Goal: Transaction & Acquisition: Obtain resource

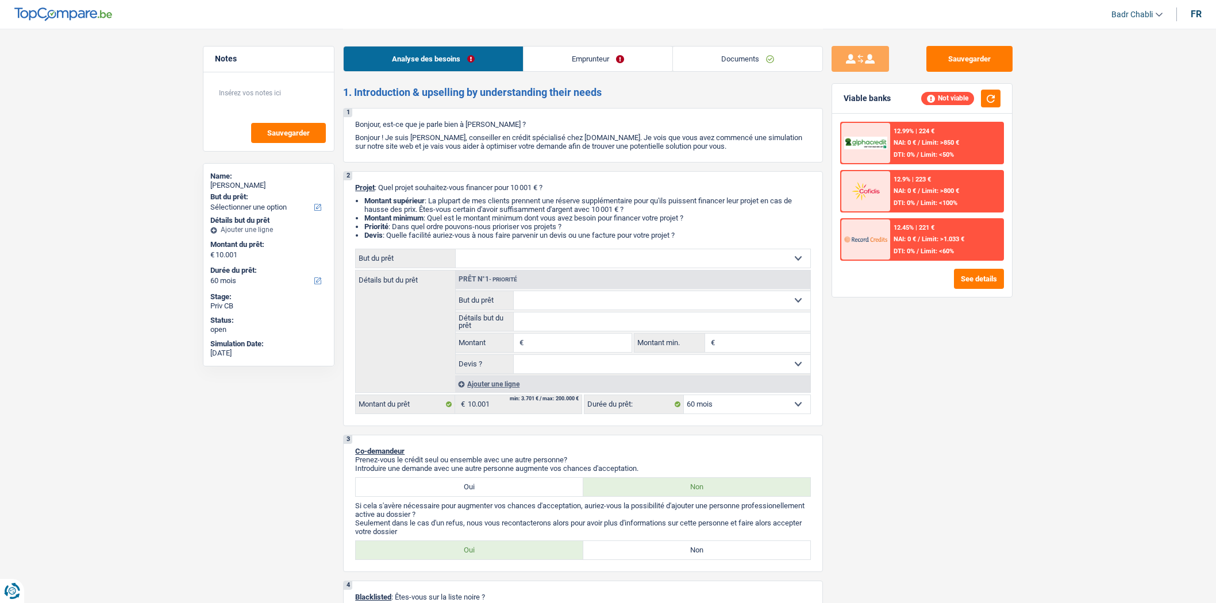
select select "60"
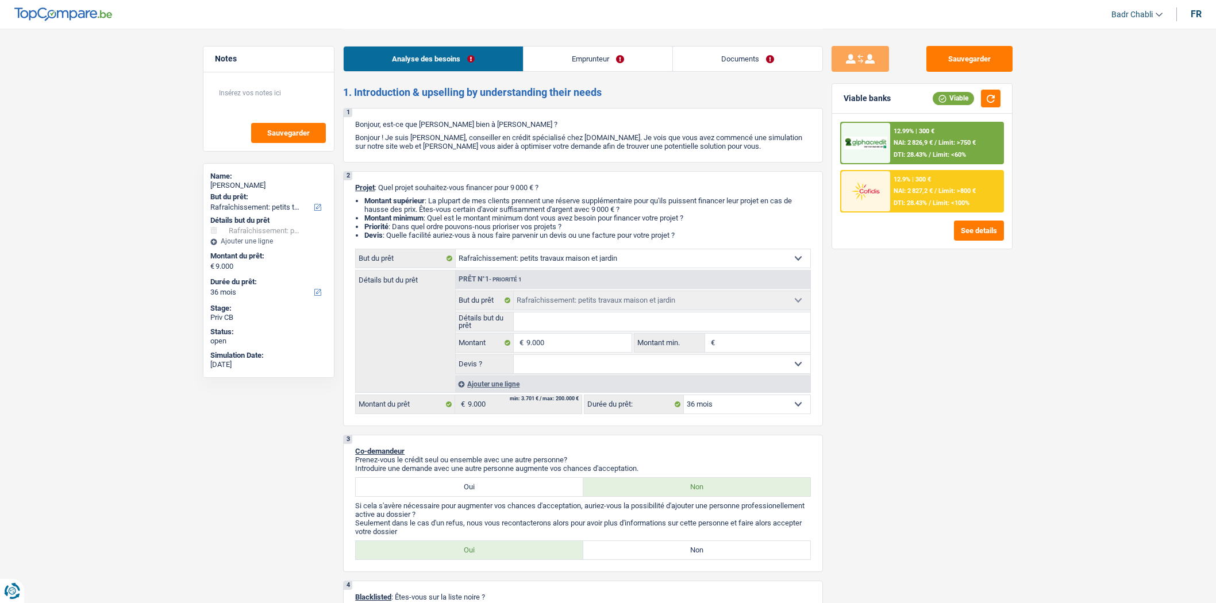
select select "houseOrGarden"
select select "36"
select select "houseOrGarden"
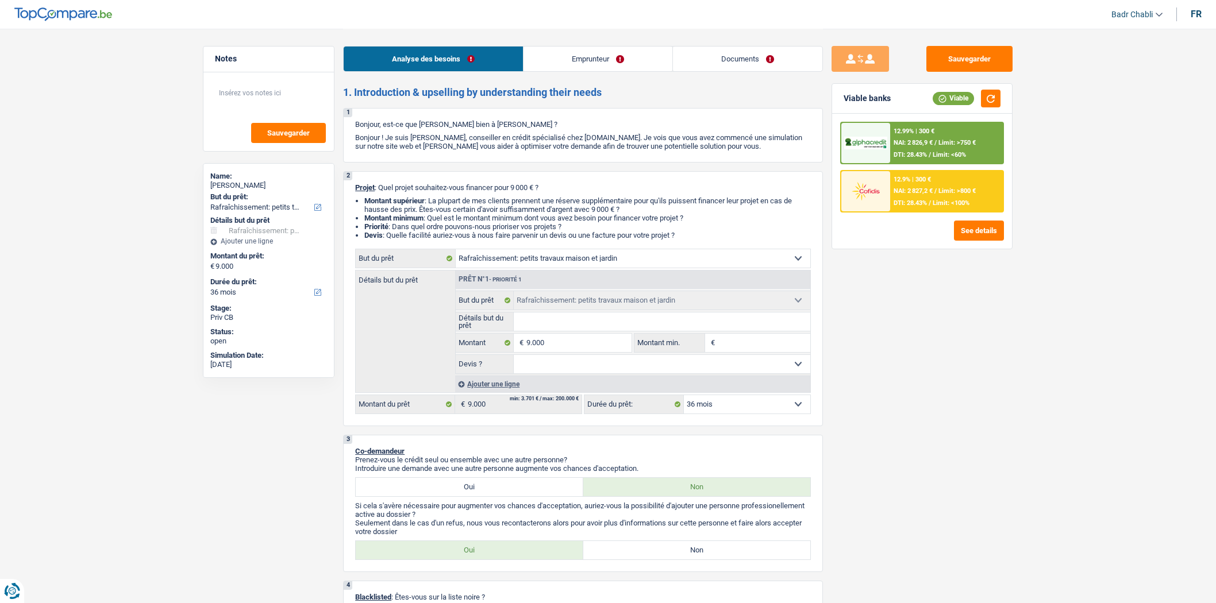
select select "36"
select select "privateEmployee"
select select "netSalary"
select select "mealVouchers"
select select "ownerWithMortgage"
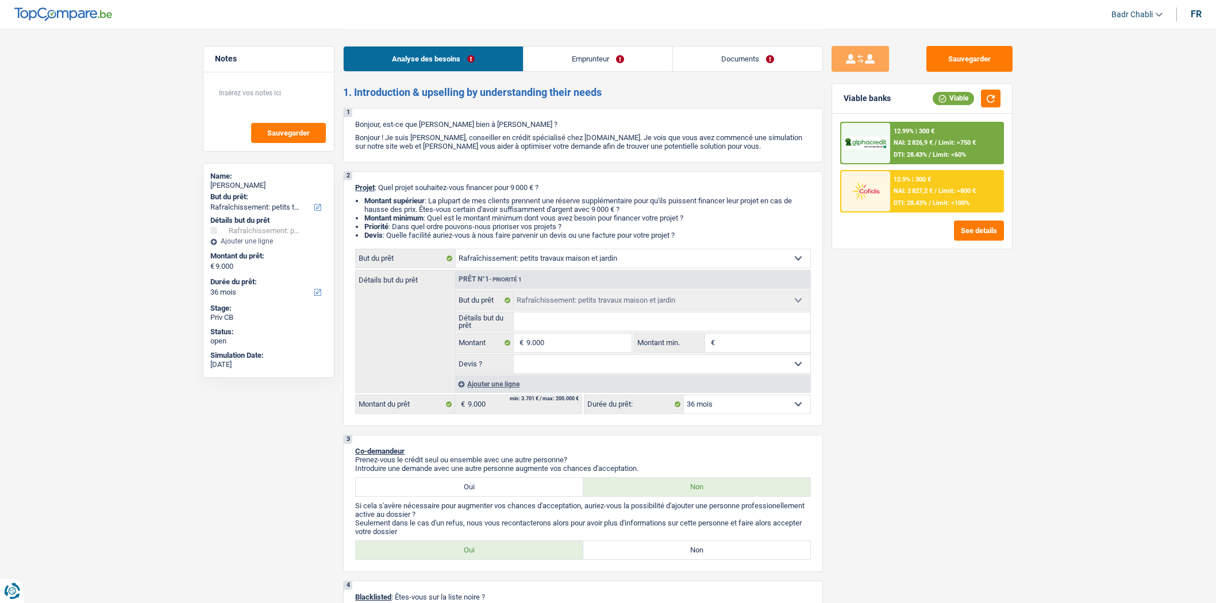
select select "mortgage"
select select "180"
select select "houseOrGarden"
select select "36"
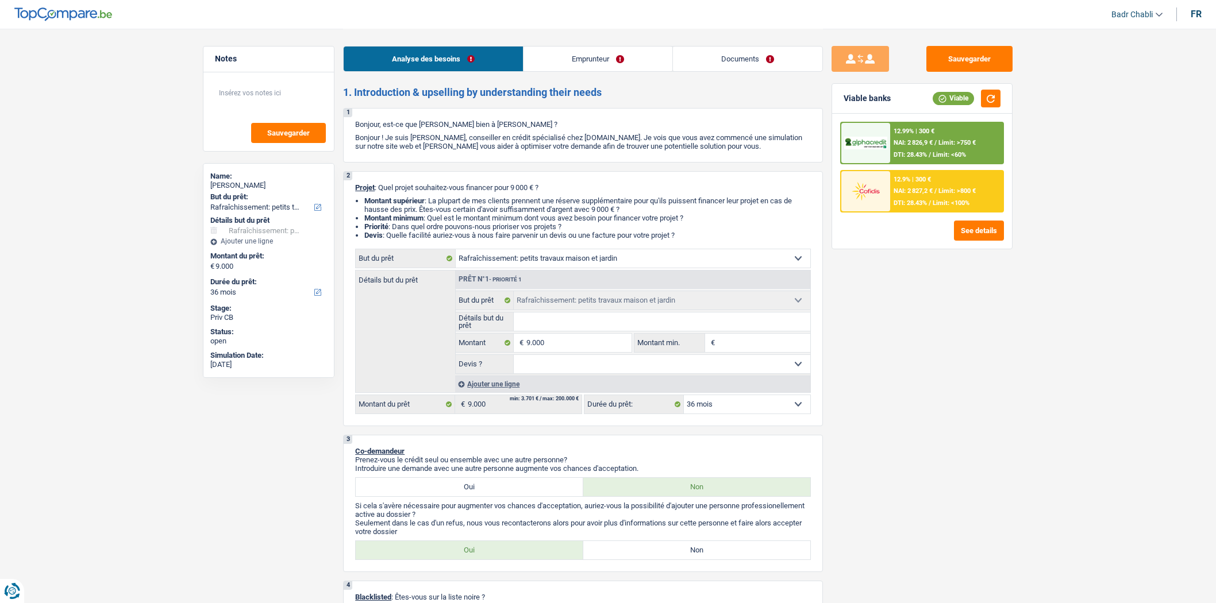
select select "privateEmployee"
select select "netSalary"
select select "mealVouchers"
click at [598, 61] on link "Emprunteur" at bounding box center [598, 59] width 149 height 25
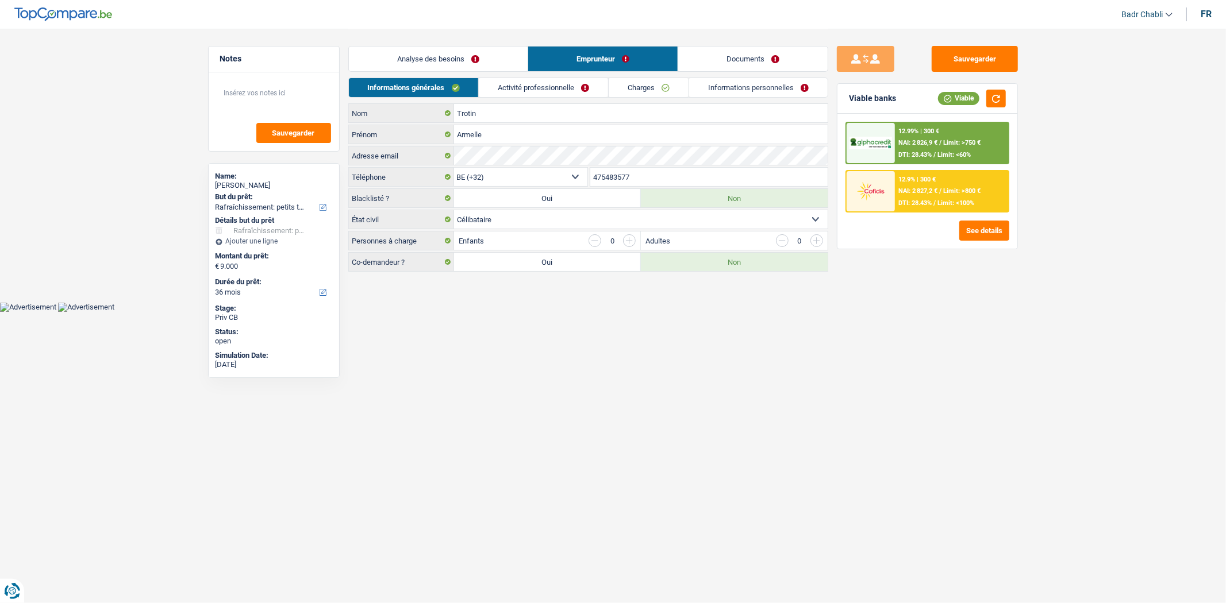
click at [561, 90] on link "Activité professionnelle" at bounding box center [543, 87] width 129 height 19
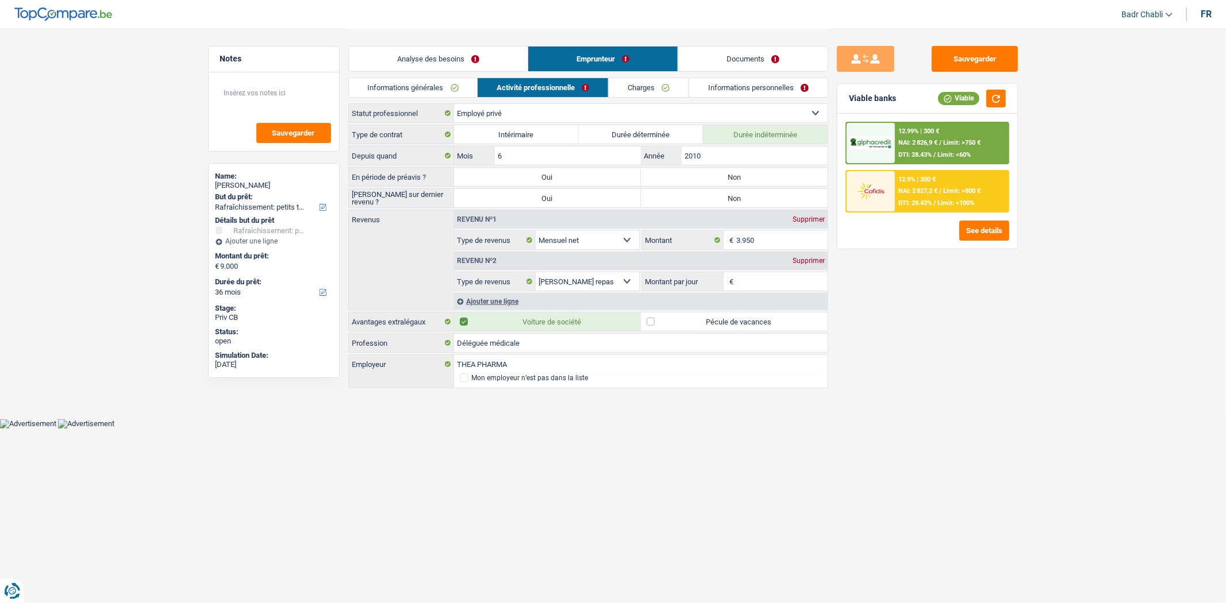
click at [691, 179] on label "Non" at bounding box center [734, 177] width 187 height 18
click at [691, 179] on input "Non" at bounding box center [734, 177] width 187 height 18
radio input "true"
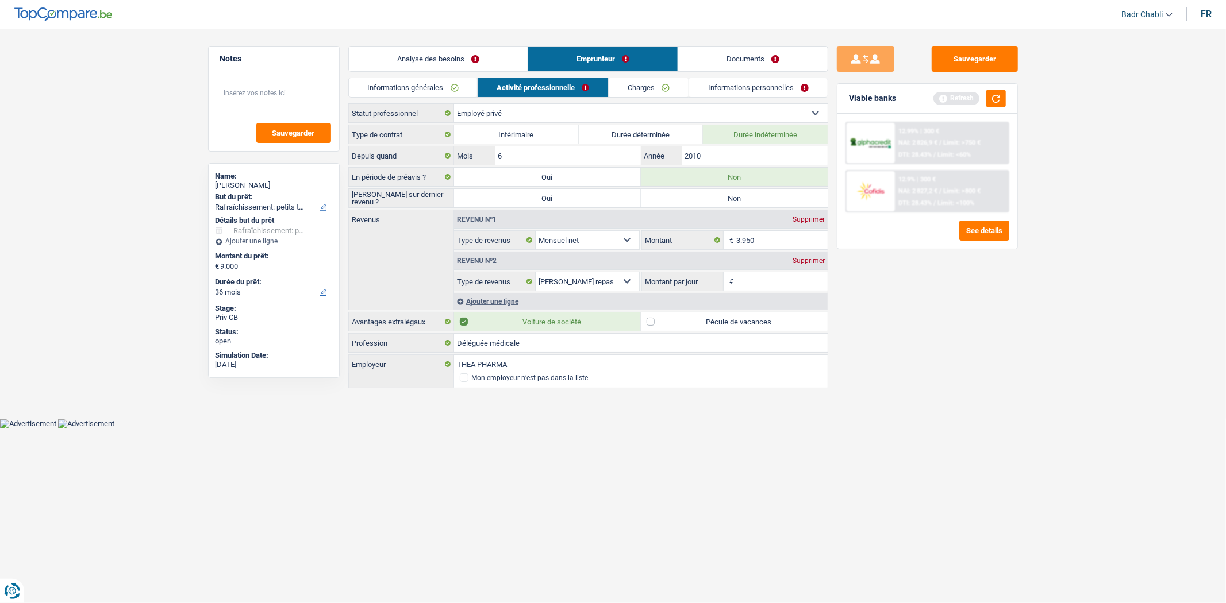
click at [705, 194] on label "Non" at bounding box center [734, 198] width 187 height 18
click at [705, 194] on input "Non" at bounding box center [734, 198] width 187 height 18
radio input "true"
click at [990, 102] on button "button" at bounding box center [996, 99] width 20 height 18
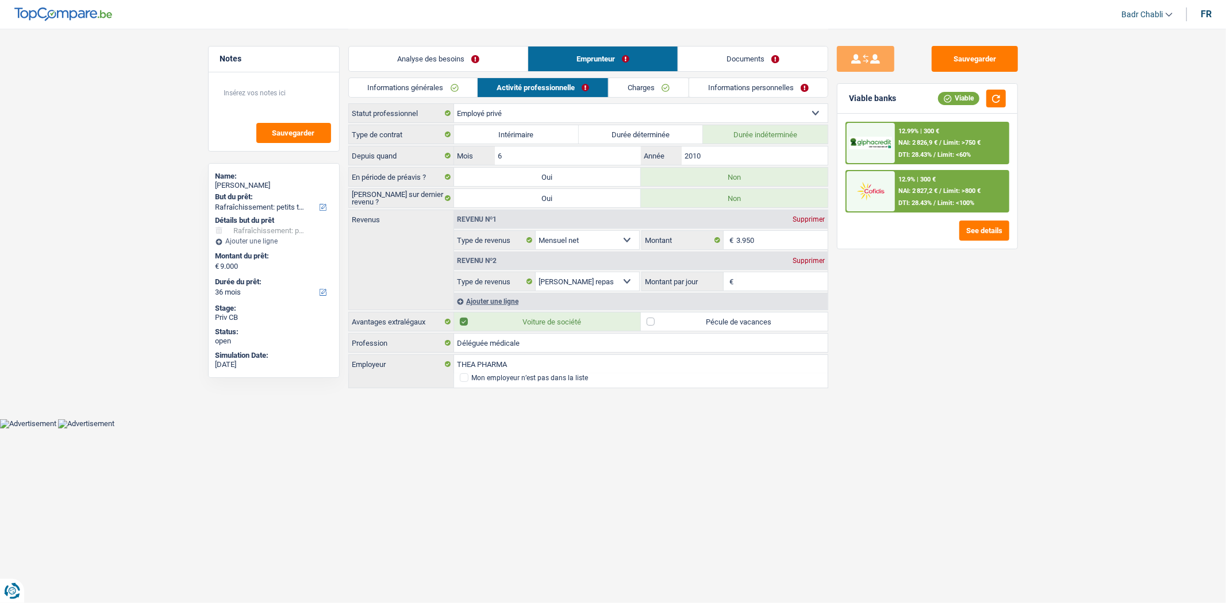
click at [434, 54] on link "Analyse des besoins" at bounding box center [438, 59] width 179 height 25
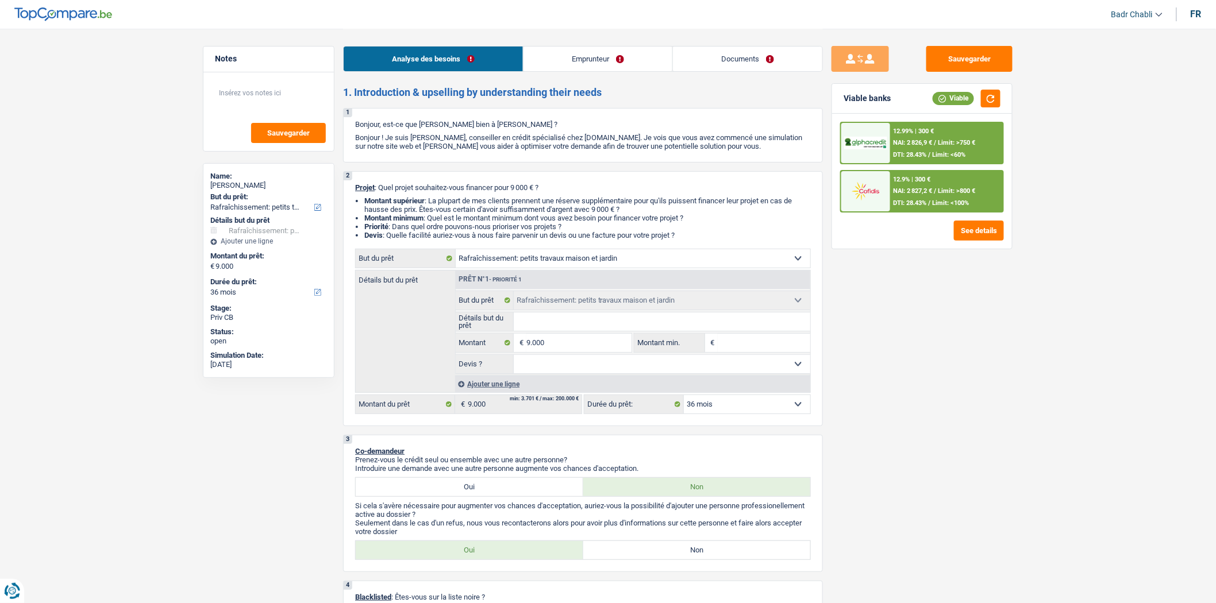
click at [594, 62] on link "Emprunteur" at bounding box center [598, 59] width 149 height 25
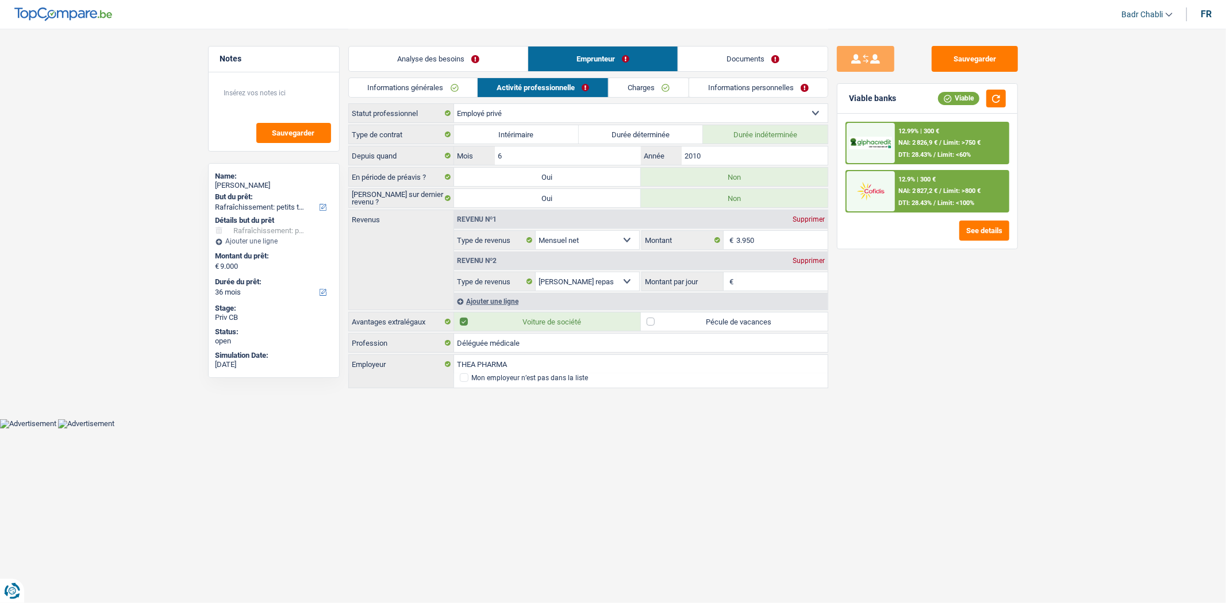
click at [645, 91] on link "Charges" at bounding box center [649, 87] width 80 height 19
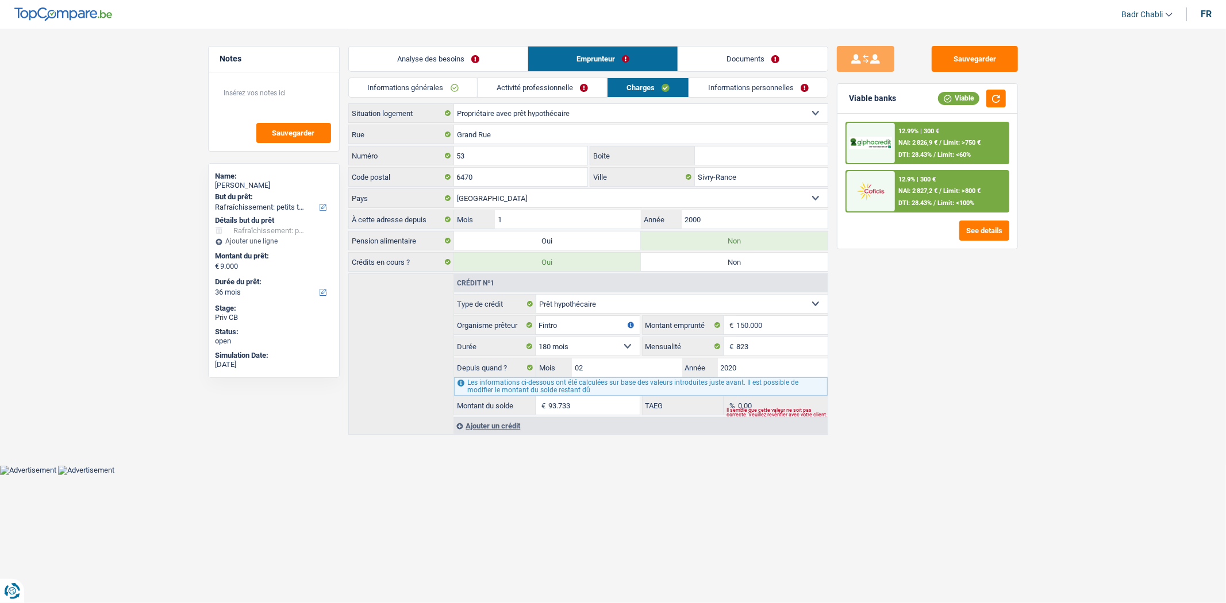
click at [473, 54] on link "Analyse des besoins" at bounding box center [438, 59] width 179 height 25
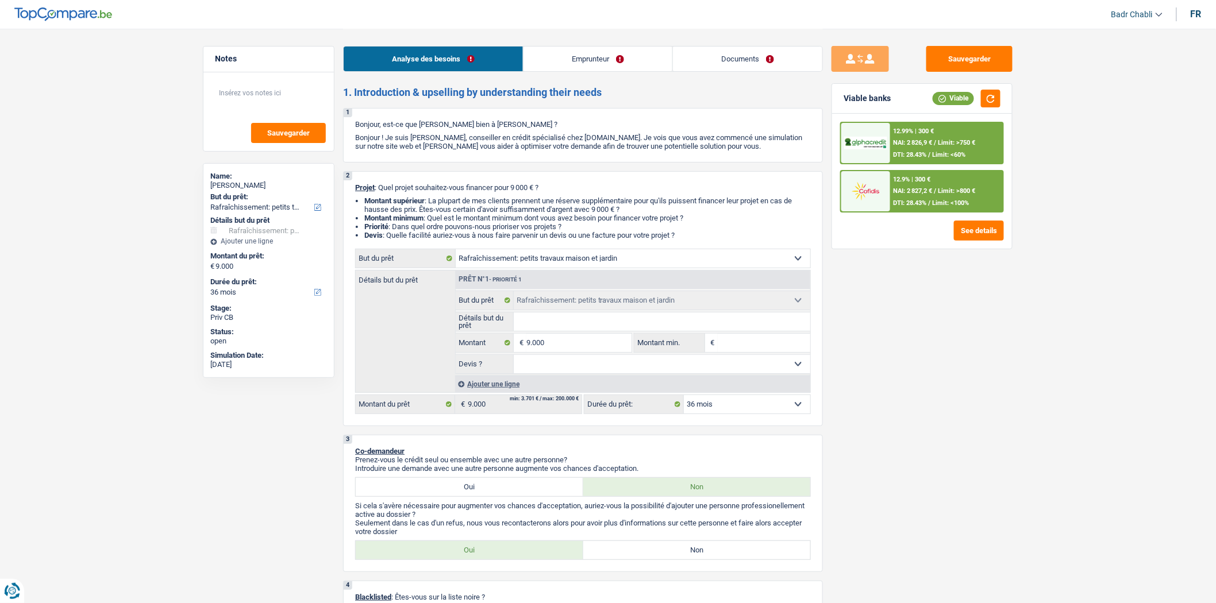
click at [559, 325] on input "Détails but du prêt" at bounding box center [662, 322] width 297 height 18
click at [937, 143] on div "NAI: 2 826,9 € / Limit: >750 €" at bounding box center [935, 142] width 82 height 7
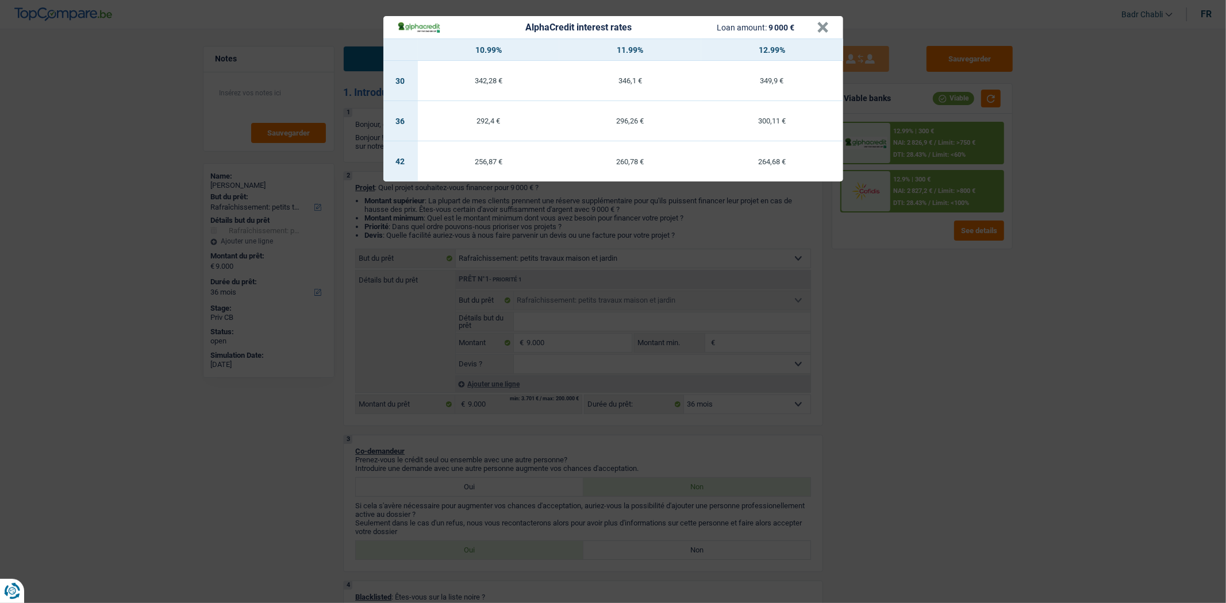
click at [814, 30] on div "AlphaCredit interest rates Loan amount: 9 000 €" at bounding box center [607, 27] width 420 height 13
click at [818, 29] on button "×" at bounding box center [823, 27] width 12 height 11
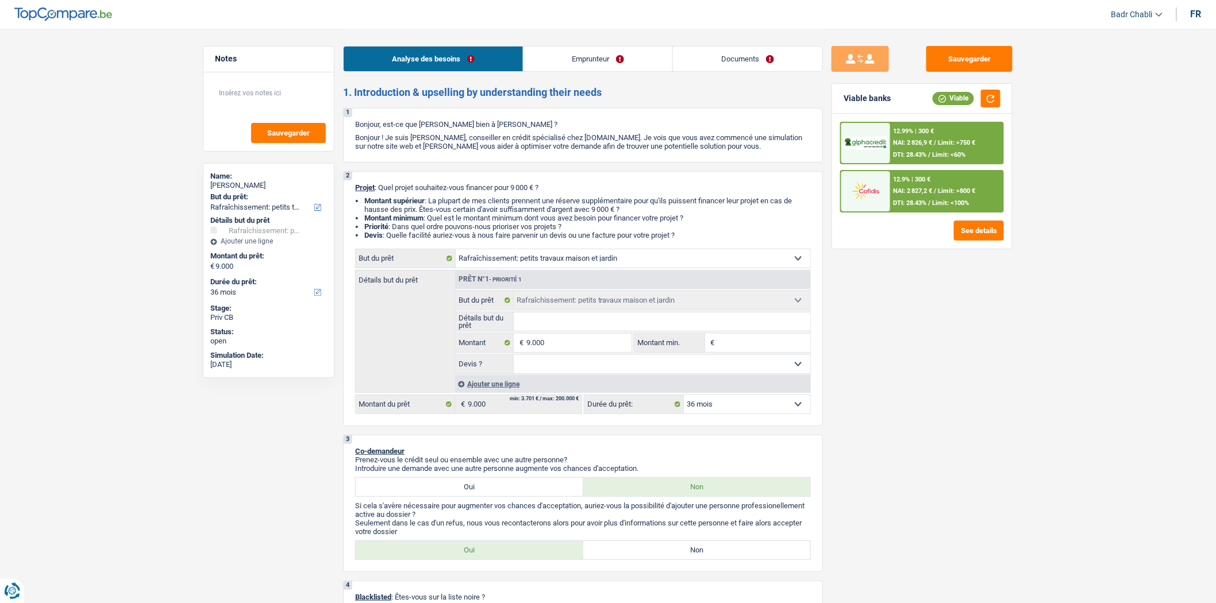
click at [710, 410] on select "12 mois 18 mois 24 mois 30 mois 36 mois 42 mois 48 mois Sélectionner une option" at bounding box center [747, 404] width 126 height 18
select select "48"
click at [684, 399] on select "12 mois 18 mois 24 mois 30 mois 36 mois 42 mois 48 mois Sélectionner une option" at bounding box center [747, 404] width 126 height 18
select select "48"
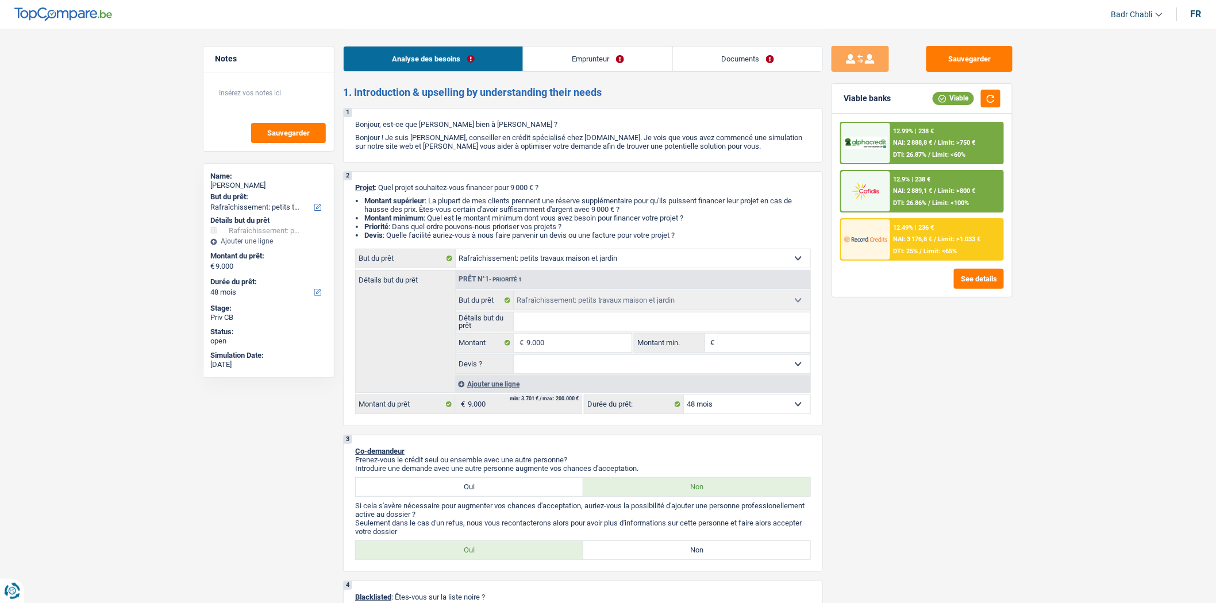
click at [918, 147] on div "12.99% | 238 € NAI: 2 888,8 € / Limit: >750 € DTI: 26.87% / Limit: <60%" at bounding box center [946, 143] width 113 height 40
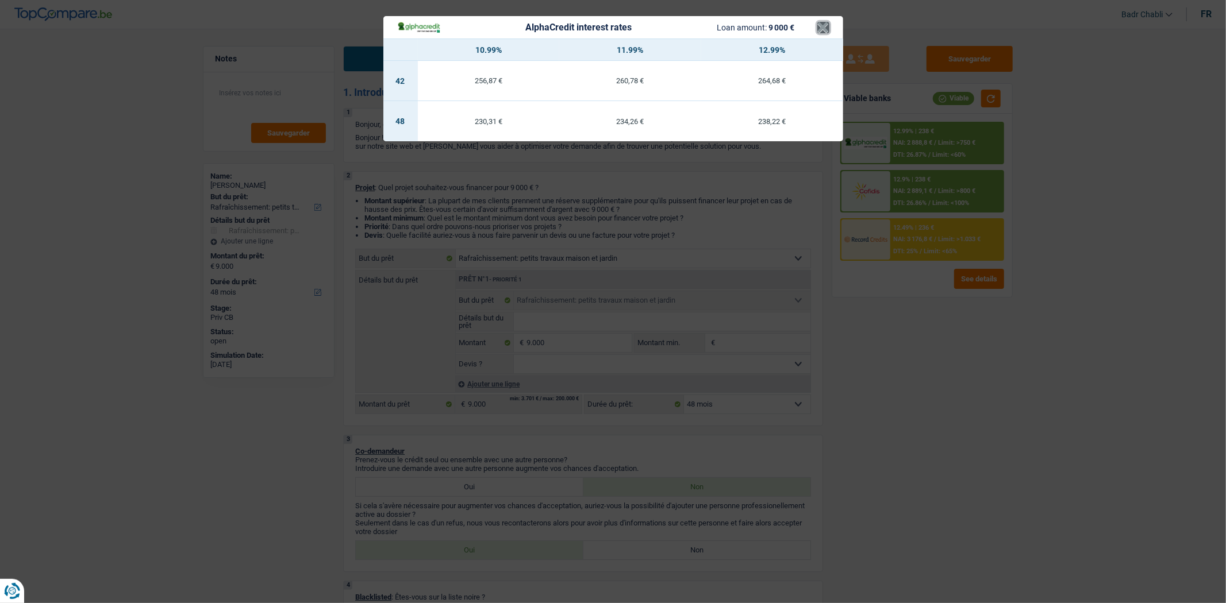
click at [821, 30] on button "×" at bounding box center [823, 27] width 12 height 11
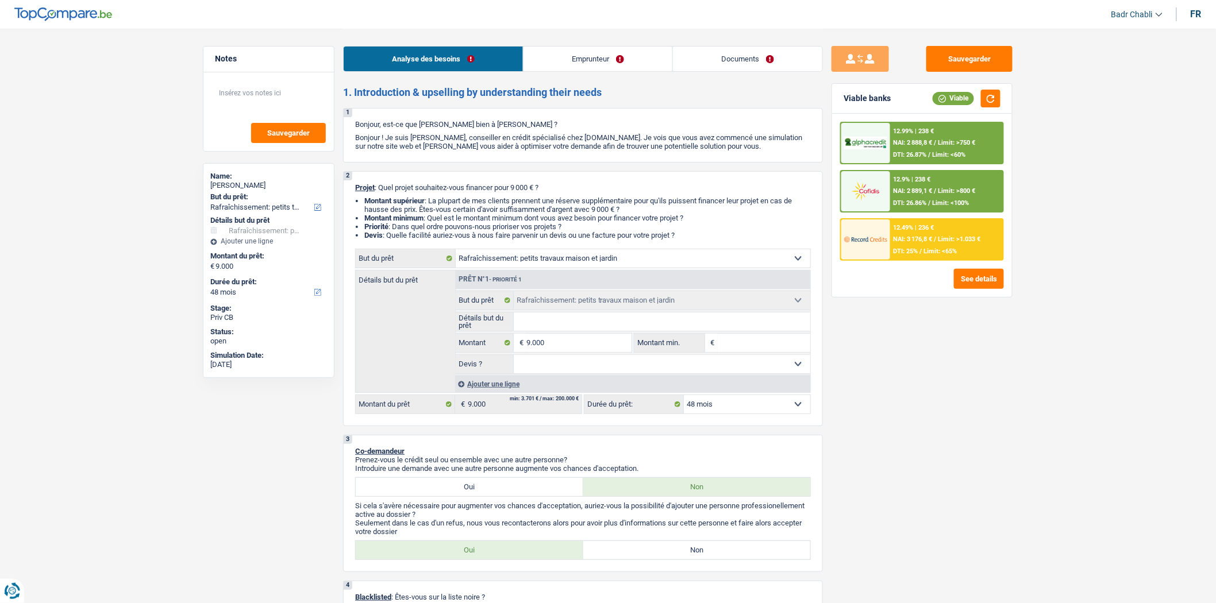
click at [924, 243] on div "12.49% | 236 € NAI: 3 176,8 € / Limit: >1.033 € DTI: 25% / Limit: <65%" at bounding box center [946, 240] width 113 height 40
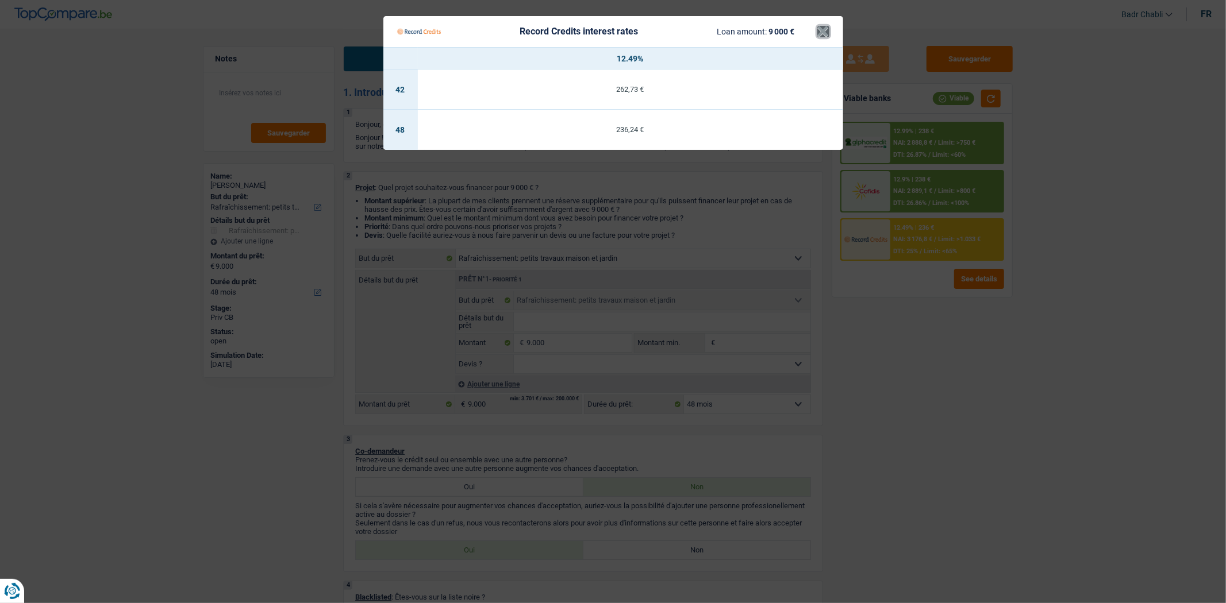
click at [820, 29] on button "×" at bounding box center [823, 31] width 12 height 11
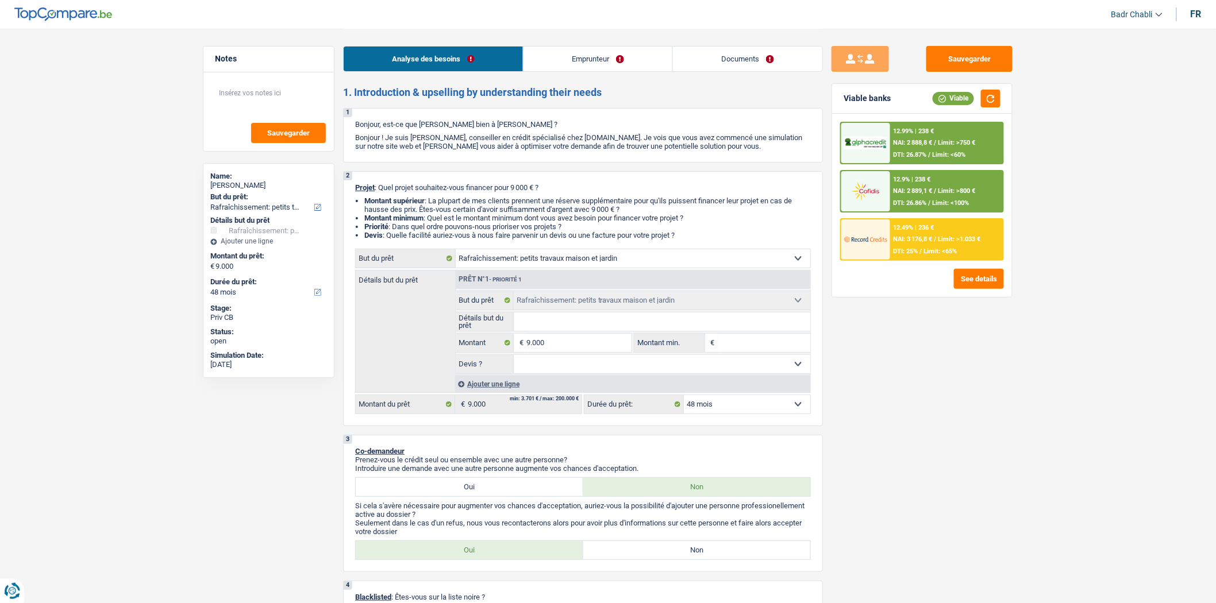
click at [967, 153] on div "12.99% | 238 € NAI: 2 888,8 € / Limit: >750 € DTI: 26.87% / Limit: <60%" at bounding box center [946, 143] width 113 height 40
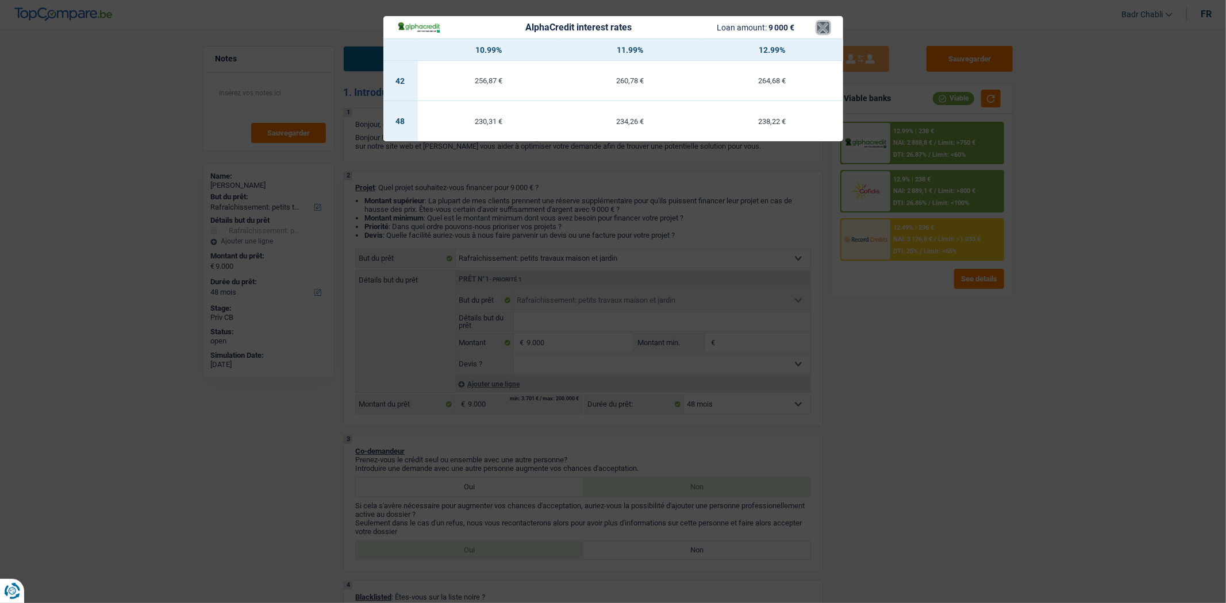
click at [818, 28] on button "×" at bounding box center [823, 27] width 12 height 11
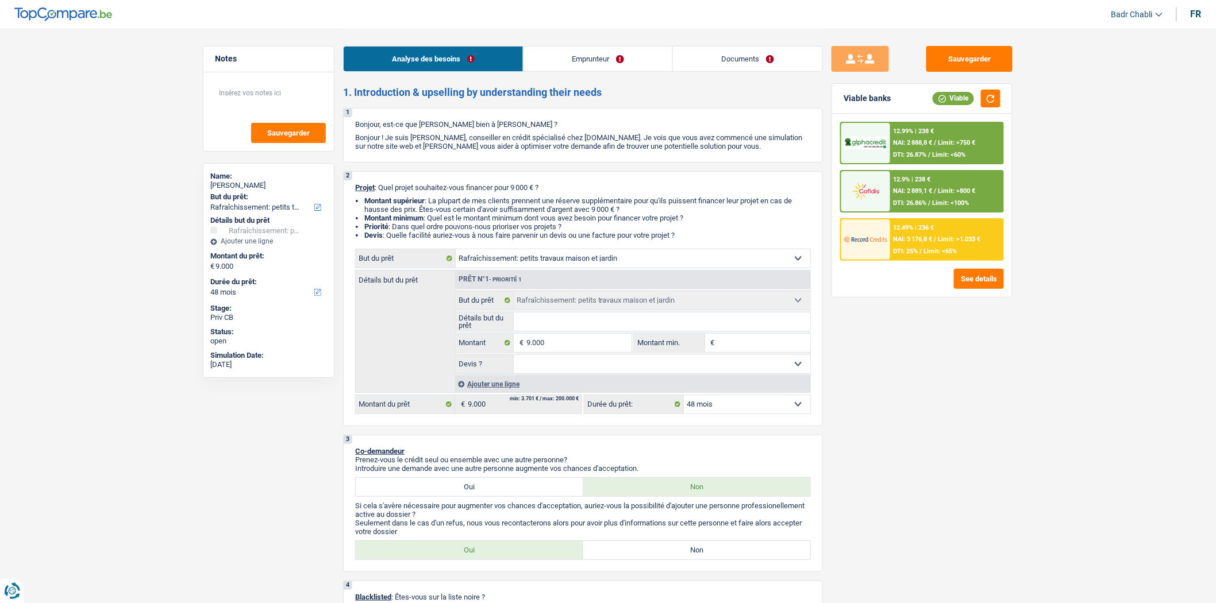
click at [976, 236] on span "Limit: >1.033 €" at bounding box center [959, 239] width 43 height 7
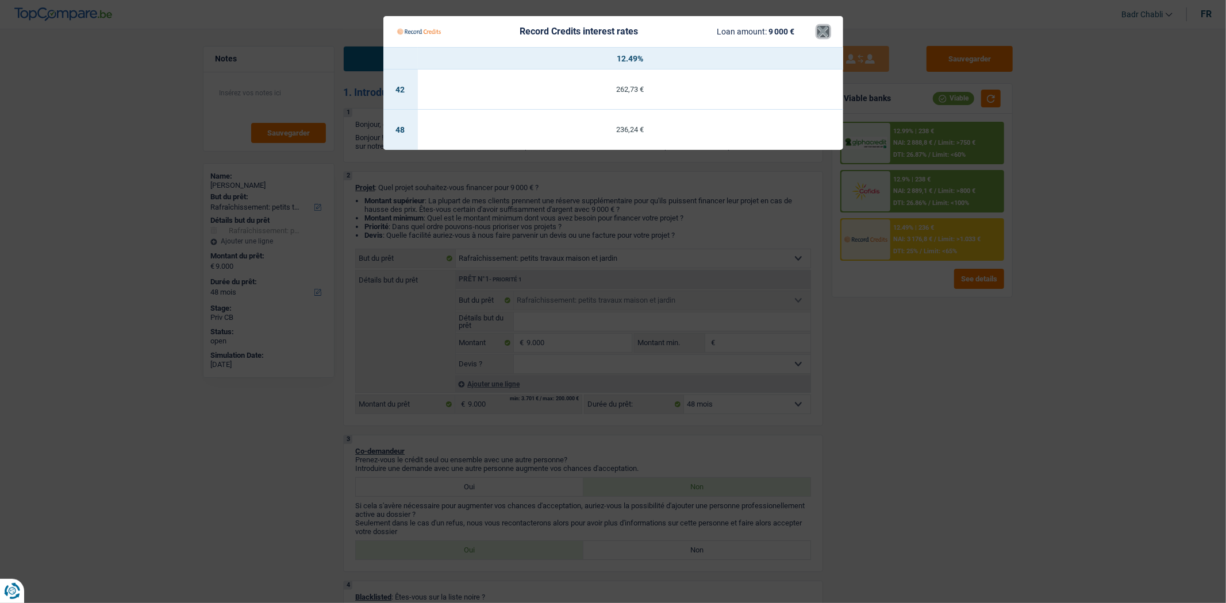
click at [822, 26] on button "×" at bounding box center [823, 31] width 12 height 11
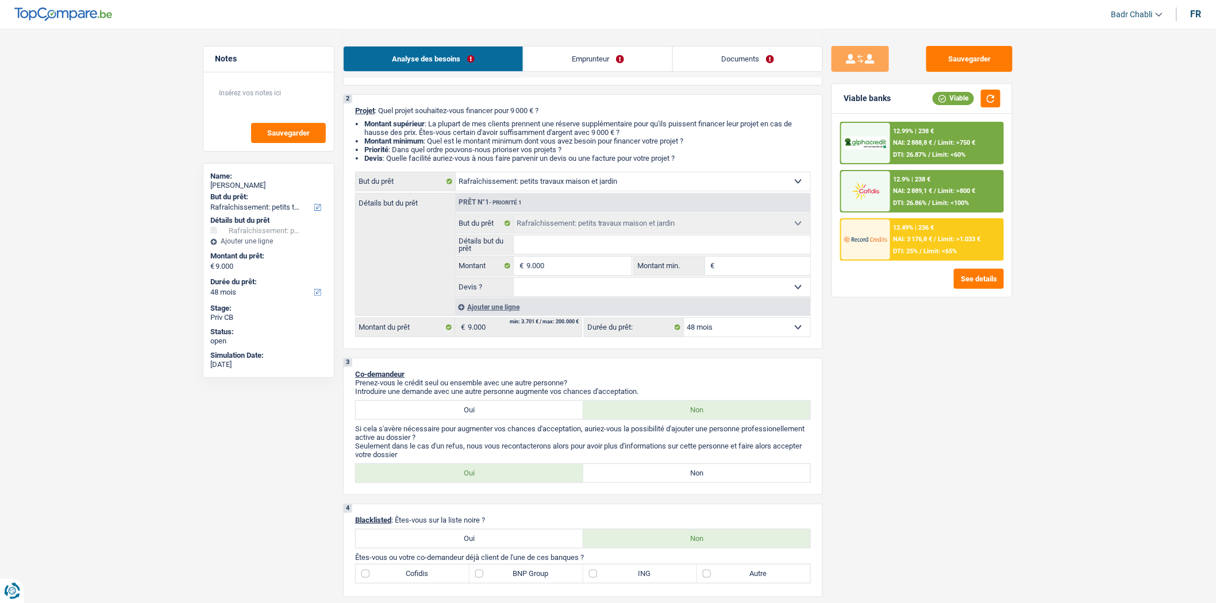
scroll to position [191, 0]
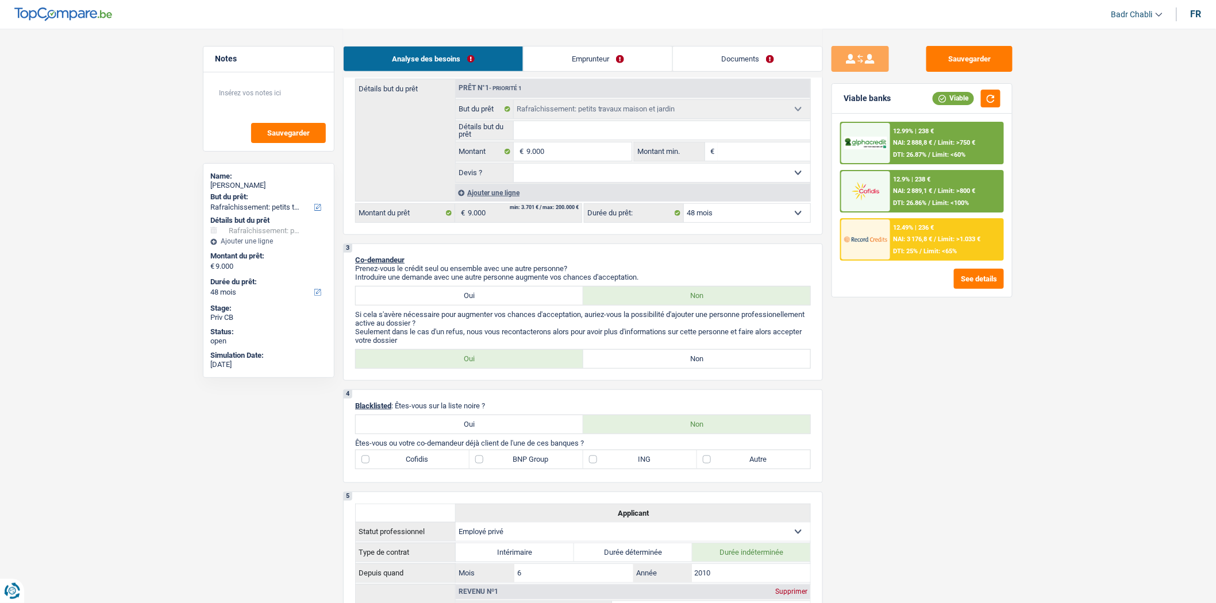
click at [703, 357] on label "Non" at bounding box center [697, 359] width 228 height 18
click at [703, 357] on input "Non" at bounding box center [697, 359] width 228 height 18
radio input "true"
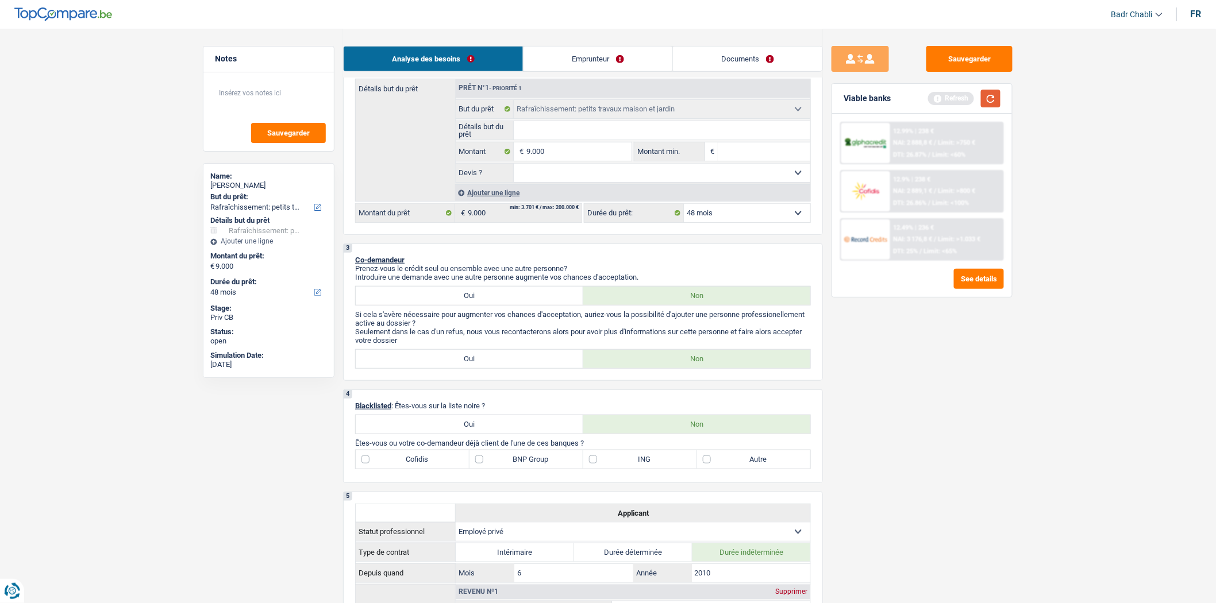
click at [984, 102] on button "button" at bounding box center [991, 99] width 20 height 18
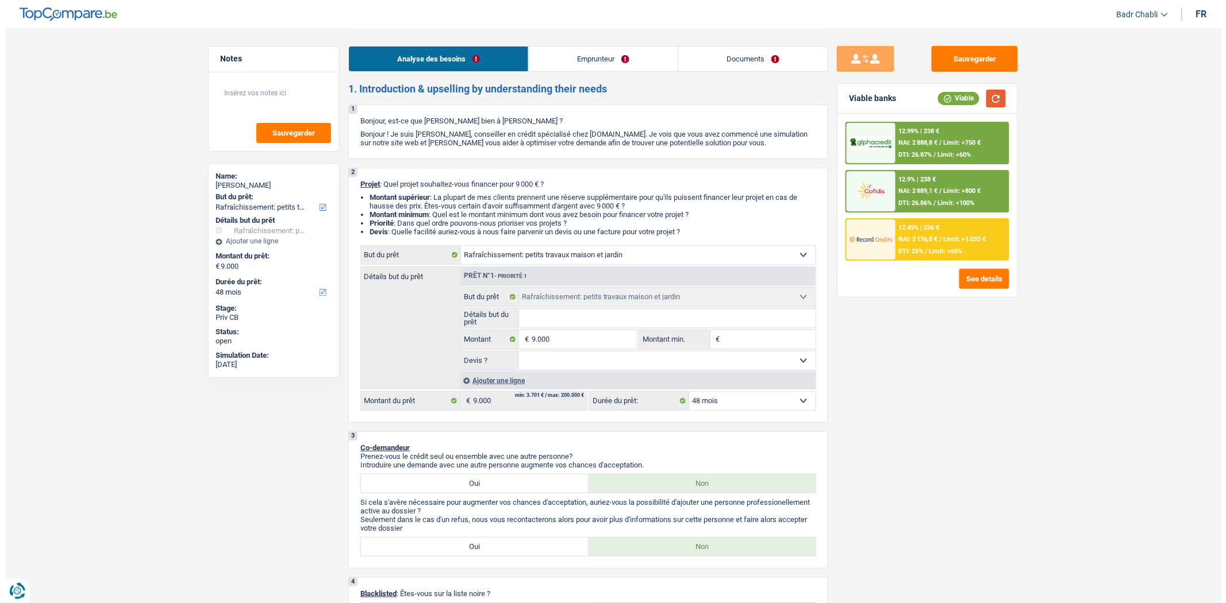
scroll to position [0, 0]
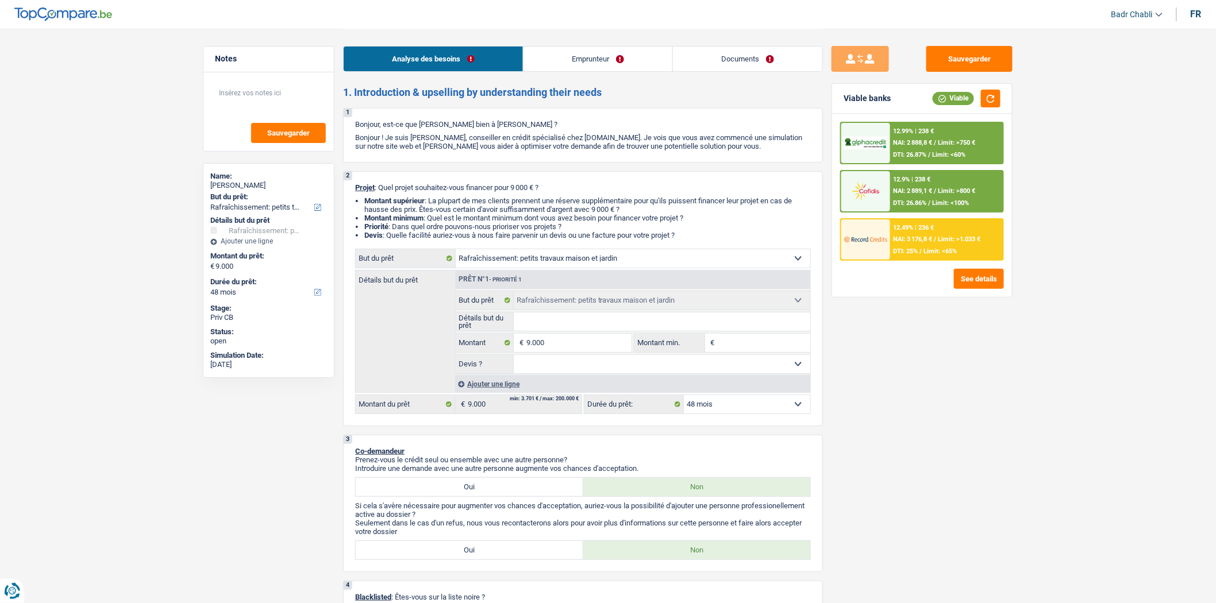
click at [548, 36] on div "Analyse des besoins Emprunteur Documents" at bounding box center [583, 53] width 480 height 49
click at [557, 56] on link "Emprunteur" at bounding box center [598, 59] width 149 height 25
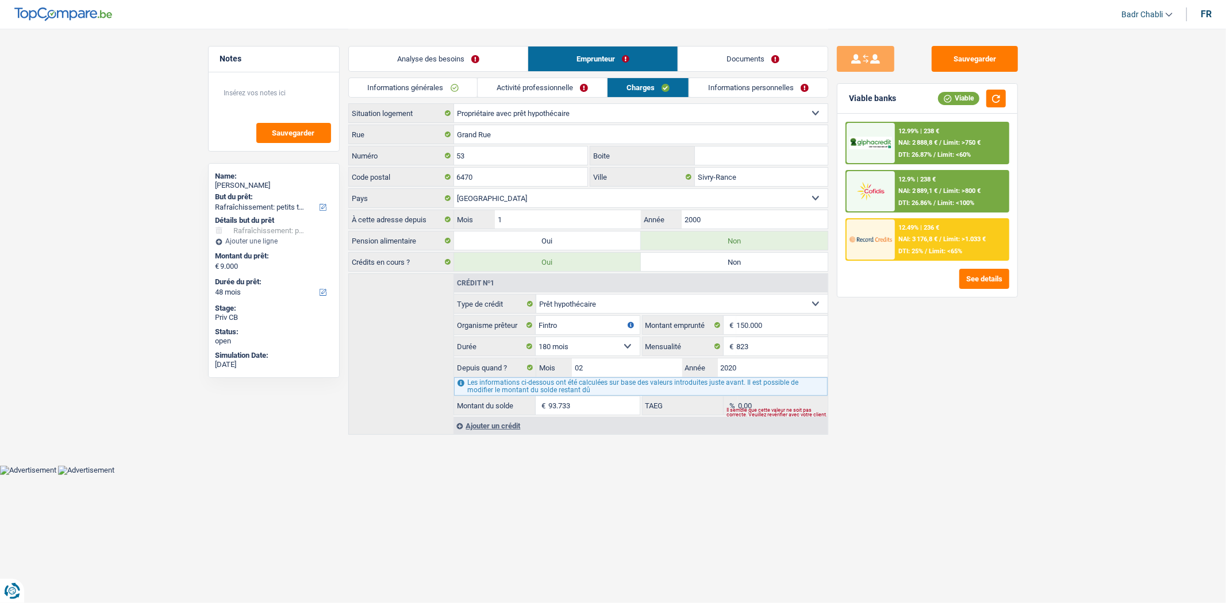
click at [437, 84] on link "Informations générales" at bounding box center [413, 87] width 129 height 19
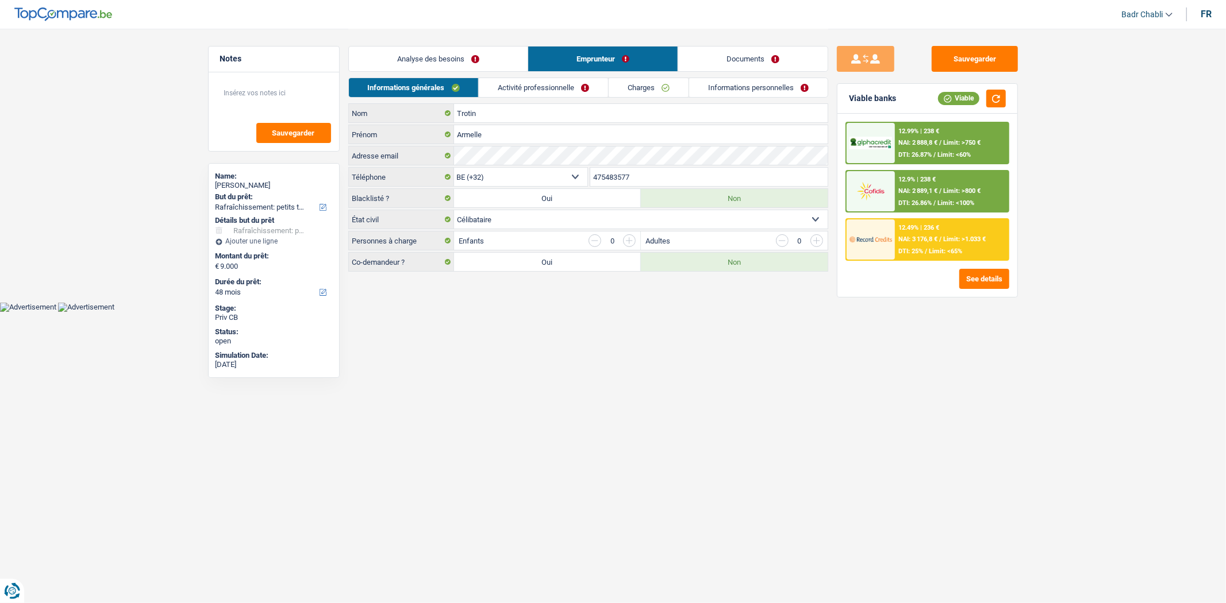
click at [568, 95] on link "Activité professionnelle" at bounding box center [543, 87] width 129 height 19
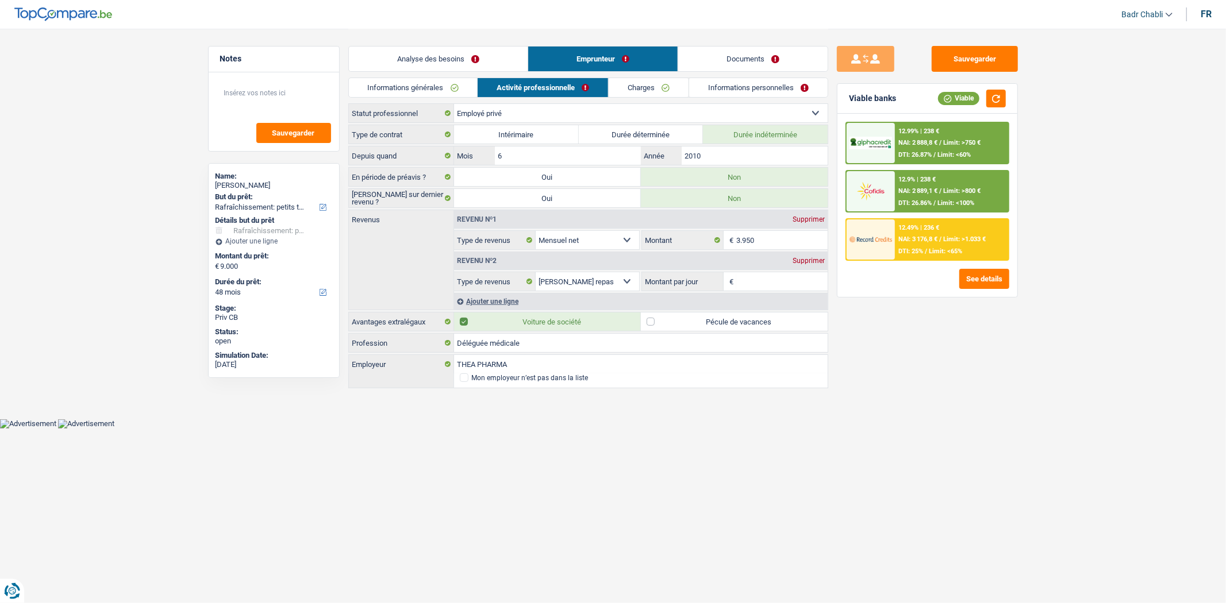
click at [866, 370] on div "Sauvegarder Viable banks Viable 12.99% | 238 € NAI: 2 888,8 € / Limit: >750 € D…" at bounding box center [927, 315] width 198 height 539
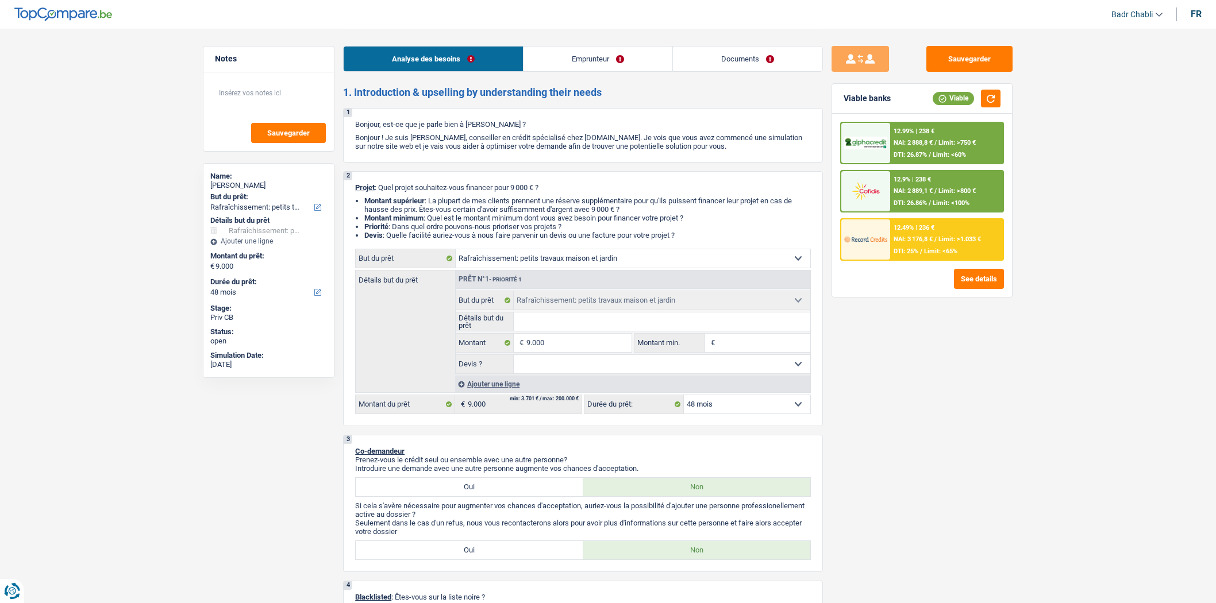
select select "houseOrGarden"
select select "48"
select select "houseOrGarden"
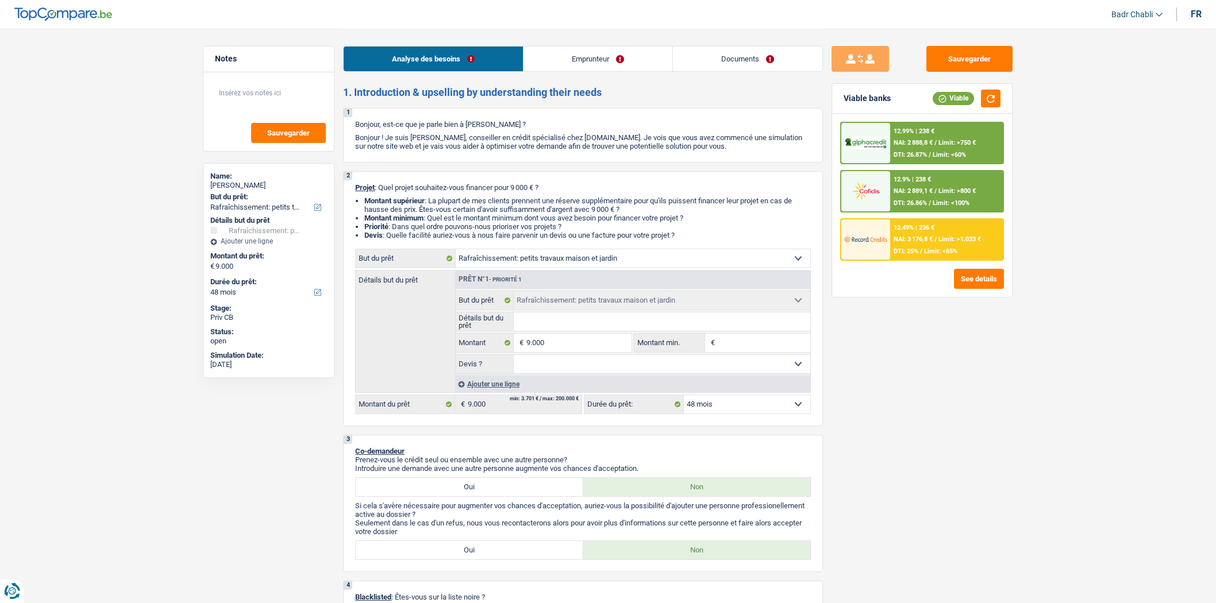
select select "48"
select select "privateEmployee"
select select "netSalary"
select select "mealVouchers"
select select "ownerWithMortgage"
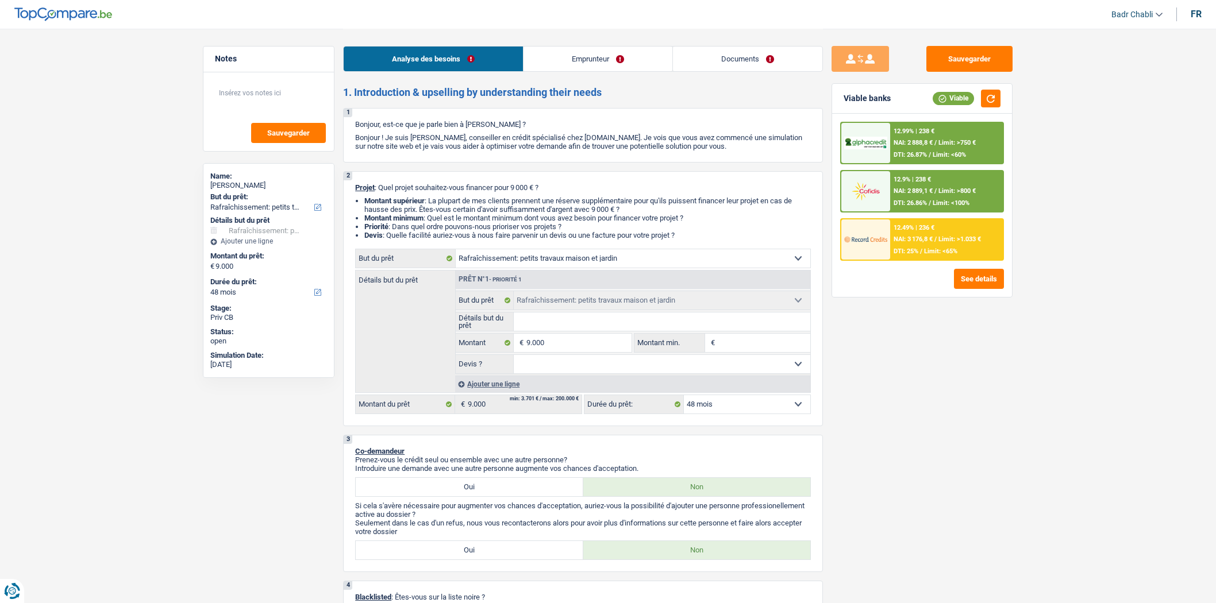
select select "mortgage"
select select "180"
select select "houseOrGarden"
select select "48"
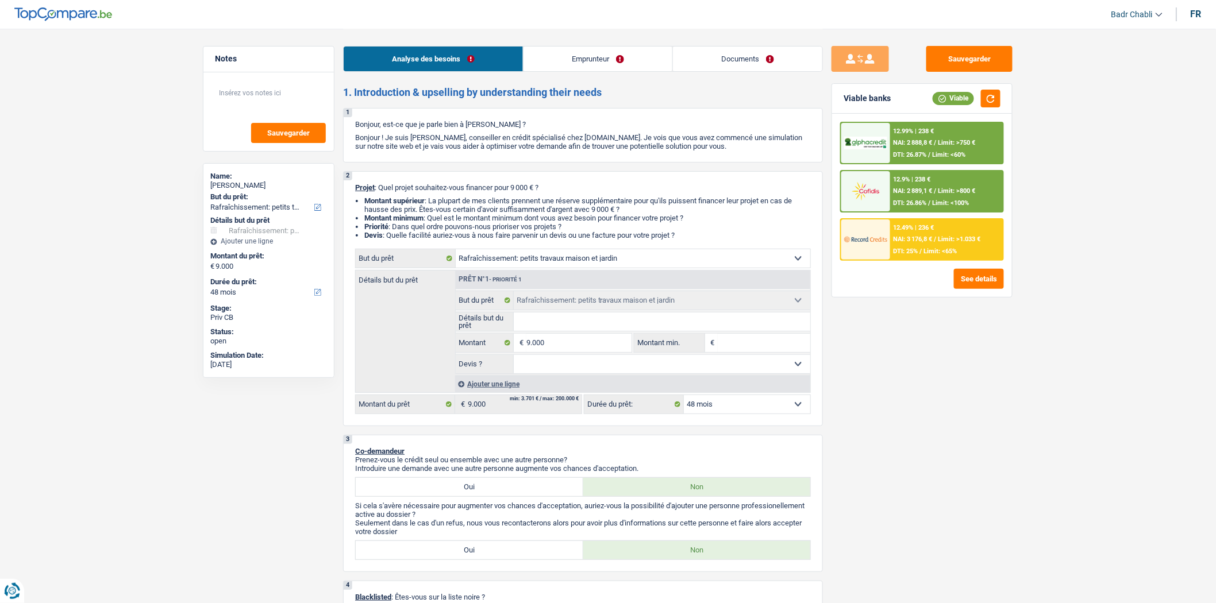
click at [749, 59] on link "Documents" at bounding box center [747, 59] width 149 height 25
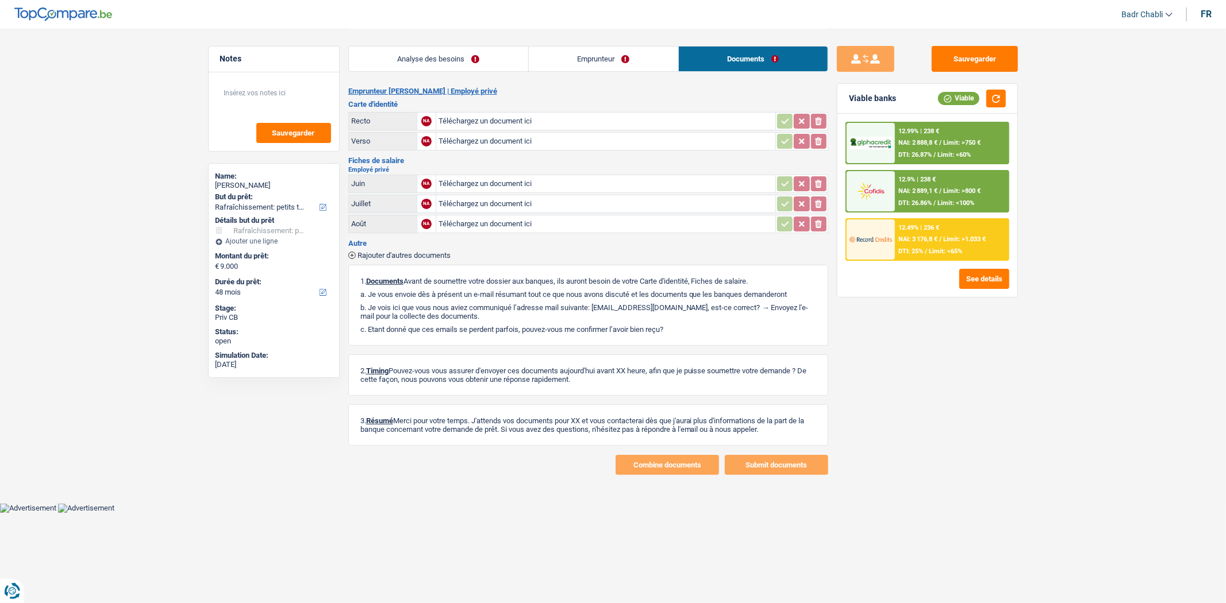
click at [605, 59] on link "Emprunteur" at bounding box center [603, 59] width 149 height 25
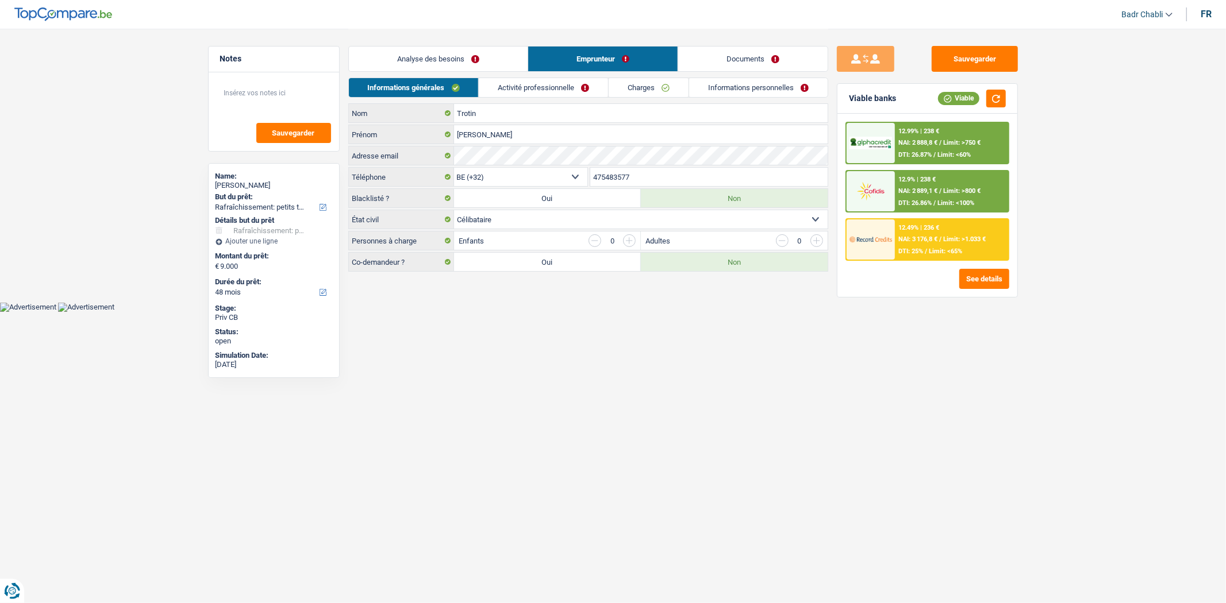
click at [572, 84] on link "Activité professionnelle" at bounding box center [543, 87] width 129 height 19
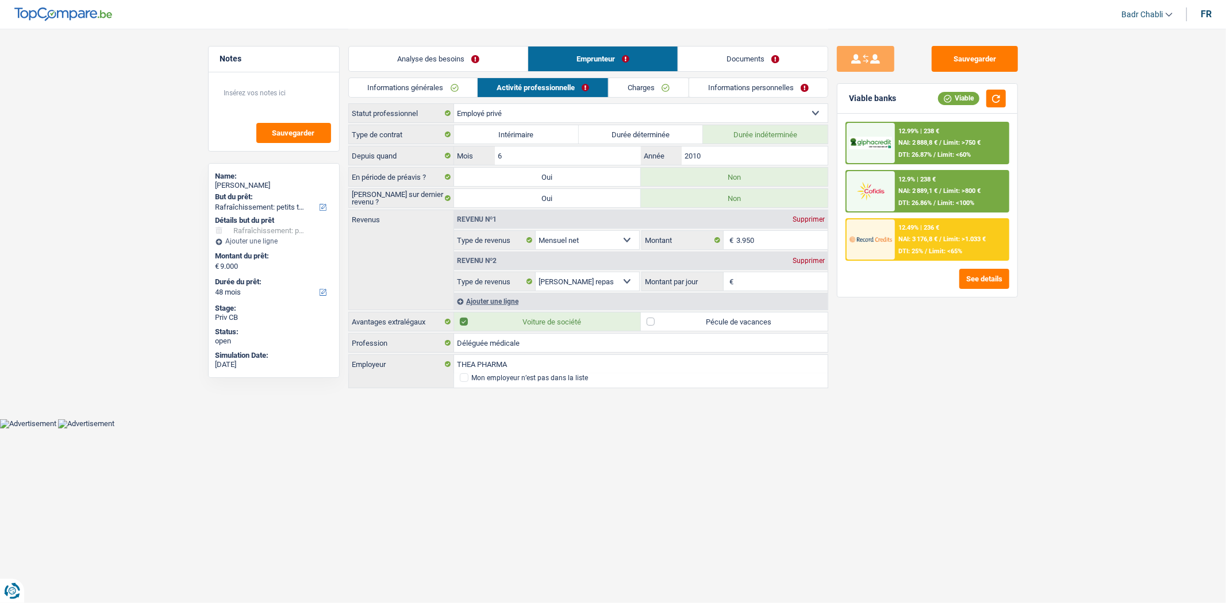
click at [636, 84] on link "Charges" at bounding box center [649, 87] width 80 height 19
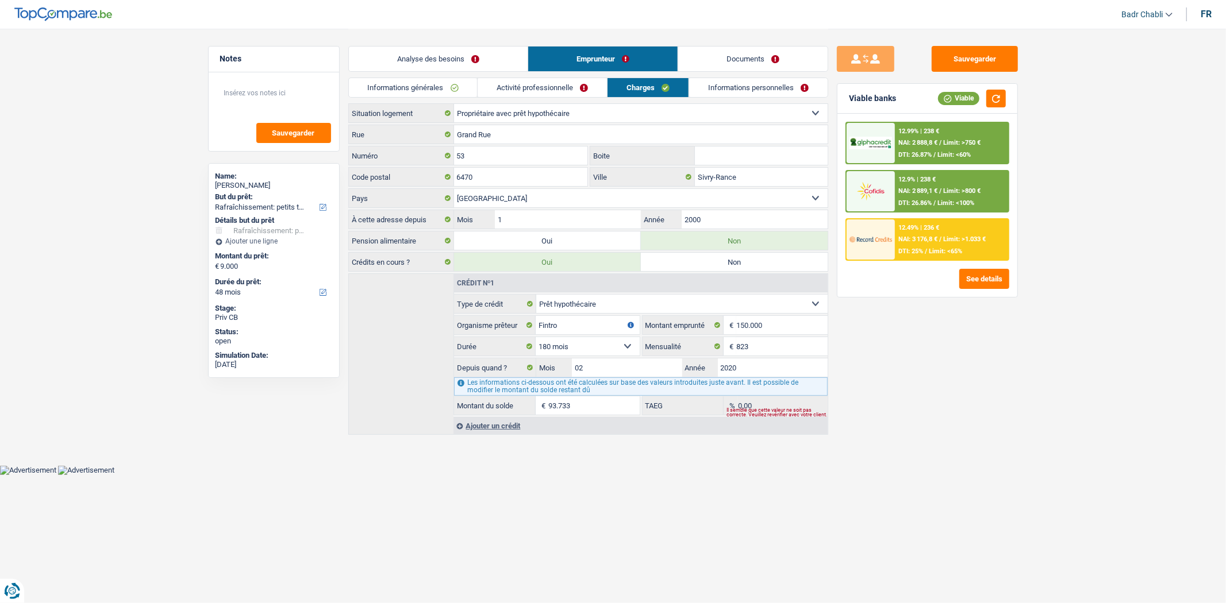
click at [565, 83] on link "Activité professionnelle" at bounding box center [542, 87] width 129 height 19
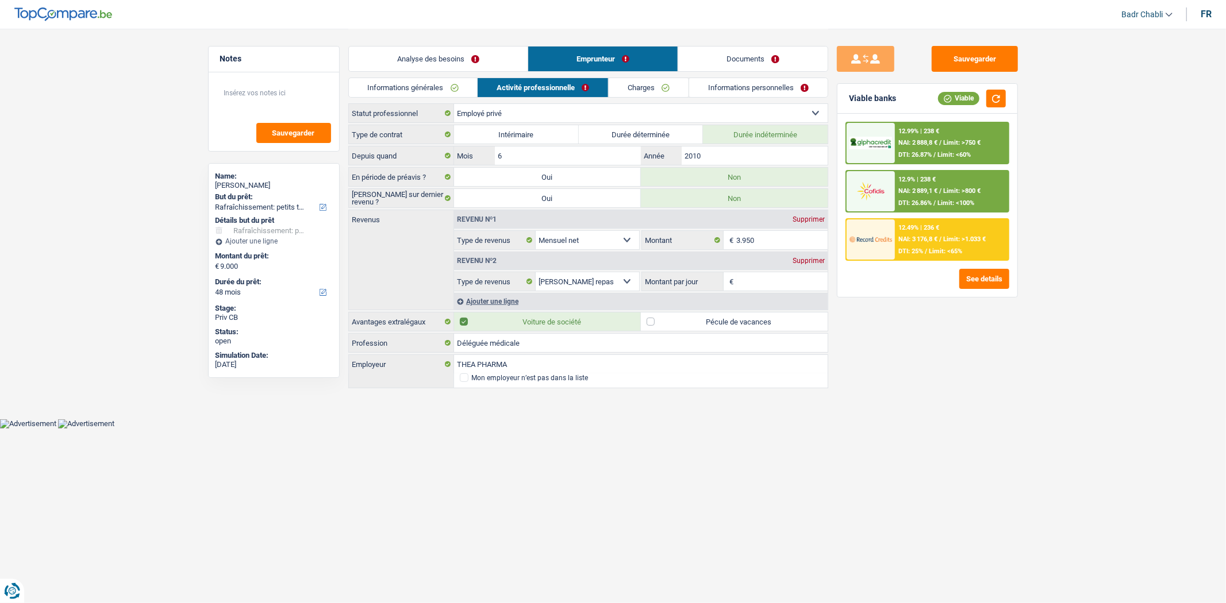
click at [662, 87] on link "Charges" at bounding box center [649, 87] width 80 height 19
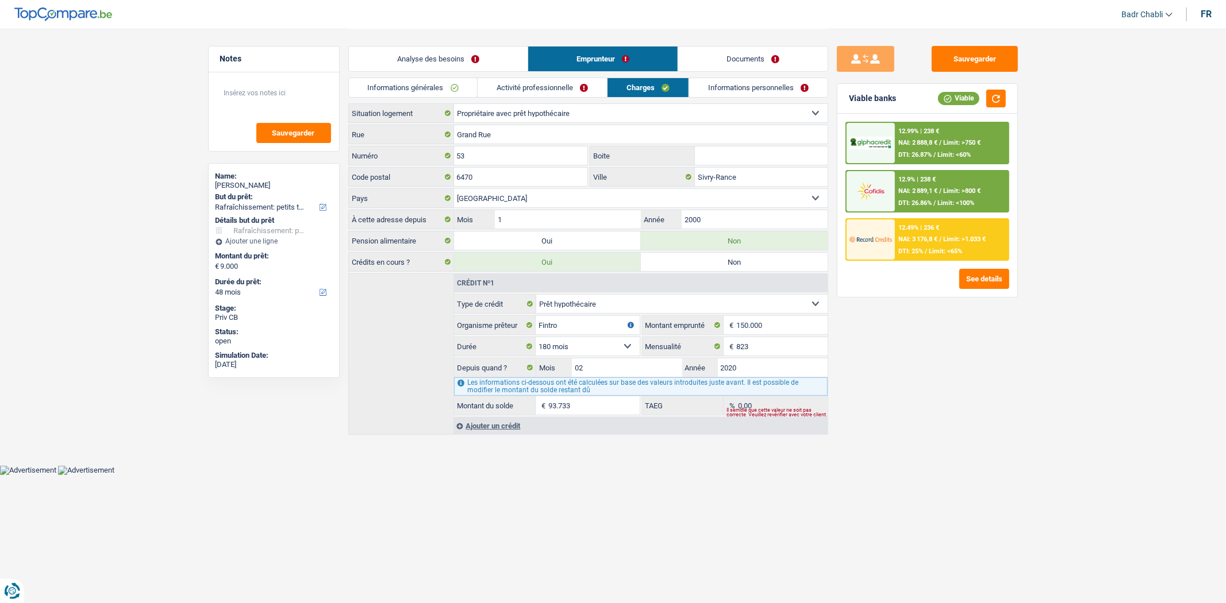
click at [737, 87] on link "Informations personnelles" at bounding box center [758, 87] width 138 height 19
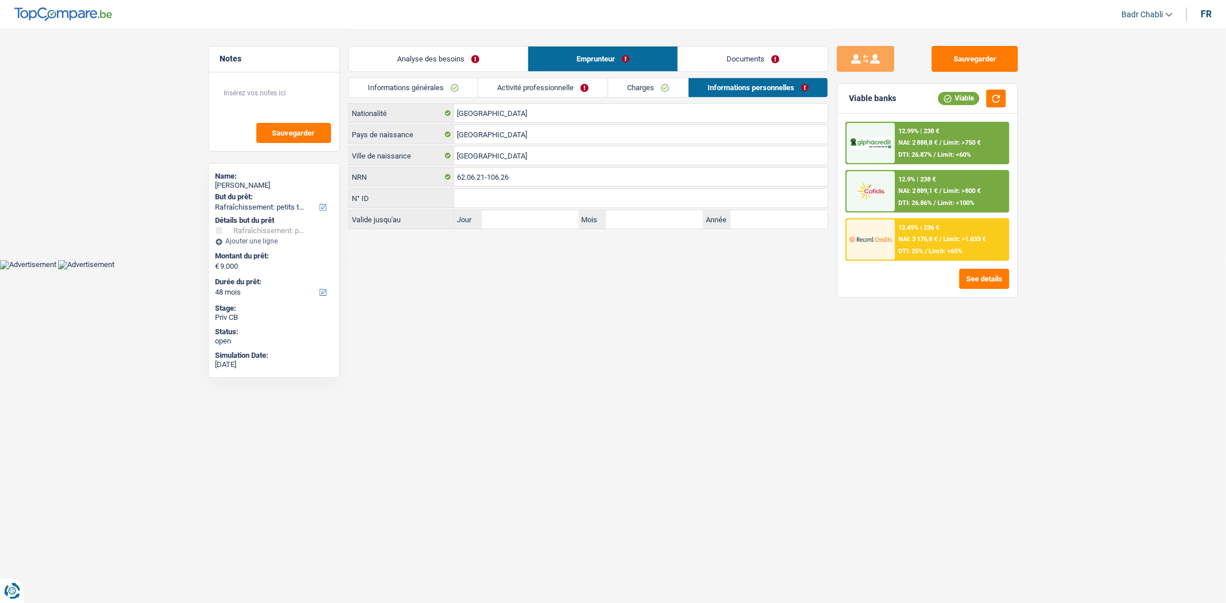
click at [642, 88] on link "Charges" at bounding box center [648, 87] width 80 height 19
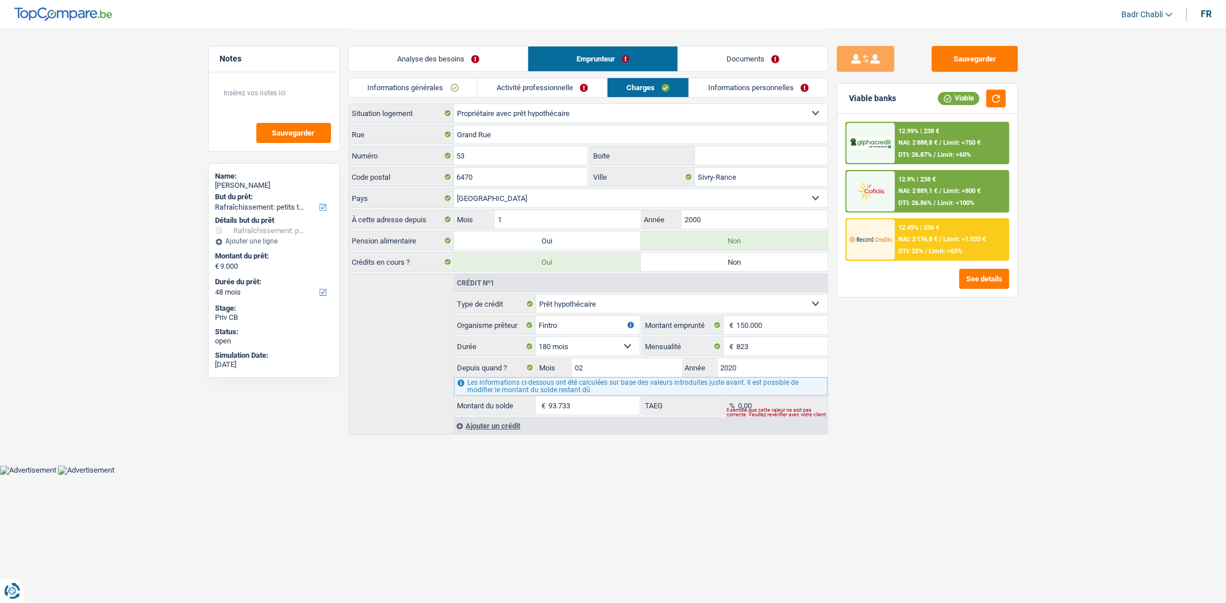
click at [567, 95] on link "Activité professionnelle" at bounding box center [542, 87] width 129 height 19
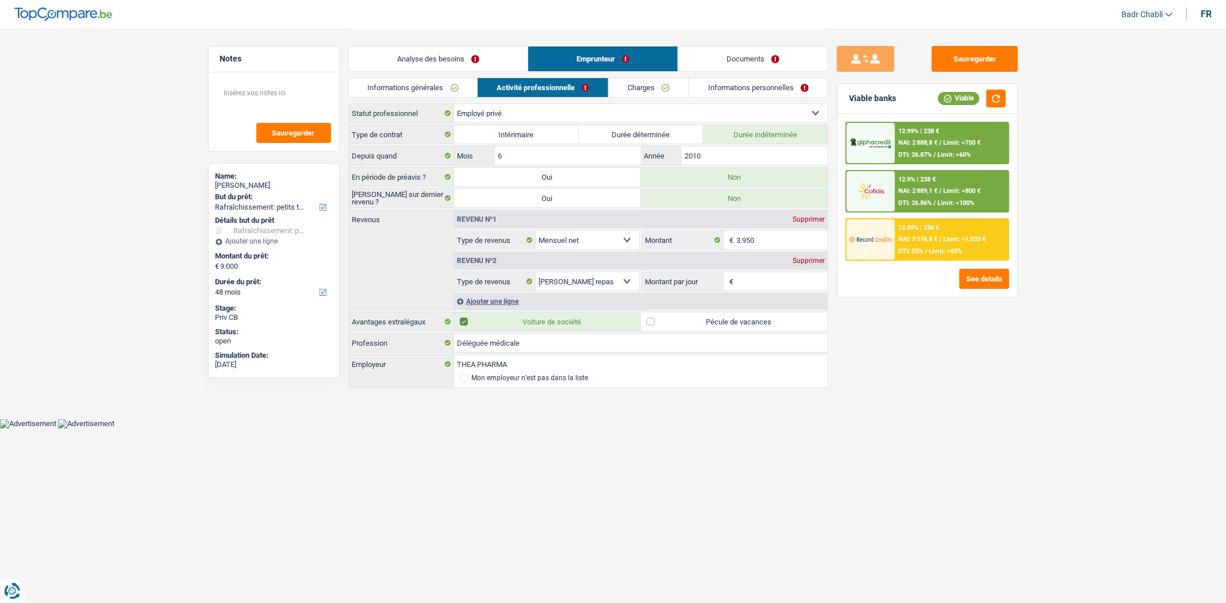
click at [647, 88] on link "Charges" at bounding box center [649, 87] width 80 height 19
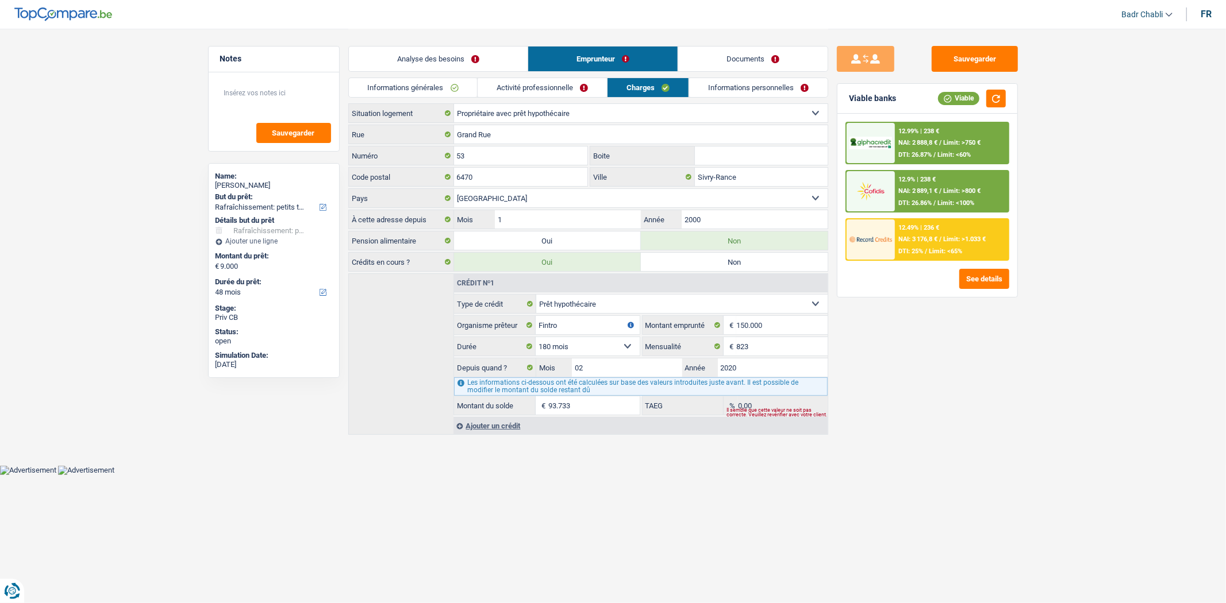
click at [1055, 355] on main "Notes Sauvegarder Name: Armelle Trotin But du prêt: Confort maison: meubles, te…" at bounding box center [613, 232] width 1226 height 465
click at [568, 156] on input "53" at bounding box center [521, 156] width 134 height 18
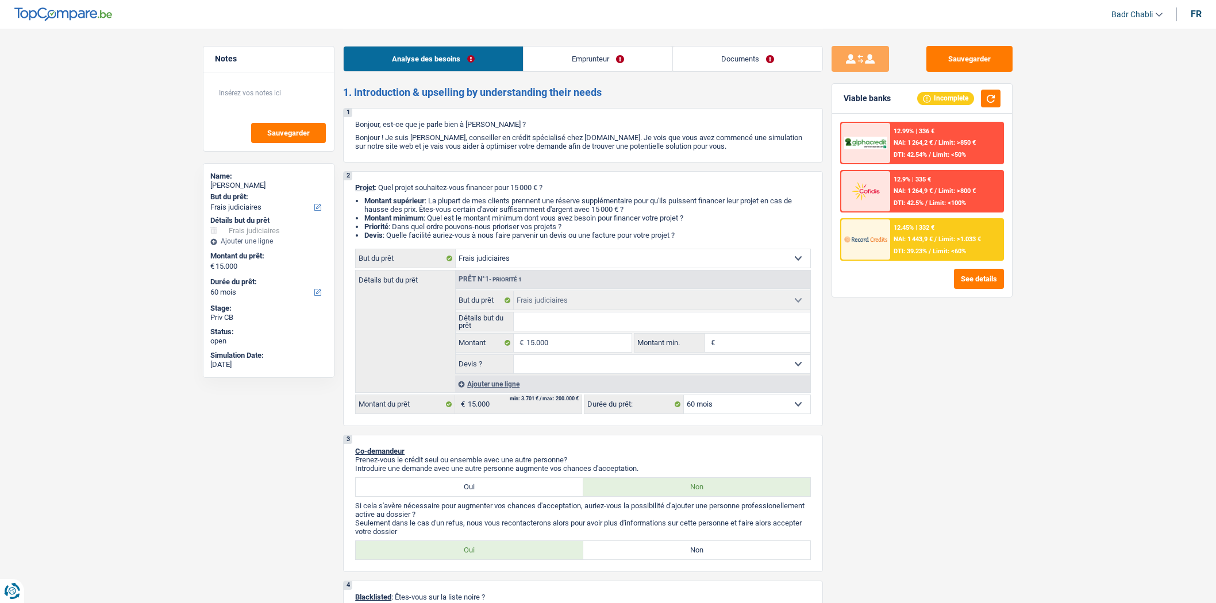
select select "judicial"
select select "60"
select select "judicial"
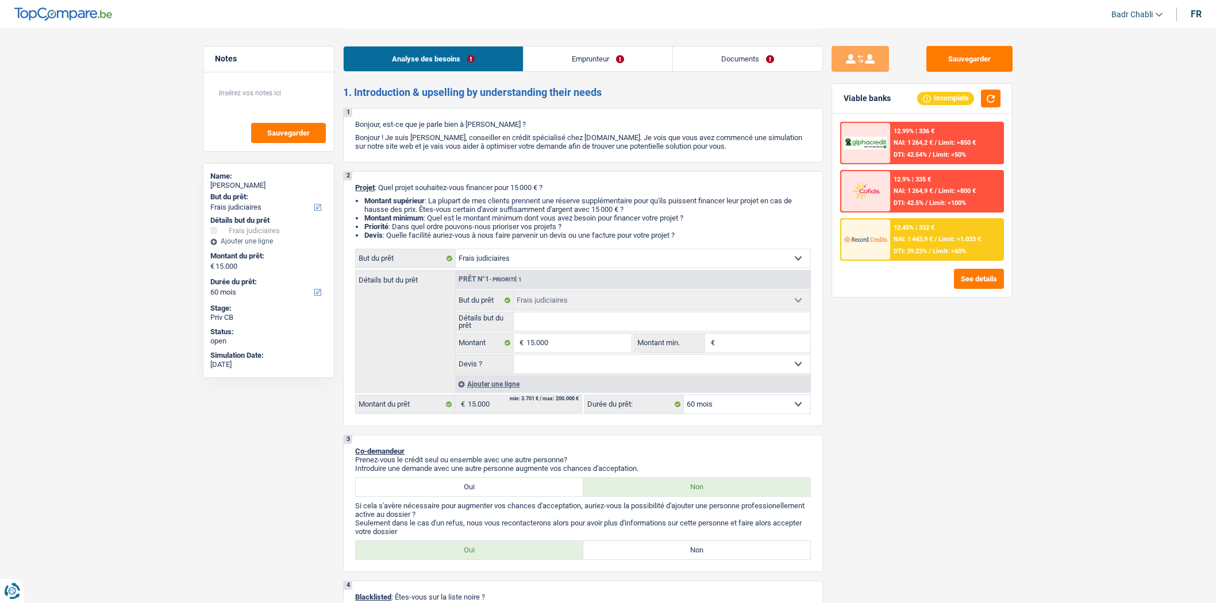
select select "60"
select select "worker"
select select "netSalary"
select select "rents"
select select "judicial"
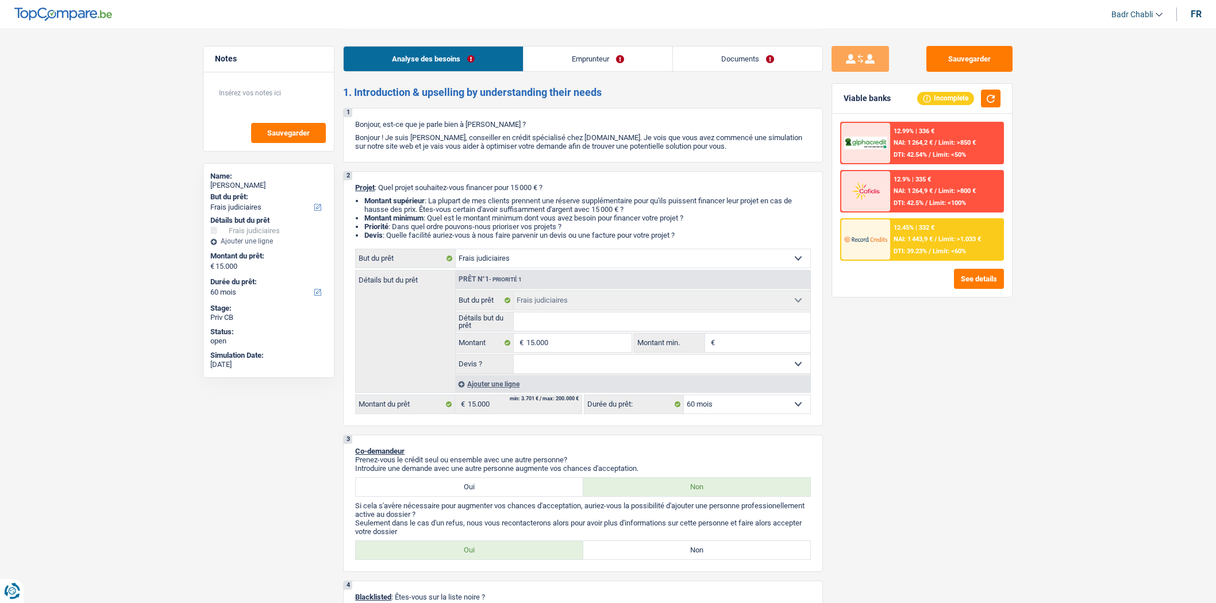
select select "judicial"
select select "60"
click at [609, 42] on div "Analyse des besoins Emprunteur Documents" at bounding box center [583, 53] width 480 height 49
click at [610, 52] on link "Emprunteur" at bounding box center [598, 59] width 149 height 25
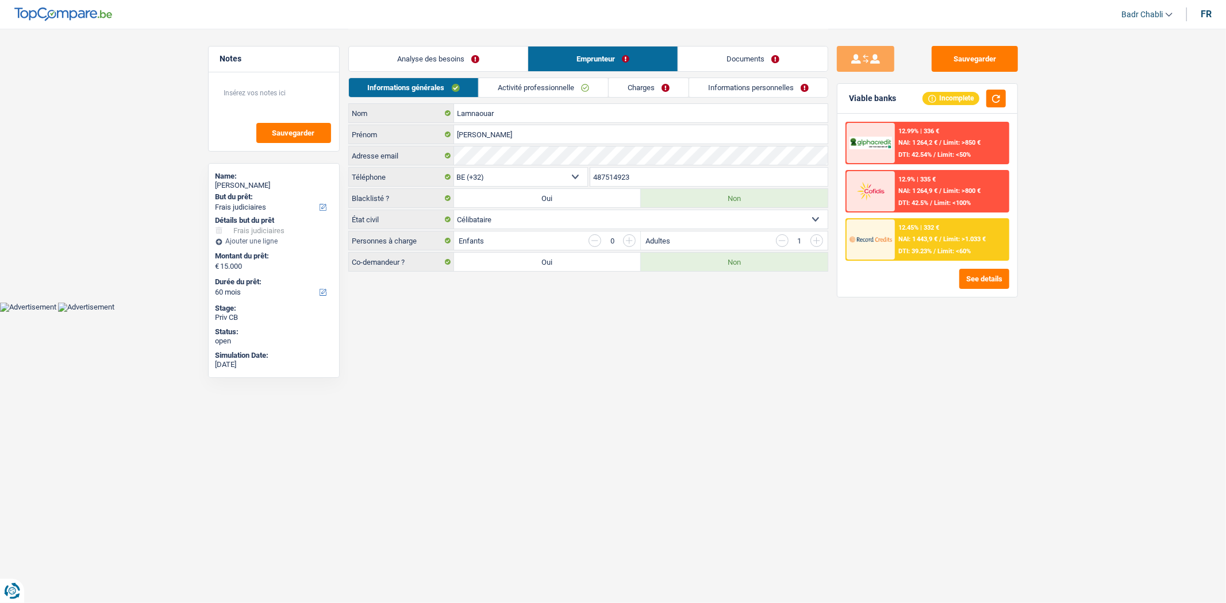
click at [428, 58] on link "Analyse des besoins" at bounding box center [438, 59] width 179 height 25
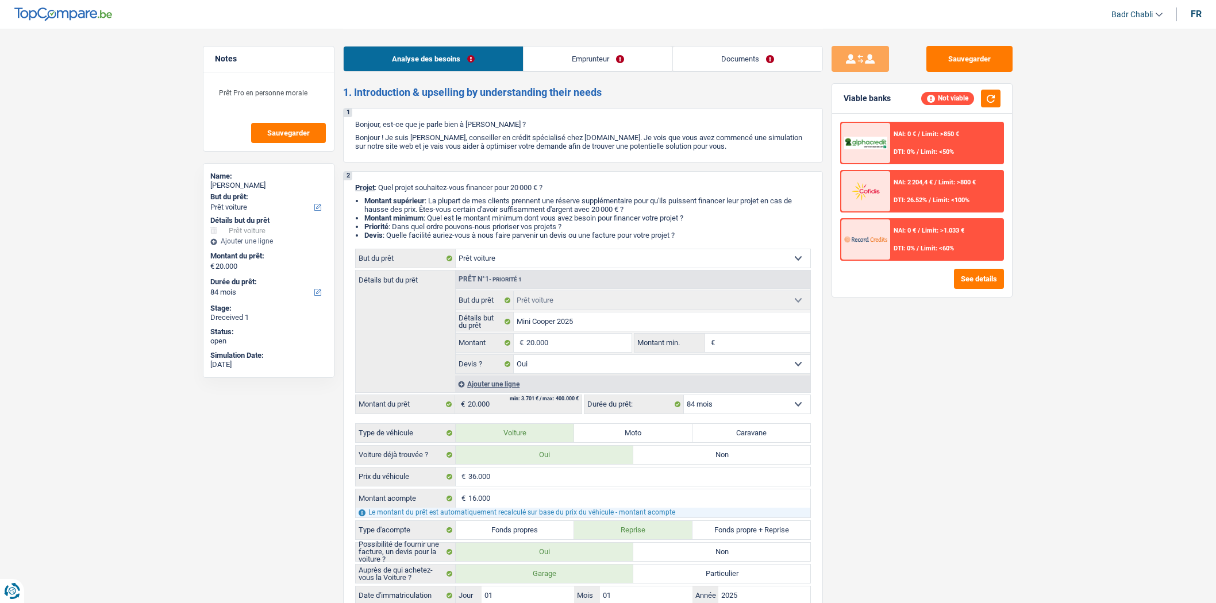
select select "car"
select select "84"
select select "car"
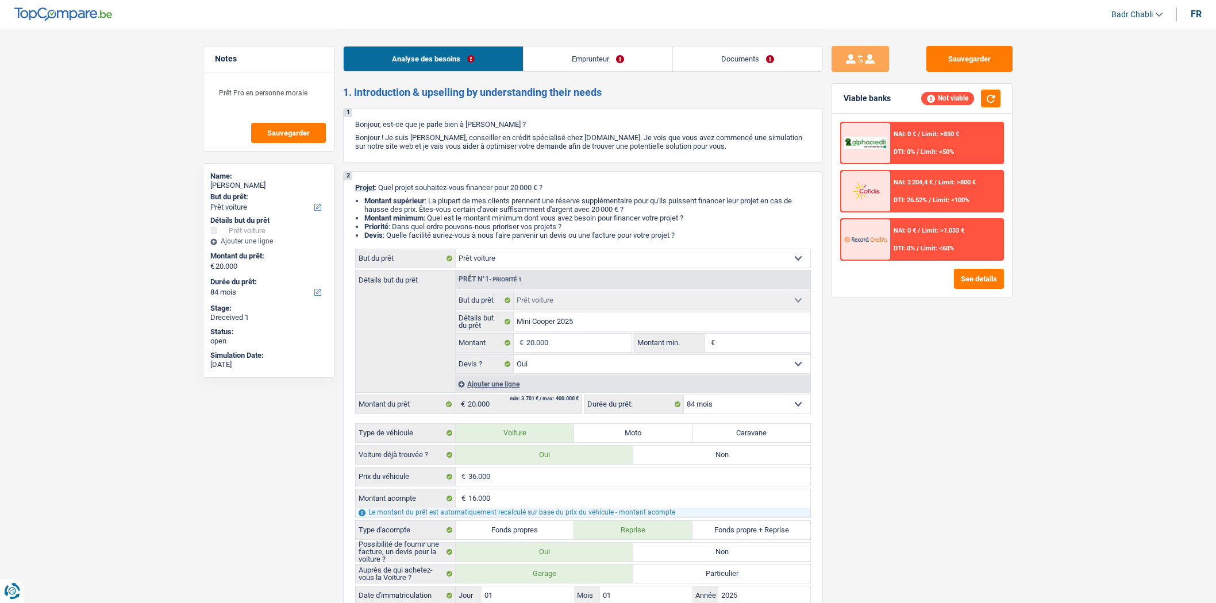
select select "yes"
select select "84"
select select "independent"
select select "netSalary"
select select "rents"
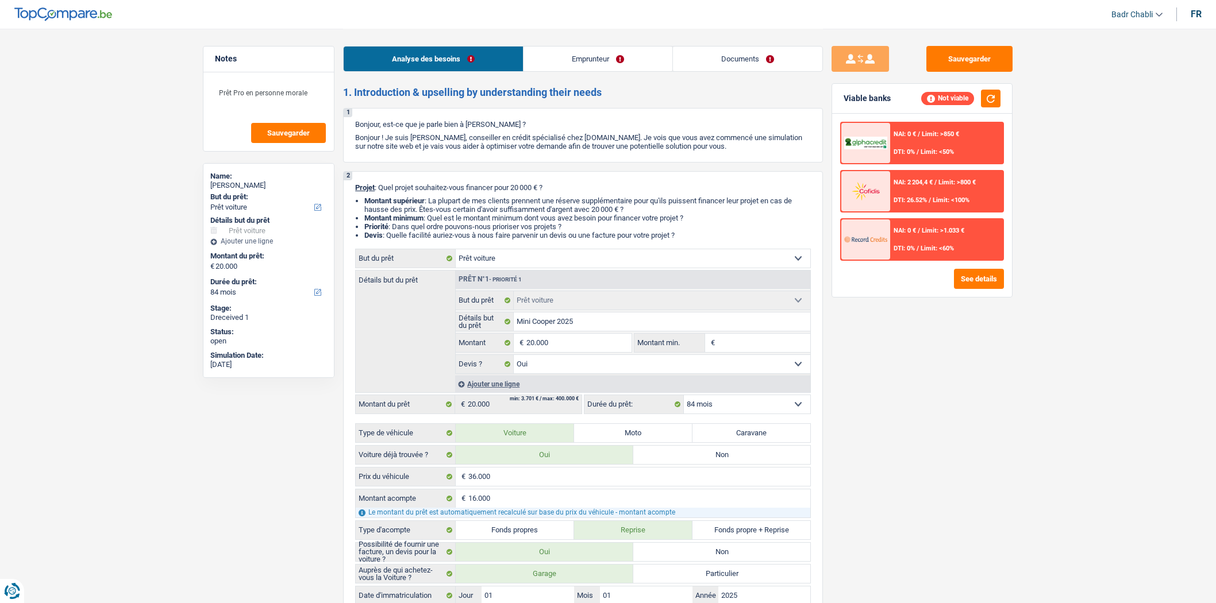
select select "car"
select select "yes"
select select "84"
select select "rents"
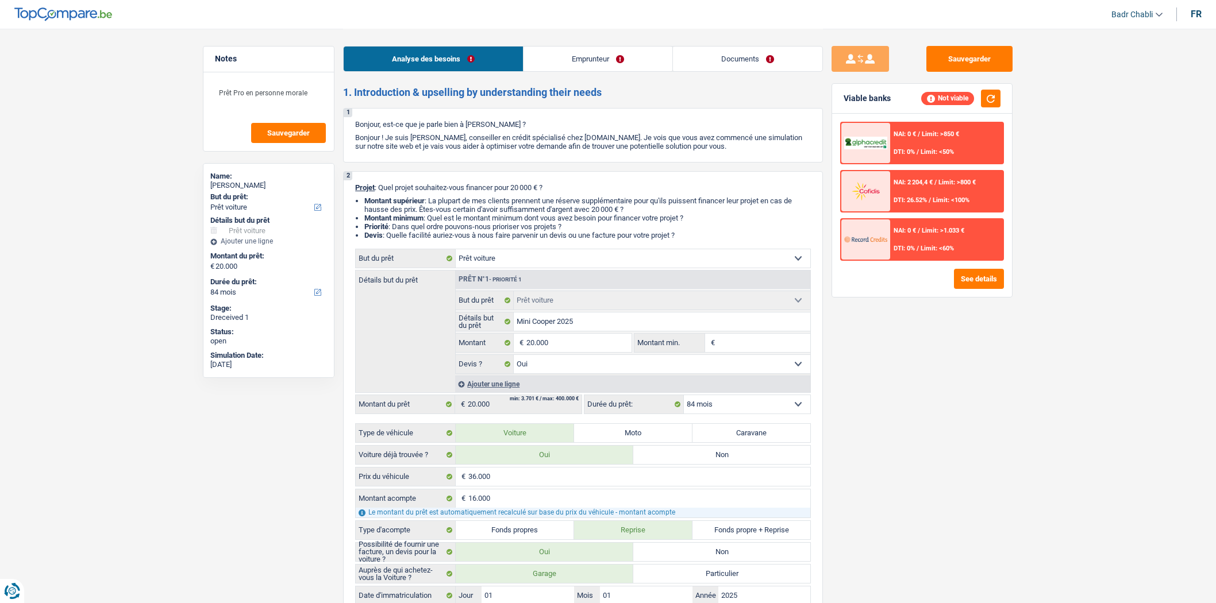
select select "BE"
click at [621, 67] on link "Emprunteur" at bounding box center [598, 59] width 149 height 25
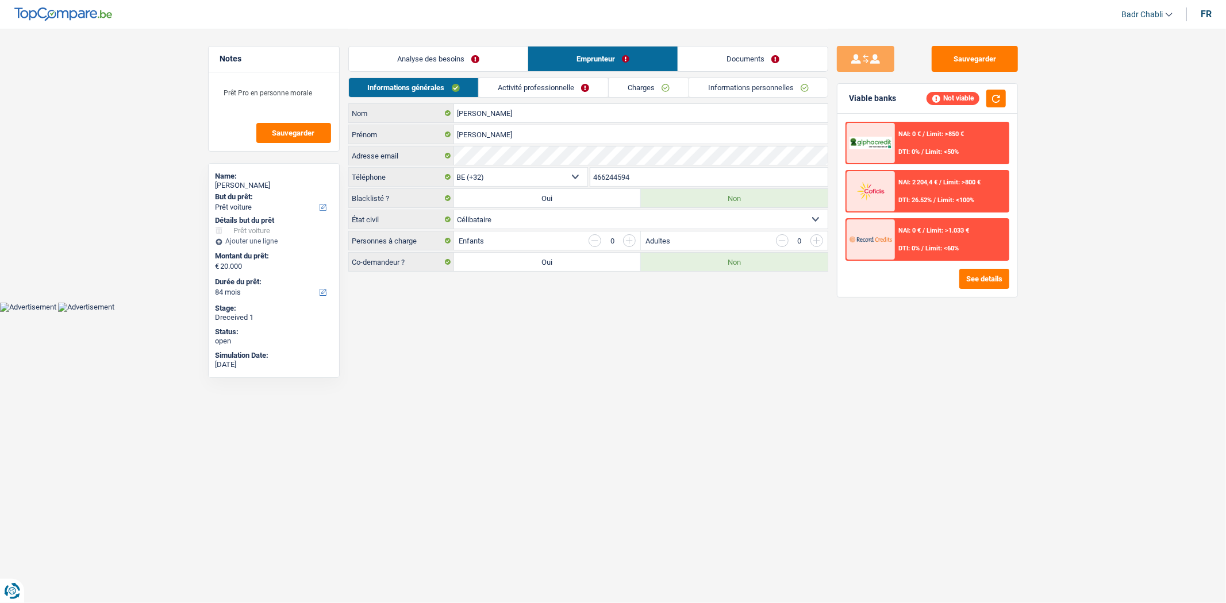
click at [575, 89] on link "Activité professionnelle" at bounding box center [543, 87] width 129 height 19
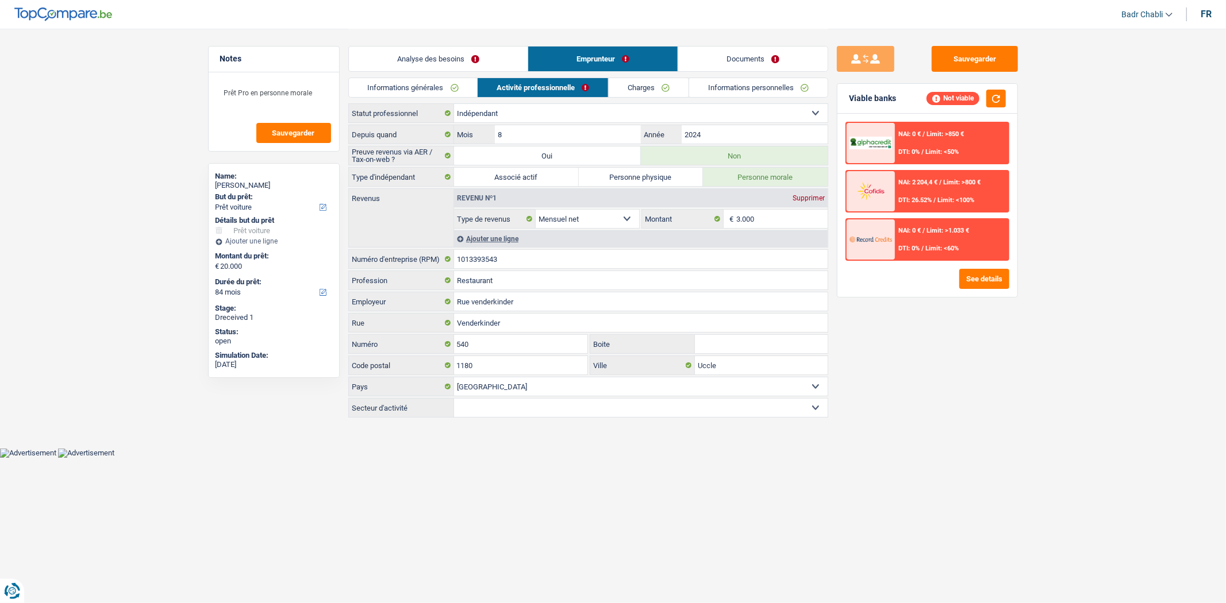
click at [663, 91] on link "Charges" at bounding box center [649, 87] width 80 height 19
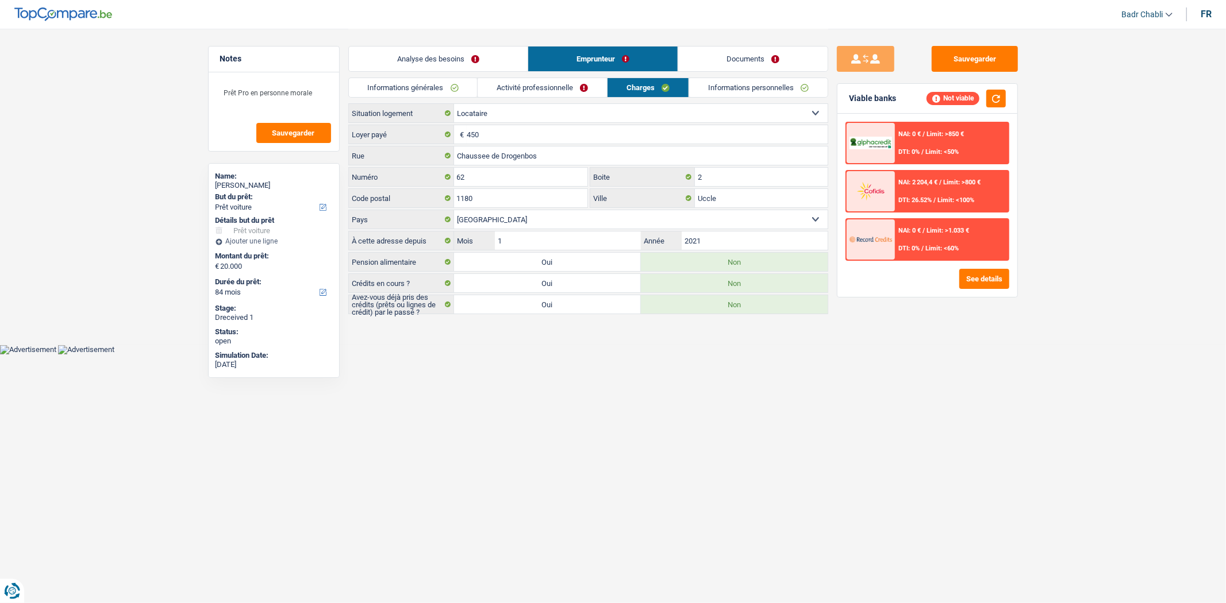
click at [729, 90] on link "Informations personnelles" at bounding box center [758, 87] width 138 height 19
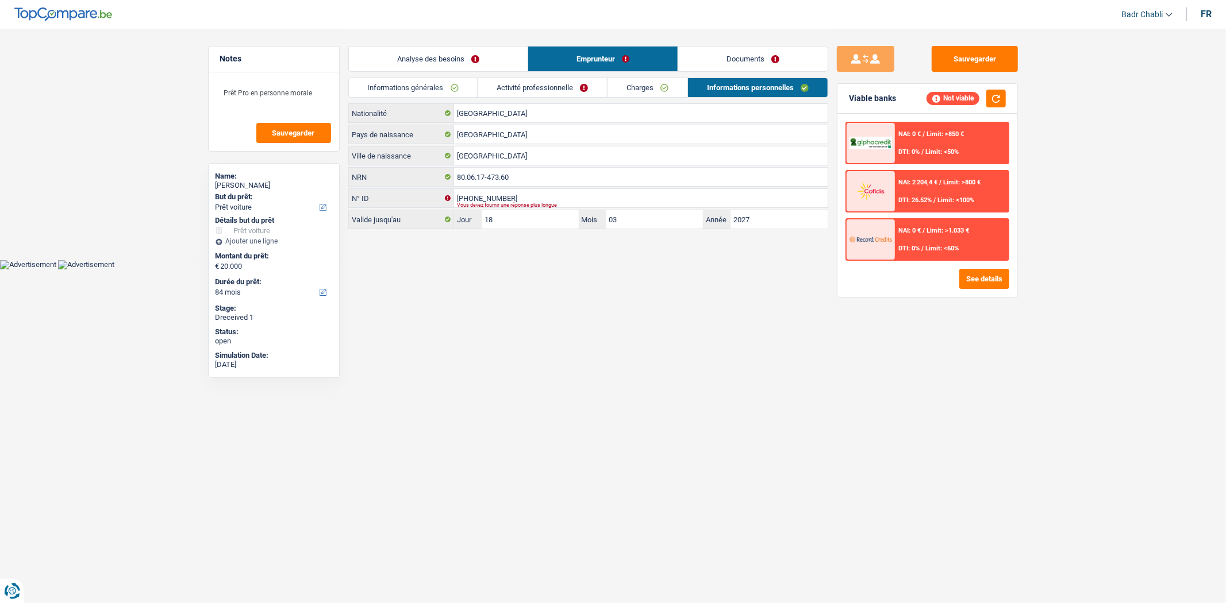
click at [646, 94] on link "Charges" at bounding box center [647, 87] width 80 height 19
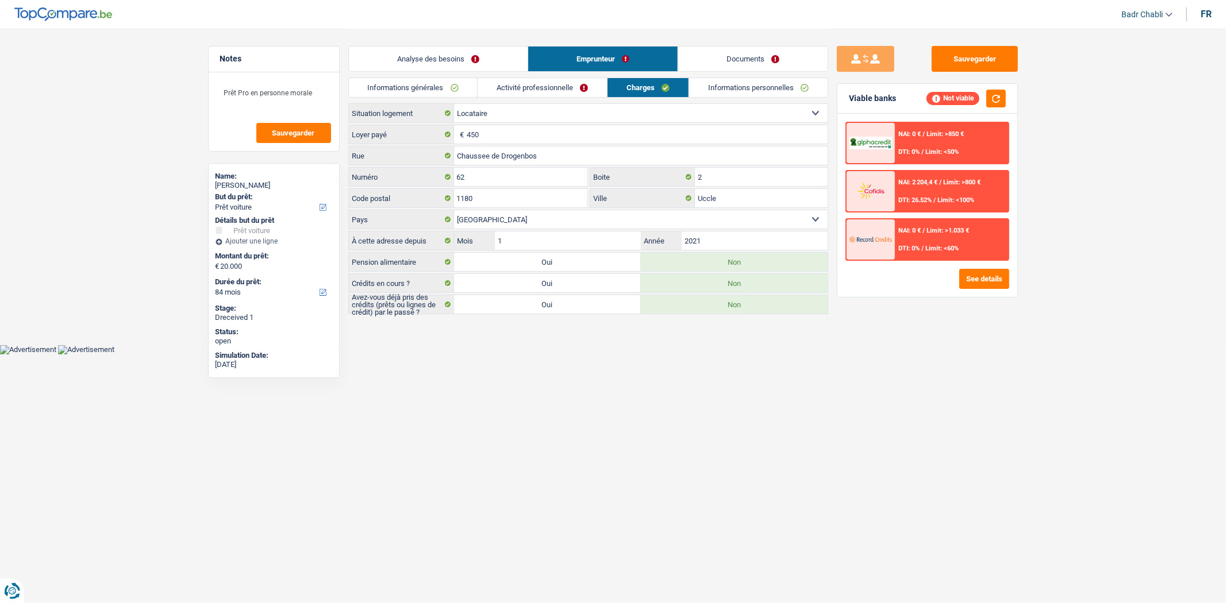
click at [473, 95] on link "Informations générales" at bounding box center [413, 87] width 129 height 19
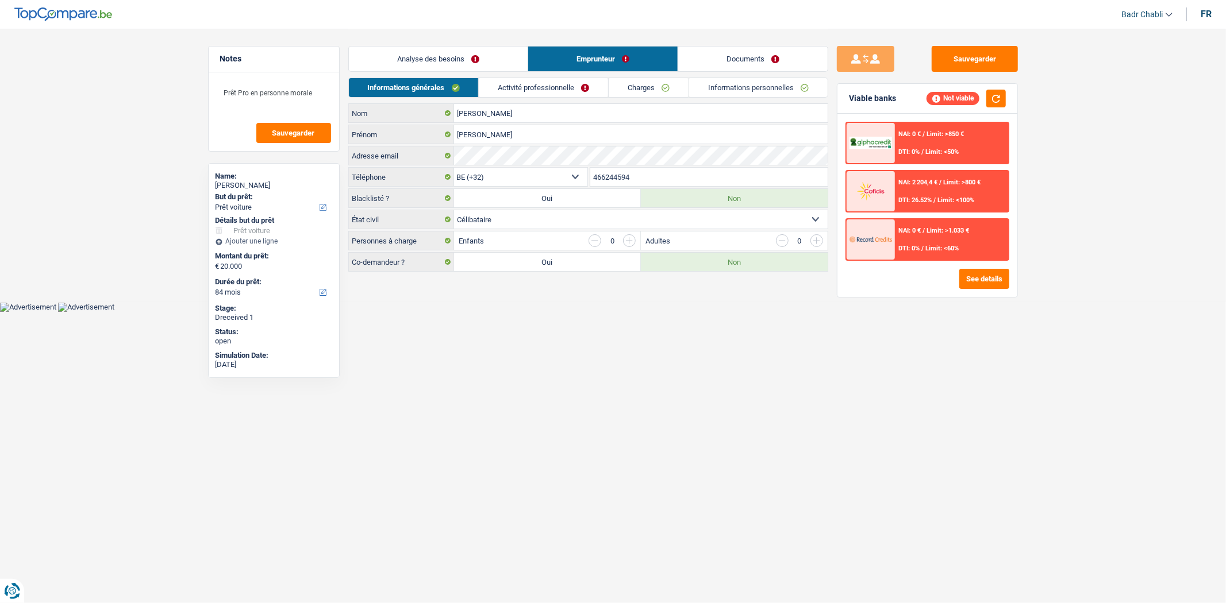
click at [536, 89] on link "Activité professionnelle" at bounding box center [543, 87] width 129 height 19
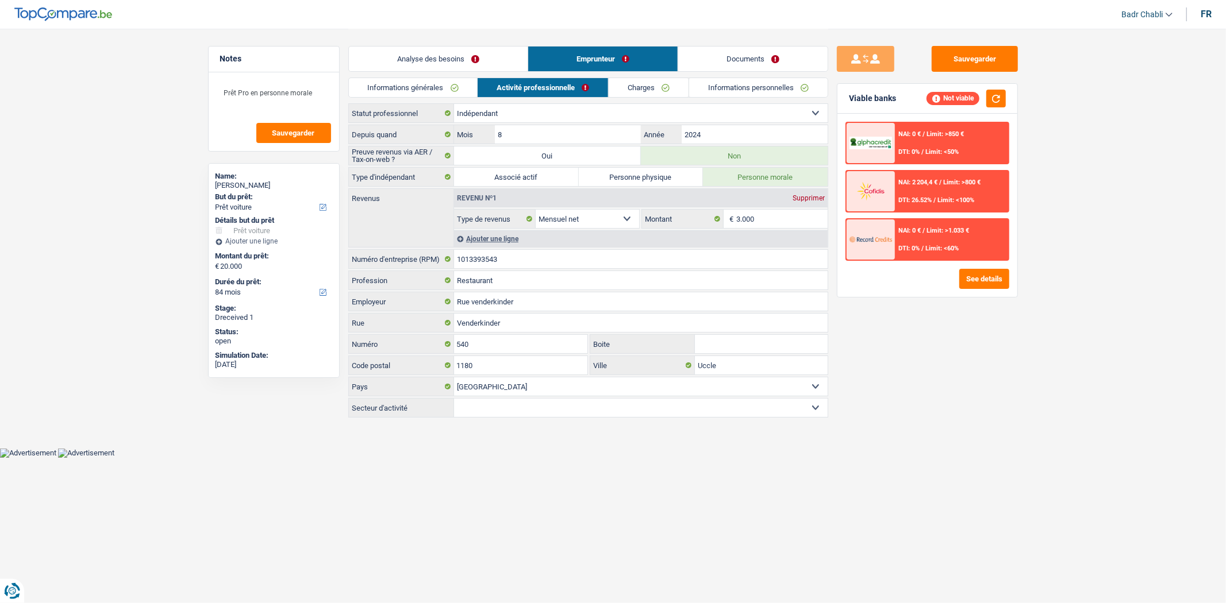
click at [441, 53] on link "Analyse des besoins" at bounding box center [438, 59] width 179 height 25
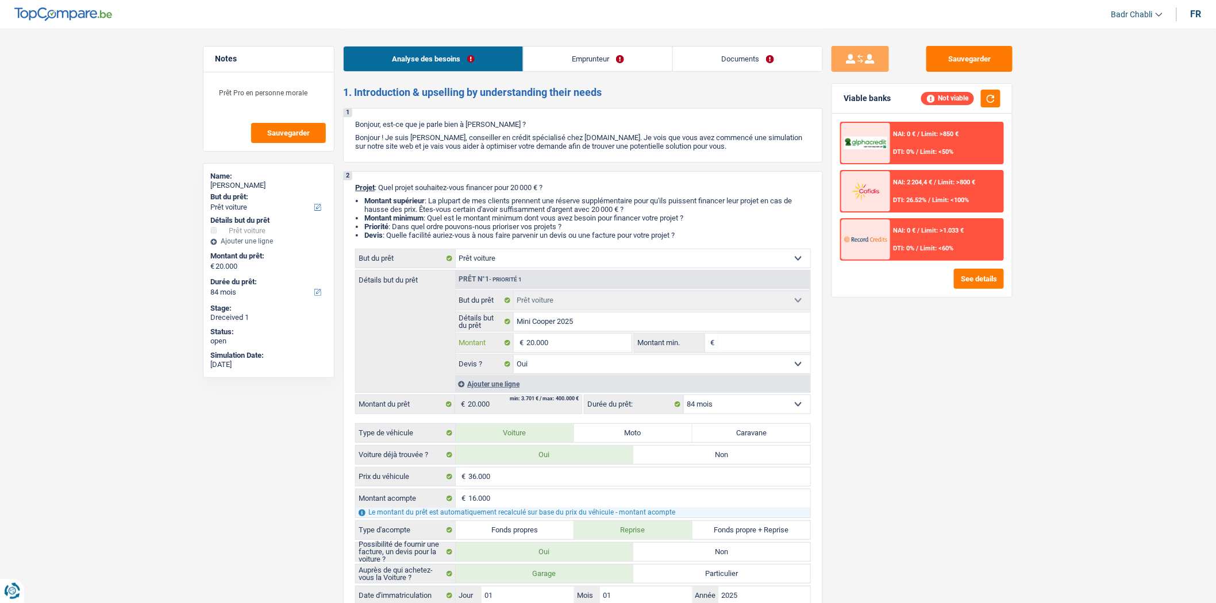
click at [618, 349] on input "20.000" at bounding box center [578, 343] width 105 height 18
click at [736, 349] on input "Montant min." at bounding box center [764, 343] width 93 height 18
paste input "20.000"
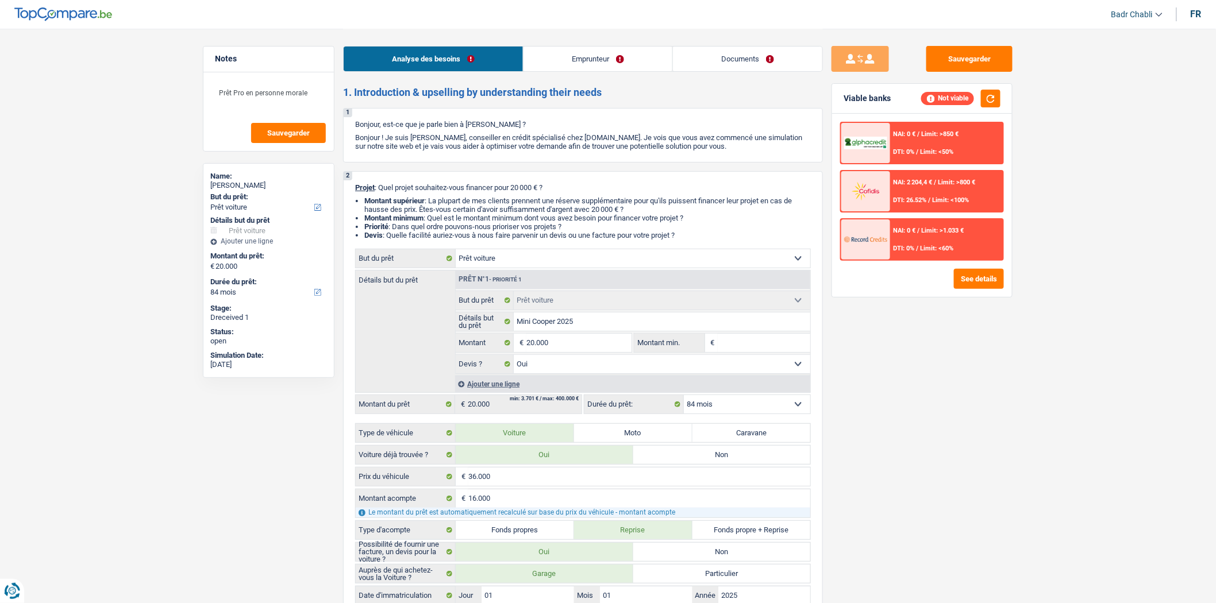
type input "20.000"
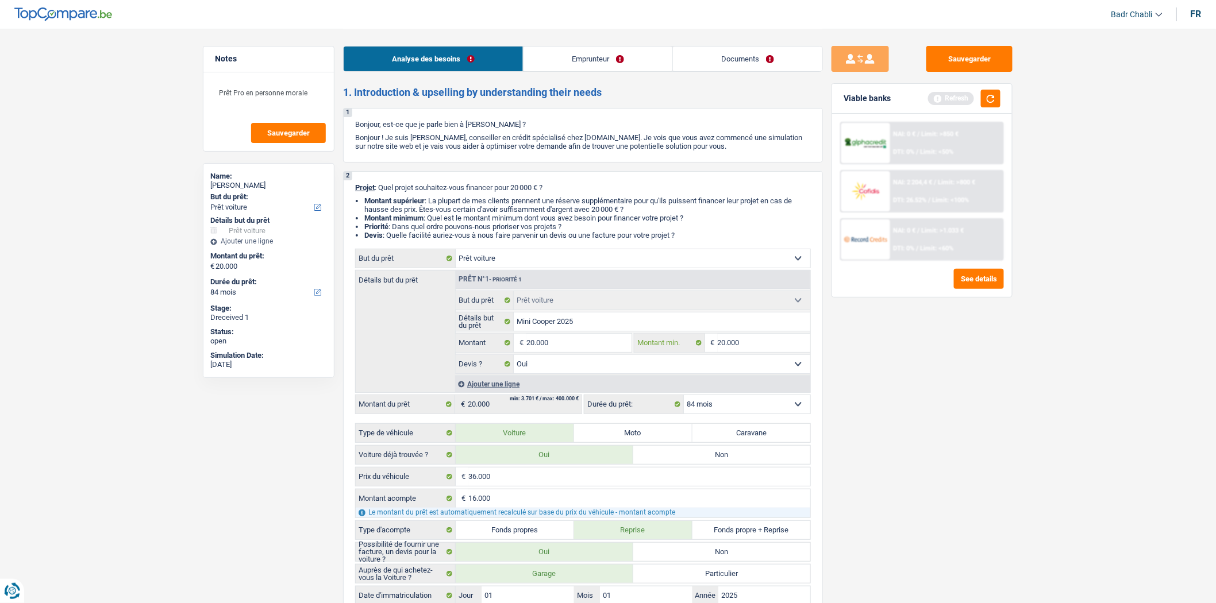
type input "20.000"
click at [582, 50] on link "Emprunteur" at bounding box center [598, 59] width 149 height 25
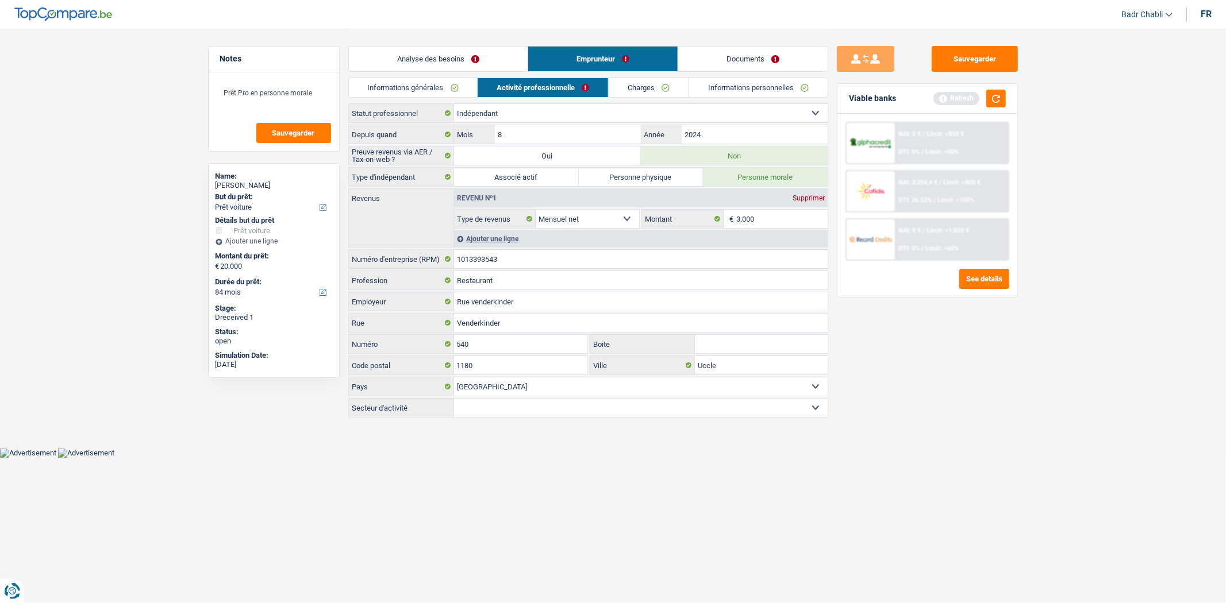
click at [394, 87] on link "Informations générales" at bounding box center [413, 87] width 129 height 19
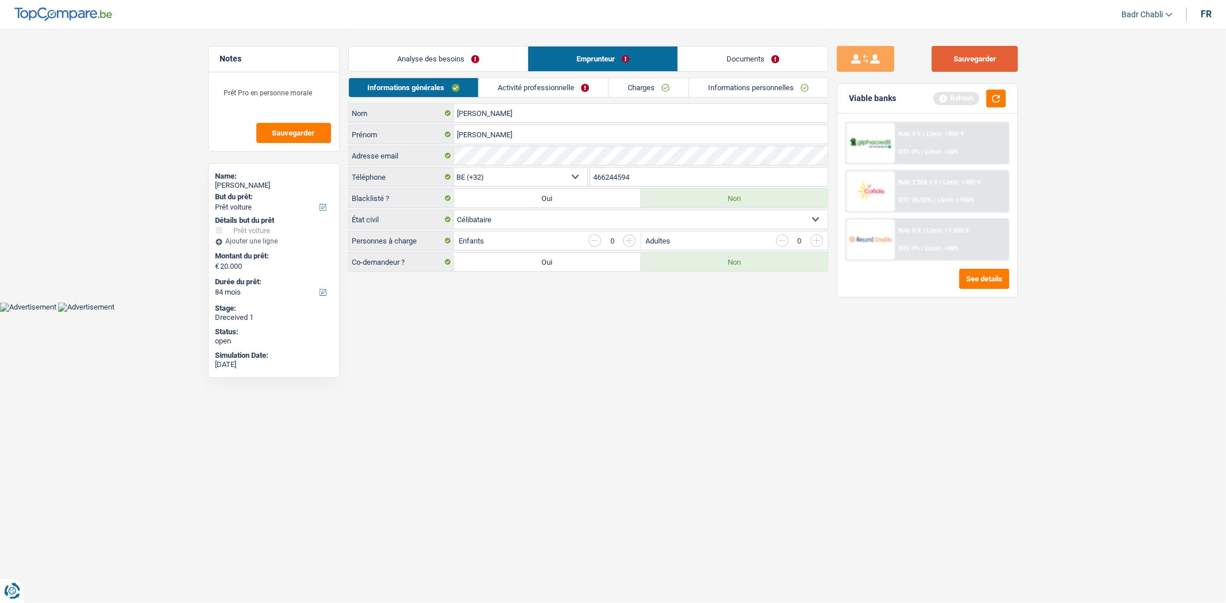
click at [964, 62] on button "Sauvegarder" at bounding box center [975, 59] width 86 height 26
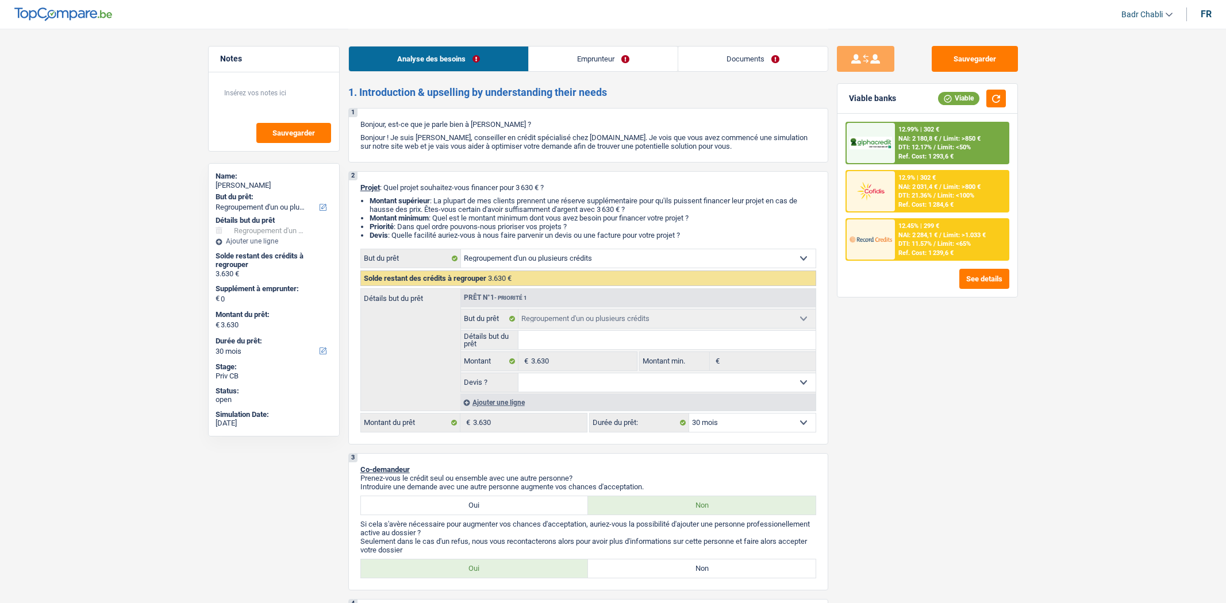
select select "refinancing"
select select "30"
select select "refinancing"
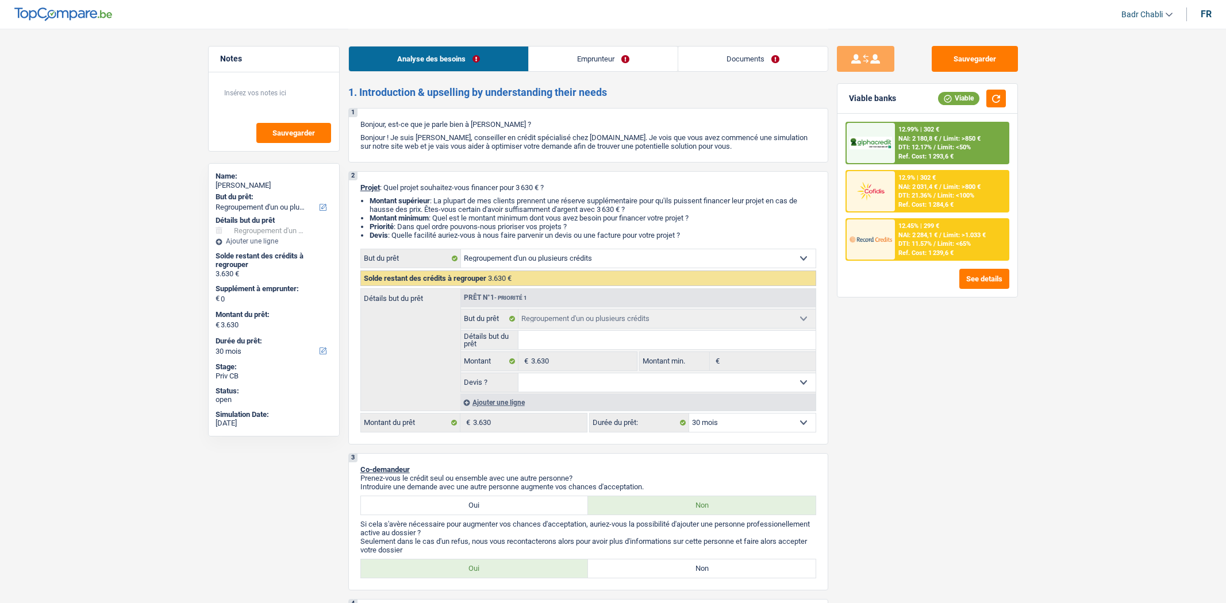
select select "30"
select select "publicEmployee"
select select "netSalary"
select select "mealVouchers"
select select "liveWithParents"
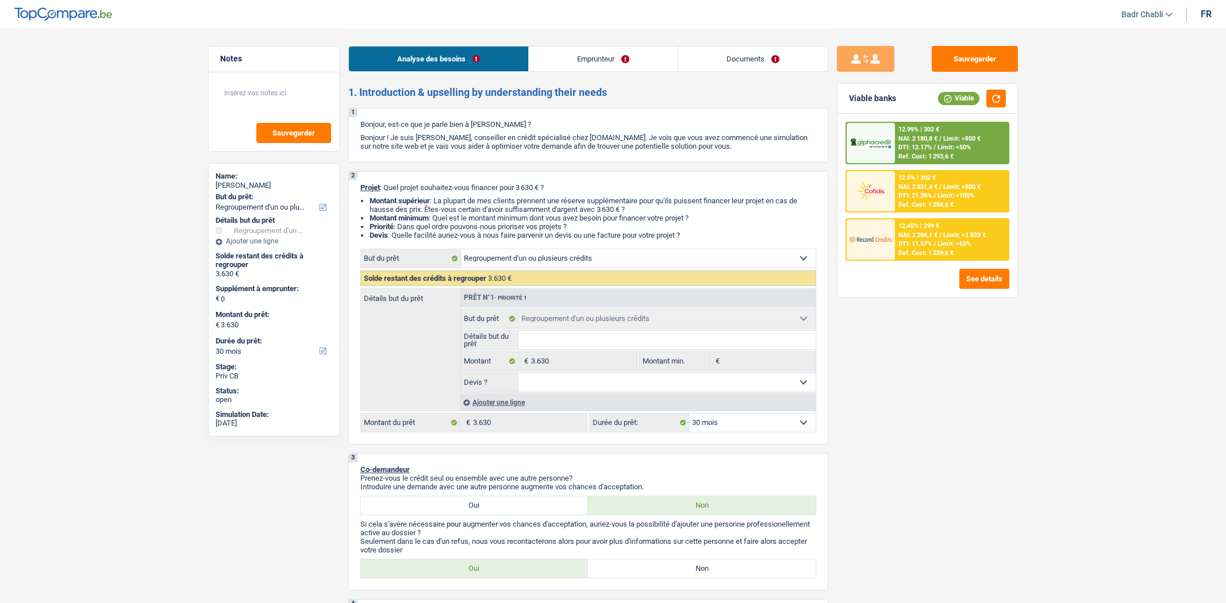
select select "personalLoan"
select select "homeFurnishingOrRelocation"
select select "36"
select select "refinancing"
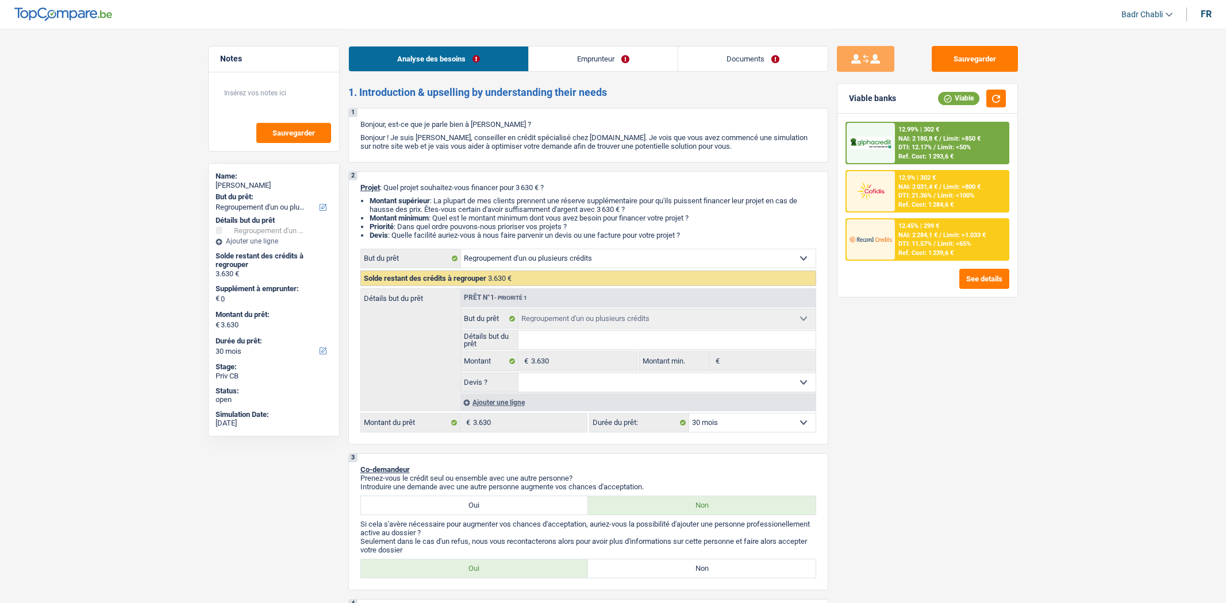
select select "30"
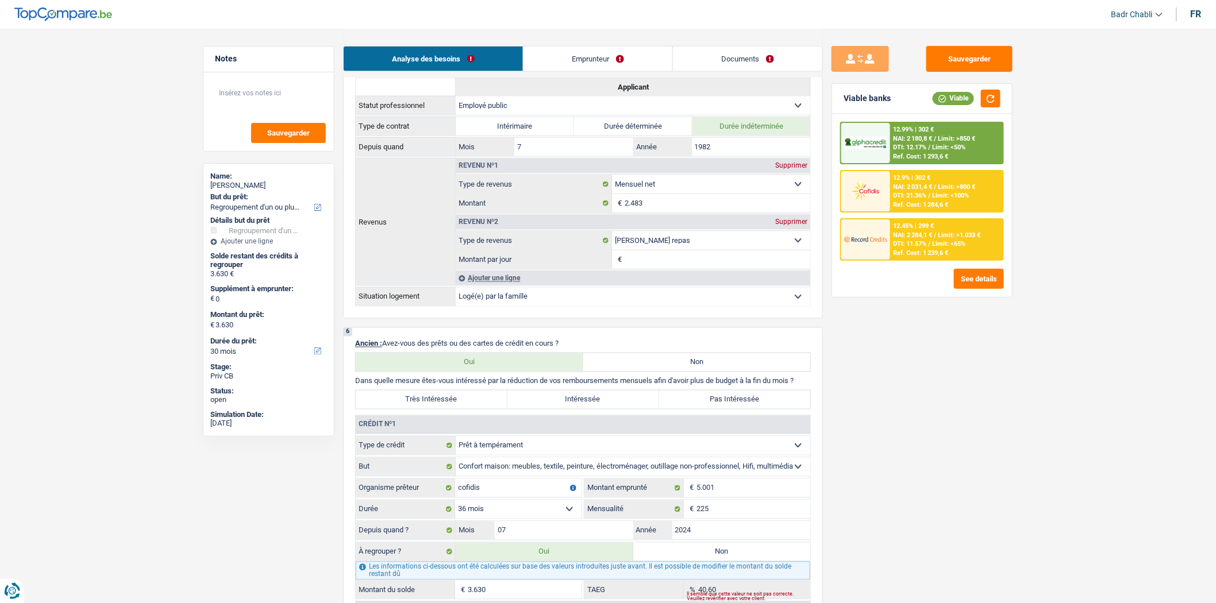
scroll to position [830, 0]
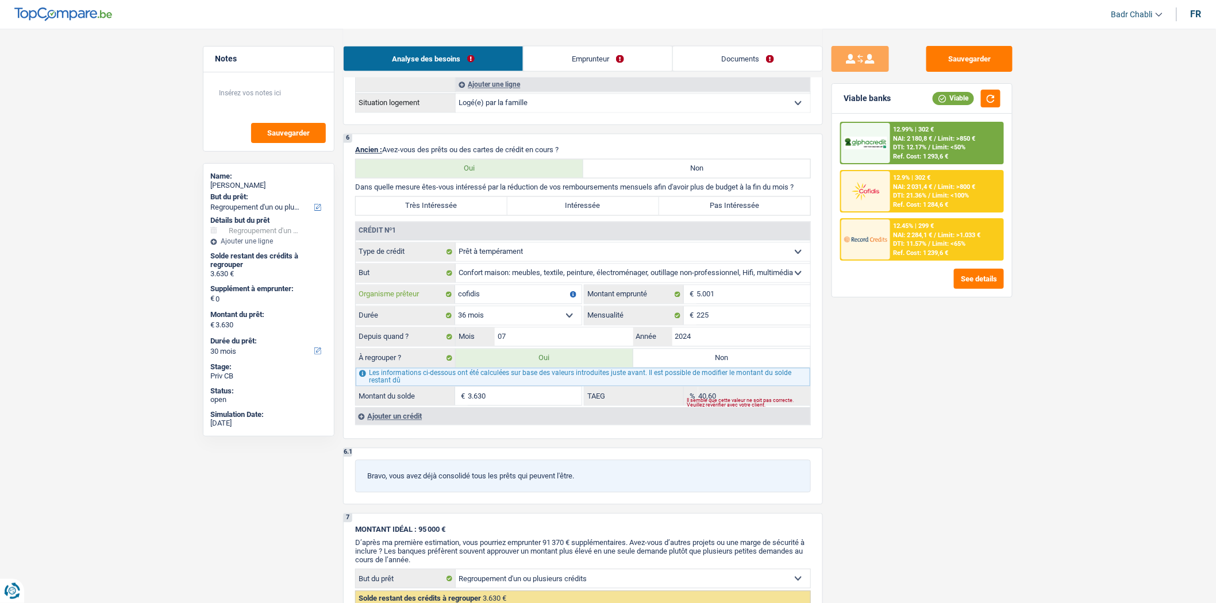
click at [496, 302] on input "cofidis" at bounding box center [518, 295] width 126 height 18
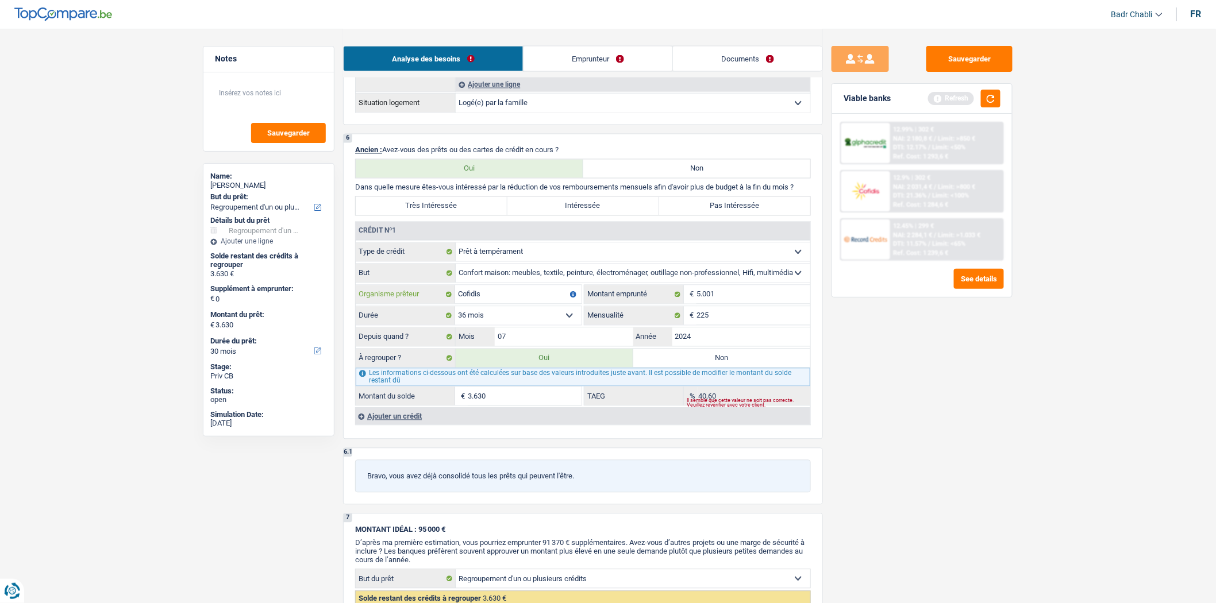
type input "Cofidis"
click at [500, 405] on input "3.630" at bounding box center [525, 396] width 114 height 18
click at [511, 406] on input "3.630" at bounding box center [525, 396] width 114 height 18
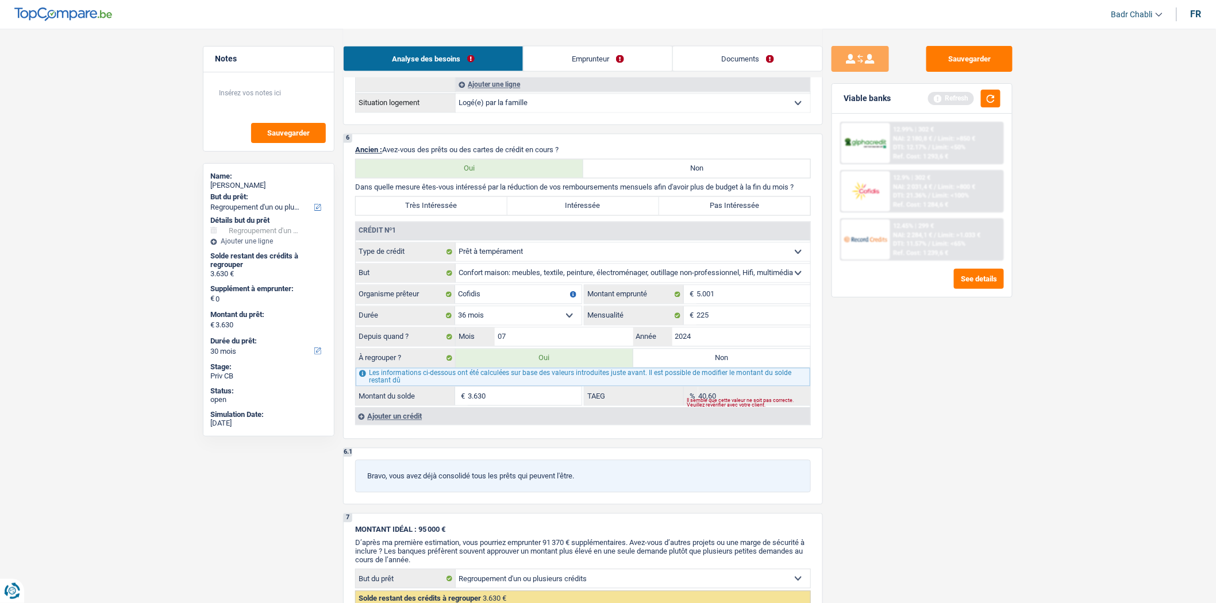
click at [511, 406] on input "3.630" at bounding box center [525, 396] width 114 height 18
type input "3"
select select "24"
type input "3"
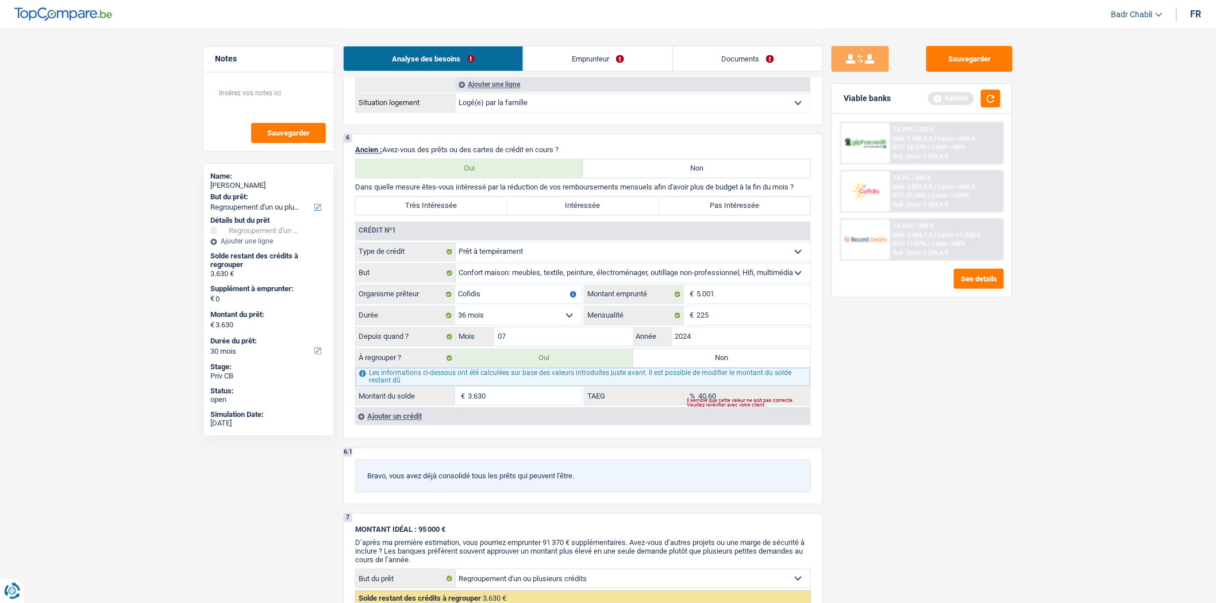
type input "3"
select select "24"
type input "3"
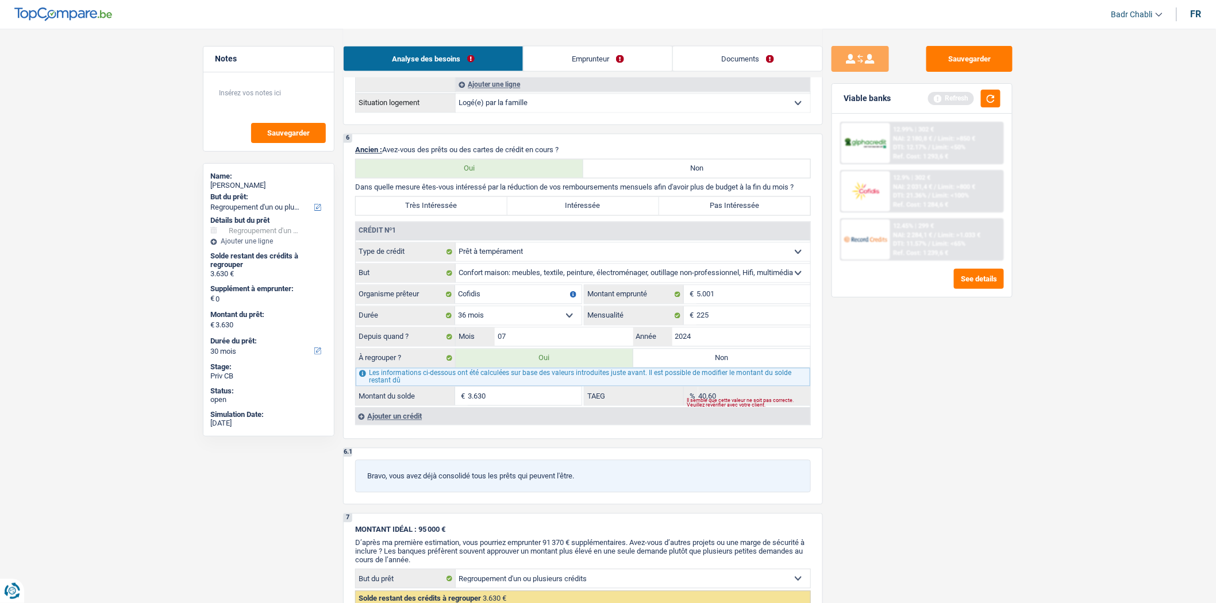
select select "24"
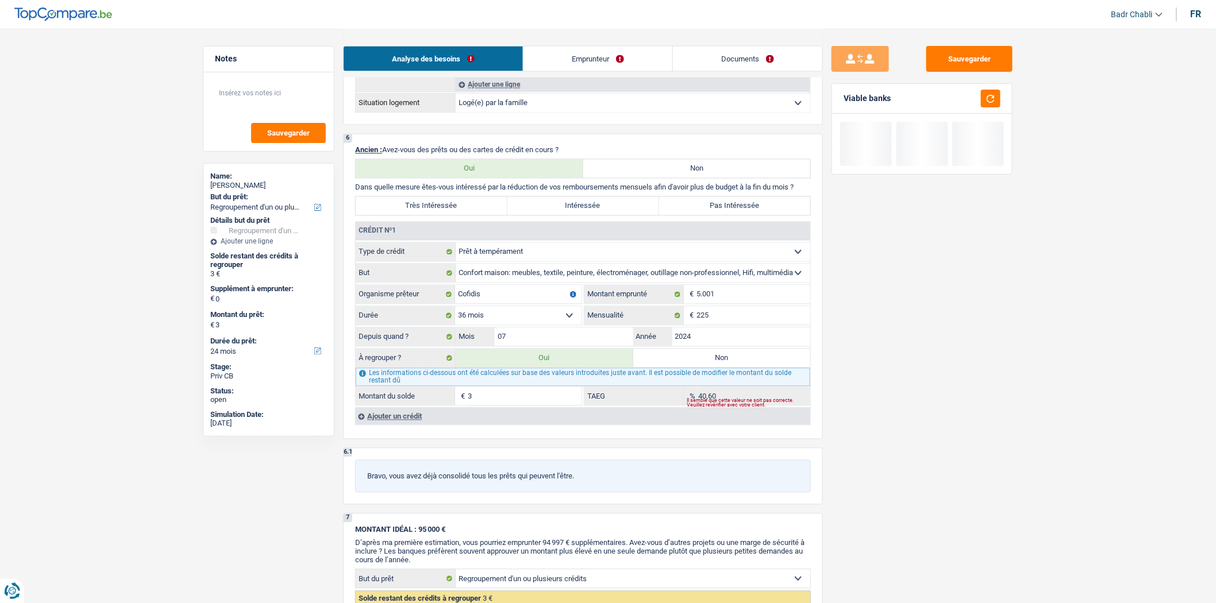
type input "30"
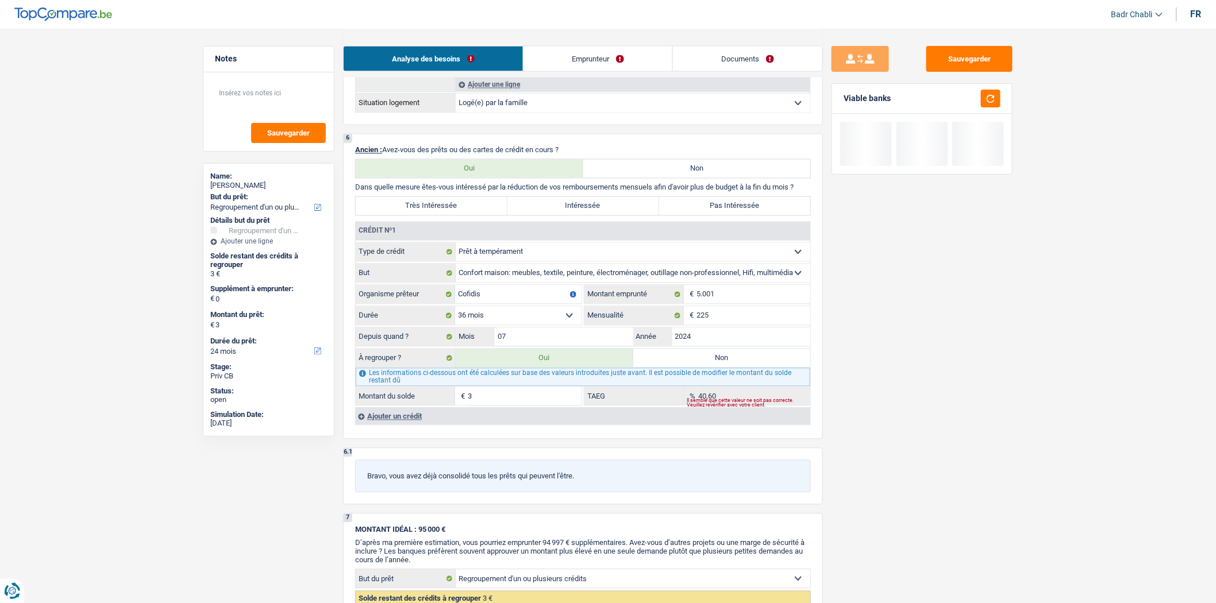
type input "30"
type input "300"
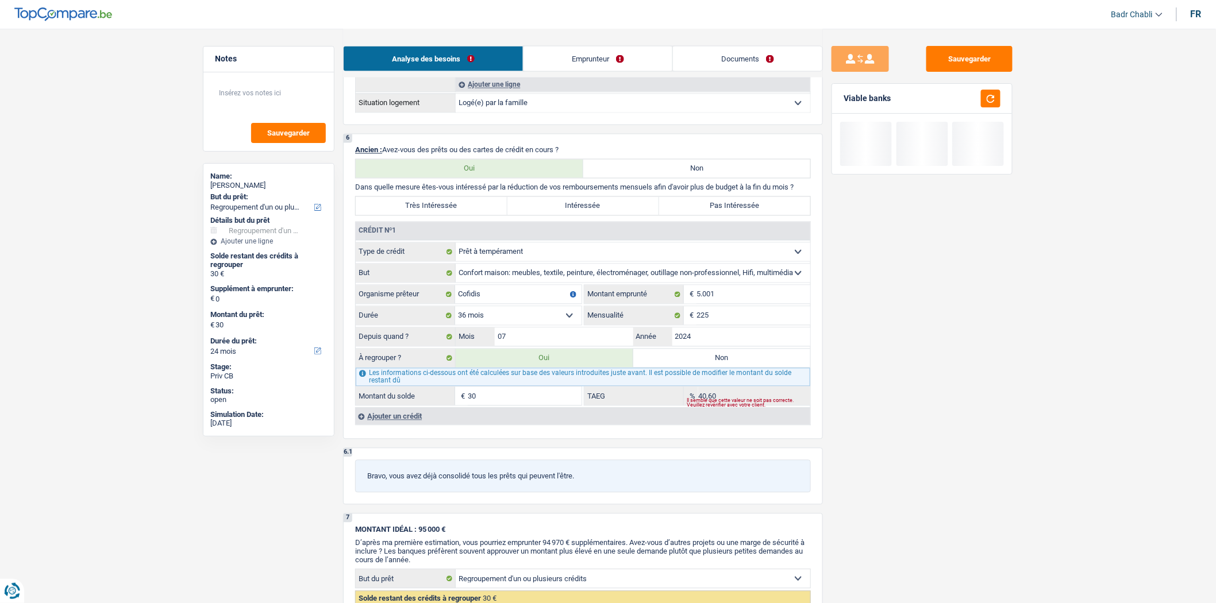
type input "300"
type input "3.000"
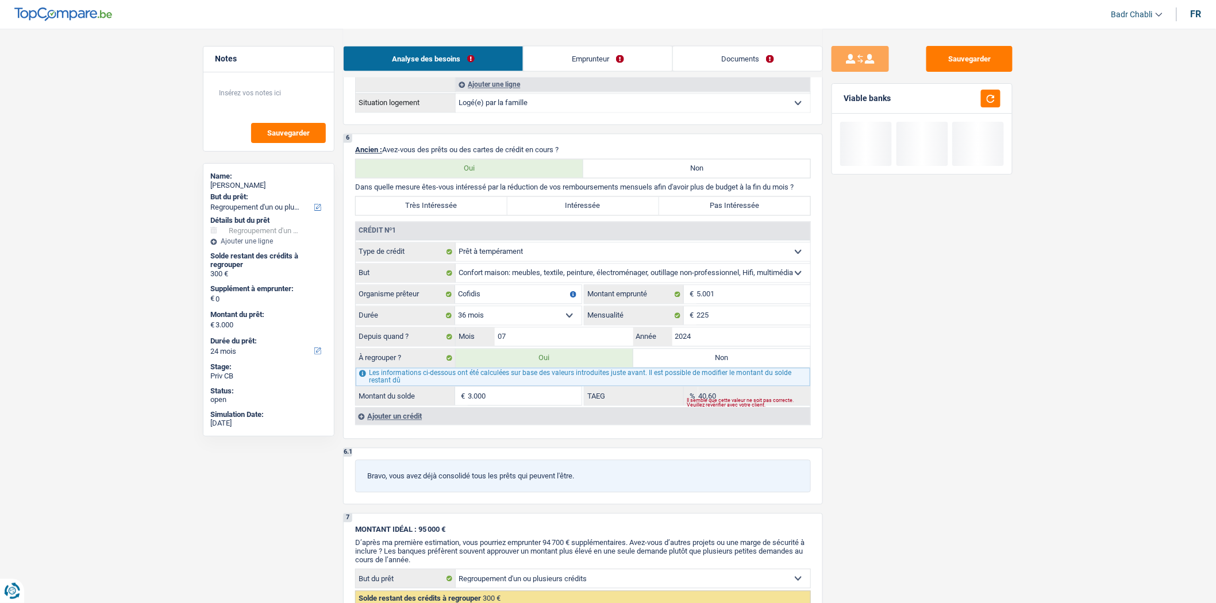
type input "3.000"
type input "30.000"
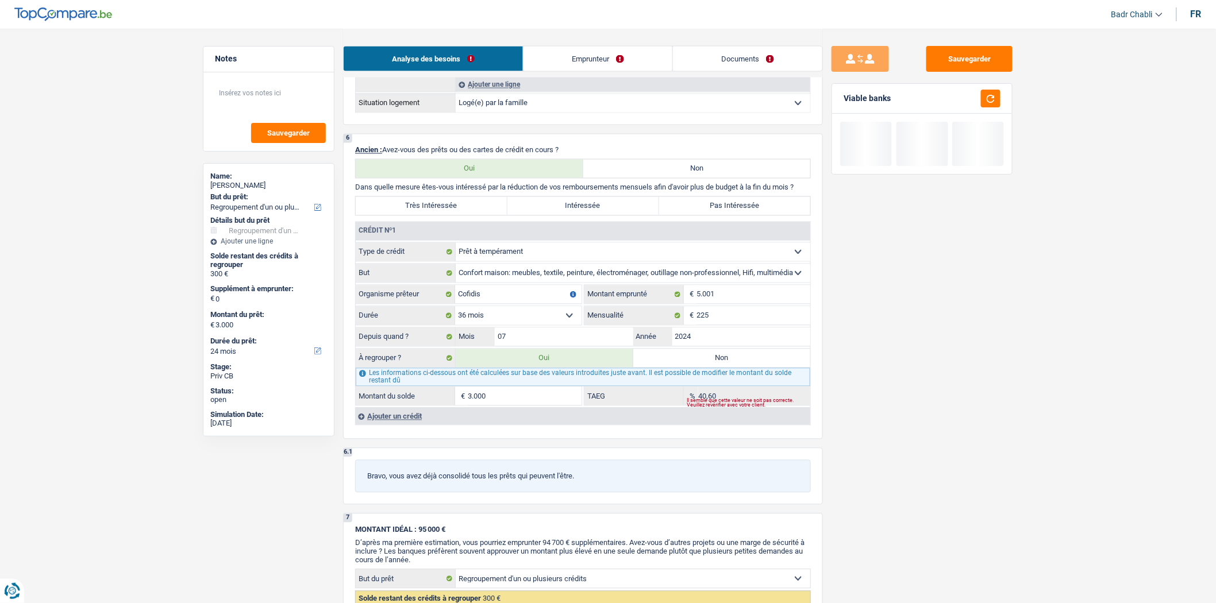
type input "30.000"
select select "120"
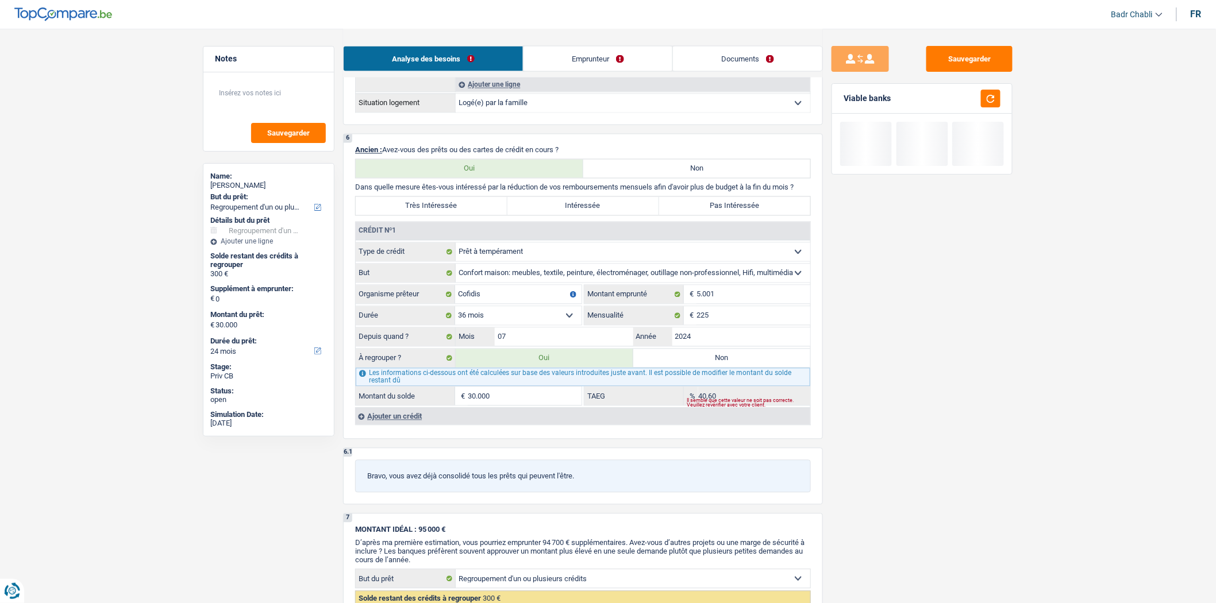
select select "120"
type input "3.000"
select select "30"
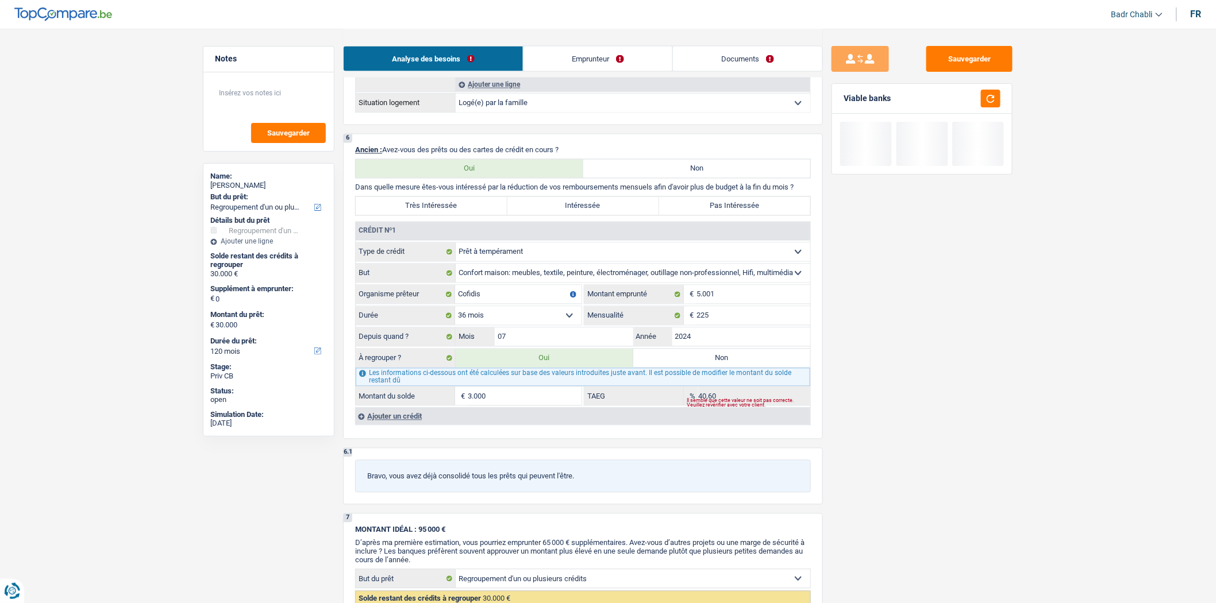
type input "3.000"
select select "30"
type input "3.000"
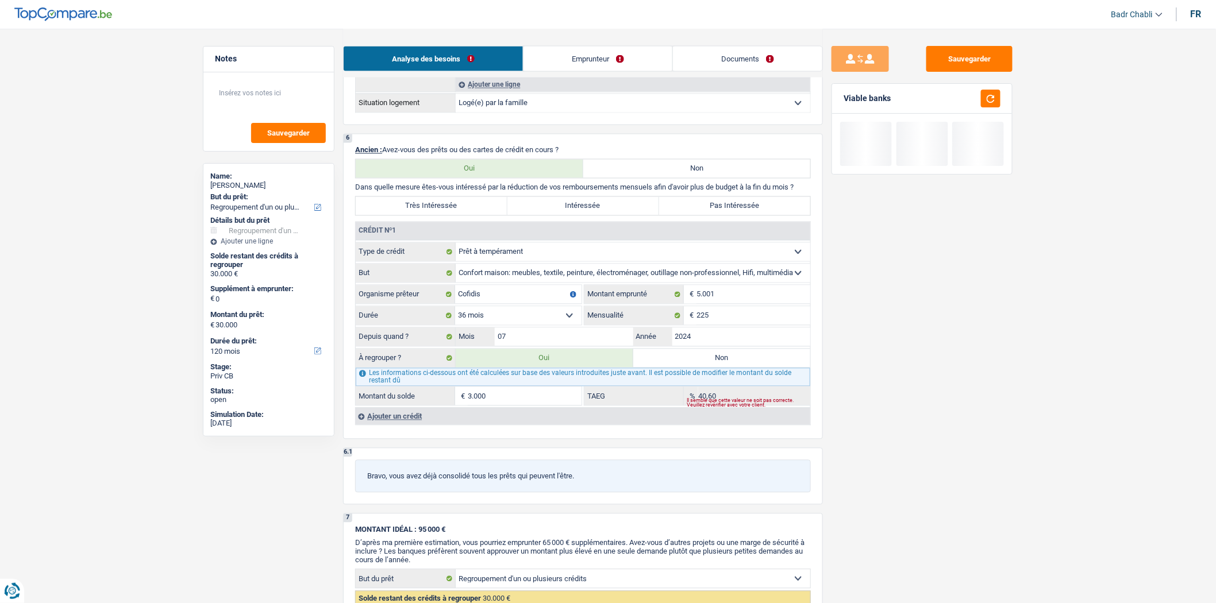
select select "30"
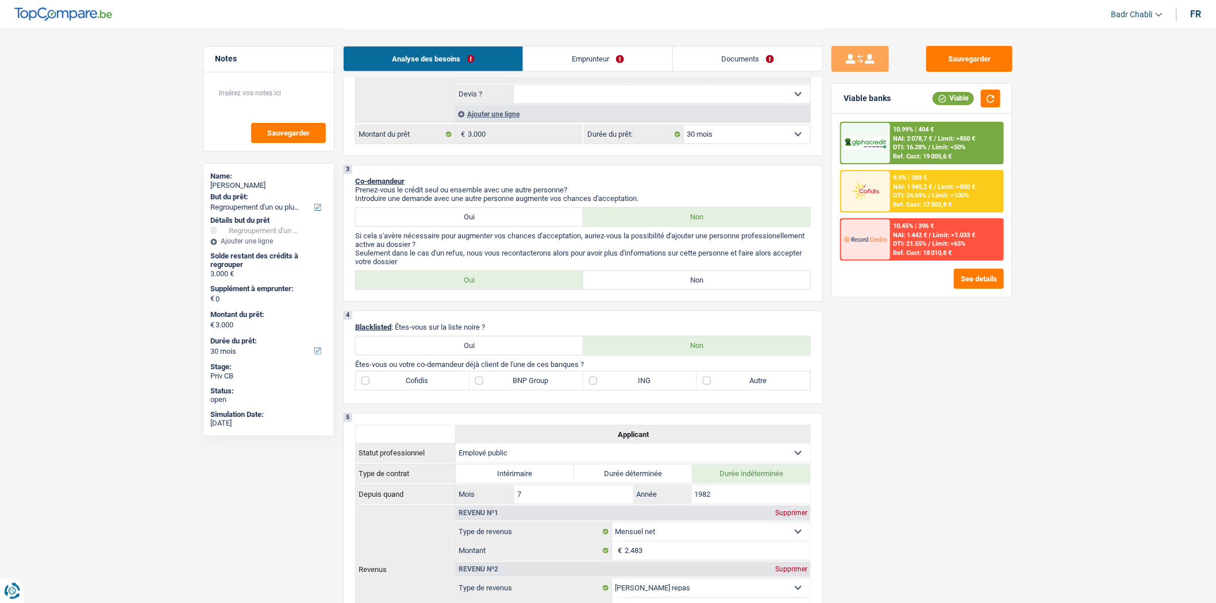
scroll to position [191, 0]
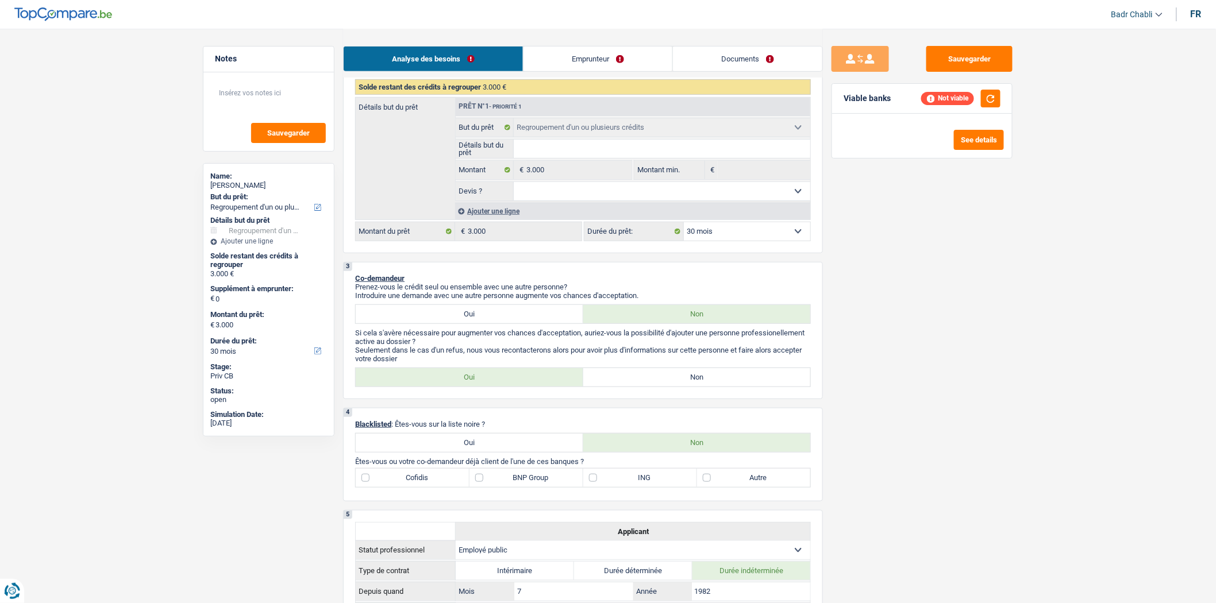
type input "3.000"
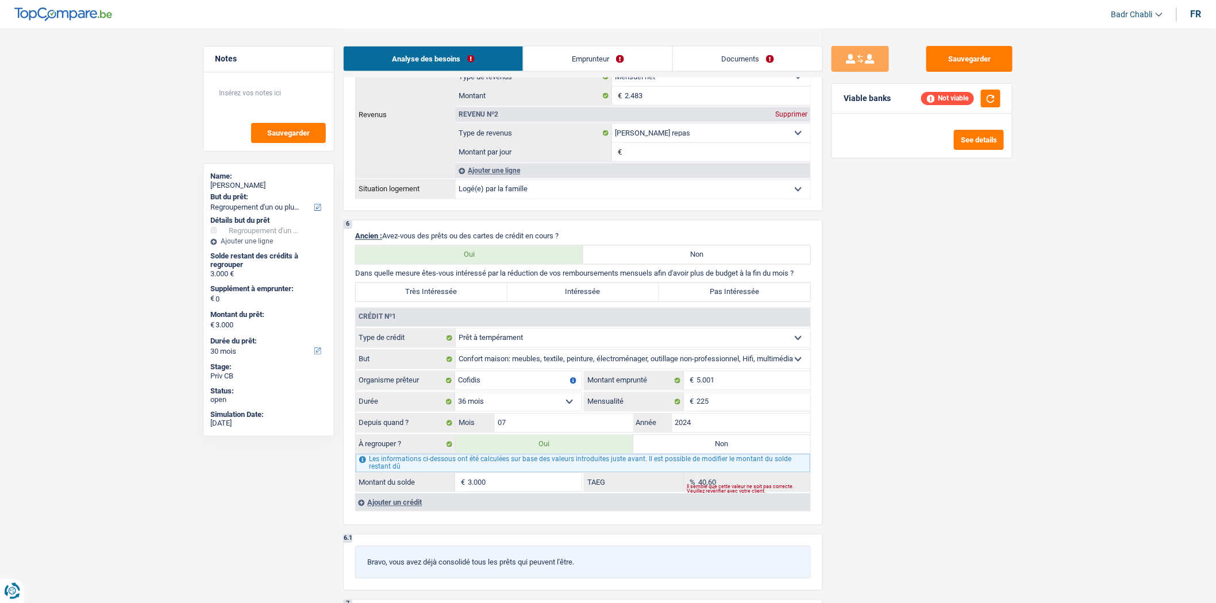
scroll to position [766, 0]
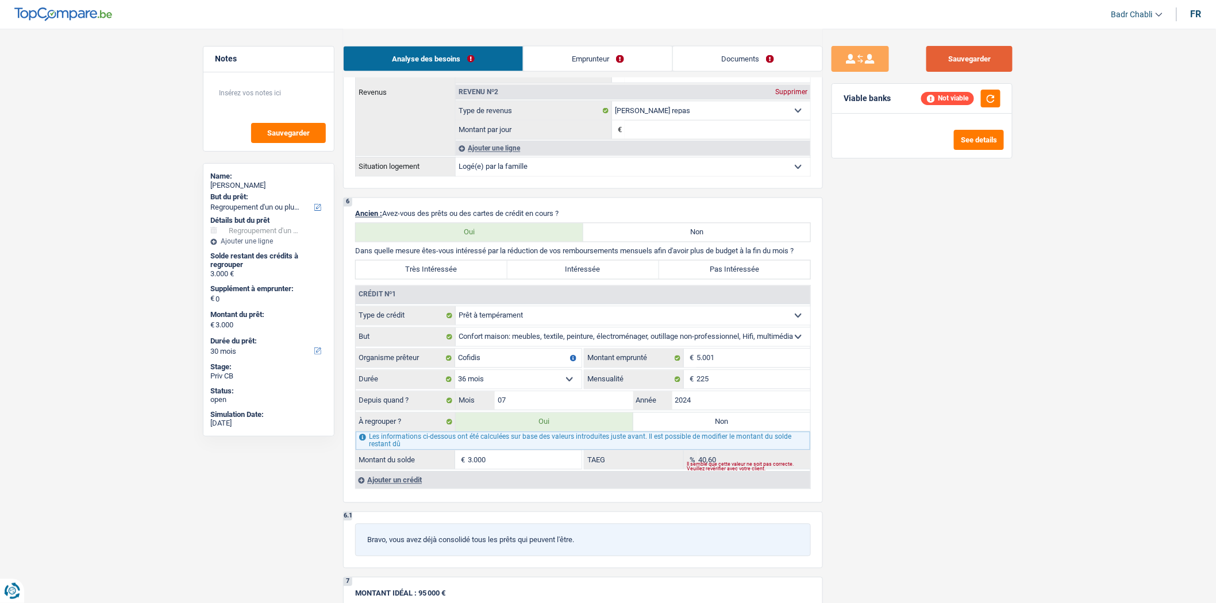
click at [978, 48] on button "Sauvegarder" at bounding box center [969, 59] width 86 height 26
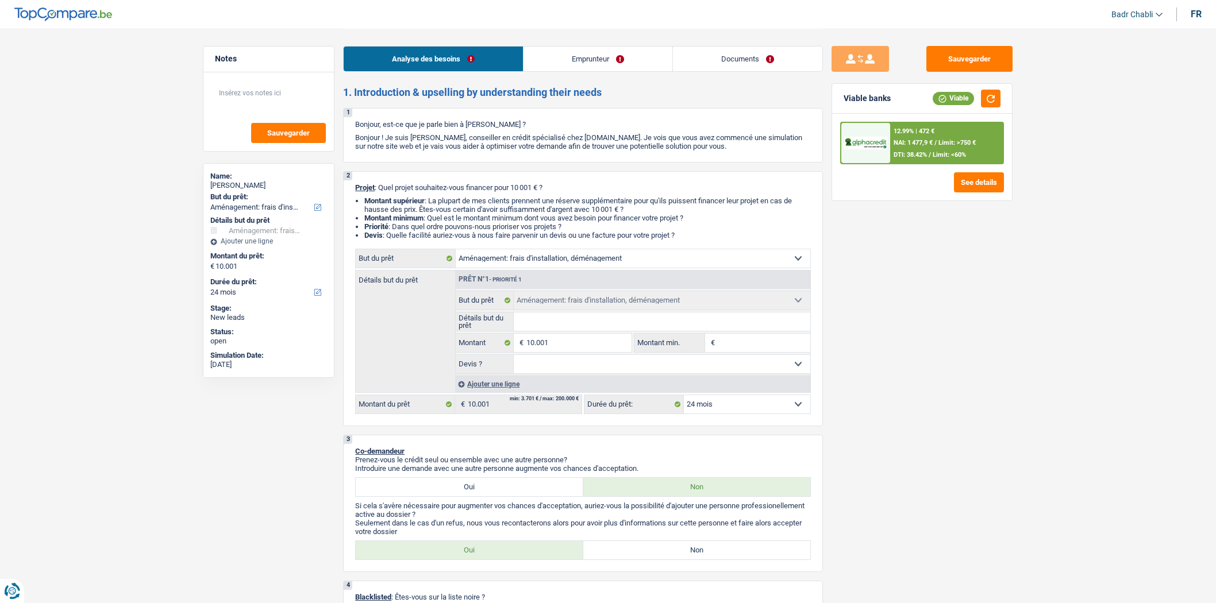
select select "movingOrInstallation"
select select "24"
select select "movingOrInstallation"
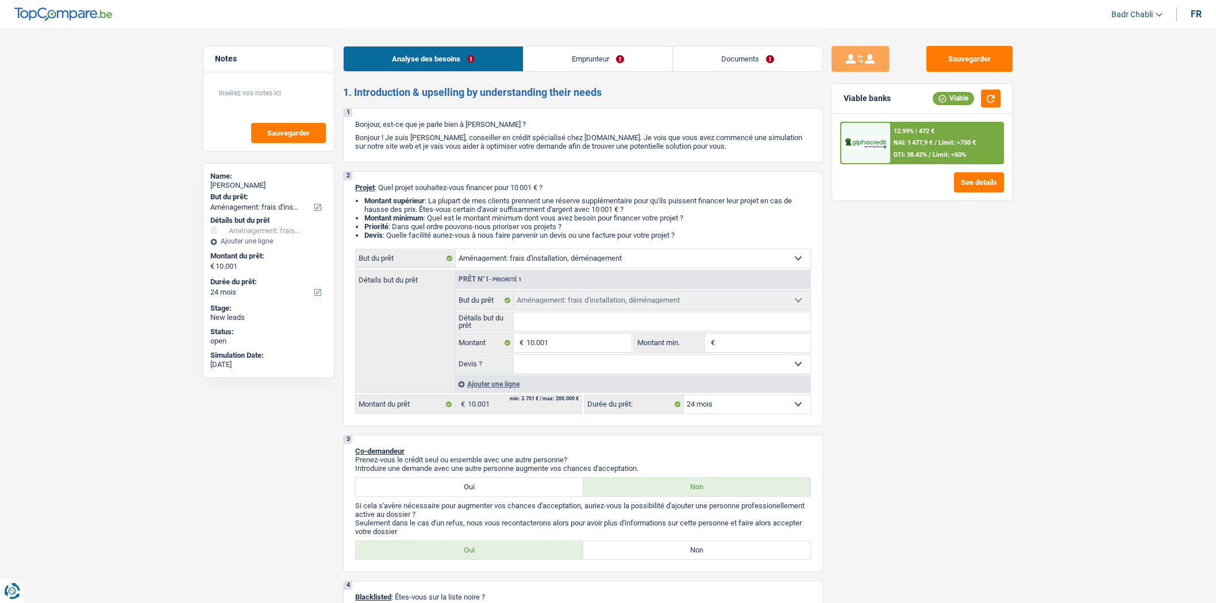
select select "24"
select select "privateEmployee"
select select "netSalary"
select select "mealVouchers"
select select "ownerWithMortgage"
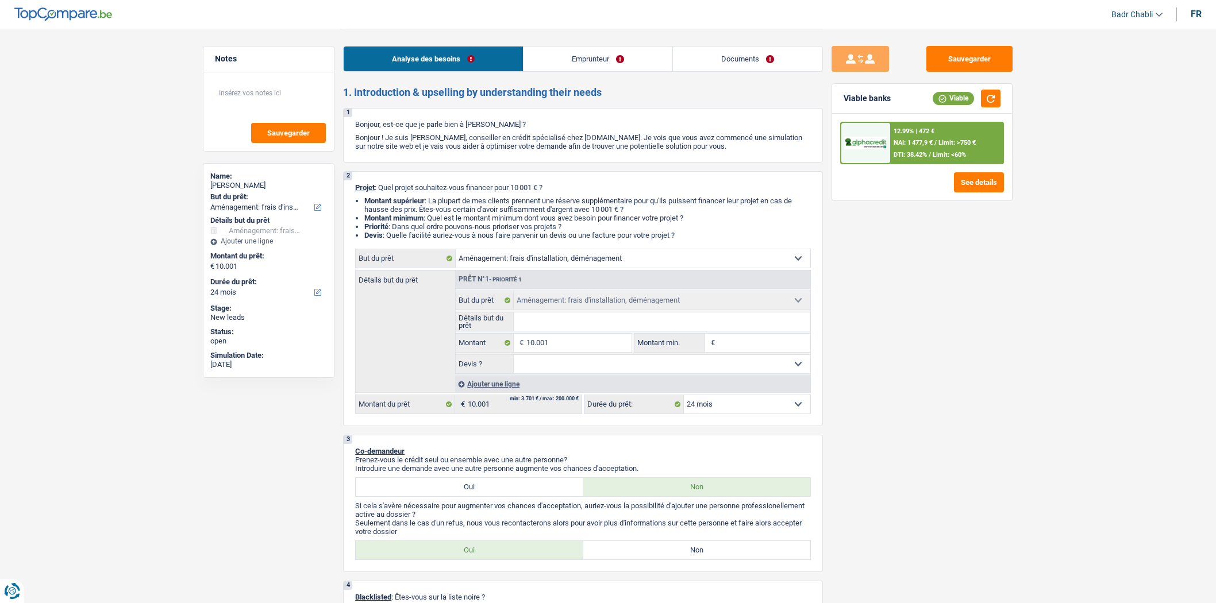
select select "mortgage"
select select "120"
select select "movingOrInstallation"
select select "24"
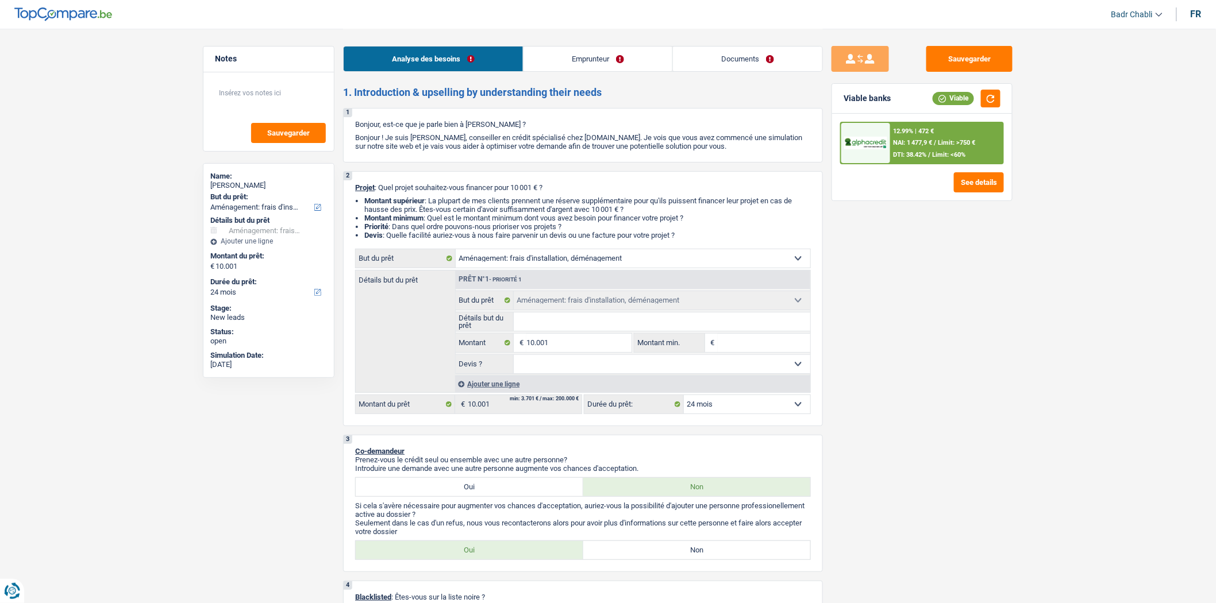
click at [604, 368] on select "Oui Non Non répondu Sélectionner une option" at bounding box center [662, 364] width 297 height 18
select select "false"
click at [514, 358] on select "Oui Non Non répondu Sélectionner une option" at bounding box center [662, 364] width 297 height 18
select select "false"
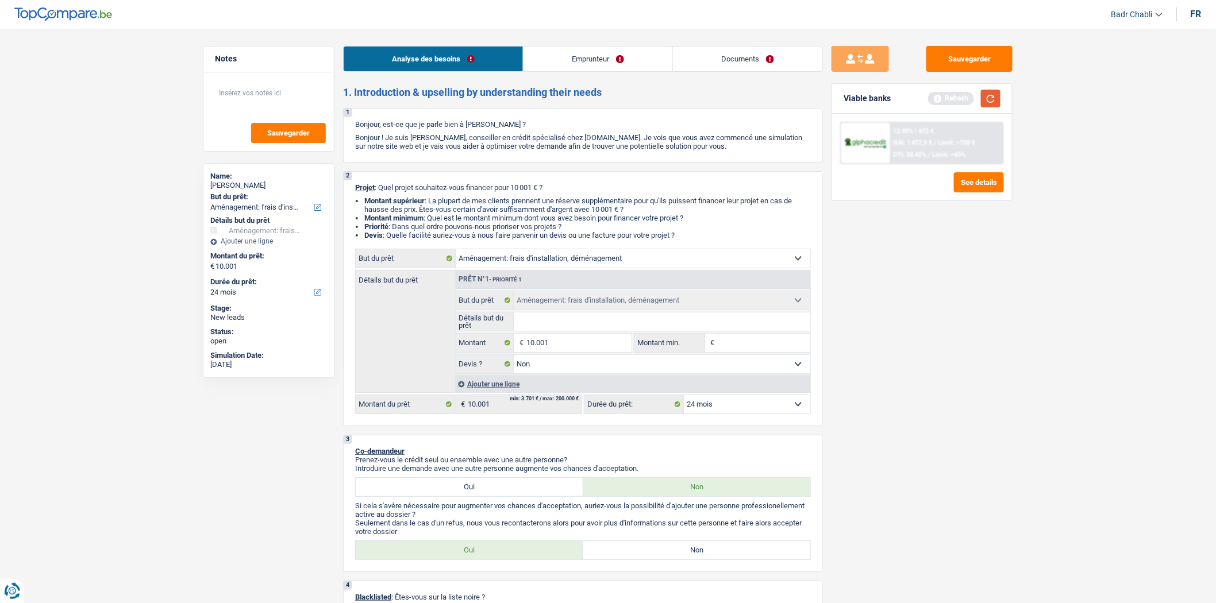
click at [985, 99] on button "button" at bounding box center [991, 99] width 20 height 18
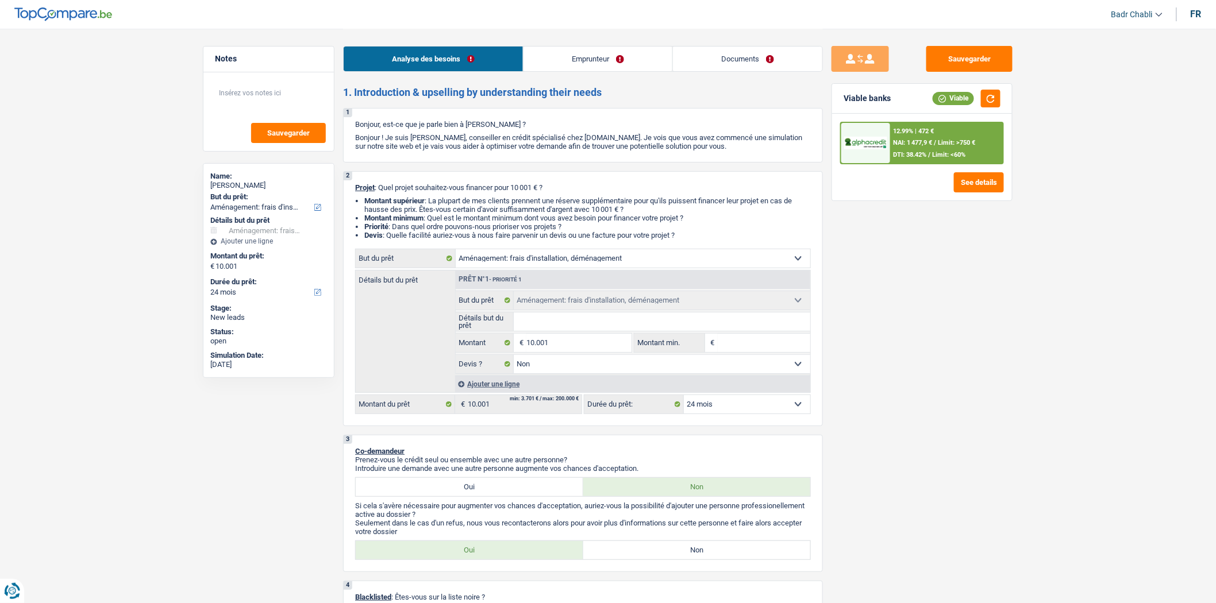
click at [929, 148] on div "12.99% | 472 € NAI: 1 477,9 € / Limit: >750 € DTI: 38.42% / Limit: <60%" at bounding box center [946, 143] width 113 height 40
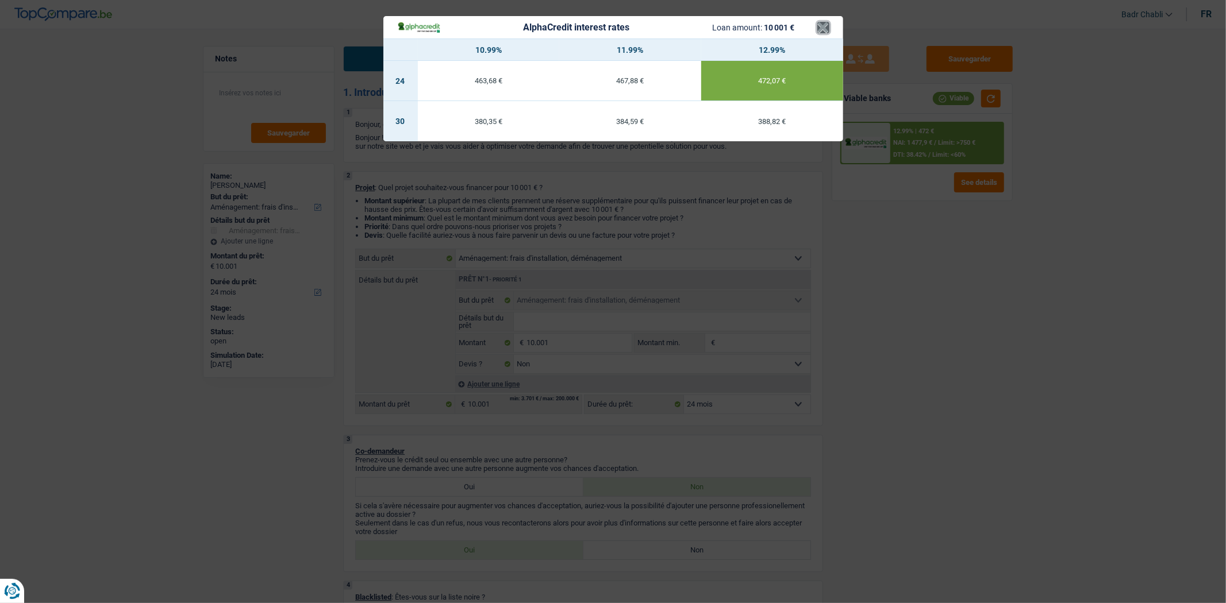
click at [824, 31] on button "×" at bounding box center [823, 27] width 12 height 11
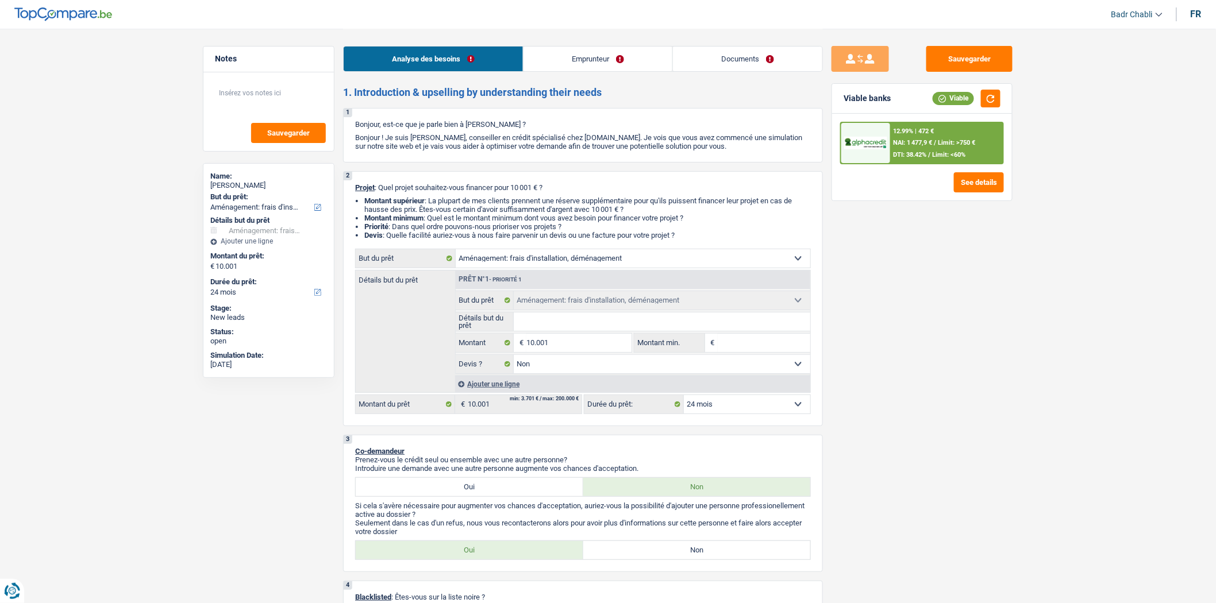
click at [713, 408] on select "12 mois 18 mois 24 mois 30 mois 36 mois 42 mois 48 mois 60 mois Sélectionner un…" at bounding box center [747, 404] width 126 height 18
select select "60"
click at [684, 399] on select "12 mois 18 mois 24 mois 30 mois 36 mois 42 mois 48 mois 60 mois Sélectionner un…" at bounding box center [747, 404] width 126 height 18
select select "60"
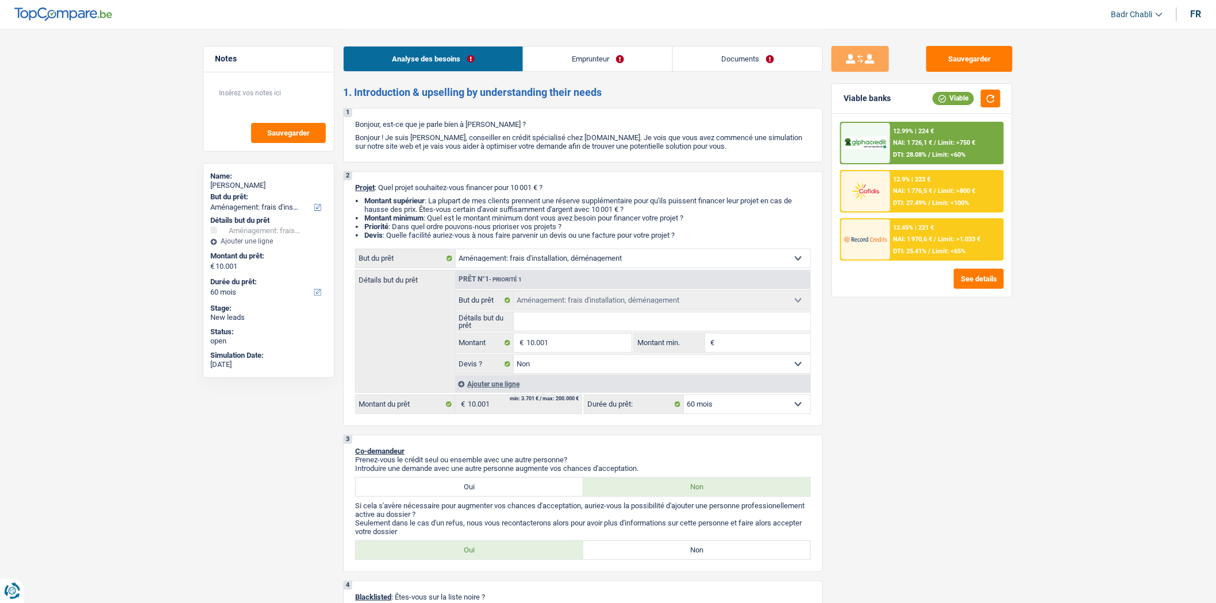
click at [932, 139] on span "NAI: 1 726,1 €" at bounding box center [913, 142] width 39 height 7
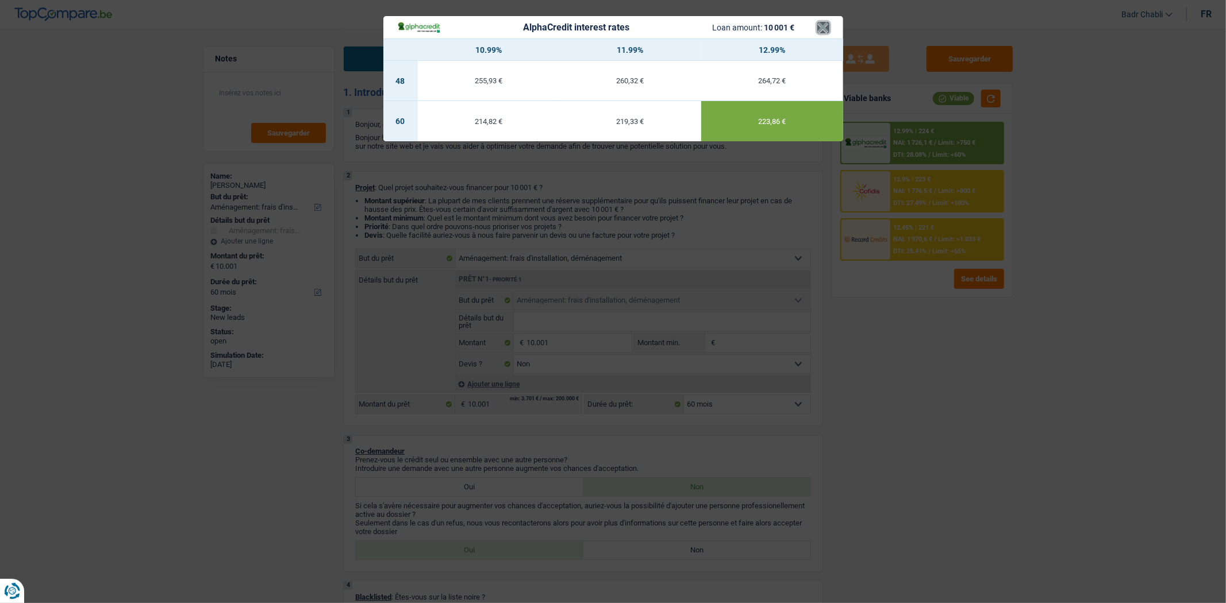
click at [822, 30] on button "×" at bounding box center [823, 27] width 12 height 11
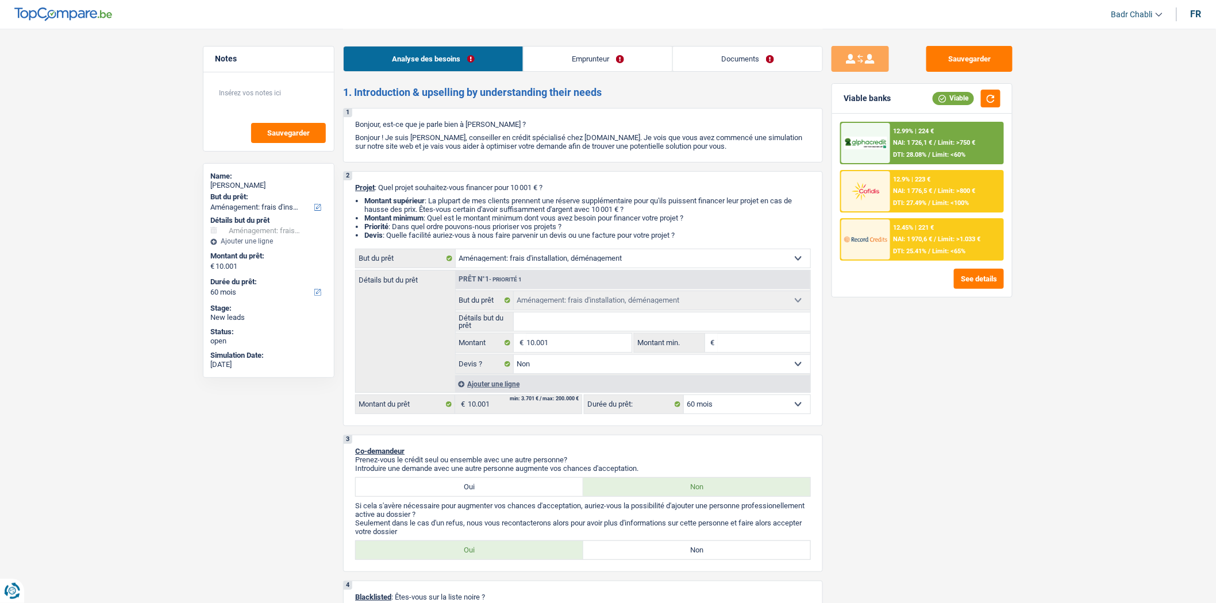
click at [918, 254] on div "12.45% | 221 € NAI: 1 970,6 € / Limit: >1.033 € DTI: 25.41% / Limit: <65%" at bounding box center [946, 240] width 113 height 40
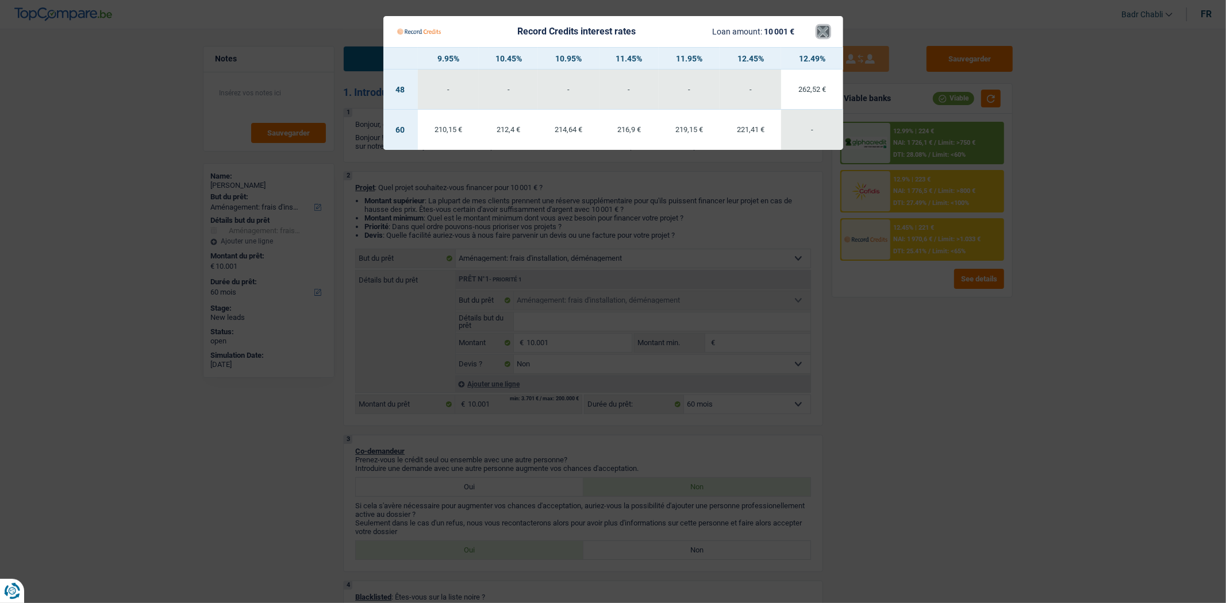
click at [823, 29] on button "×" at bounding box center [823, 31] width 12 height 11
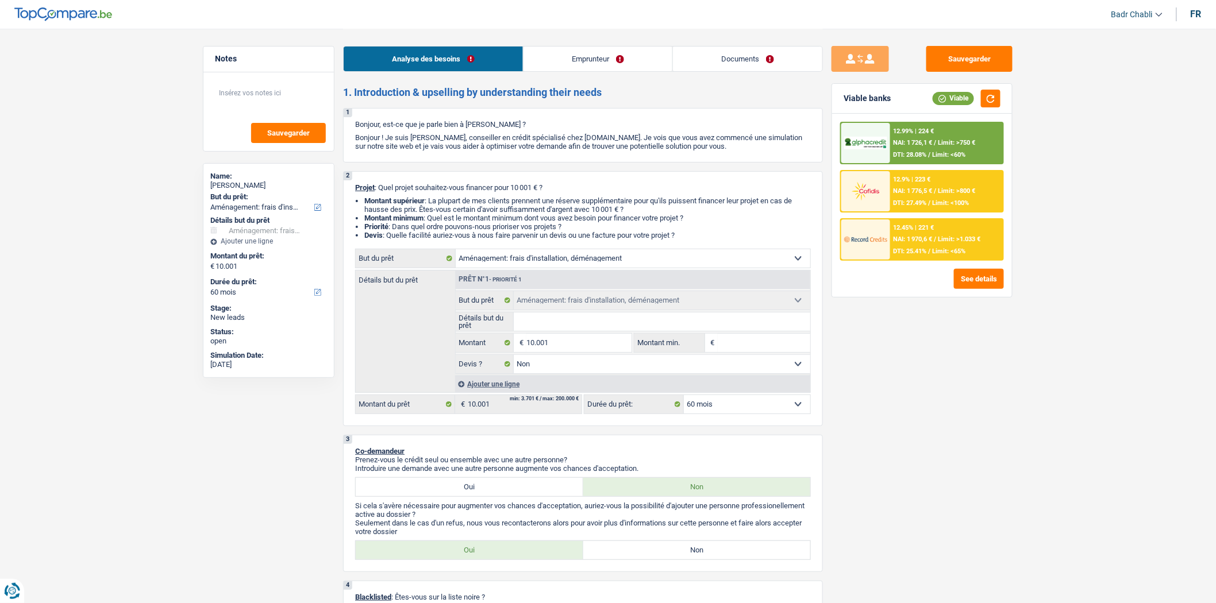
click at [717, 410] on select "12 mois 18 mois 24 mois 30 mois 36 mois 42 mois 48 mois 60 mois Sélectionner un…" at bounding box center [747, 404] width 126 height 18
select select "24"
click at [684, 399] on select "12 mois 18 mois 24 mois 30 mois 36 mois 42 mois 48 mois 60 mois Sélectionner un…" at bounding box center [747, 404] width 126 height 18
select select "24"
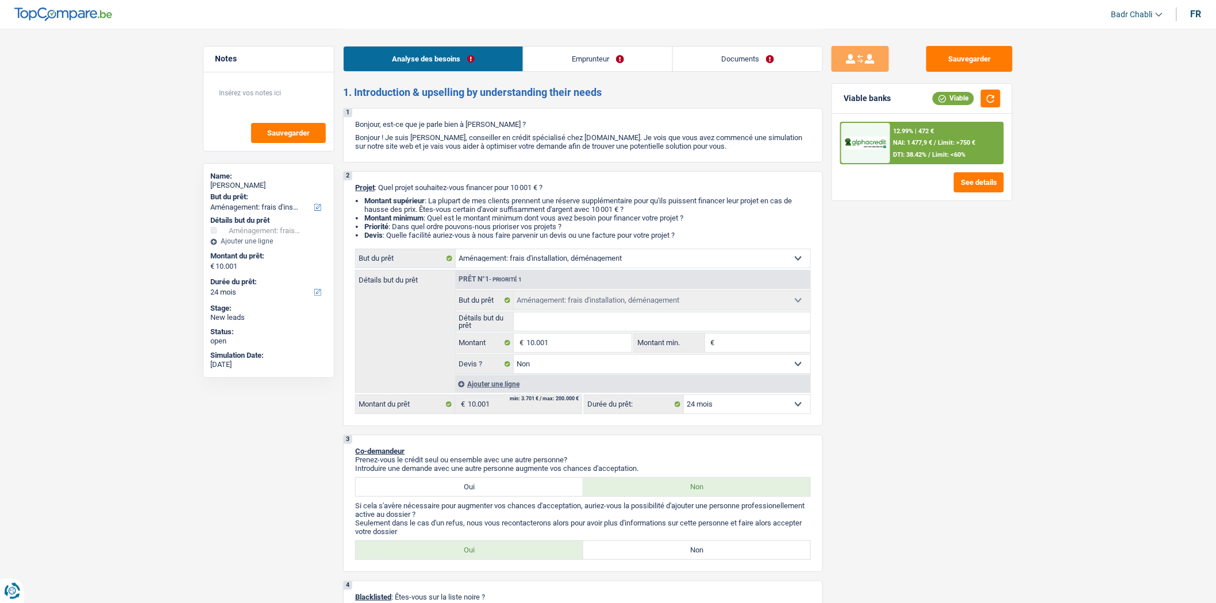
click at [588, 64] on link "Emprunteur" at bounding box center [598, 59] width 149 height 25
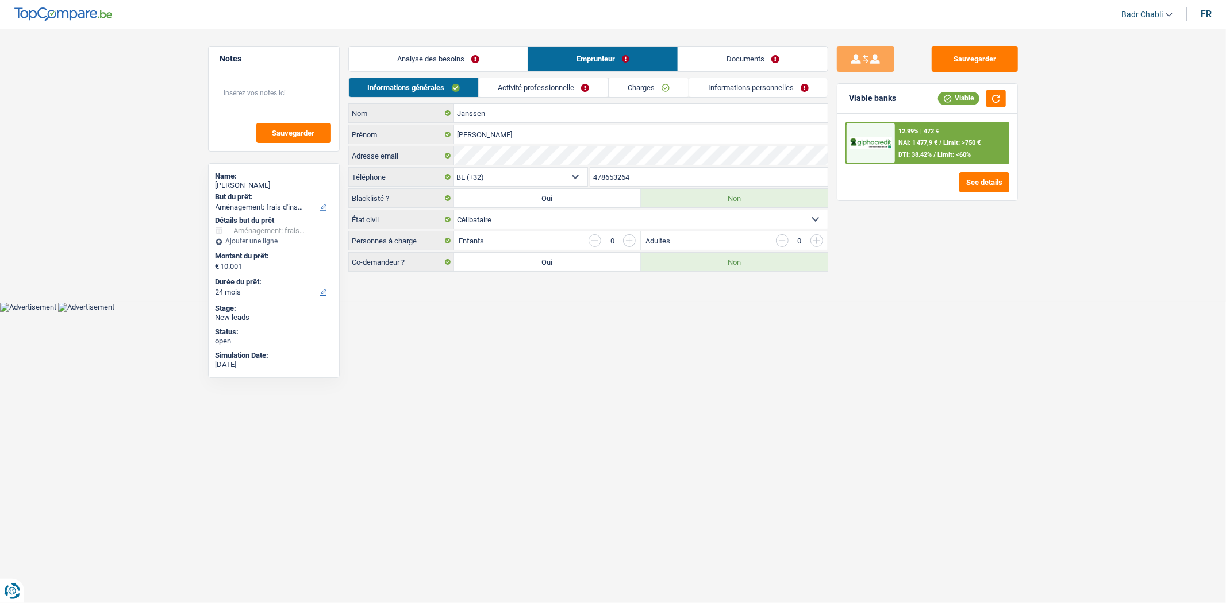
click at [536, 98] on div "Informations générales Activité professionnelle Charges Informations personnell…" at bounding box center [588, 91] width 480 height 26
click at [546, 94] on link "Activité professionnelle" at bounding box center [543, 87] width 129 height 19
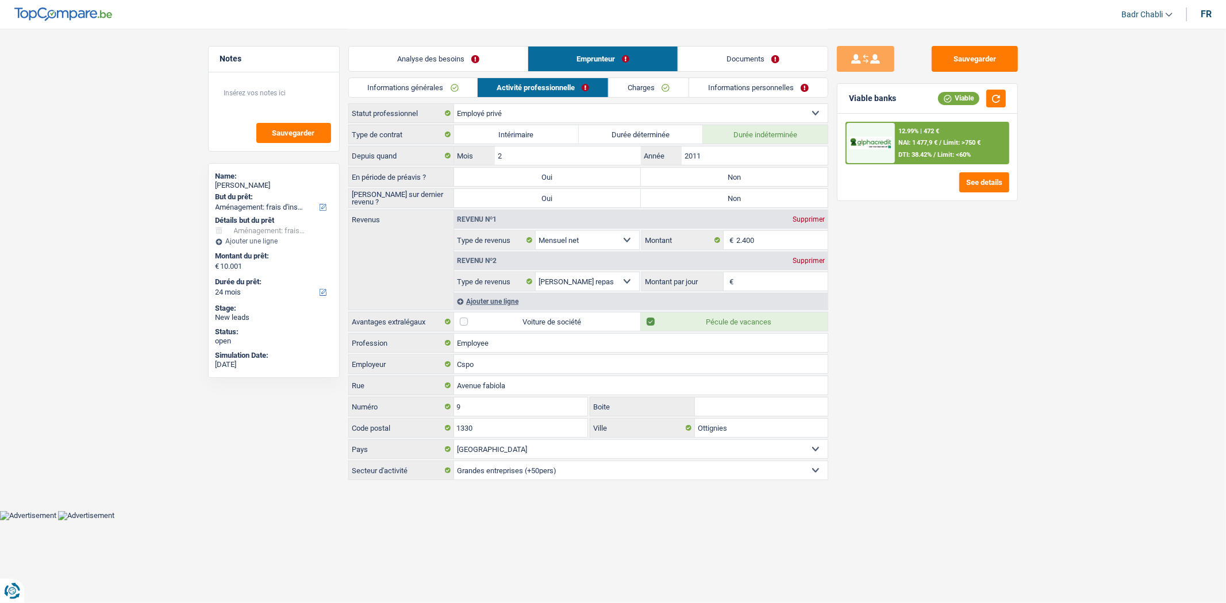
click at [631, 82] on link "Charges" at bounding box center [649, 87] width 80 height 19
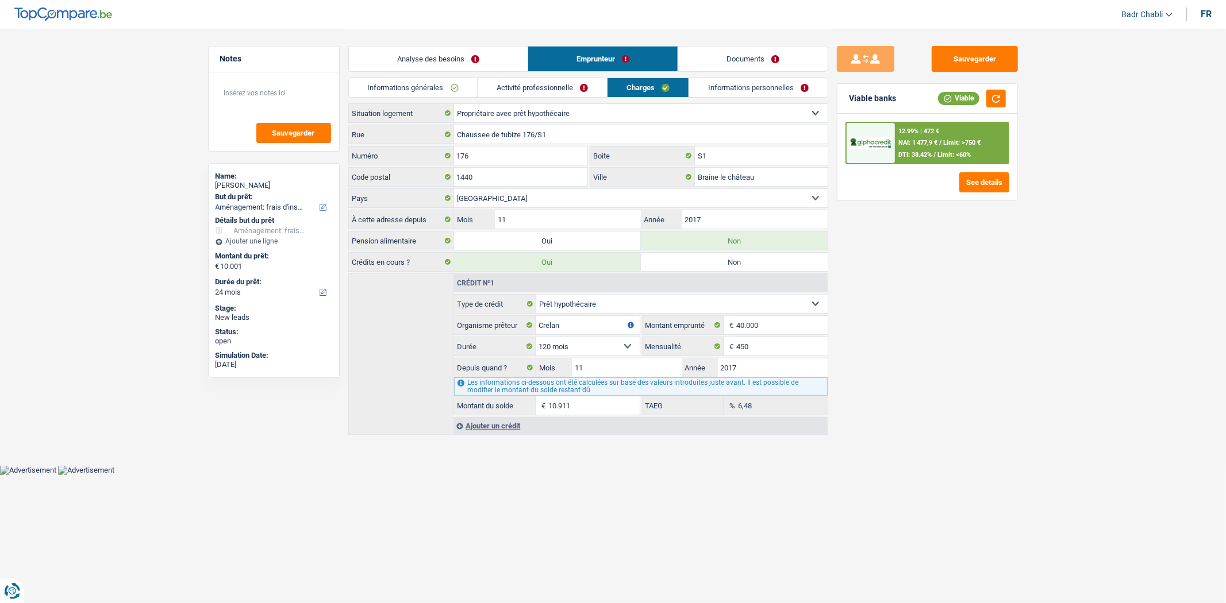
click at [540, 87] on link "Activité professionnelle" at bounding box center [542, 87] width 129 height 19
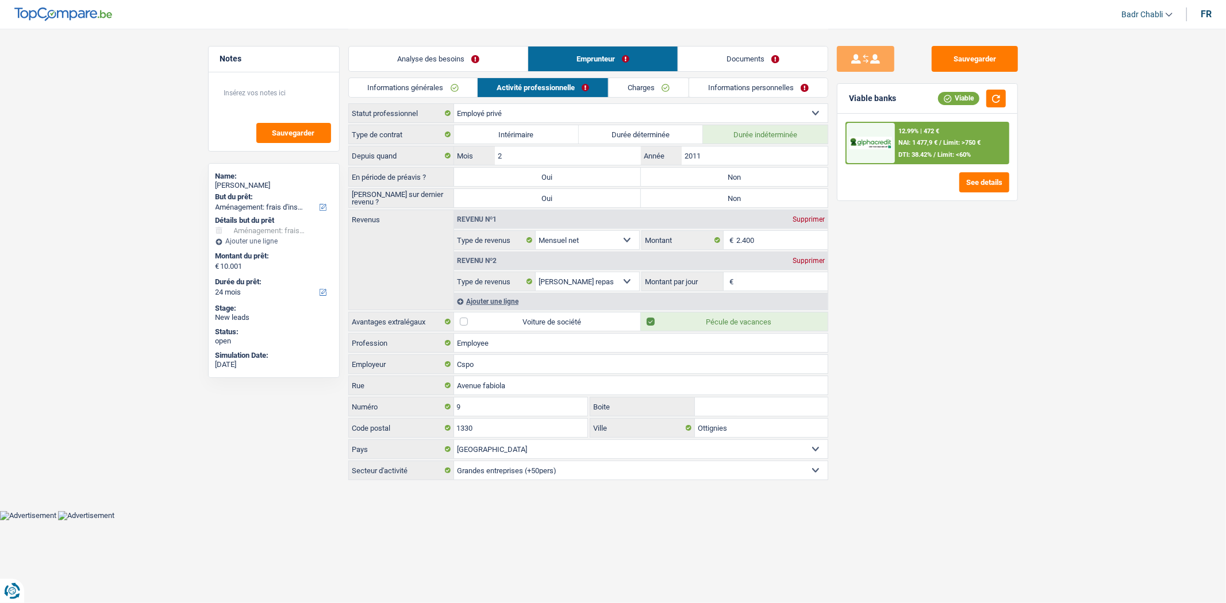
click at [734, 173] on label "Non" at bounding box center [734, 177] width 187 height 18
click at [734, 173] on input "Non" at bounding box center [734, 177] width 187 height 18
radio input "true"
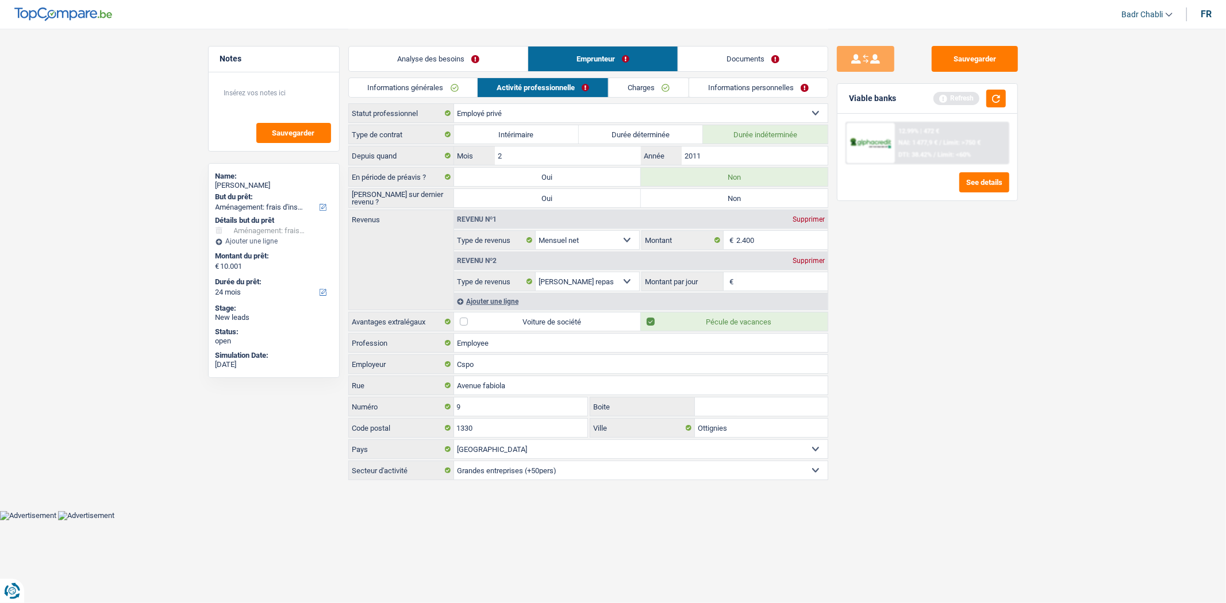
click at [730, 203] on label "Non" at bounding box center [734, 198] width 187 height 18
click at [730, 203] on input "Non" at bounding box center [734, 198] width 187 height 18
radio input "true"
click at [987, 98] on button "button" at bounding box center [996, 99] width 20 height 18
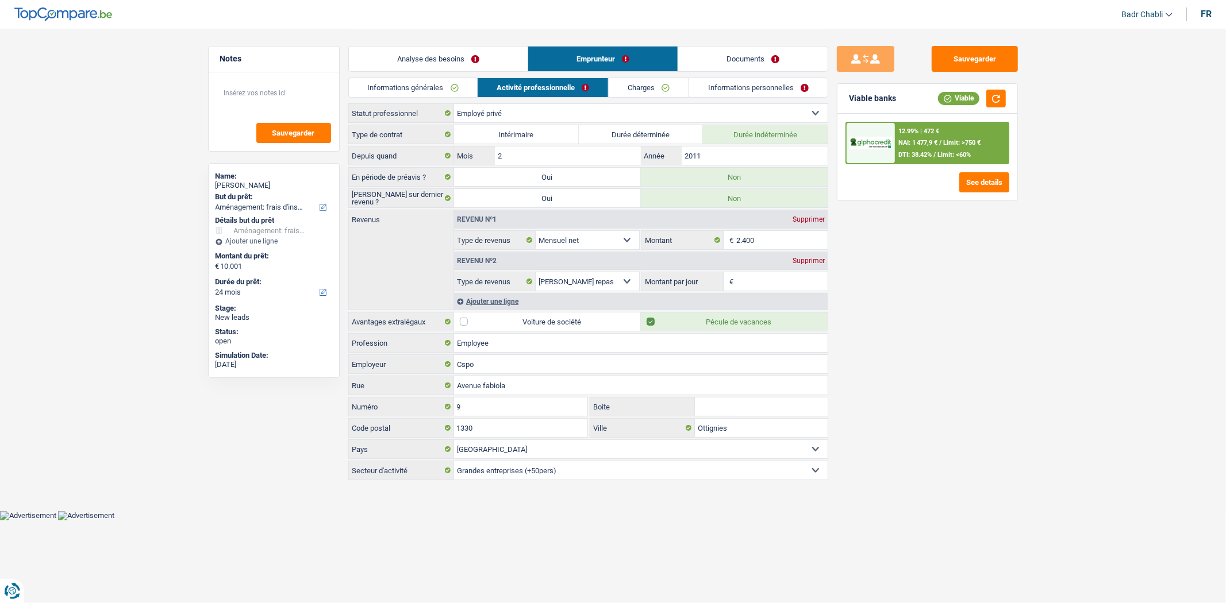
click at [937, 145] on span "NAI: 1 477,9 €" at bounding box center [917, 142] width 39 height 7
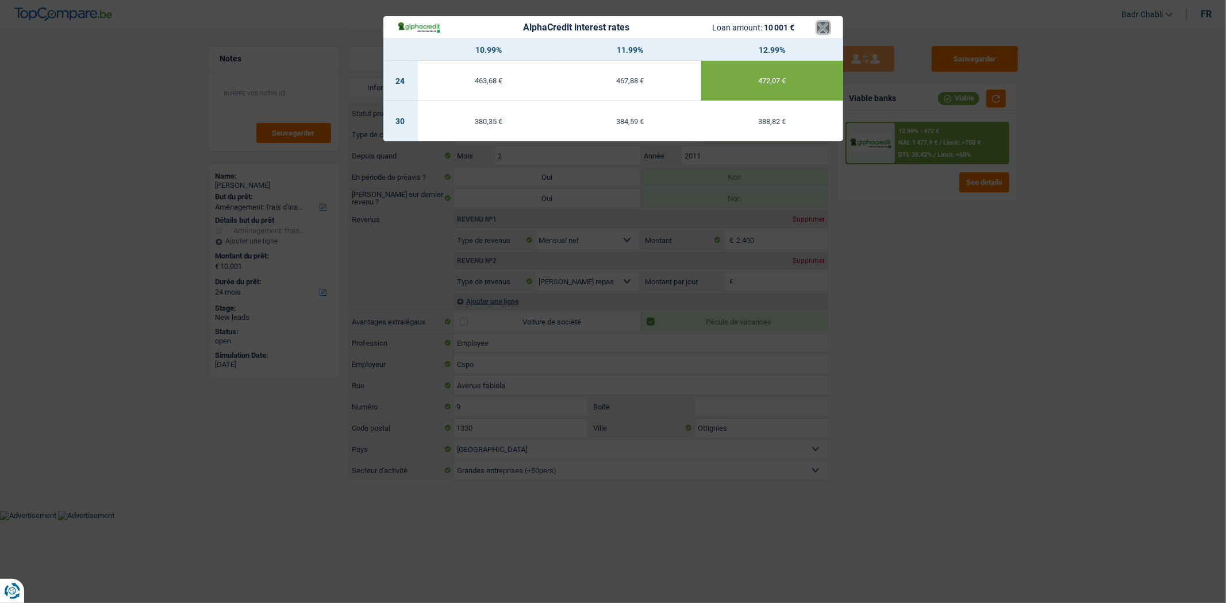
click at [823, 24] on button "×" at bounding box center [823, 27] width 12 height 11
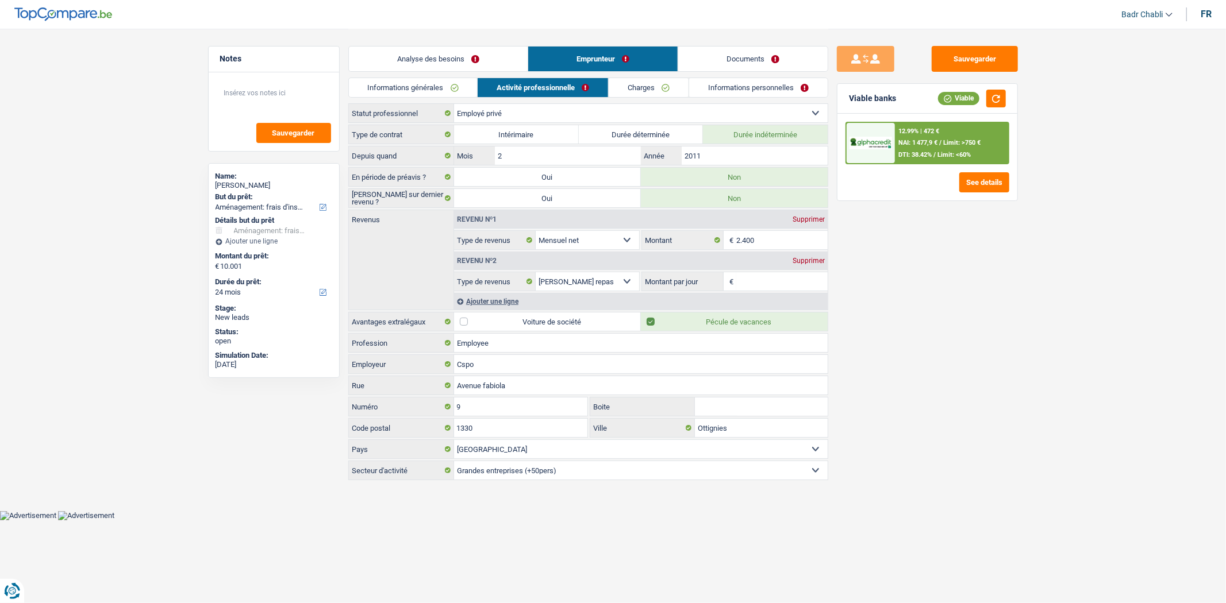
click at [440, 60] on link "Analyse des besoins" at bounding box center [438, 59] width 179 height 25
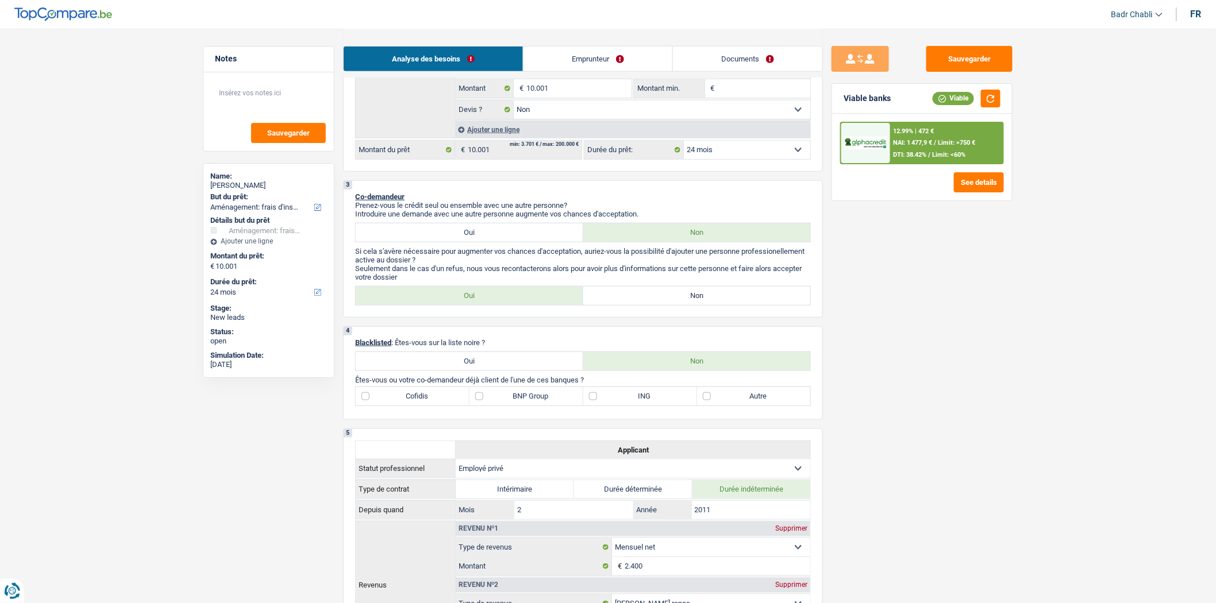
scroll to position [255, 0]
click at [710, 311] on div "3 Co-demandeur Prenez-vous le crédit seul ou ensemble avec une autre personne? …" at bounding box center [583, 248] width 480 height 137
click at [706, 302] on label "Non" at bounding box center [697, 295] width 228 height 18
click at [706, 302] on input "Non" at bounding box center [697, 295] width 228 height 18
radio input "true"
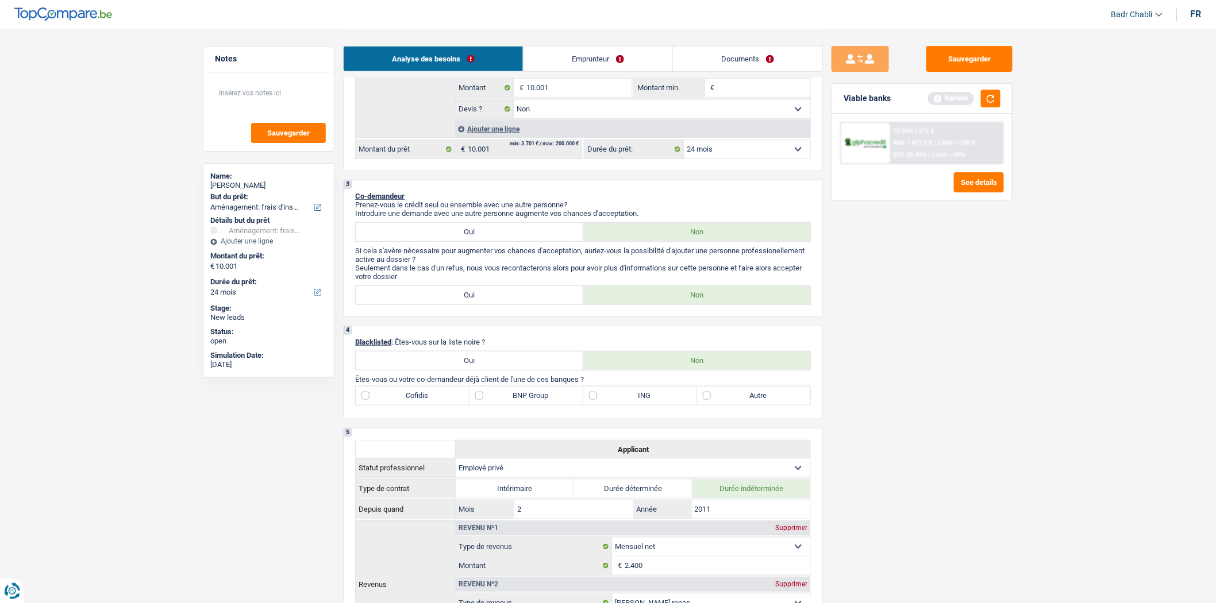
click at [1009, 249] on div "Sauvegarder Viable banks Refresh 12.99% | 472 € NAI: 1 477,9 € / Limit: >750 € …" at bounding box center [922, 315] width 198 height 539
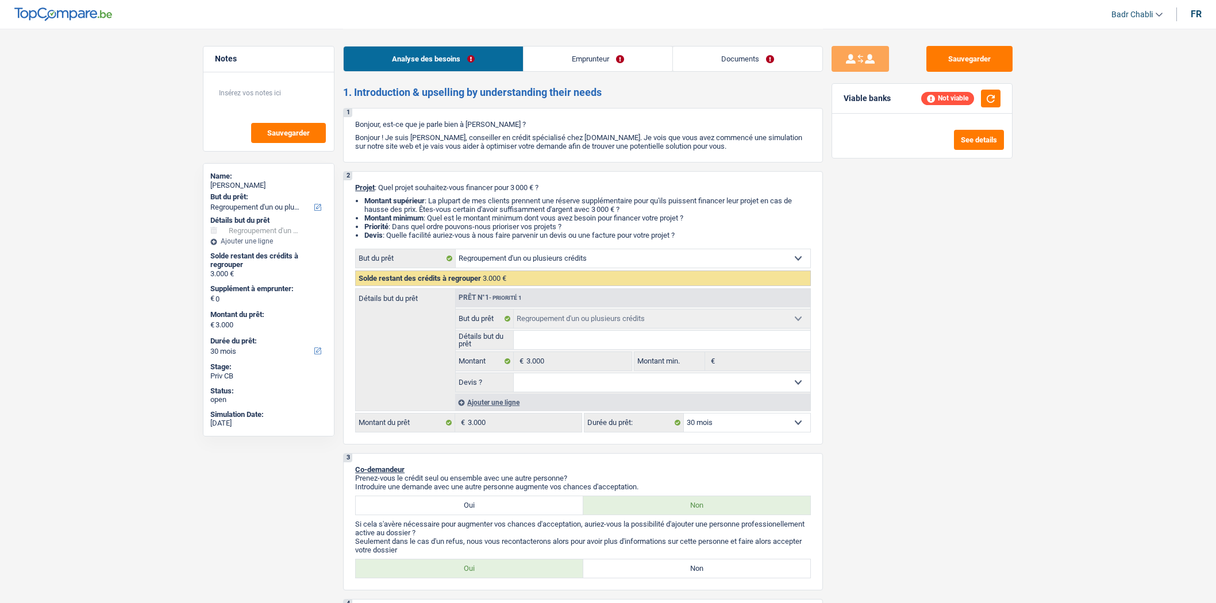
select select "refinancing"
select select "30"
select select "refinancing"
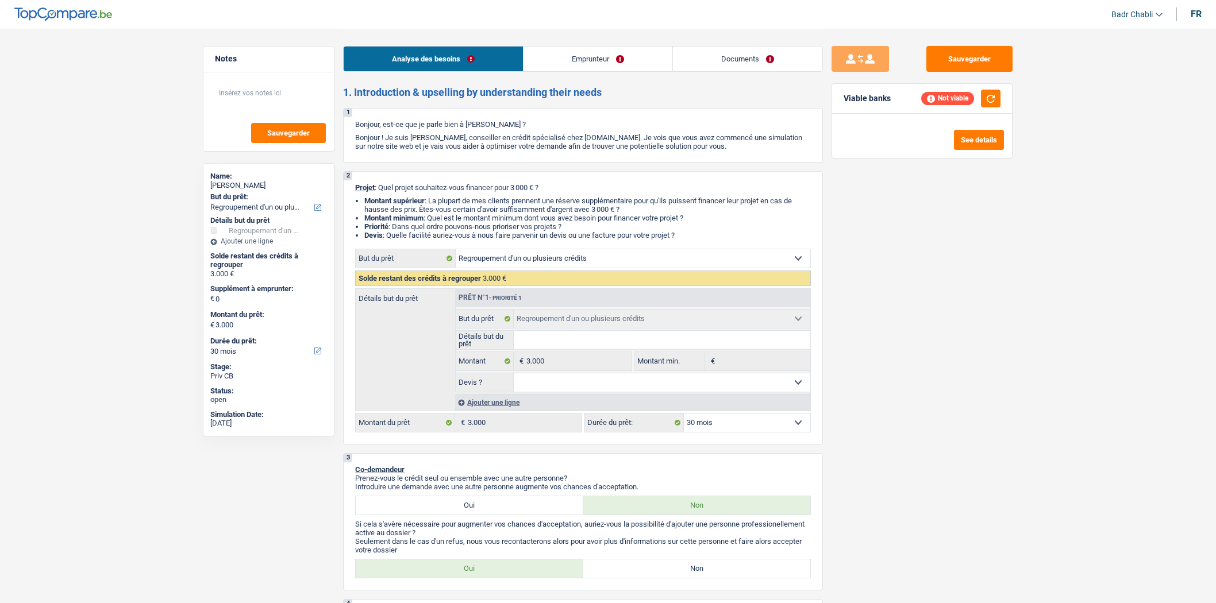
select select "30"
select select "publicEmployee"
select select "netSalary"
select select "mealVouchers"
select select "liveWithParents"
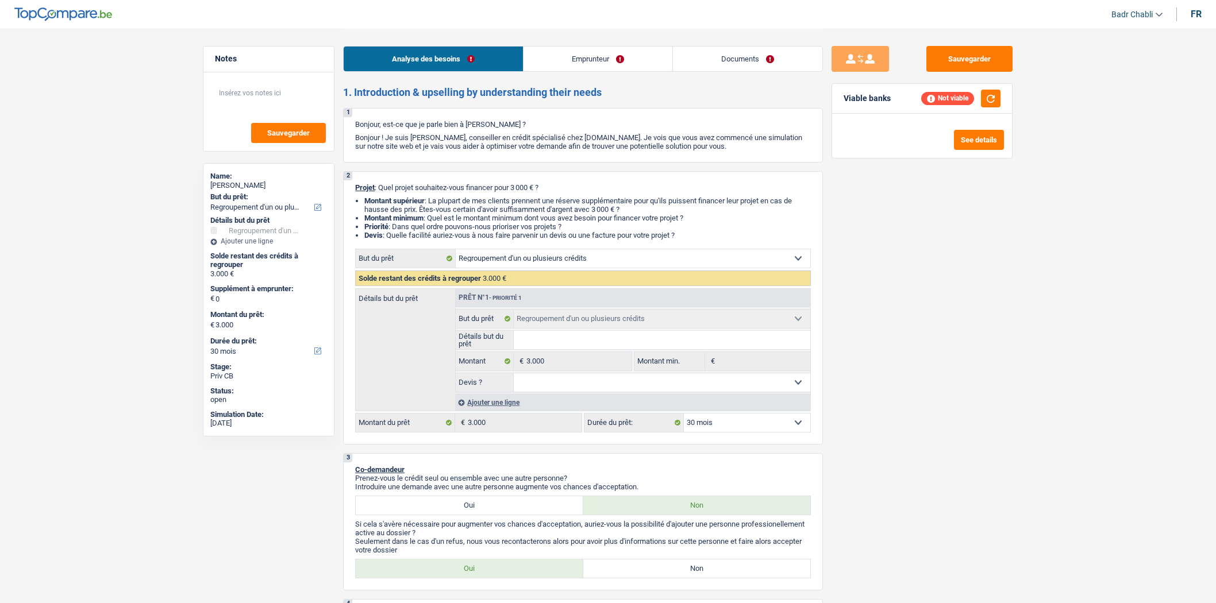
select select "personalLoan"
select select "homeFurnishingOrRelocation"
select select "36"
select select "refinancing"
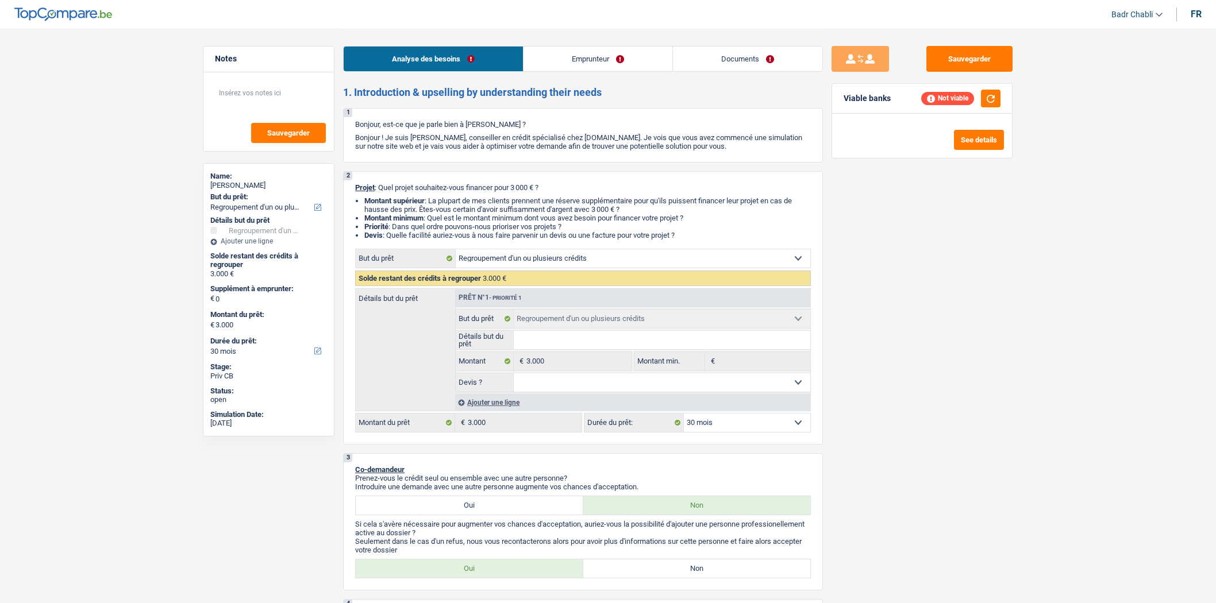
select select "30"
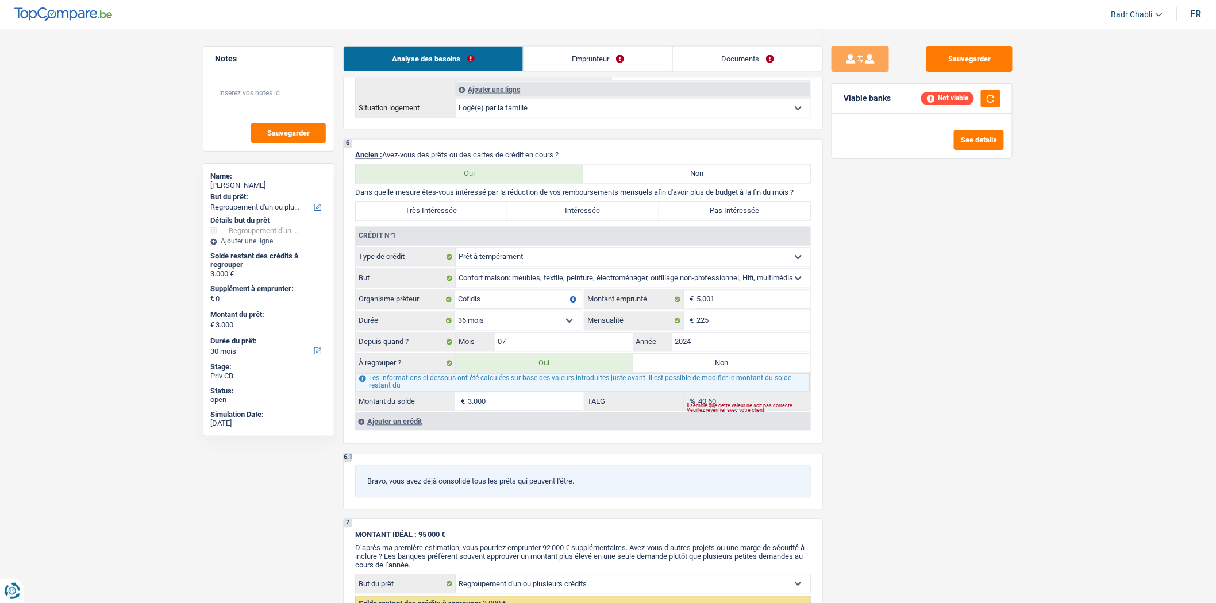
scroll to position [830, 0]
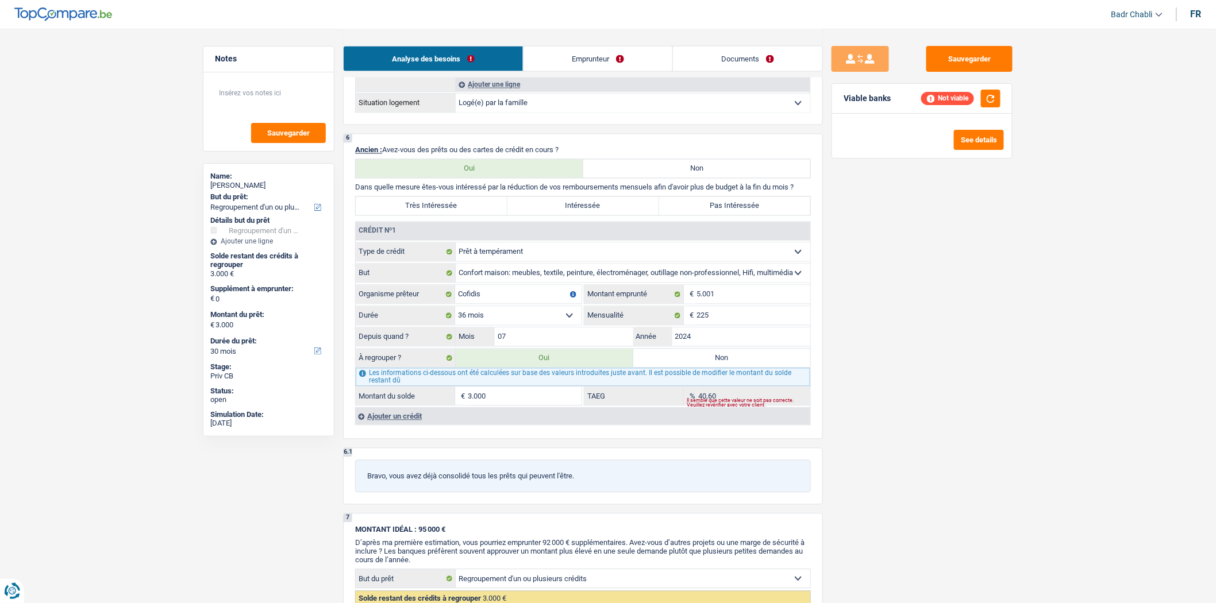
click at [460, 214] on label "Très Intéressée" at bounding box center [432, 206] width 152 height 18
click at [460, 214] on input "Très Intéressée" at bounding box center [432, 206] width 152 height 18
radio input "true"
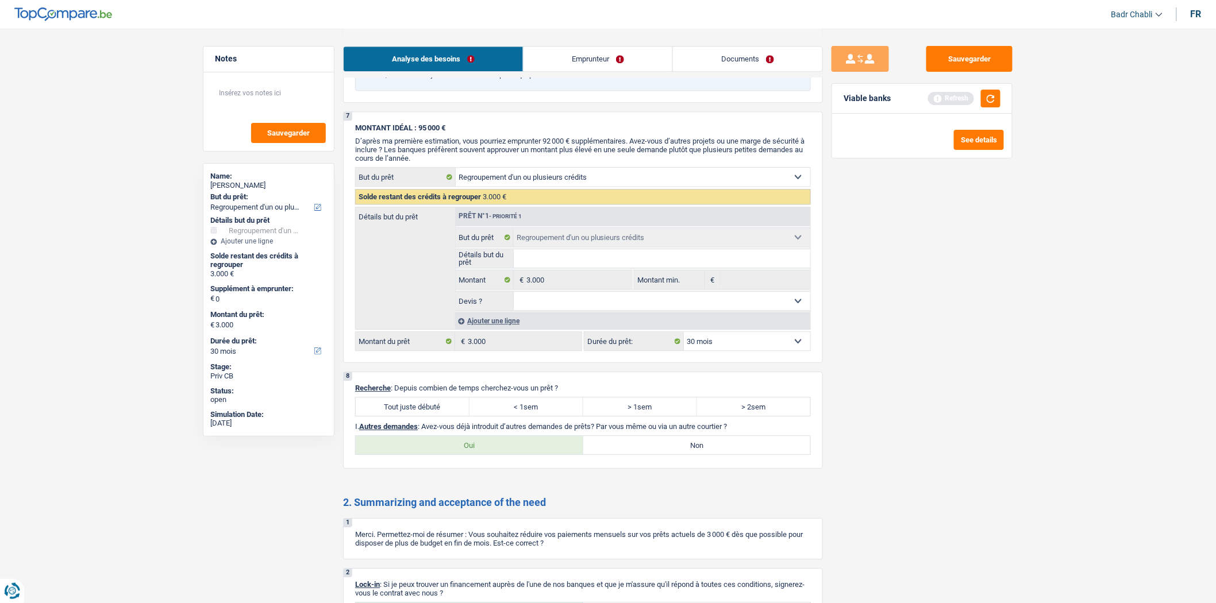
scroll to position [1341, 0]
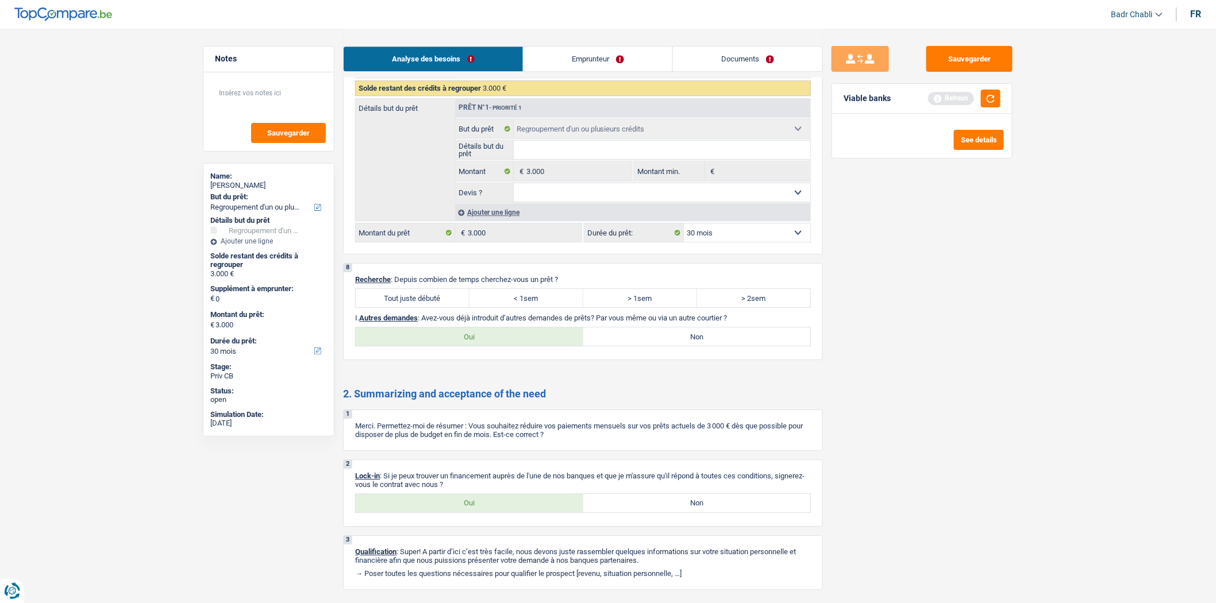
click at [411, 307] on label "Tout juste débuté" at bounding box center [413, 298] width 114 height 18
click at [411, 307] on input "Tout juste débuté" at bounding box center [413, 298] width 114 height 18
radio input "true"
click at [653, 346] on label "Non" at bounding box center [697, 337] width 228 height 18
click at [653, 346] on input "Non" at bounding box center [697, 337] width 228 height 18
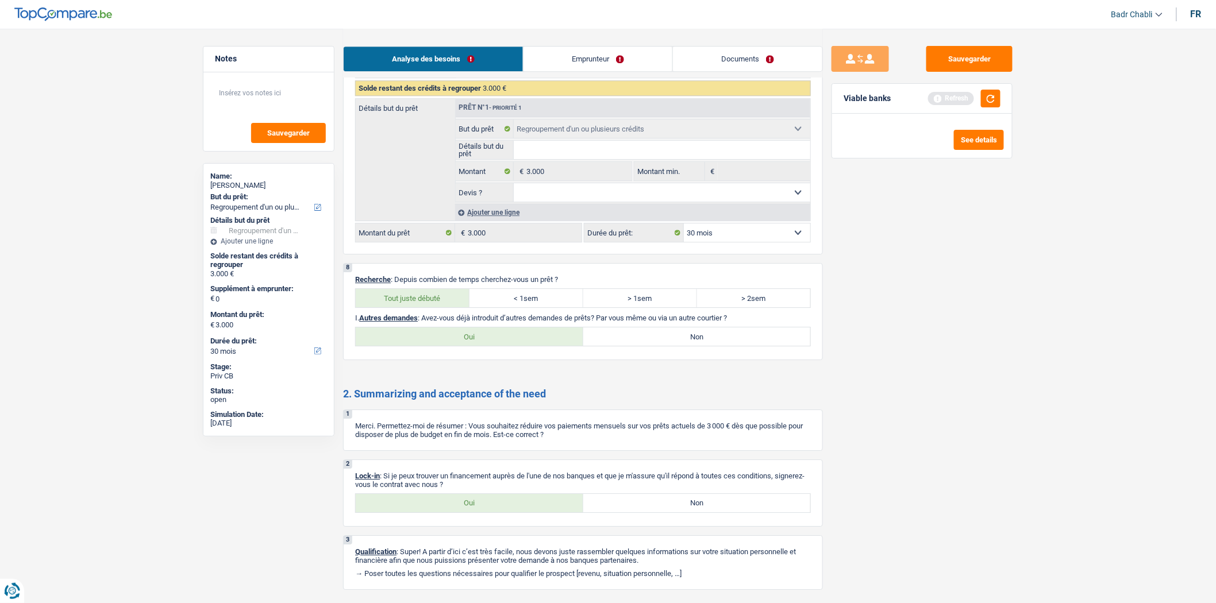
radio input "true"
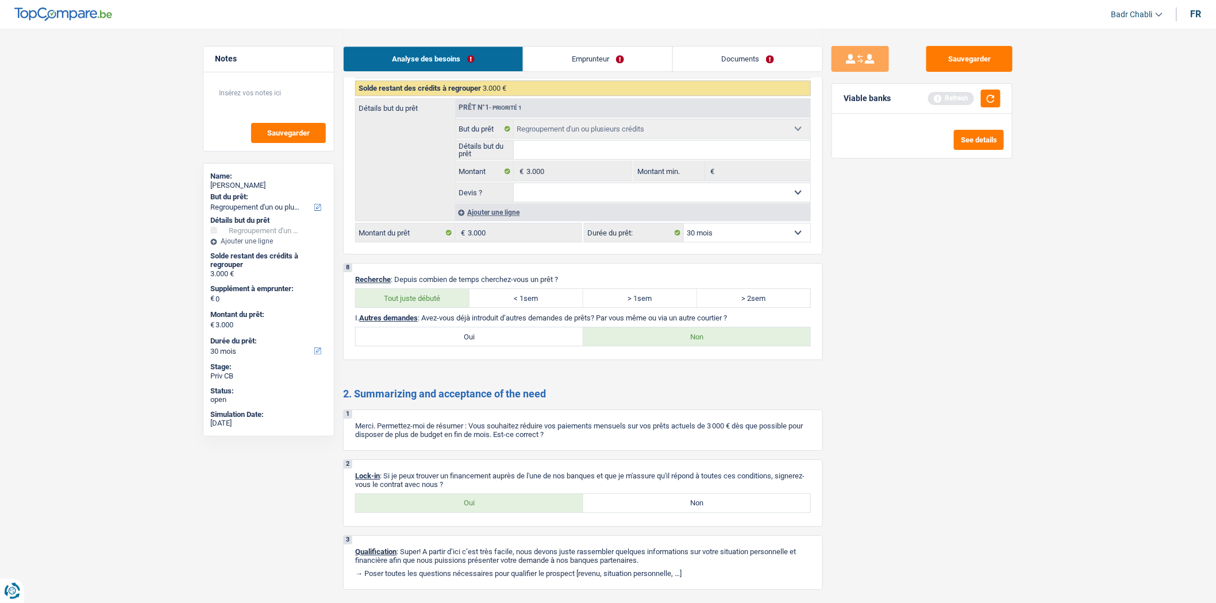
click at [507, 513] on label "Oui" at bounding box center [470, 503] width 228 height 18
click at [507, 513] on input "Oui" at bounding box center [470, 503] width 228 height 18
radio input "true"
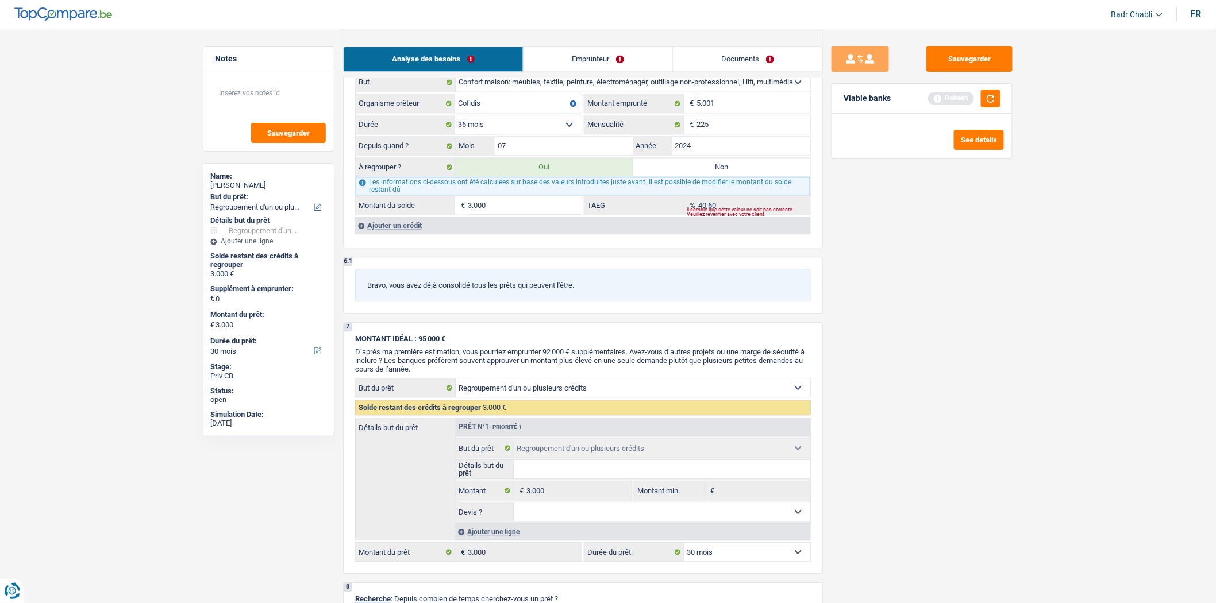
scroll to position [766, 0]
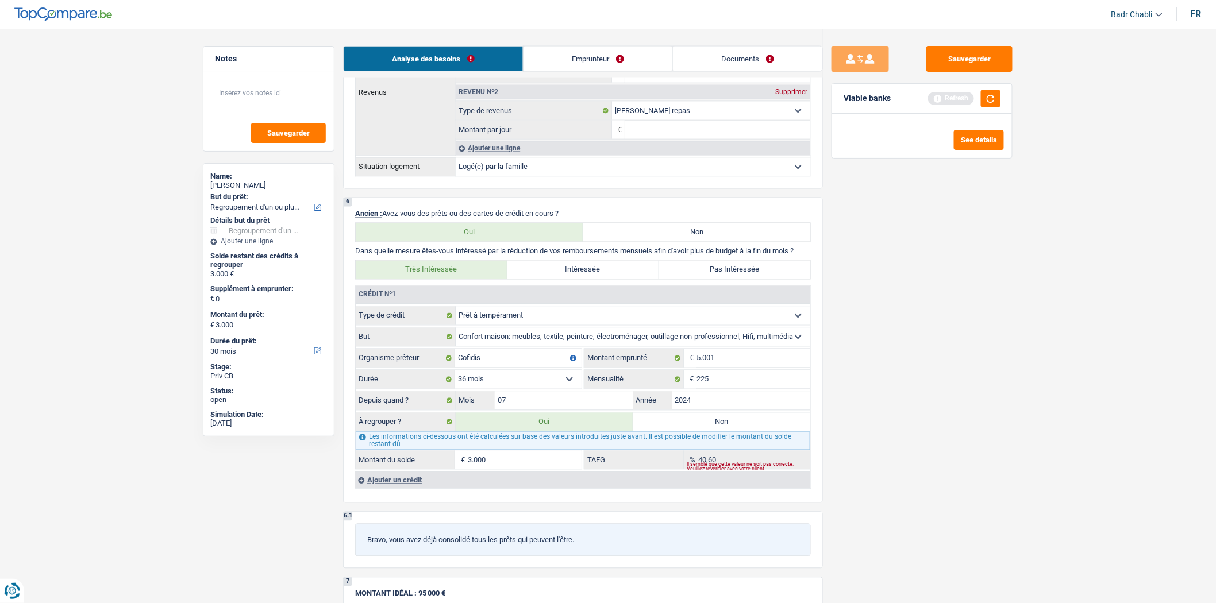
click at [403, 489] on div "Ajouter un crédit" at bounding box center [582, 480] width 455 height 17
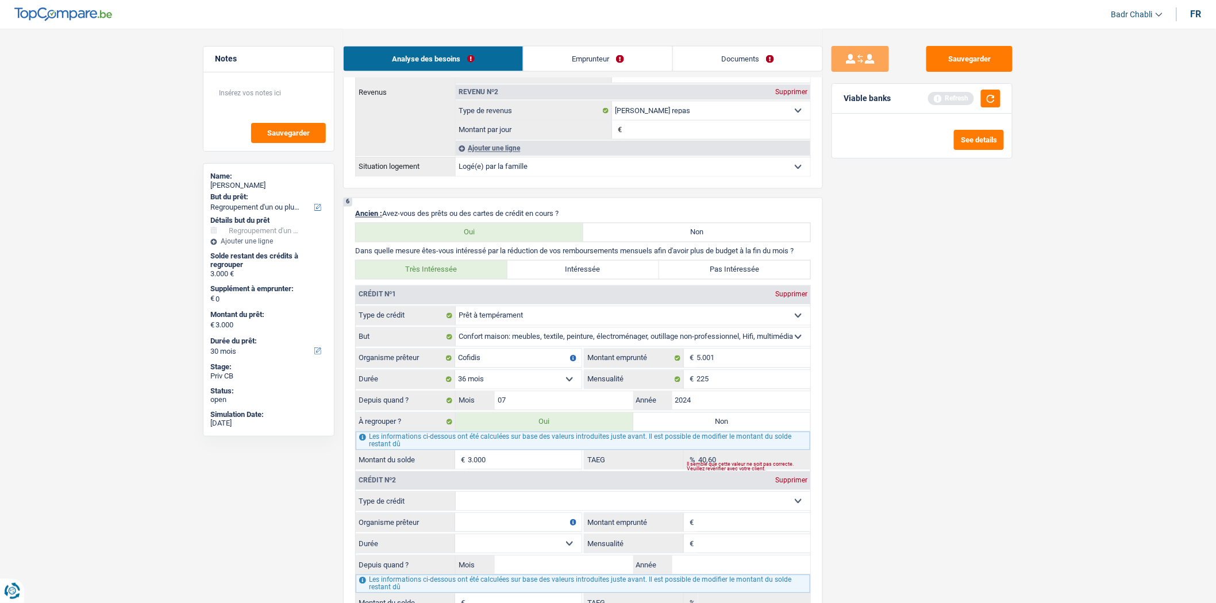
click at [538, 511] on select "Carte ou ouverture de crédit Prêt hypothécaire Vente à tempérament Prêt à tempé…" at bounding box center [633, 502] width 355 height 18
select select "mortgage"
click at [456, 503] on select "Carte ou ouverture de crédit Prêt hypothécaire Vente à tempérament Prêt à tempé…" at bounding box center [633, 502] width 355 height 18
type input "0"
click at [526, 532] on input "Organisme prêteur" at bounding box center [518, 523] width 126 height 18
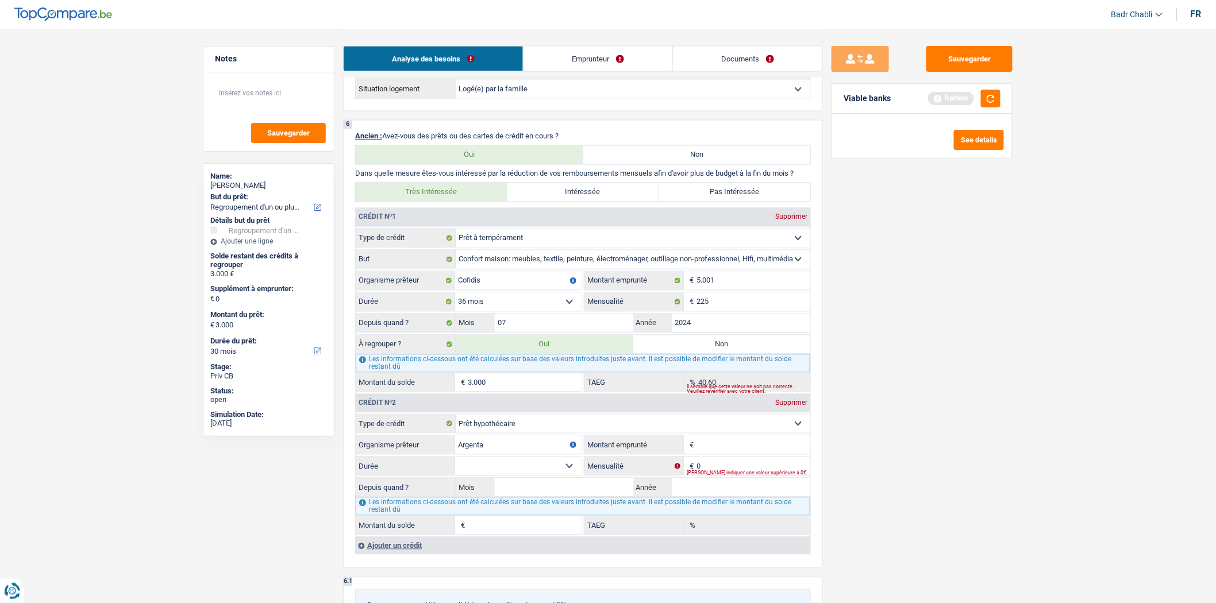
scroll to position [957, 0]
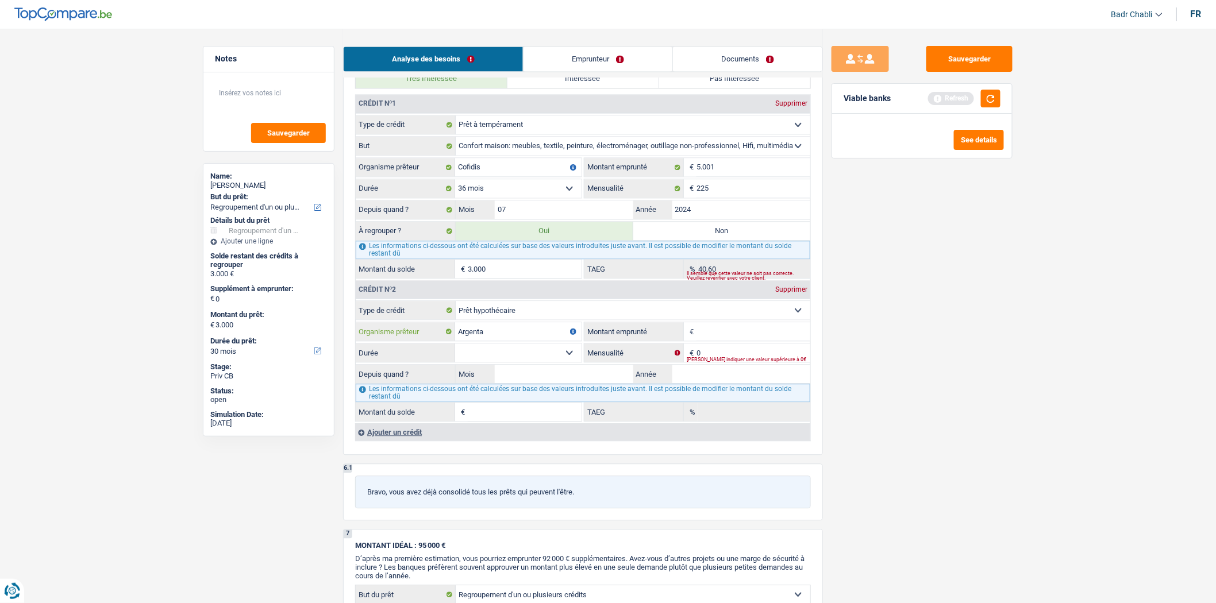
type input "Argenta"
click at [705, 341] on fieldset "€ Montant emprunté Tous les champs sont obligatoires. Veuillez fournir une répo…" at bounding box center [697, 332] width 226 height 20
click at [707, 341] on input "Montant emprunté" at bounding box center [754, 331] width 114 height 18
click at [727, 341] on input "Montant emprunté" at bounding box center [754, 331] width 114 height 18
click at [733, 341] on input "Montant emprunté" at bounding box center [754, 331] width 114 height 18
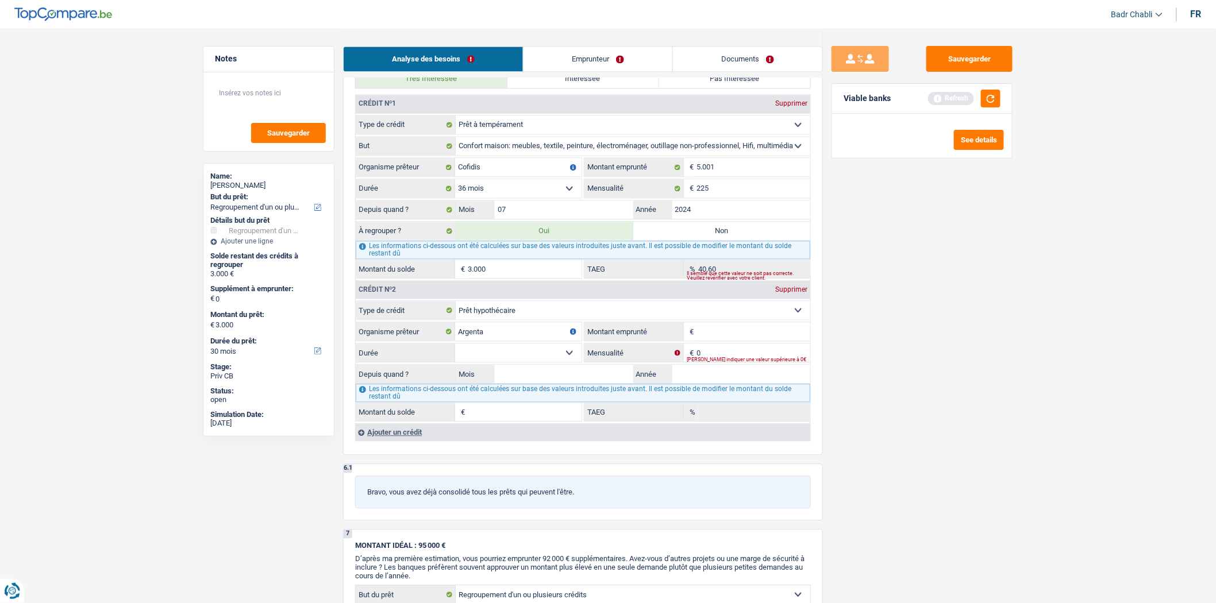
click at [702, 341] on input "Montant emprunté" at bounding box center [754, 331] width 114 height 18
type input "65.000"
click at [514, 362] on select "120 mois 132 mois 144 mois 180 mois 240 mois 300 mois 360 mois 420 mois Sélecti…" at bounding box center [518, 353] width 126 height 18
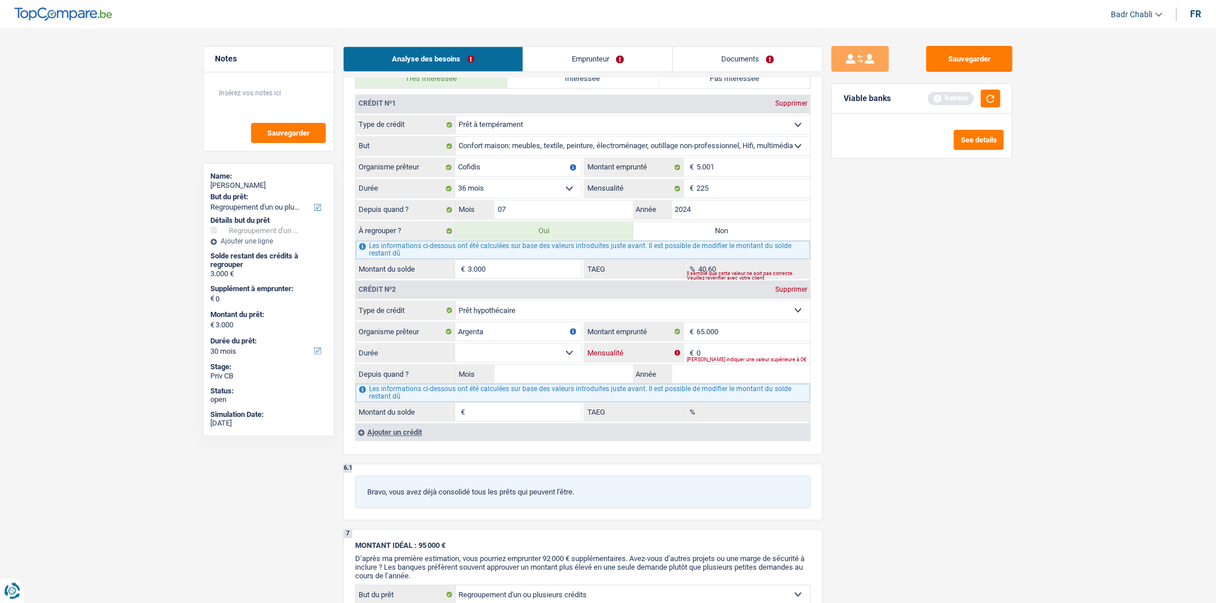
click at [734, 356] on input "0" at bounding box center [754, 353] width 114 height 18
type input "550"
click at [544, 360] on select "120 mois 132 mois 144 mois 180 mois 240 mois 300 mois 360 mois 420 mois Sélecti…" at bounding box center [518, 353] width 126 height 18
select select "120"
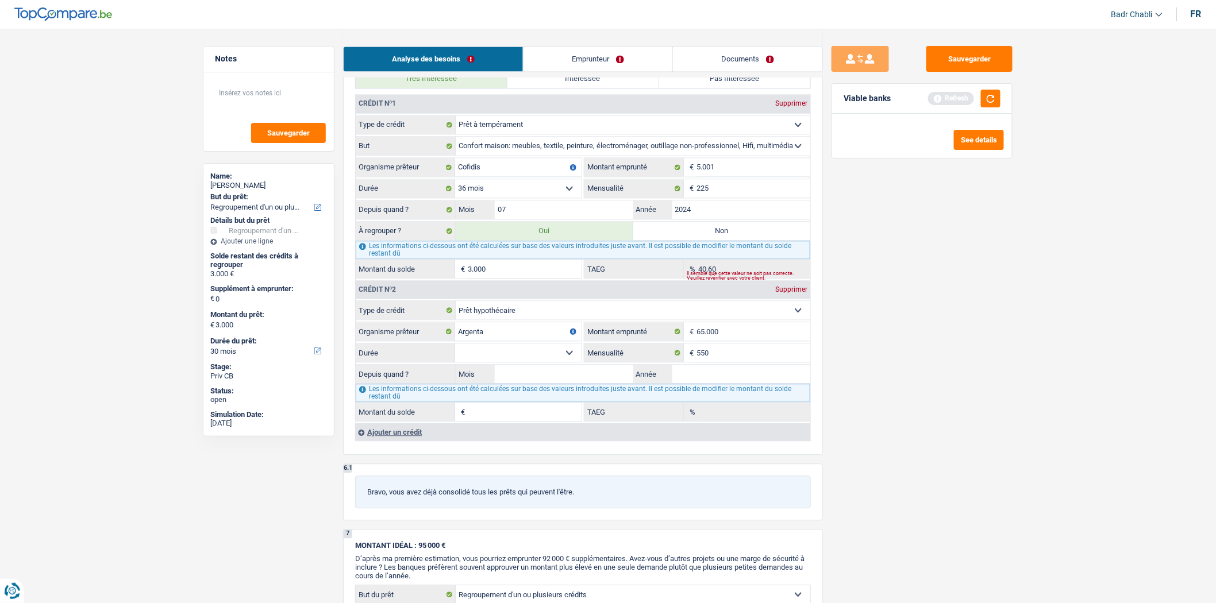
click at [455, 354] on select "120 mois 132 mois 144 mois 180 mois 240 mois 300 mois 360 mois 420 mois Sélecti…" at bounding box center [518, 353] width 126 height 18
click at [610, 377] on input "Mois" at bounding box center [564, 374] width 138 height 18
type input "08"
type input "2024"
type input "58.054"
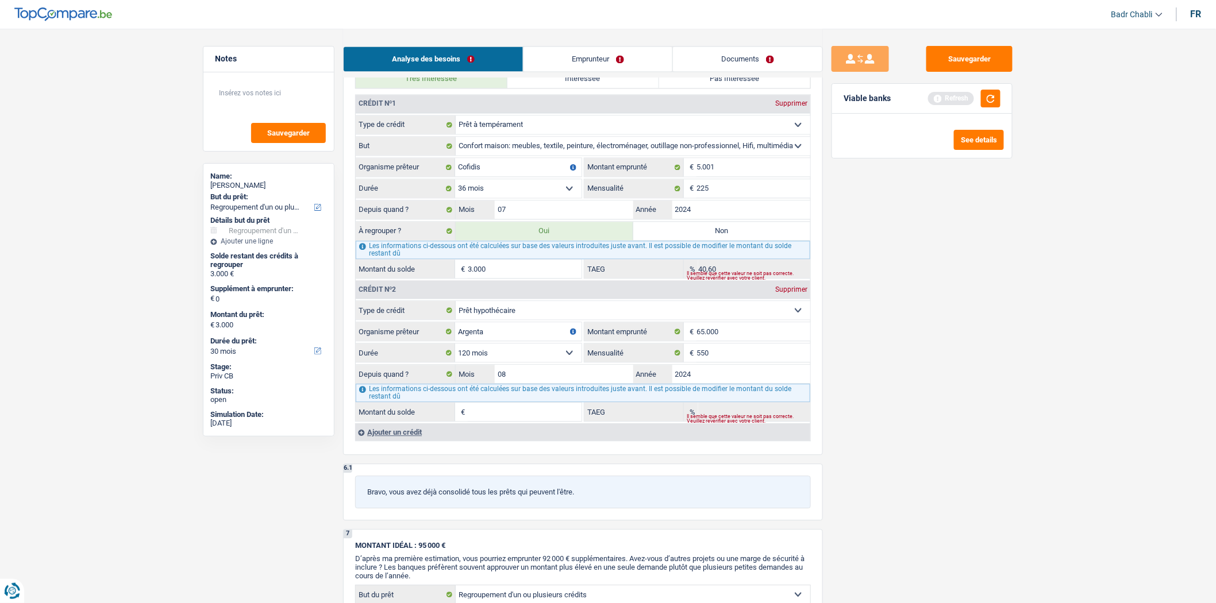
type input "0,30"
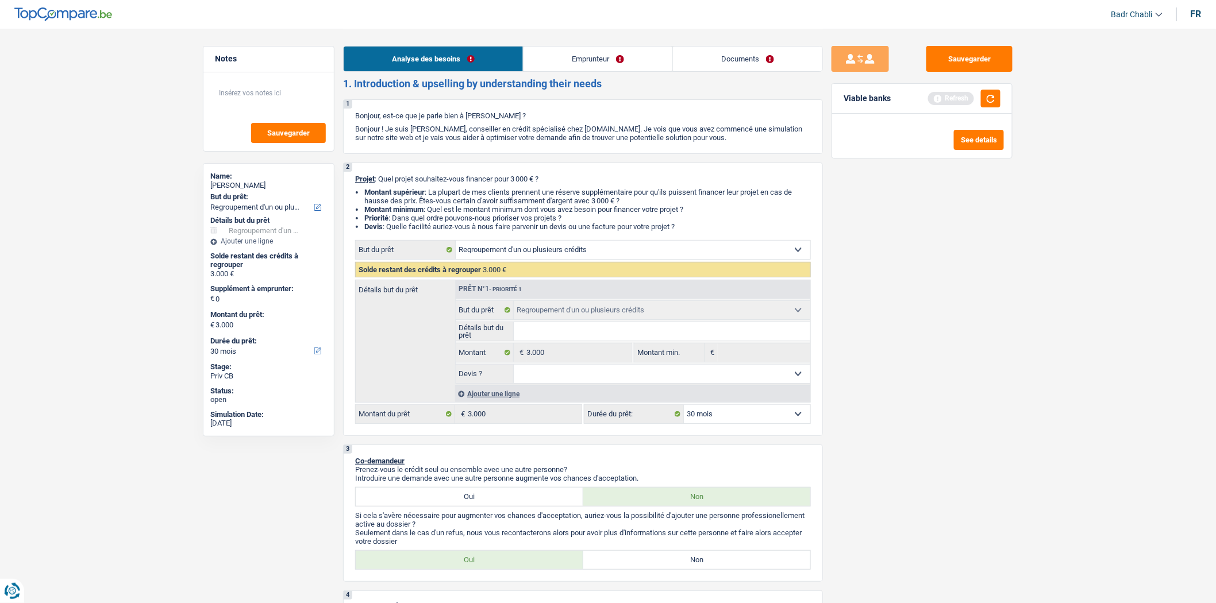
scroll to position [0, 0]
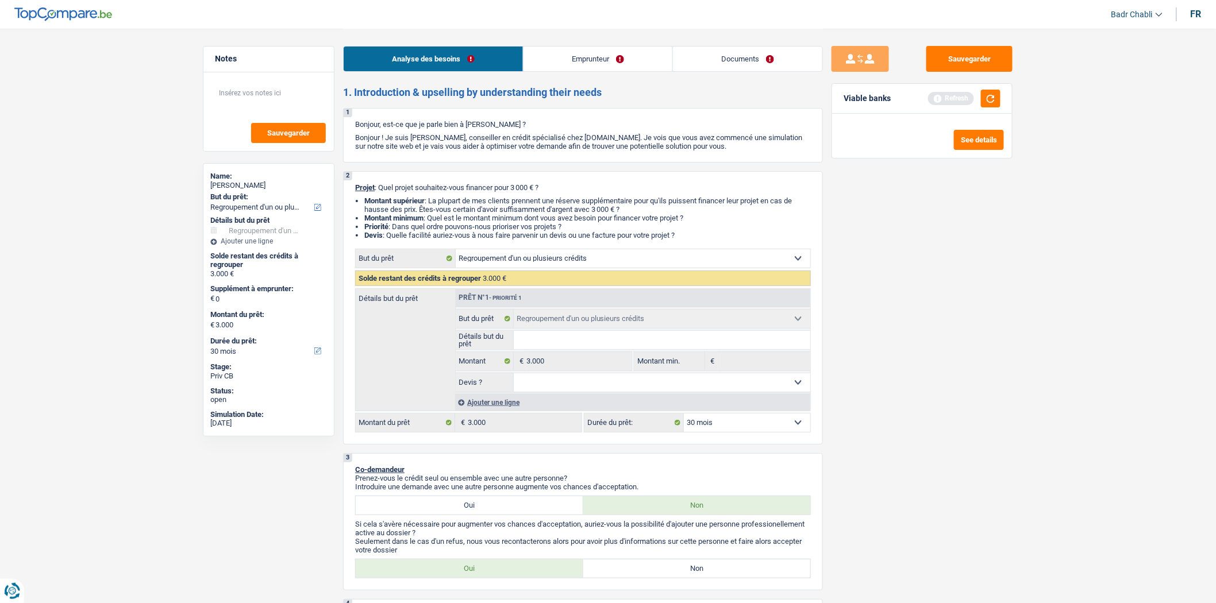
click at [714, 426] on select "12 mois 18 mois 24 mois 30 mois Sélectionner une option" at bounding box center [747, 423] width 126 height 18
click at [715, 425] on select "12 mois 18 mois 24 mois 30 mois Sélectionner une option" at bounding box center [747, 423] width 126 height 18
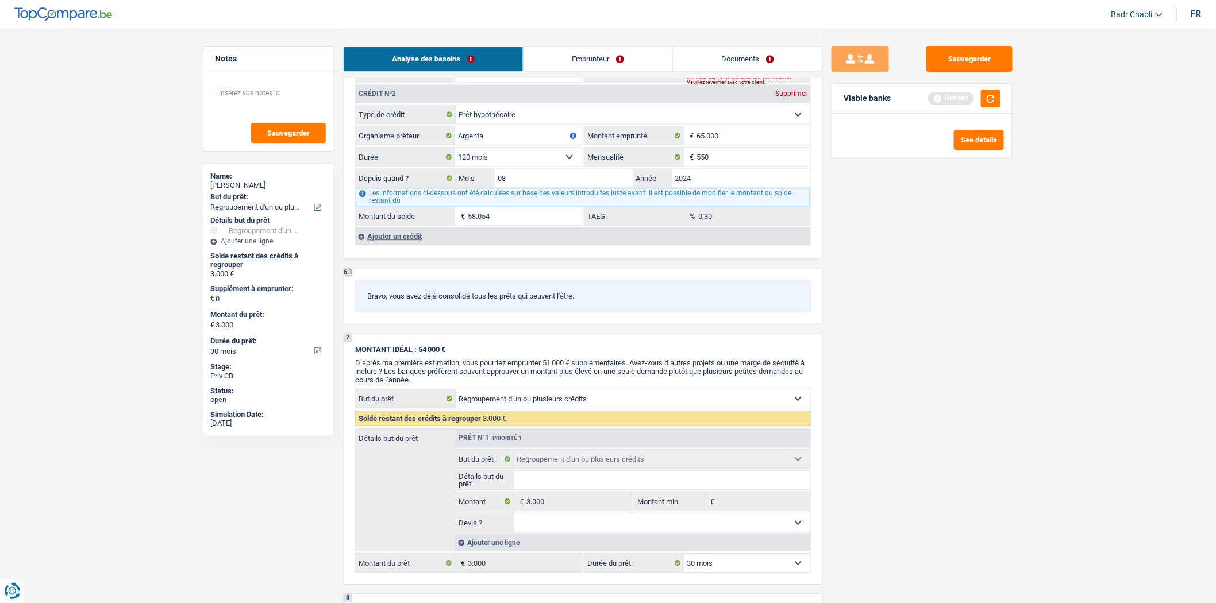
scroll to position [1149, 0]
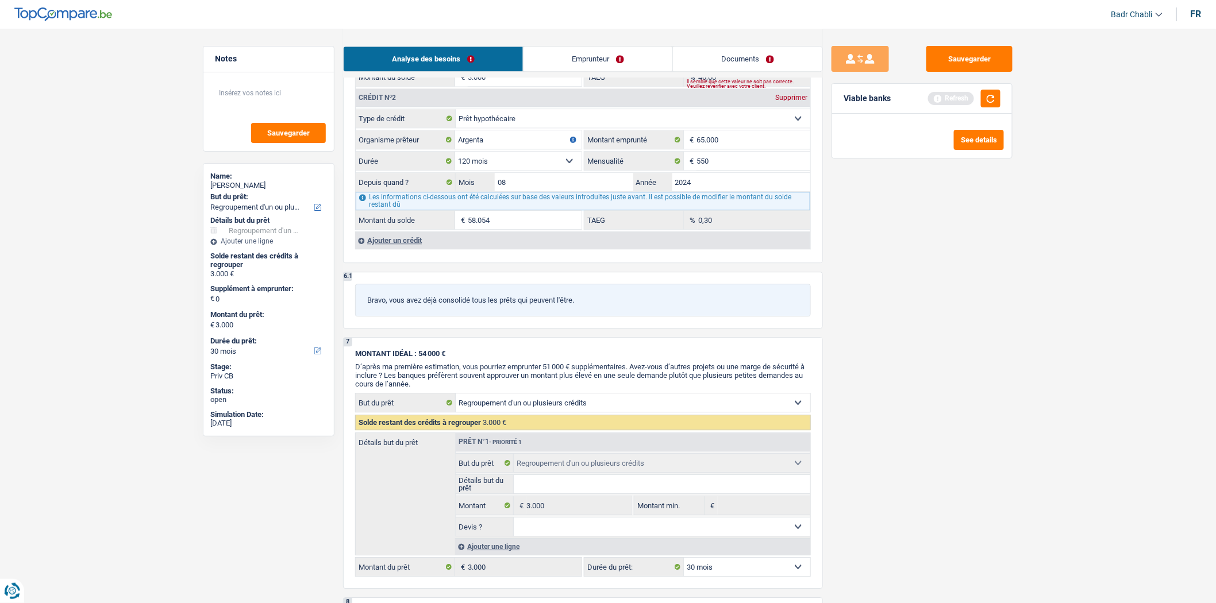
click at [398, 244] on div "Ajouter un crédit" at bounding box center [582, 240] width 455 height 17
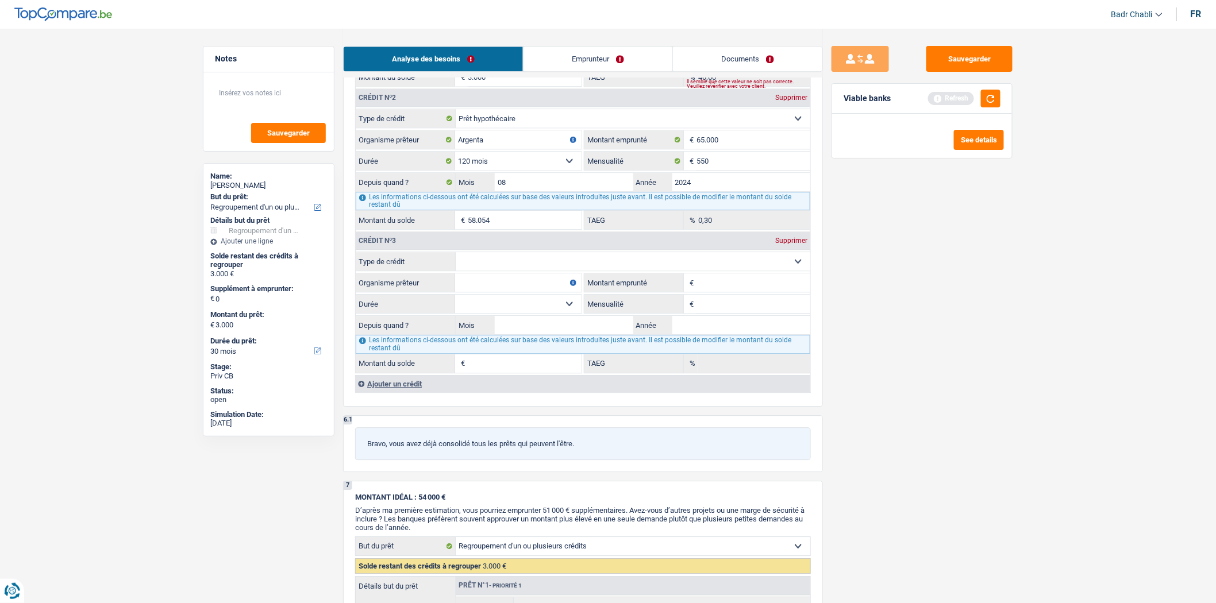
click at [519, 271] on select "Carte ou ouverture de crédit Prêt hypothécaire Vente à tempérament Prêt à tempé…" at bounding box center [633, 261] width 355 height 18
select select "cardOrCredit"
type input "0"
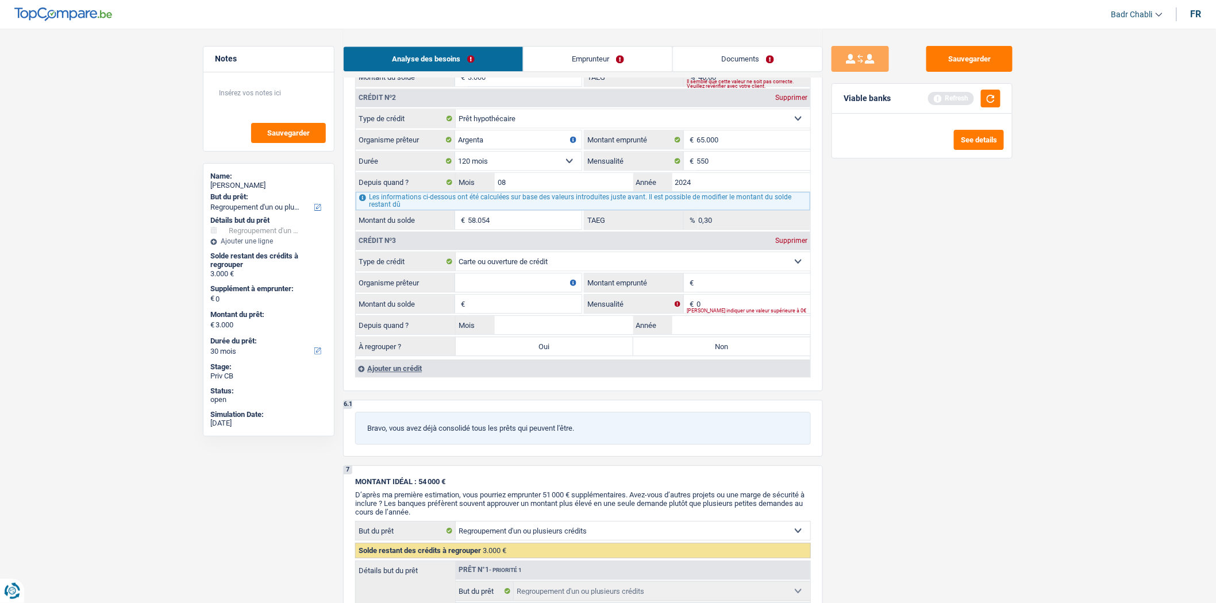
click at [518, 292] on input "Organisme prêteur" at bounding box center [518, 283] width 126 height 18
type input "Cofidis"
click at [733, 290] on input "Montant emprunté" at bounding box center [754, 283] width 114 height 18
click at [728, 292] on input "Montant emprunté" at bounding box center [754, 283] width 114 height 18
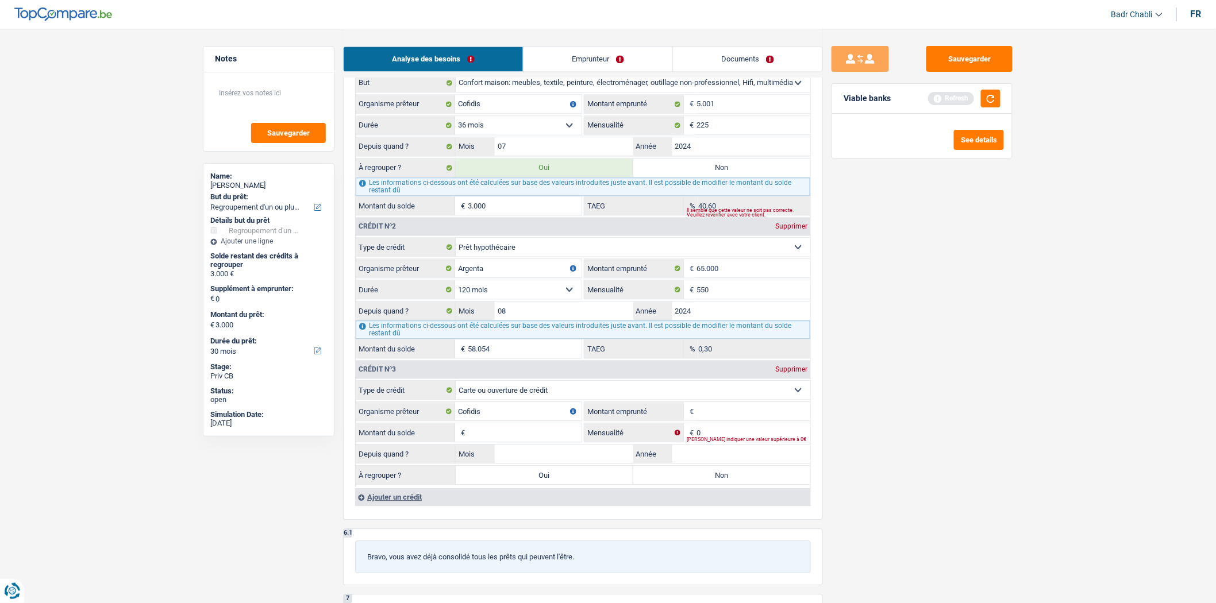
scroll to position [1021, 0]
click at [744, 420] on input "Montant emprunté" at bounding box center [754, 411] width 114 height 18
type input "5.001"
type input "1"
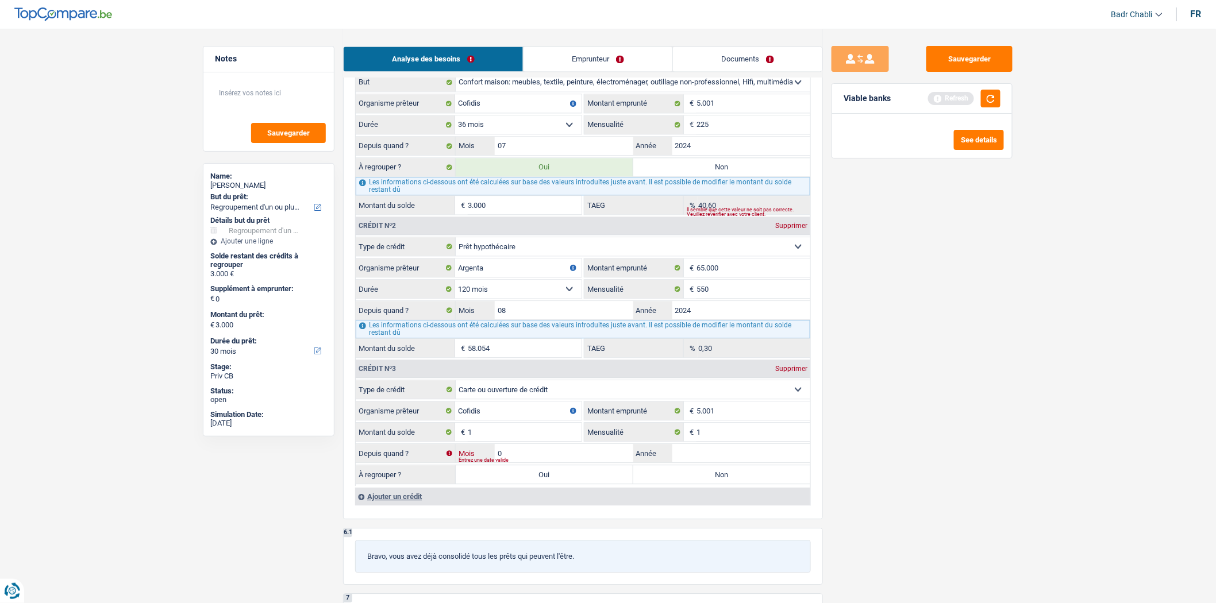
type input "07"
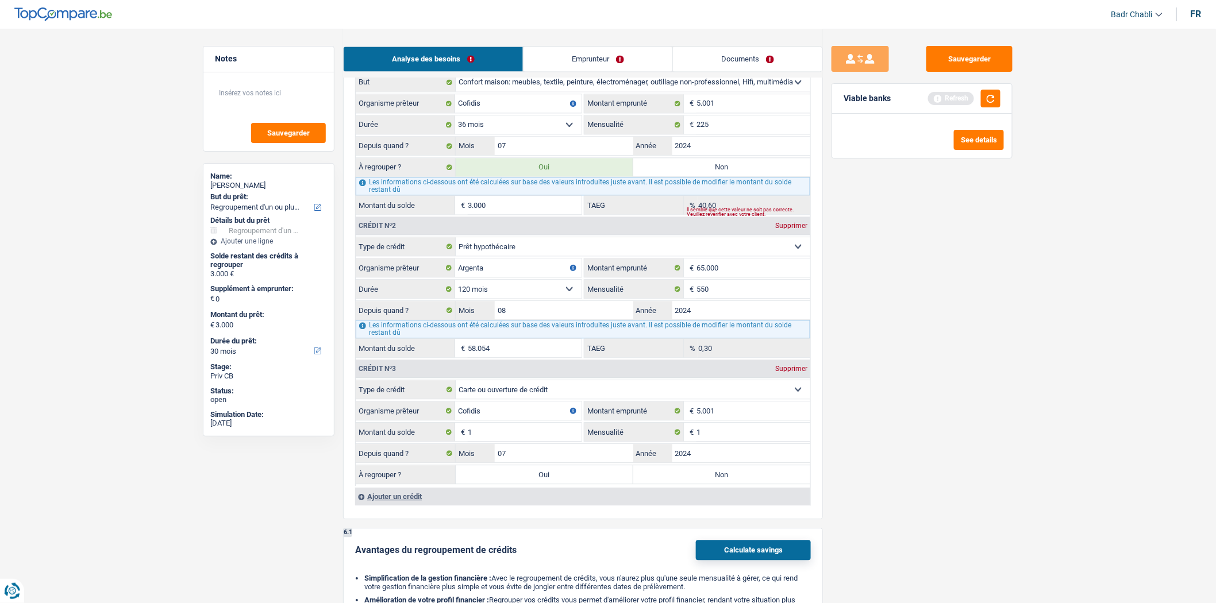
type input "2024"
click at [737, 484] on label "Non" at bounding box center [722, 474] width 178 height 18
click at [737, 484] on input "Non" at bounding box center [722, 474] width 178 height 18
radio input "true"
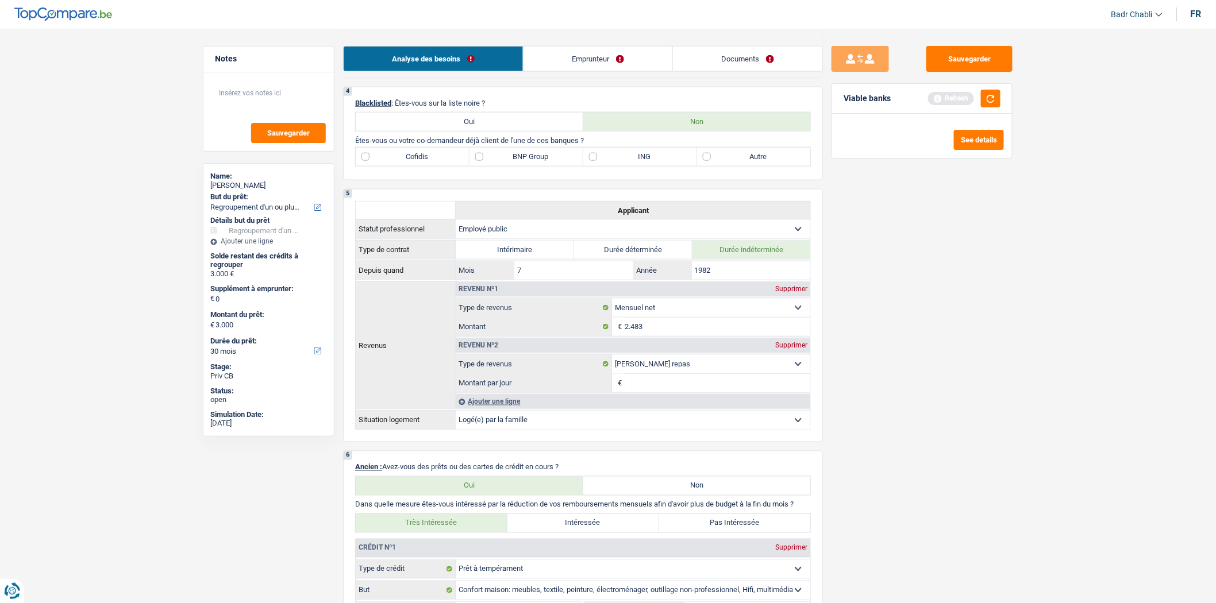
scroll to position [510, 0]
click at [389, 168] on label "Cofidis" at bounding box center [413, 159] width 114 height 18
click at [389, 168] on input "Cofidis" at bounding box center [413, 159] width 114 height 18
checkbox input "true"
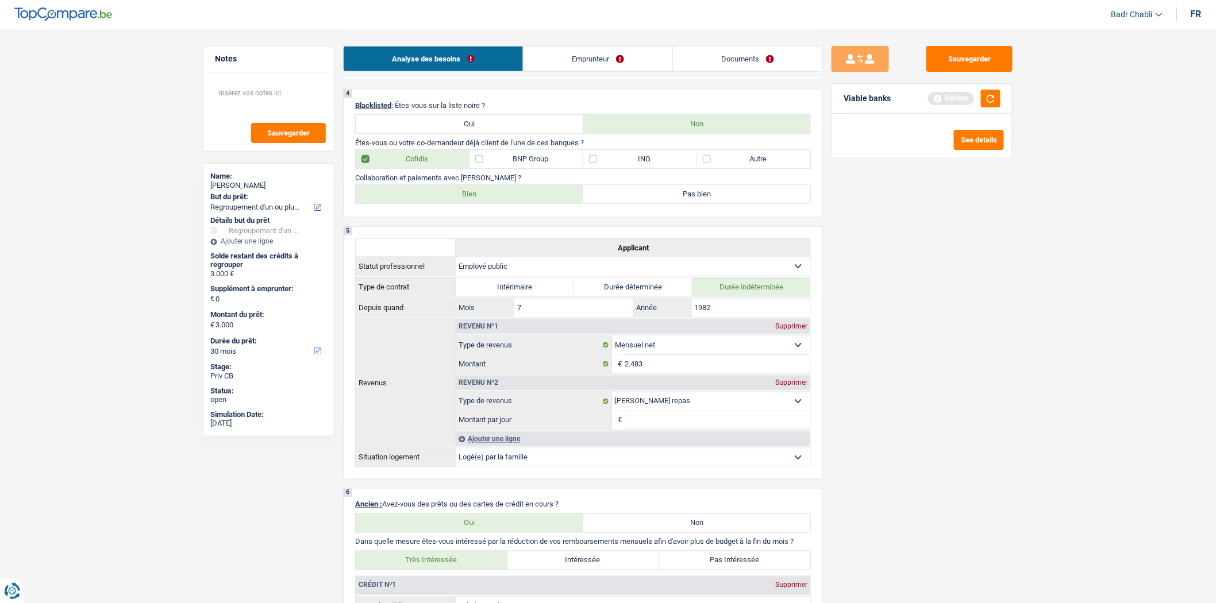
click at [461, 199] on label "Bien" at bounding box center [470, 194] width 228 height 18
click at [461, 199] on input "Bien" at bounding box center [470, 194] width 228 height 18
radio input "true"
click at [609, 161] on label "ING" at bounding box center [640, 159] width 114 height 18
click at [609, 161] on input "ING" at bounding box center [640, 159] width 114 height 18
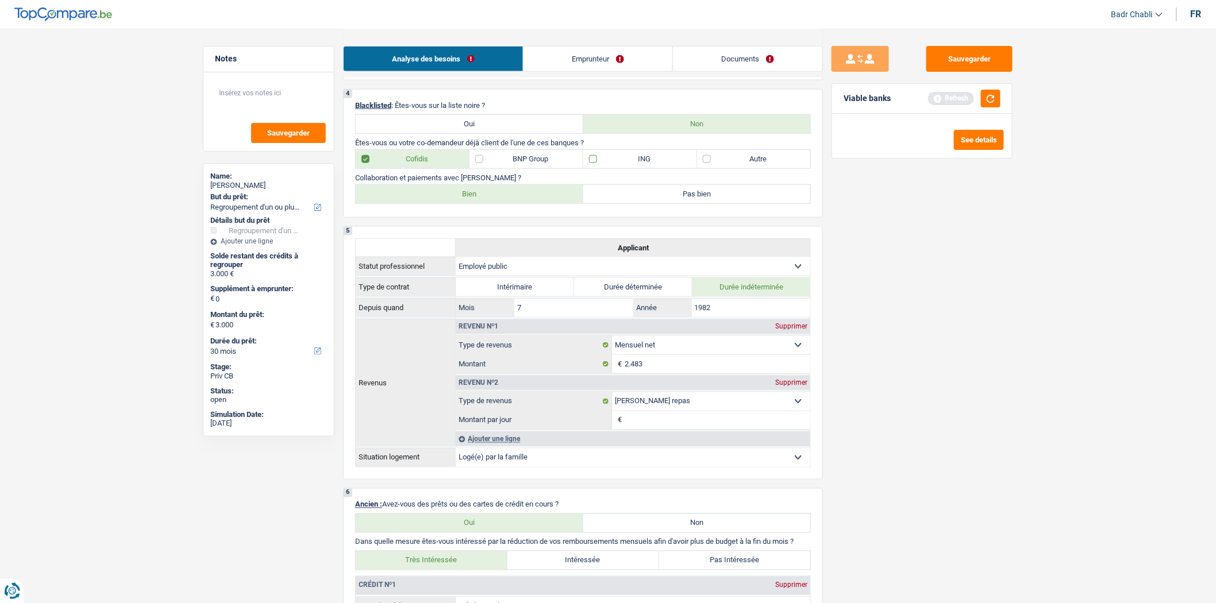
checkbox input "true"
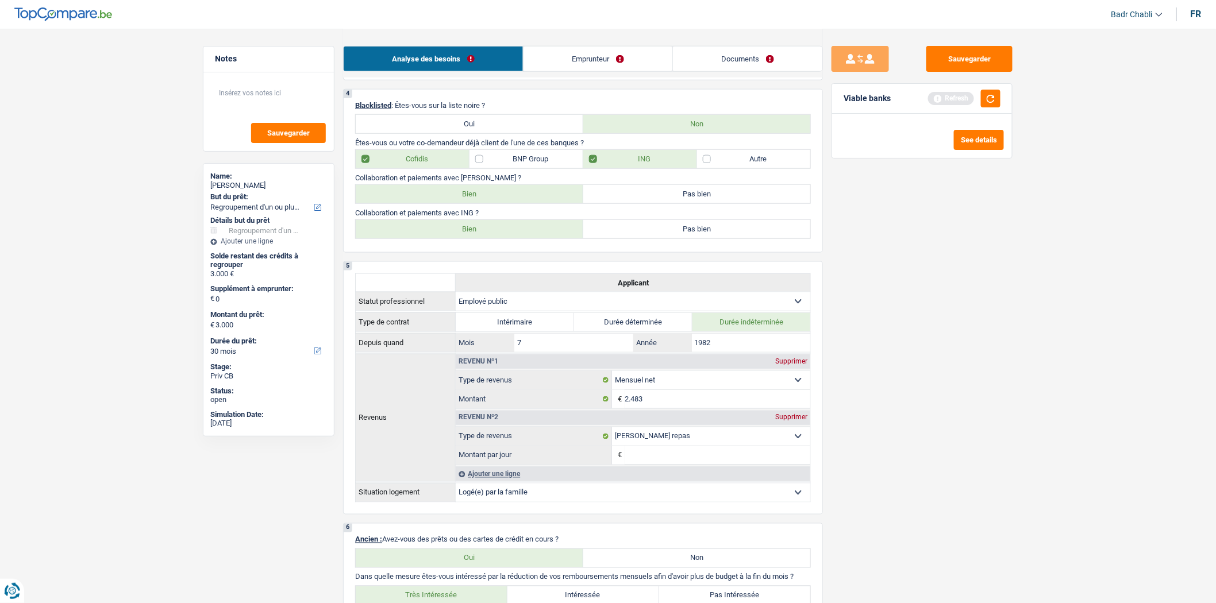
click at [479, 238] on label "Bien" at bounding box center [470, 229] width 228 height 18
click at [479, 238] on input "Bien" at bounding box center [470, 229] width 228 height 18
radio input "true"
click at [600, 55] on link "Emprunteur" at bounding box center [598, 59] width 149 height 25
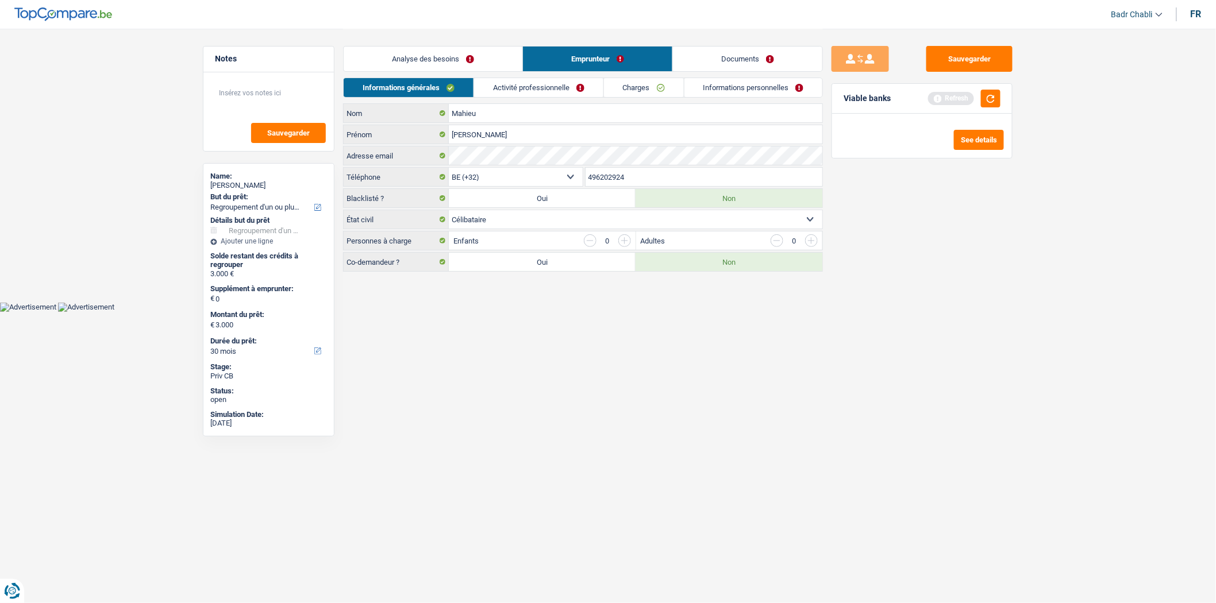
scroll to position [0, 0]
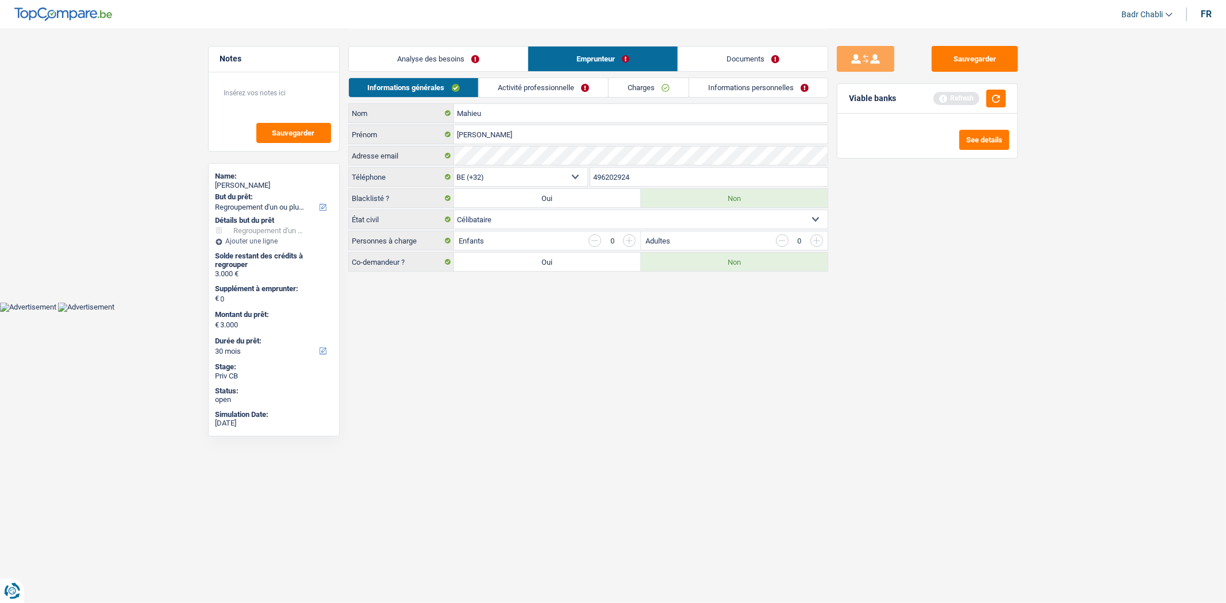
click at [532, 220] on select "Célibataire Marié(e) Cohabitant(e) légal(e) Divorcé(e) Veuf(ve) Séparé (de fait…" at bounding box center [641, 219] width 374 height 18
select select "cohabitation"
click at [454, 211] on select "Célibataire Marié(e) Cohabitant(e) légal(e) Divorcé(e) Veuf(ve) Séparé (de fait…" at bounding box center [641, 219] width 374 height 18
click at [516, 89] on link "Activité professionnelle" at bounding box center [543, 87] width 129 height 19
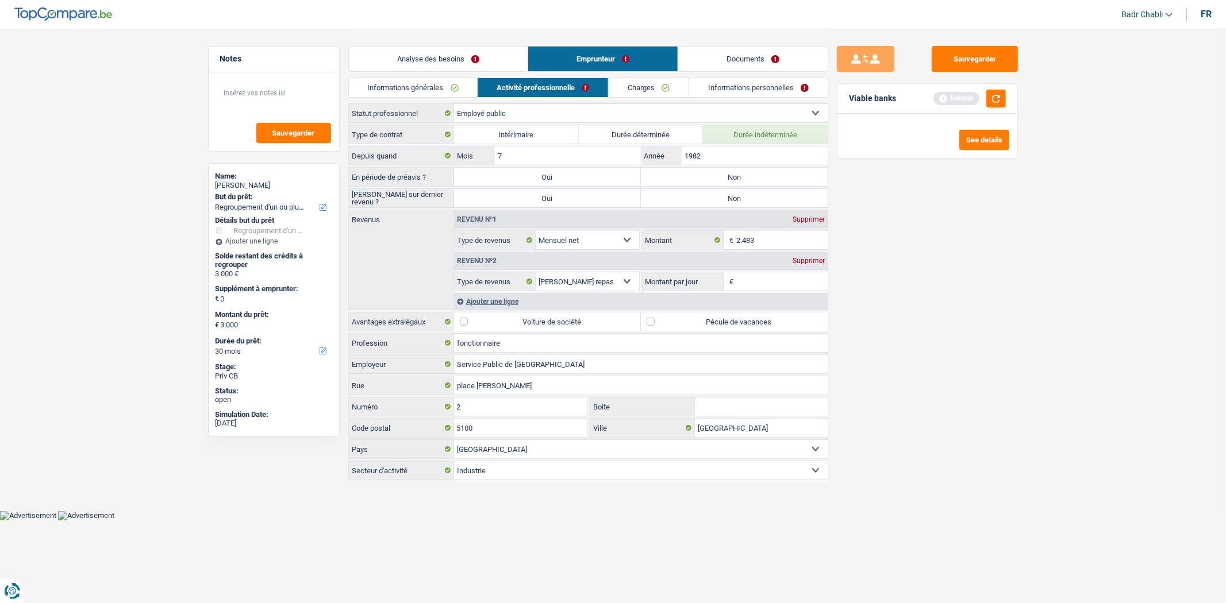
click at [722, 179] on label "Non" at bounding box center [734, 177] width 187 height 18
click at [722, 179] on input "Non" at bounding box center [734, 177] width 187 height 18
radio input "true"
click at [724, 198] on label "Non" at bounding box center [734, 198] width 187 height 18
click at [724, 198] on input "Non" at bounding box center [734, 198] width 187 height 18
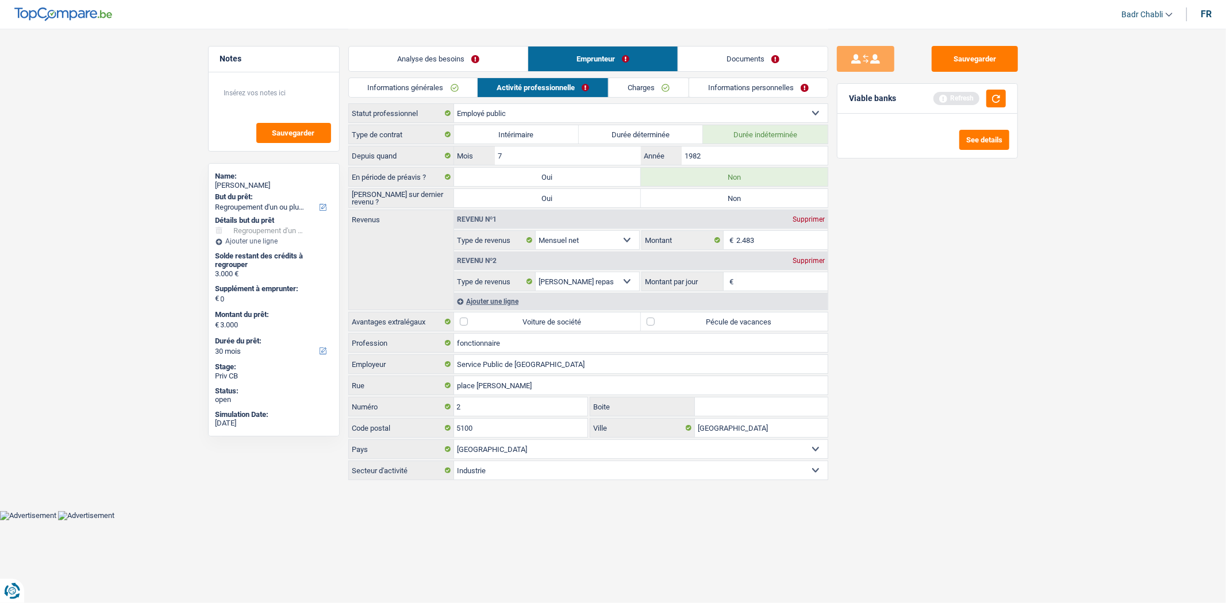
radio input "true"
click at [648, 317] on label "Pécule de vacances" at bounding box center [734, 322] width 187 height 18
click at [648, 317] on input "Pécule de vacances" at bounding box center [734, 322] width 187 height 18
checkbox input "true"
click at [791, 278] on input "Montant par jour" at bounding box center [781, 281] width 91 height 18
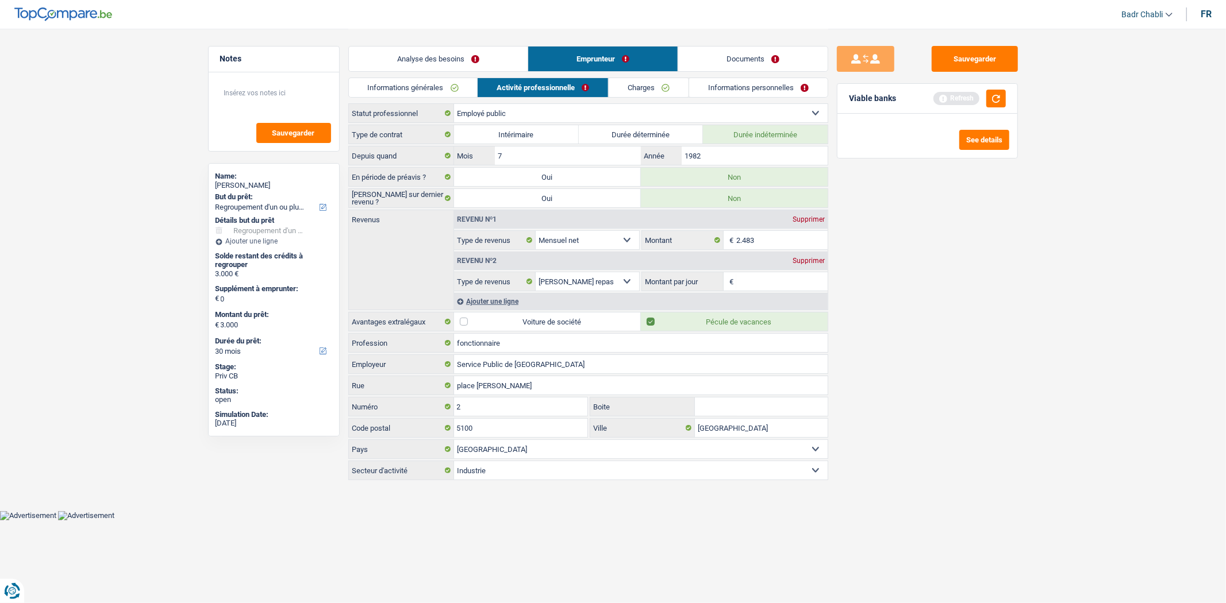
click at [771, 280] on input "Montant par jour" at bounding box center [781, 281] width 91 height 18
type input "8,0"
click at [901, 283] on div "Sauvegarder Viable banks Refresh See details" at bounding box center [927, 315] width 198 height 539
click at [637, 76] on div "Analyse des besoins Emprunteur Documents" at bounding box center [588, 53] width 480 height 49
click at [636, 83] on link "Charges" at bounding box center [649, 87] width 80 height 19
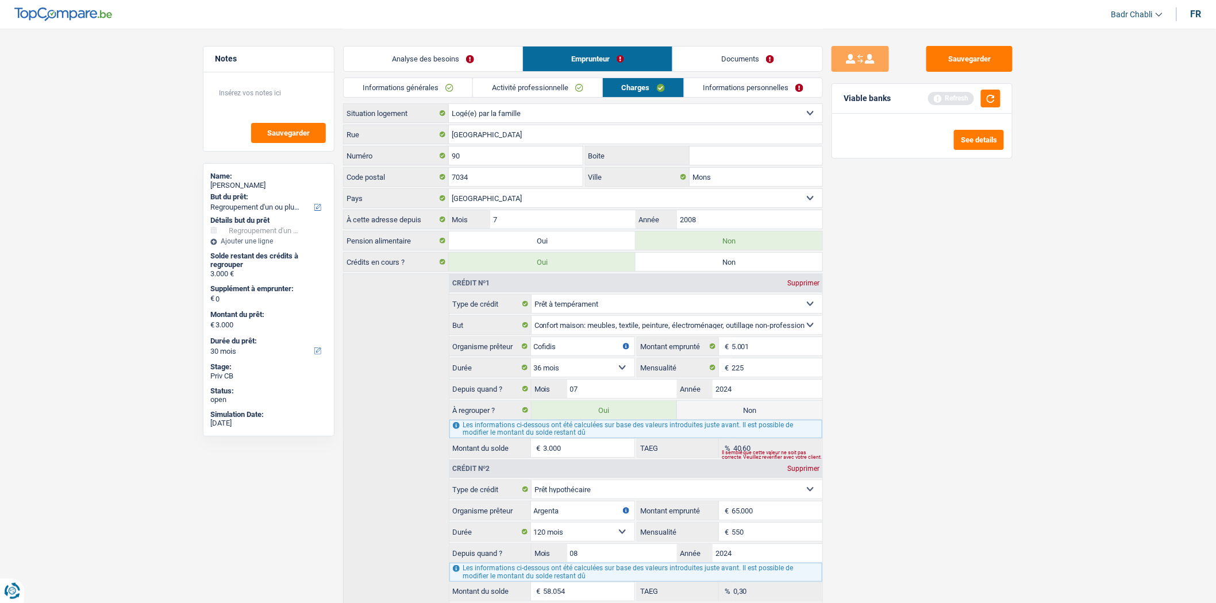
click at [507, 108] on select "Locataire Propriétaire avec prêt hypothécaire Propriétaire sans prêt hypothécai…" at bounding box center [636, 113] width 374 height 18
select select "concierge"
click at [449, 104] on select "Locataire Propriétaire avec prêt hypothécaire Propriétaire sans prêt hypothécai…" at bounding box center [636, 113] width 374 height 18
click at [475, 111] on select "Locataire Propriétaire avec prêt hypothécaire Propriétaire sans prêt hypothécai…" at bounding box center [636, 113] width 374 height 18
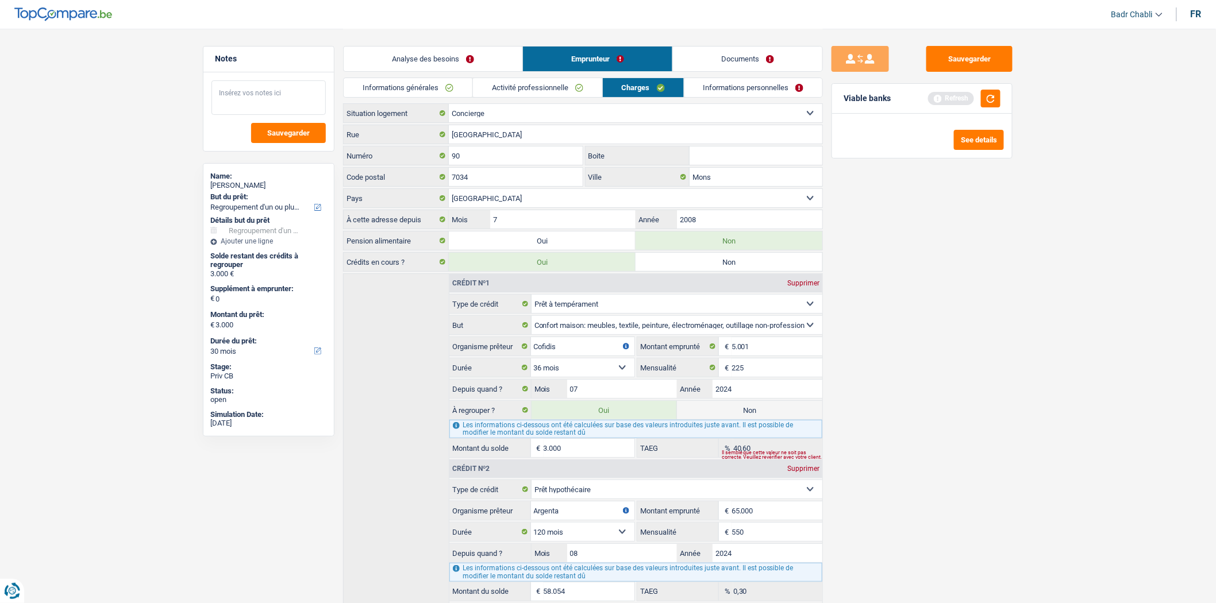
click at [272, 99] on textarea at bounding box center [268, 97] width 114 height 34
type textarea "Mr est logé par la Region Wallone (logement de fonction)"
click at [282, 130] on span "Sauvegarder" at bounding box center [288, 132] width 43 height 7
click at [992, 244] on div "Sauvegarder Viable banks Refresh See details" at bounding box center [922, 315] width 198 height 539
click at [744, 92] on link "Informations personnelles" at bounding box center [753, 87] width 138 height 19
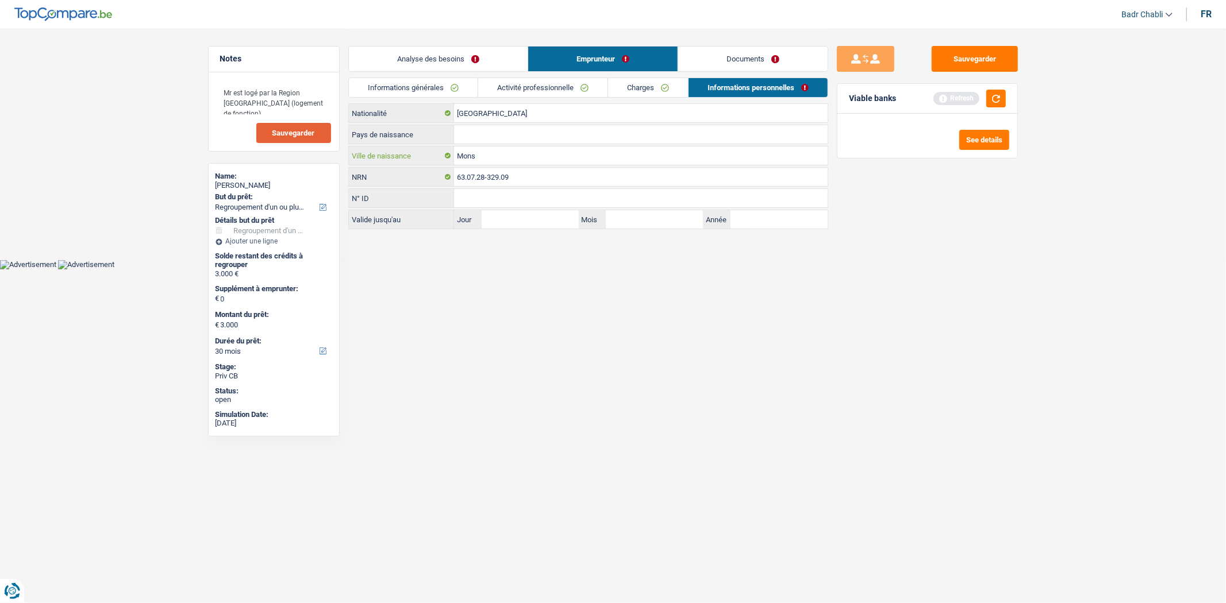
click at [530, 147] on input "Mons" at bounding box center [641, 156] width 374 height 18
click at [529, 137] on input "Pays de naissance" at bounding box center [641, 134] width 374 height 18
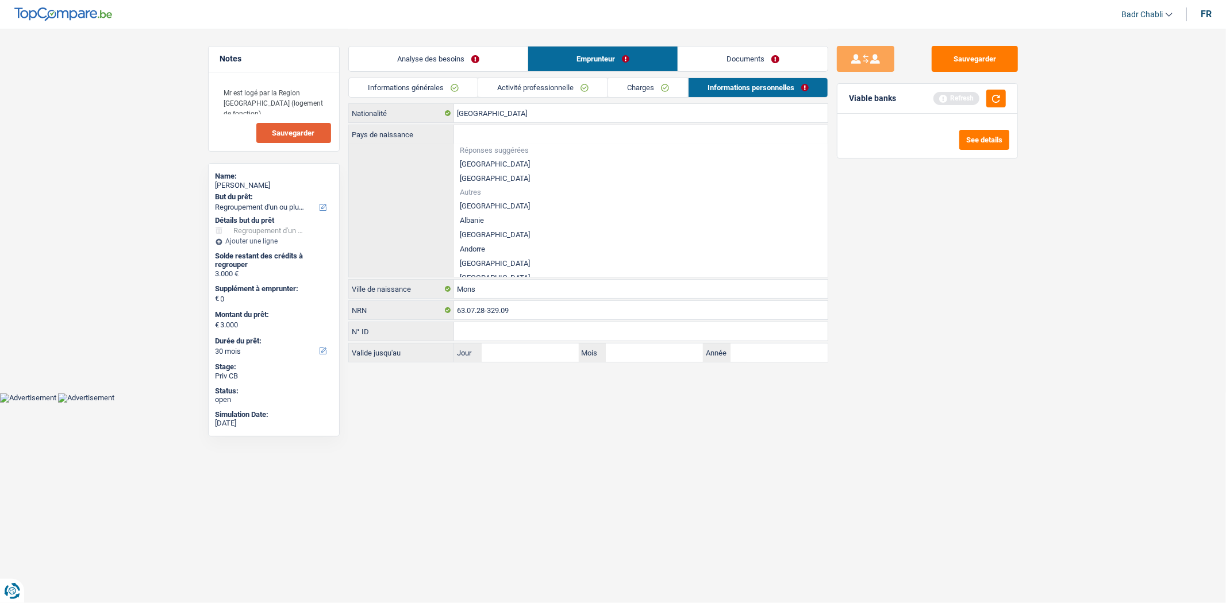
click at [491, 170] on li "[GEOGRAPHIC_DATA]" at bounding box center [641, 164] width 374 height 14
type input "[GEOGRAPHIC_DATA]"
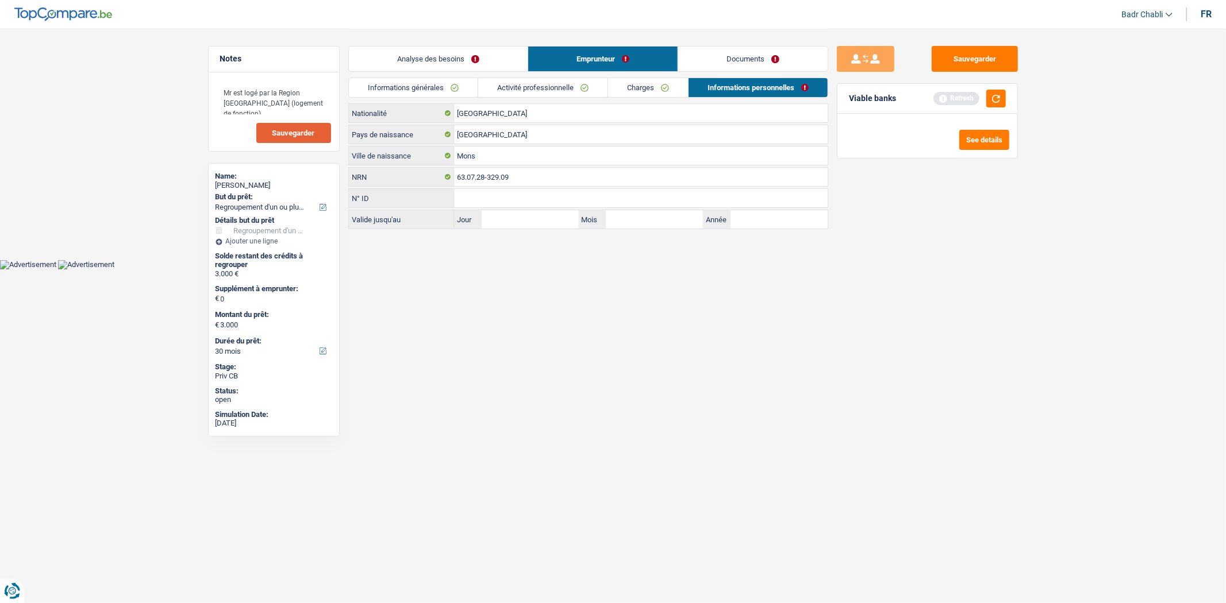
click at [751, 59] on link "Documents" at bounding box center [752, 59] width 149 height 25
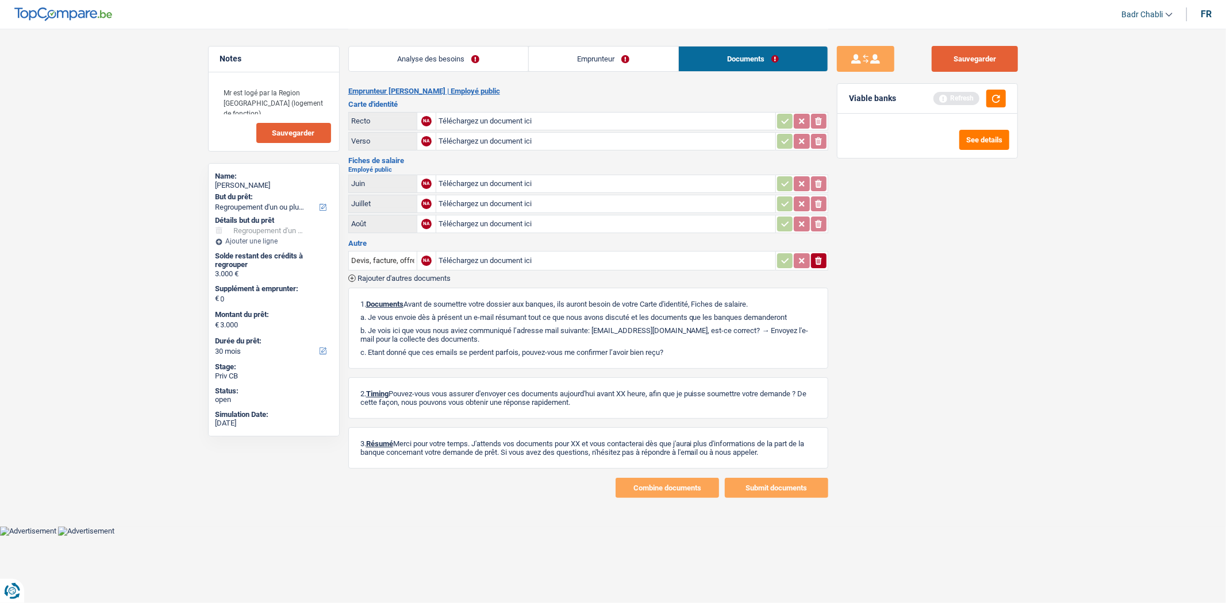
click at [952, 67] on button "Sauvegarder" at bounding box center [975, 59] width 86 height 26
click at [389, 72] on div "Analyse des besoins Emprunteur Documents" at bounding box center [588, 53] width 480 height 49
click at [455, 54] on link "Analyse des besoins" at bounding box center [438, 59] width 179 height 25
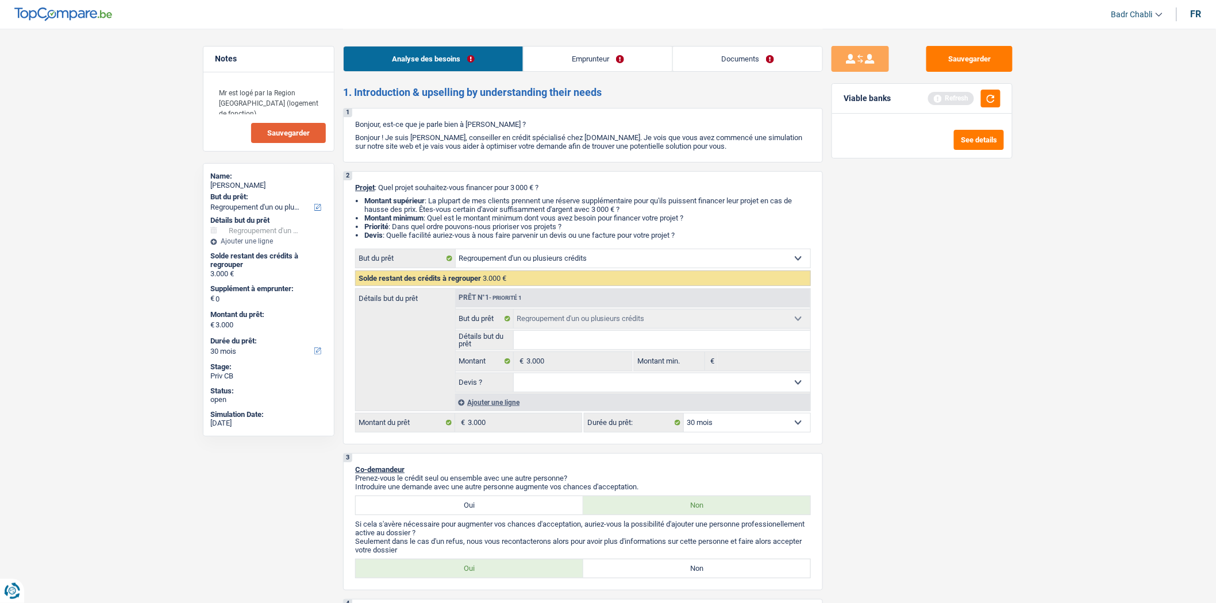
click at [732, 432] on select "12 mois 18 mois 24 mois 30 mois Sélectionner une option" at bounding box center [747, 423] width 126 height 18
click at [509, 401] on div "Ajouter une ligne" at bounding box center [632, 402] width 355 height 17
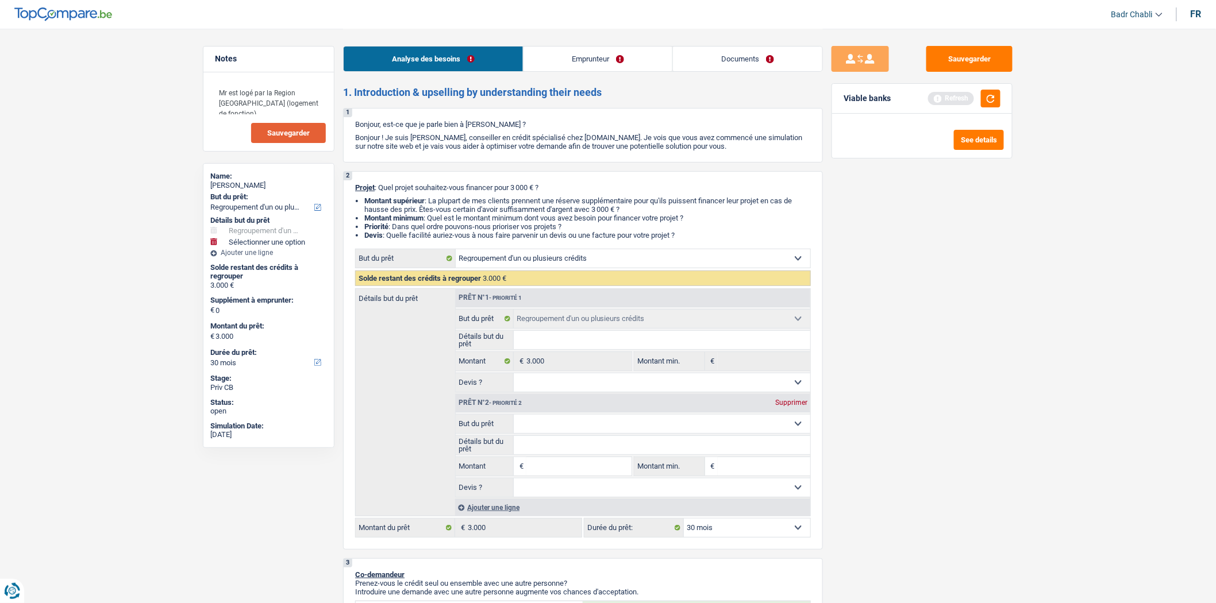
click at [583, 383] on select "Oui Non Non répondu Sélectionner une option" at bounding box center [662, 383] width 297 height 18
select select "false"
click at [514, 377] on select "Oui Non Non répondu Sélectionner une option" at bounding box center [662, 383] width 297 height 18
select select "false"
click at [560, 475] on input "Montant" at bounding box center [578, 466] width 105 height 18
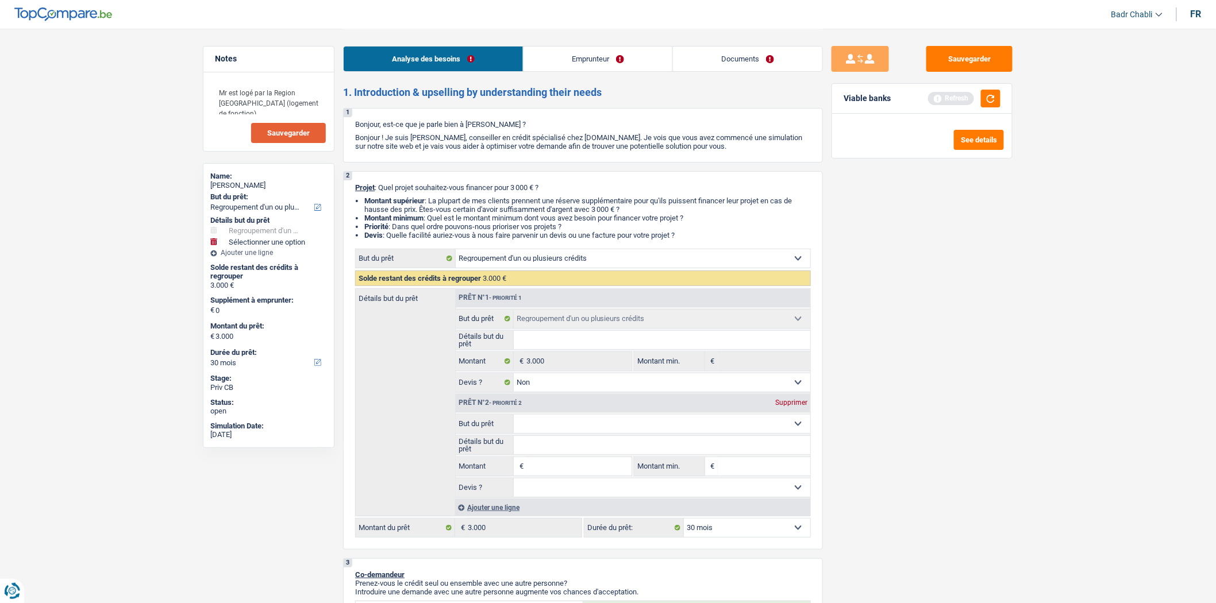
click at [593, 474] on input "Montant" at bounding box center [578, 466] width 105 height 18
type input "7"
type input "70"
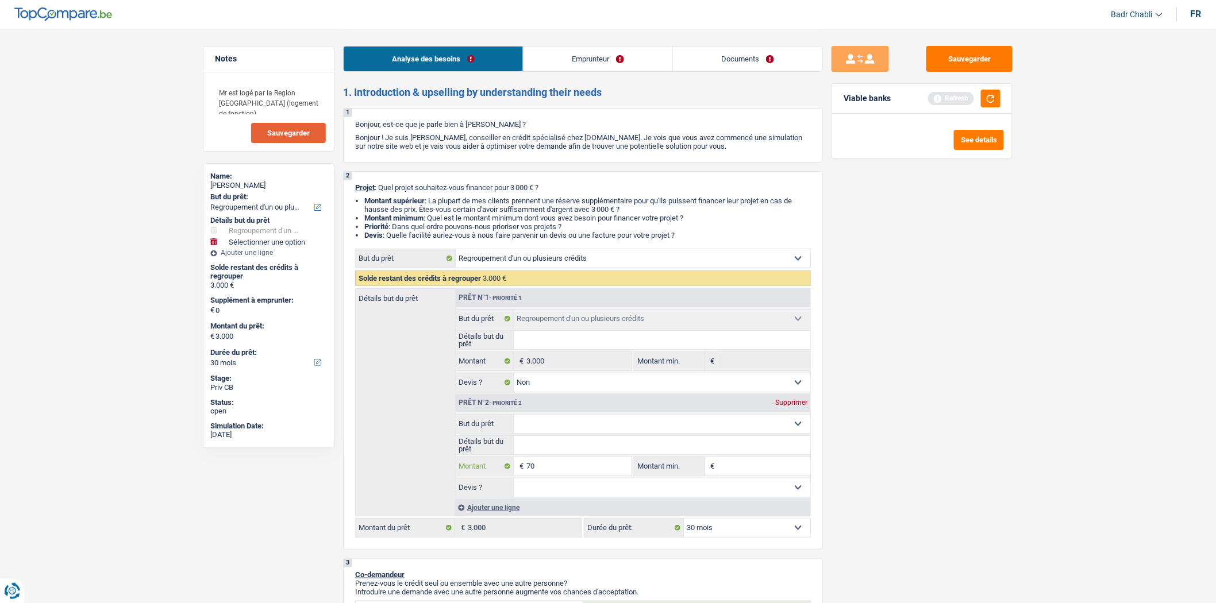
type input "700"
type input "7.001"
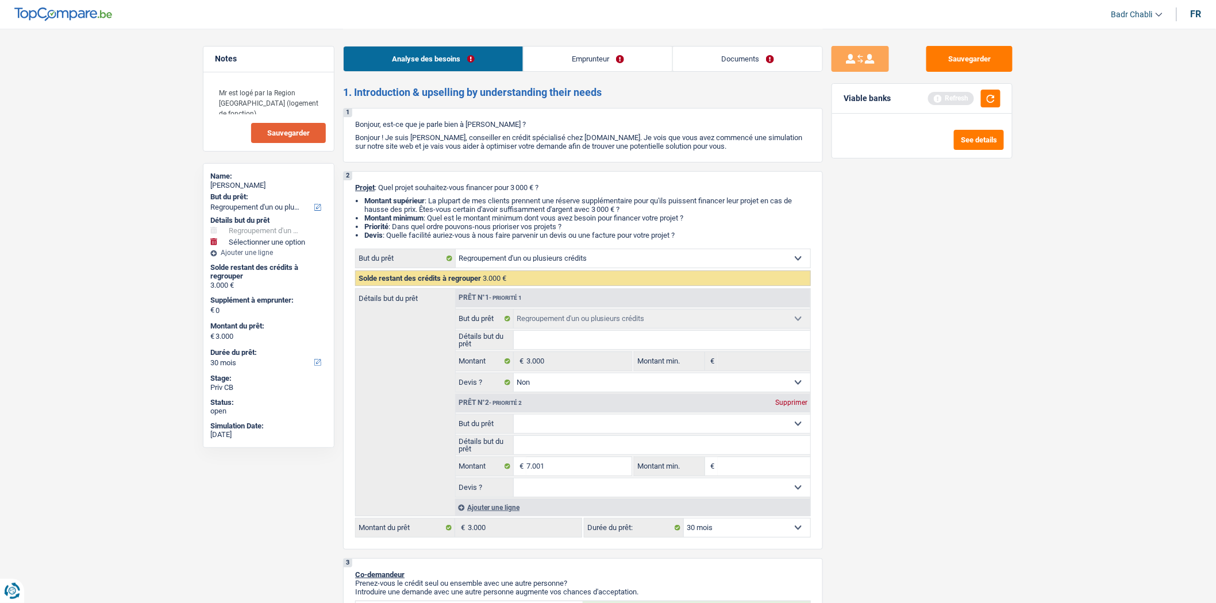
type input "7.001"
type input "10.001"
select select "60"
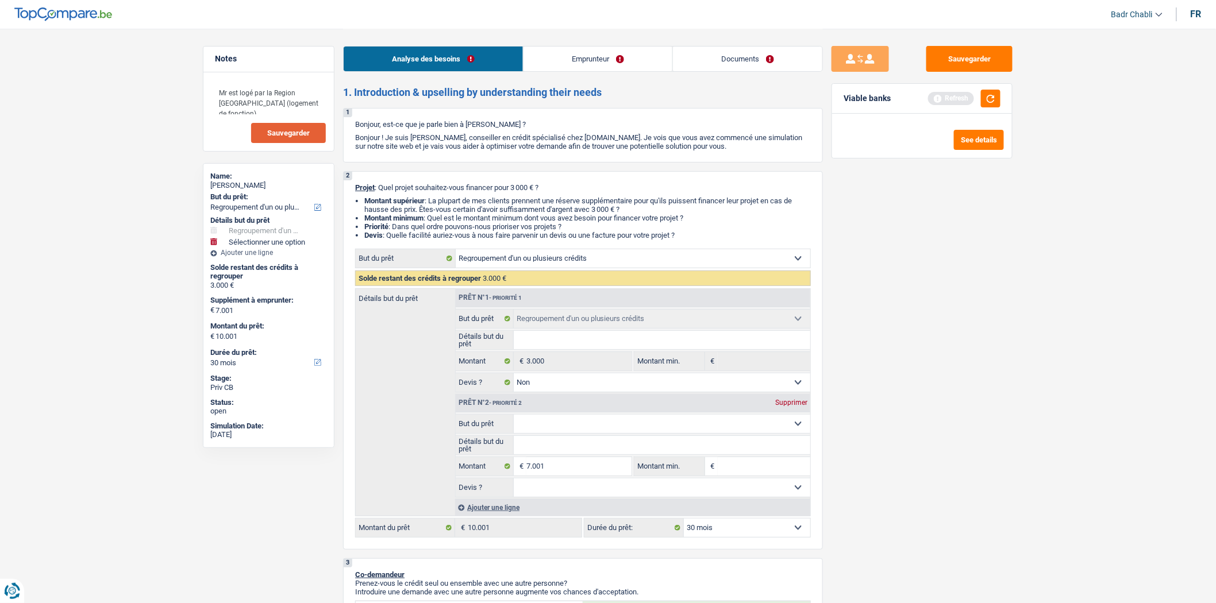
select select "60"
click at [761, 470] on input "Montant min." at bounding box center [764, 466] width 93 height 18
click at [570, 474] on input "7.001" at bounding box center [578, 466] width 105 height 18
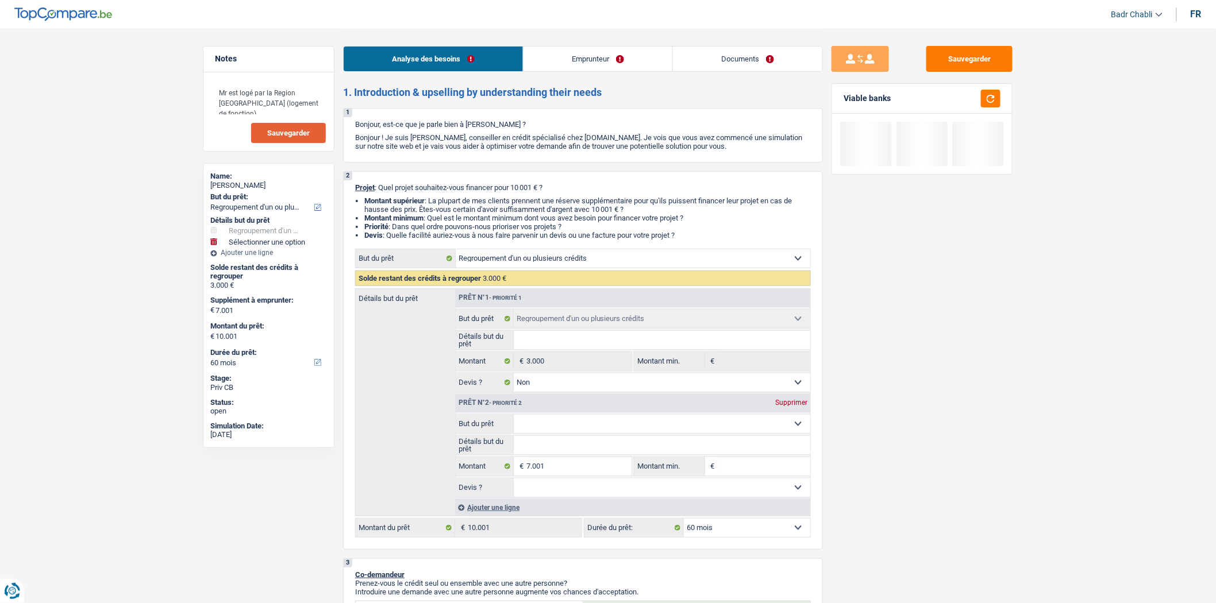
click at [774, 464] on input "Montant min." at bounding box center [764, 466] width 93 height 18
type input "5"
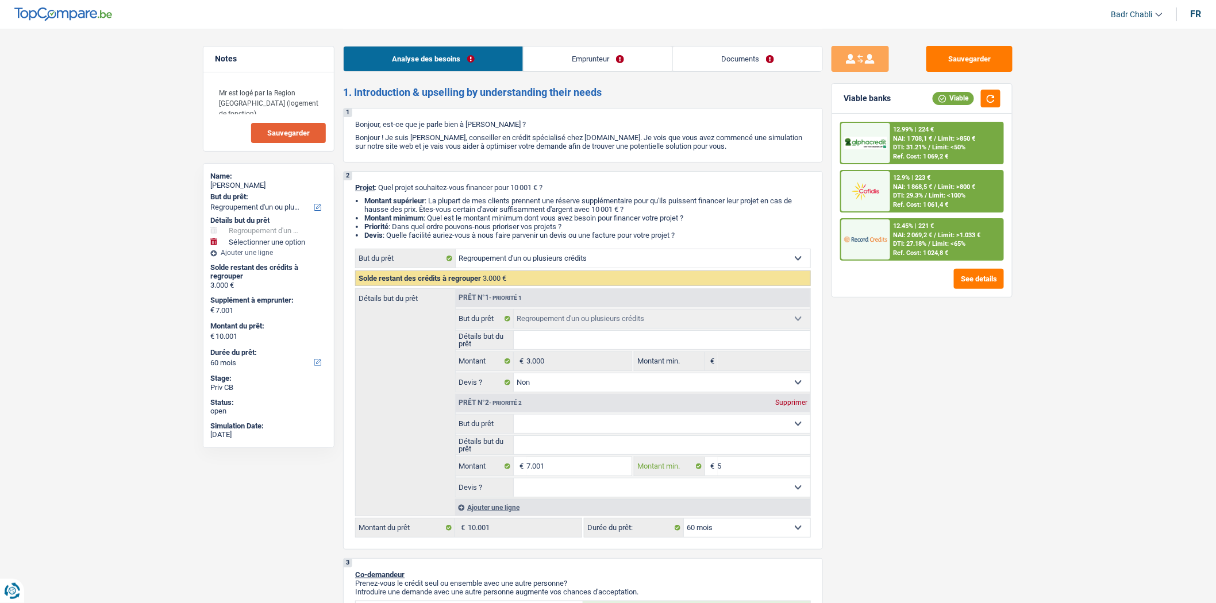
type input "50"
type input "500"
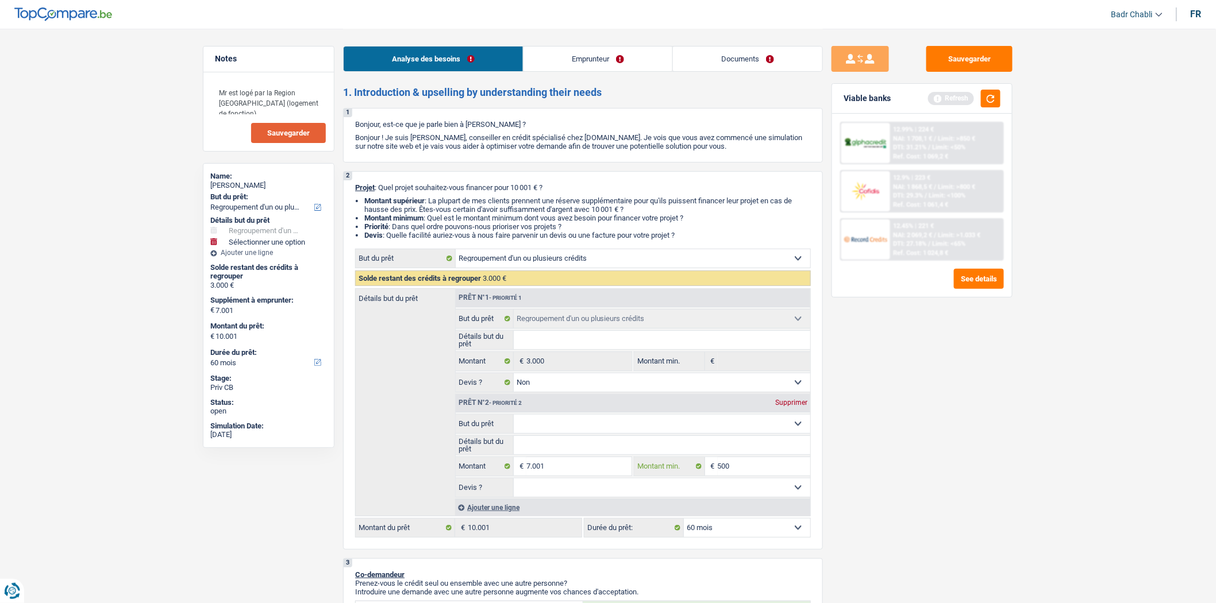
type input "5.001"
click at [584, 466] on input "7.001" at bounding box center [578, 466] width 105 height 18
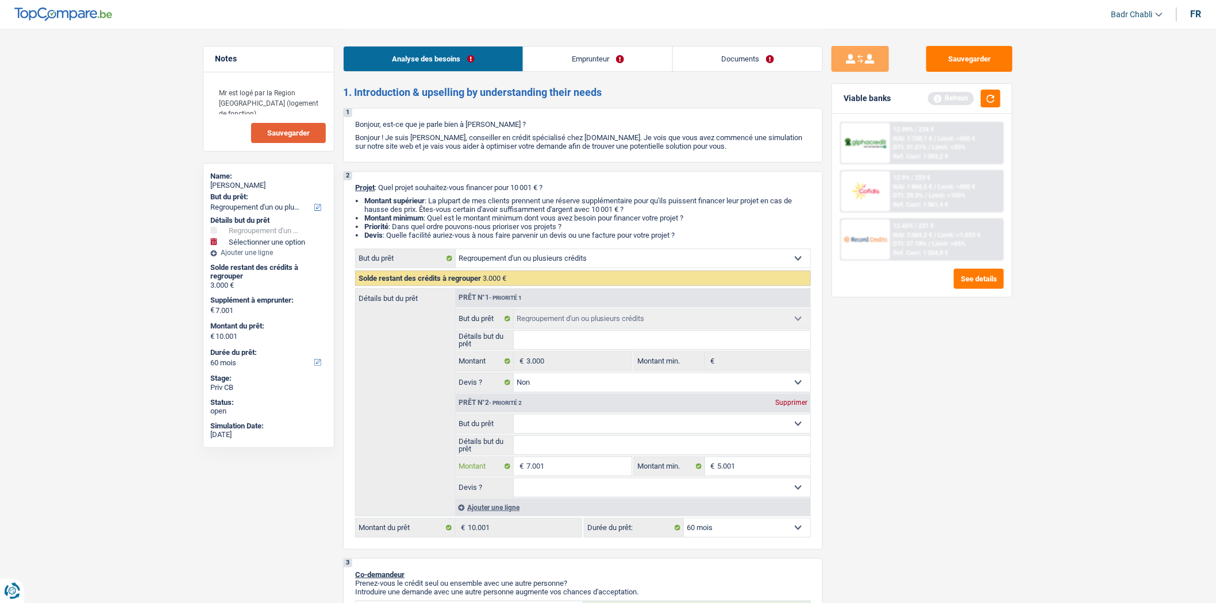
click at [584, 466] on input "7.001" at bounding box center [578, 466] width 105 height 18
type input "1"
type input "10"
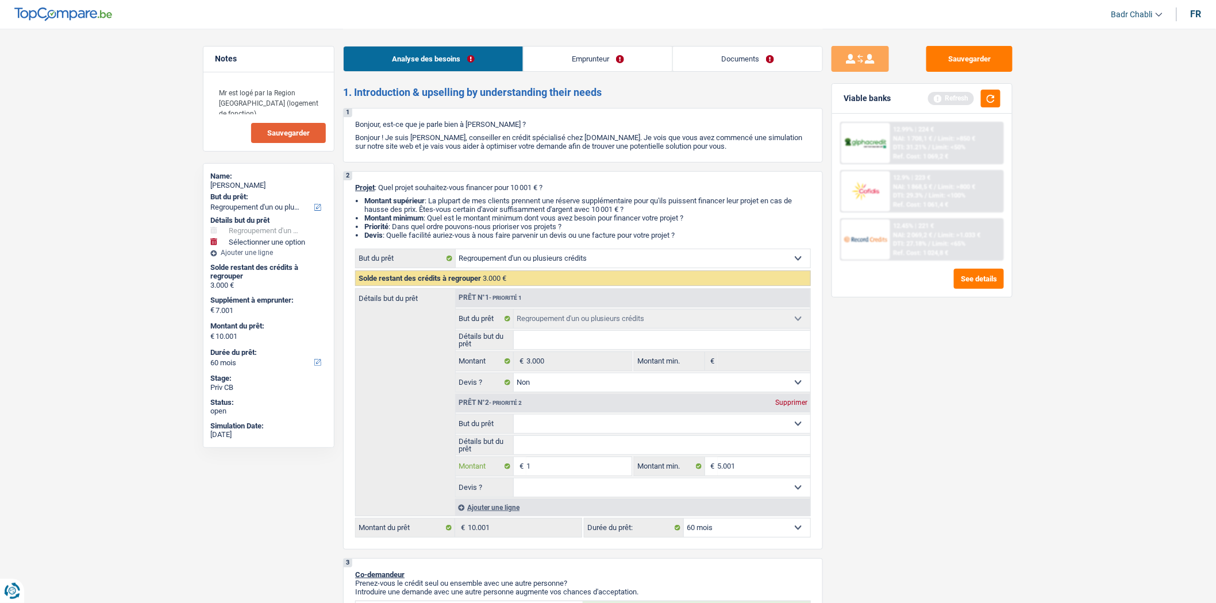
type input "10"
type input "100"
type input "1.000"
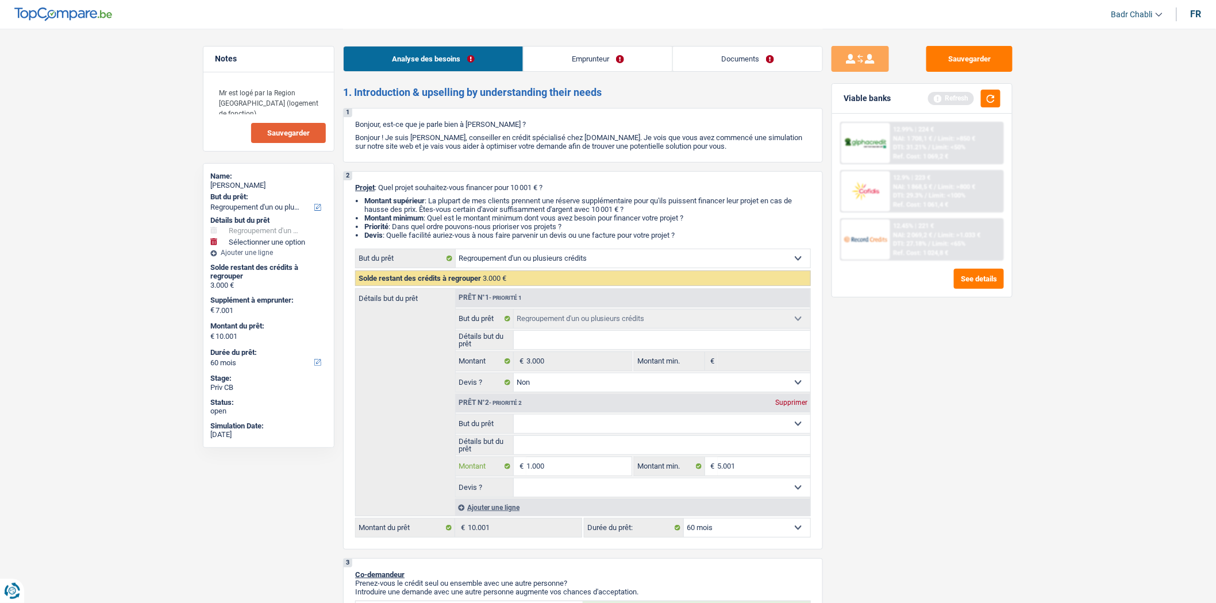
type input "10.000"
type input "13.000"
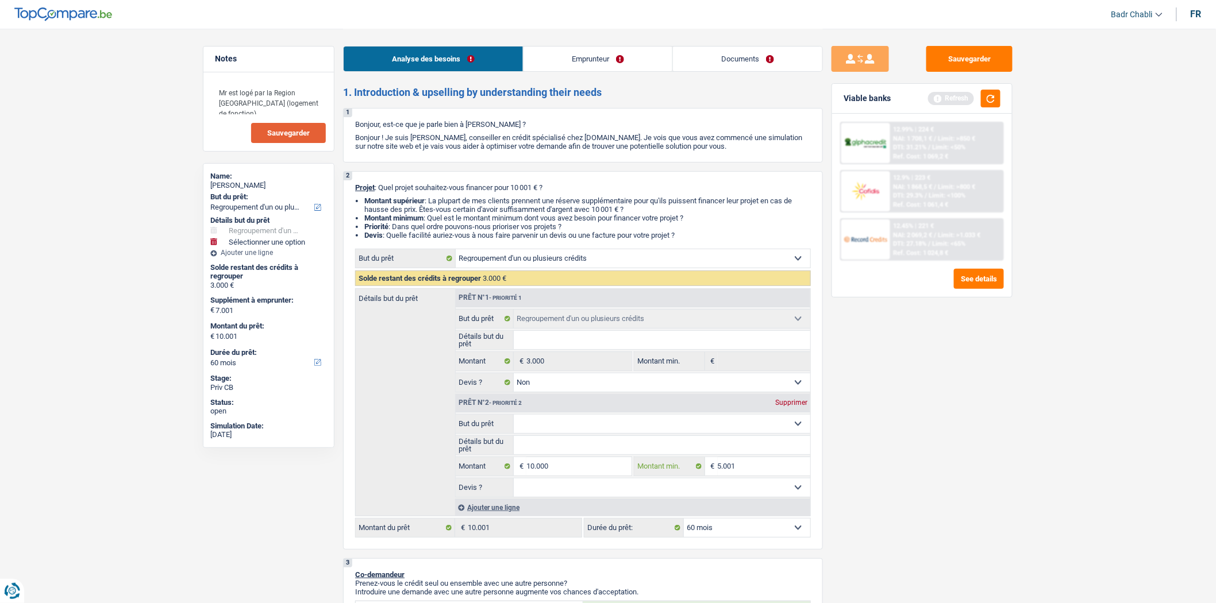
type input "13.000"
click at [562, 497] on select "Oui Non Non répondu Sélectionner une option" at bounding box center [662, 488] width 297 height 18
select select "false"
click at [514, 483] on select "Oui Non Non répondu Sélectionner une option" at bounding box center [662, 488] width 297 height 18
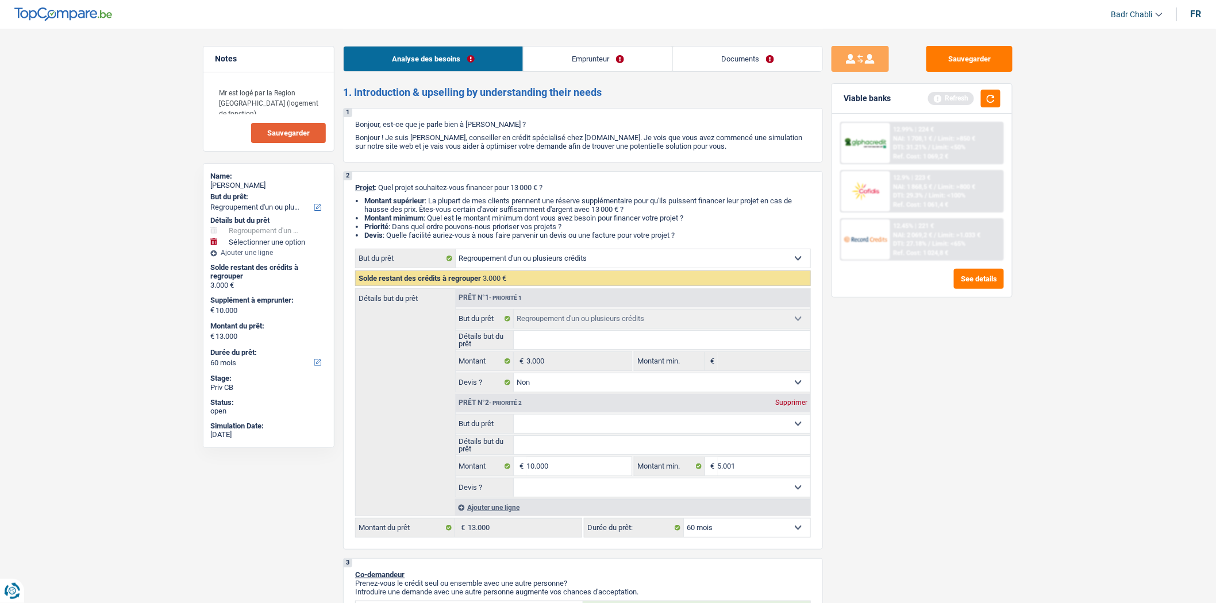
select select "false"
click at [569, 429] on select "Confort maison: meubles, textile, peinture, électroménager, outillage non-profe…" at bounding box center [662, 424] width 297 height 18
select select "houseOrGarden"
click at [514, 418] on select "Confort maison: meubles, textile, peinture, électroménager, outillage non-profe…" at bounding box center [662, 424] width 297 height 18
select select "houseOrGarden"
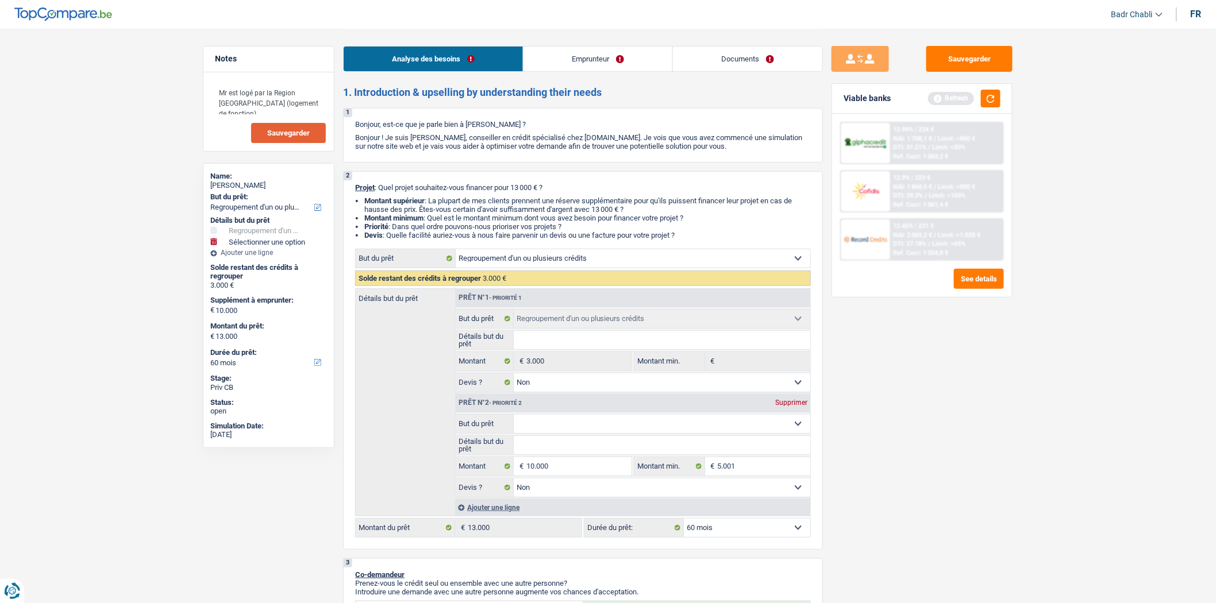
select select "houseOrGarden"
click at [563, 444] on input "Détails but du prêt" at bounding box center [662, 445] width 297 height 18
type input "R"
type input "Re"
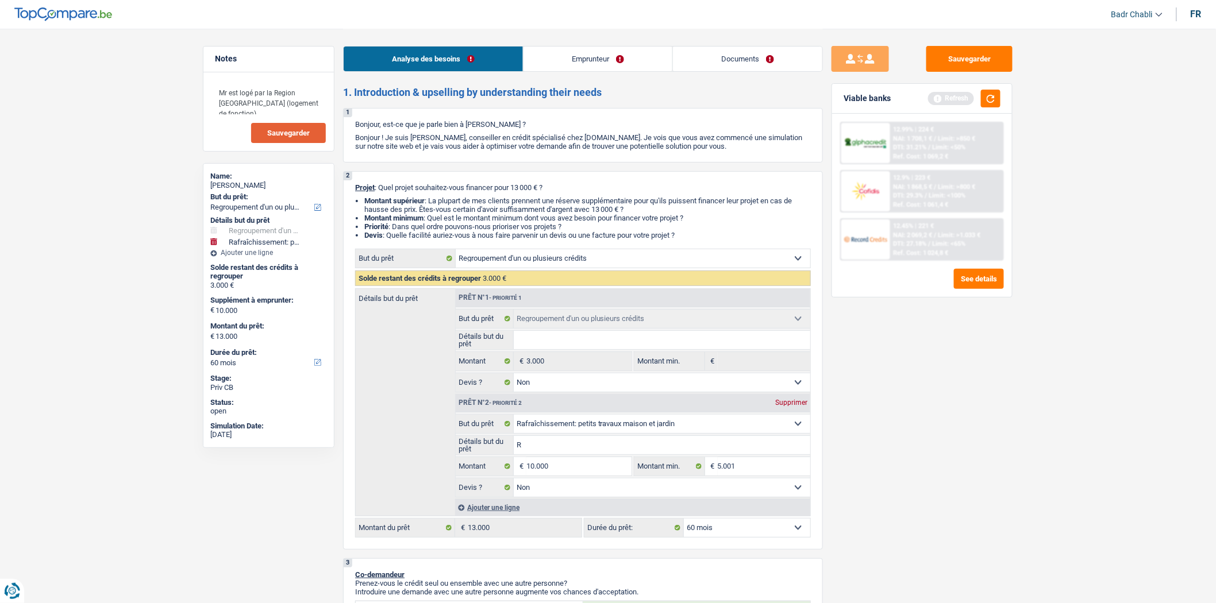
type input "Re"
type input "Ref"
type input "Refa"
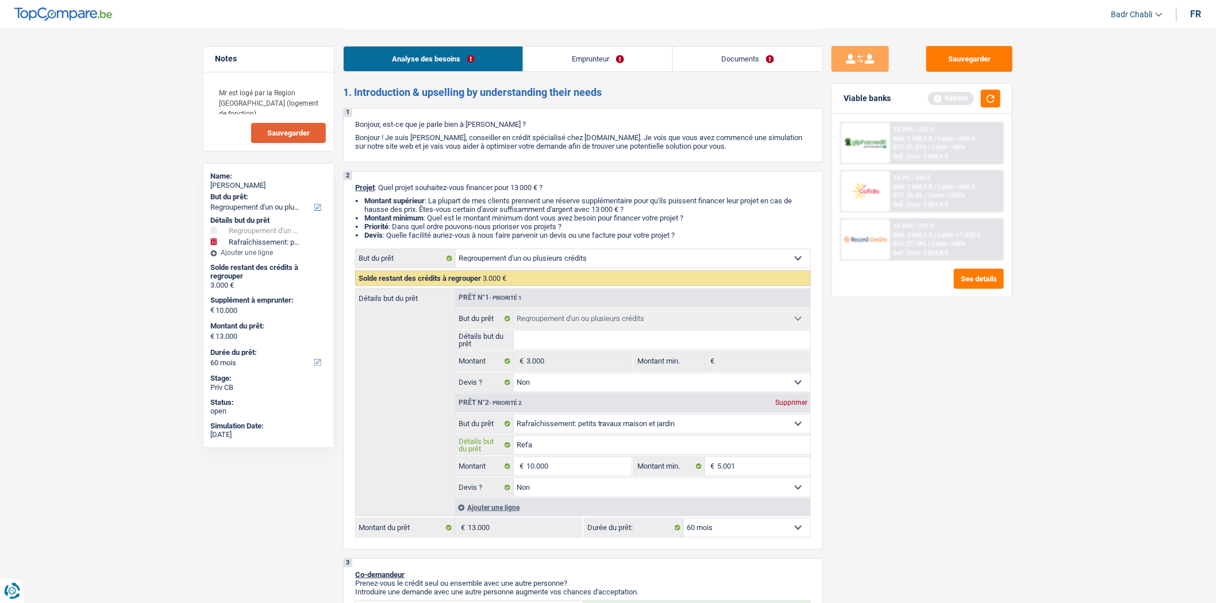
type input "Refai"
type input "Refair"
type input "Refaire"
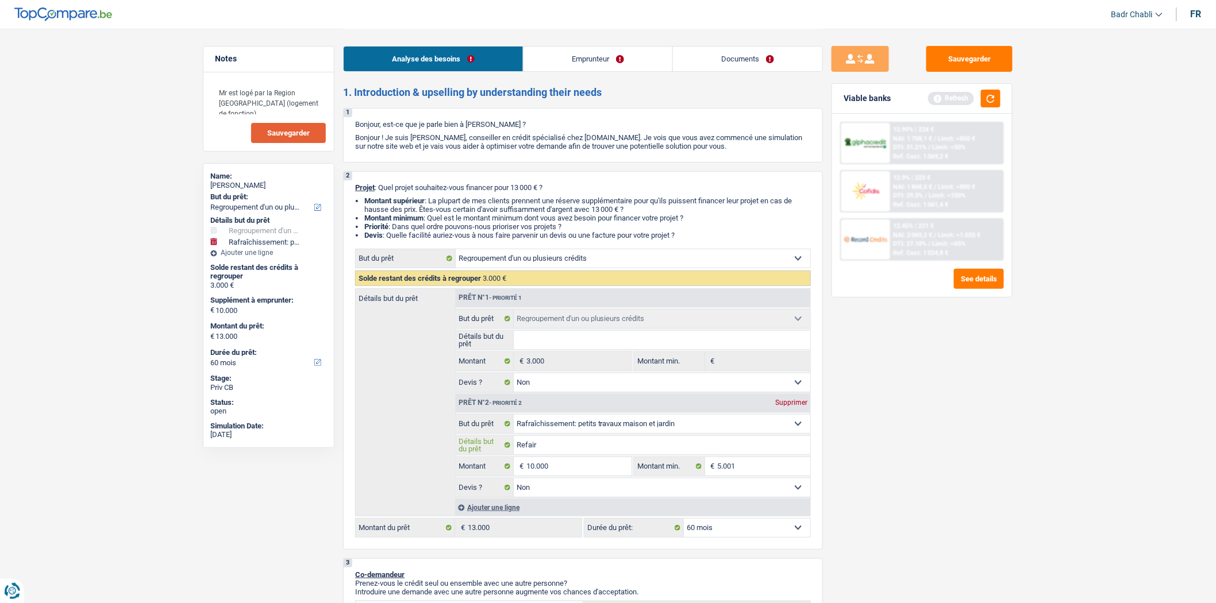
type input "Refaire"
type input "Refaire l"
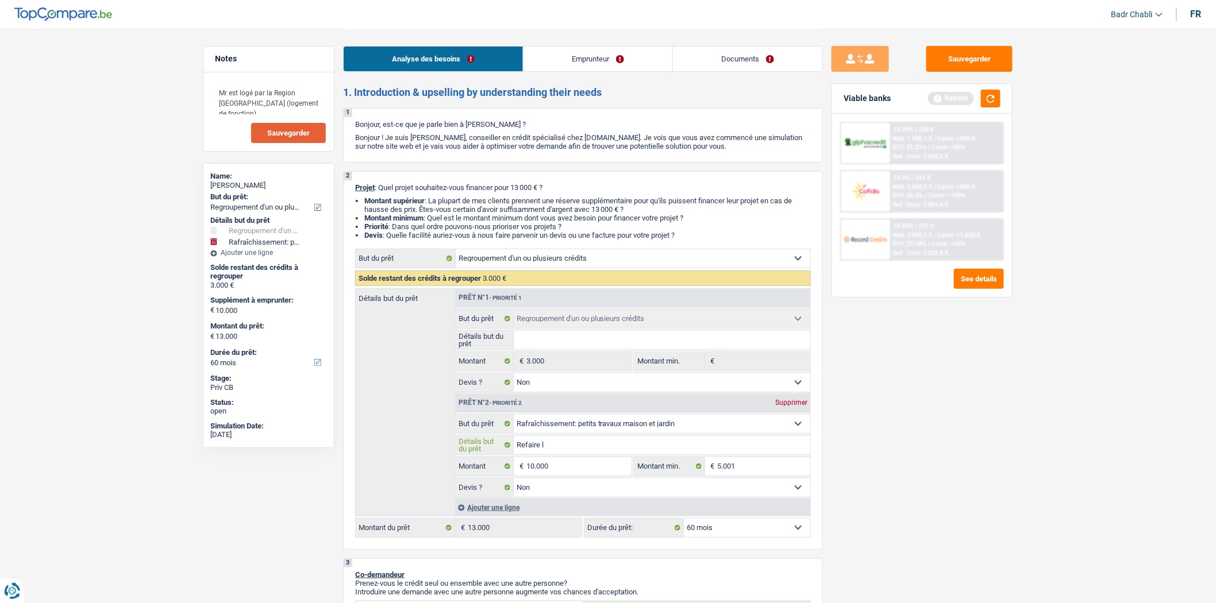
type input "Refaire l'"
type input "Refaire l'e"
type input "Refaire l'ex"
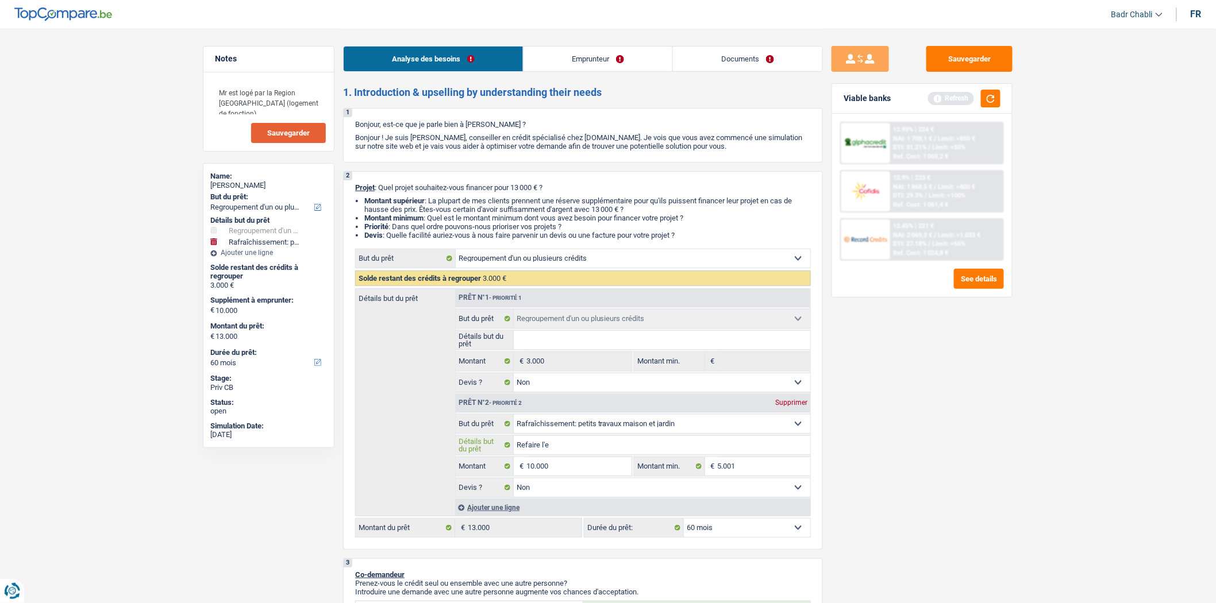
type input "Refaire l'ex"
type input "Refaire l'ext"
type input "Refaire l'exte"
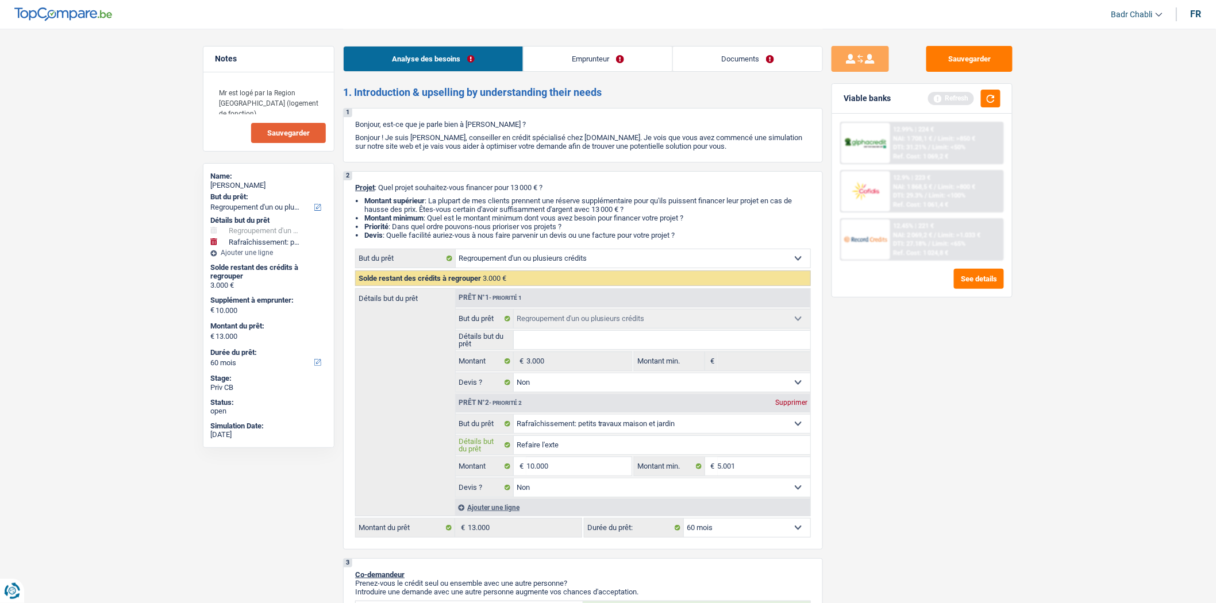
type input "Refaire l'exter"
type input "Refaire l'exteri"
type input "Refaire l'exterie"
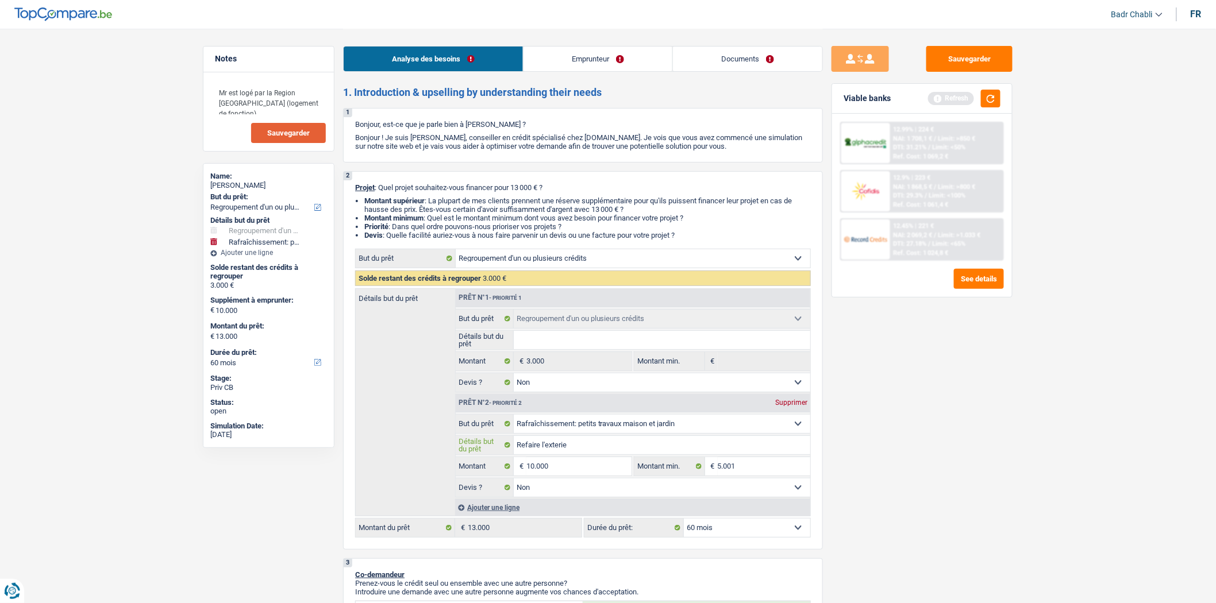
type input "Refaire l'exterie"
type input "Refaire l'exterieu"
type input "Refaire l'exterieur"
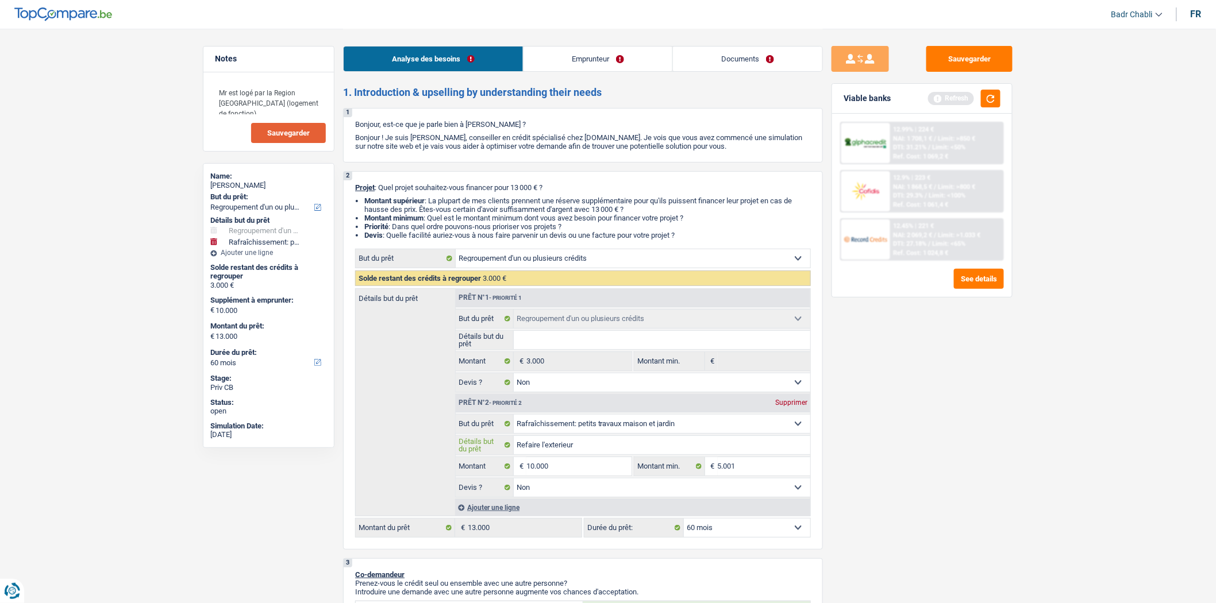
type input "Refaire l'exterieur"
type input "Refaire l'exterieur d"
type input "Refaire l'exterieur de"
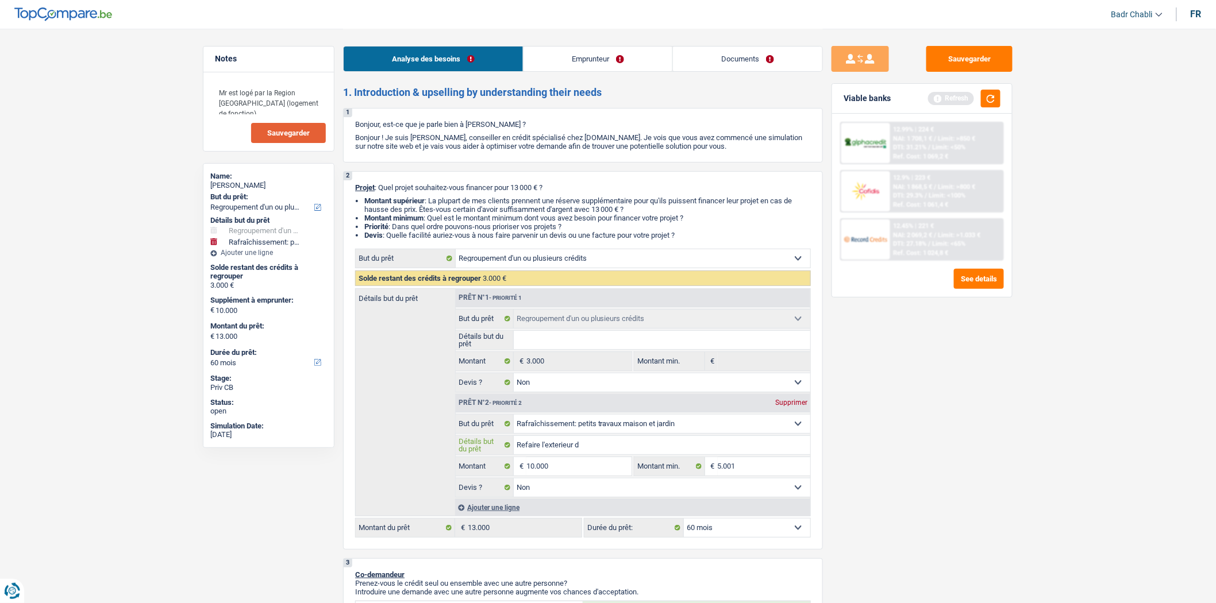
type input "Refaire l'exterieur de"
type input "Refaire l'exterieur de l"
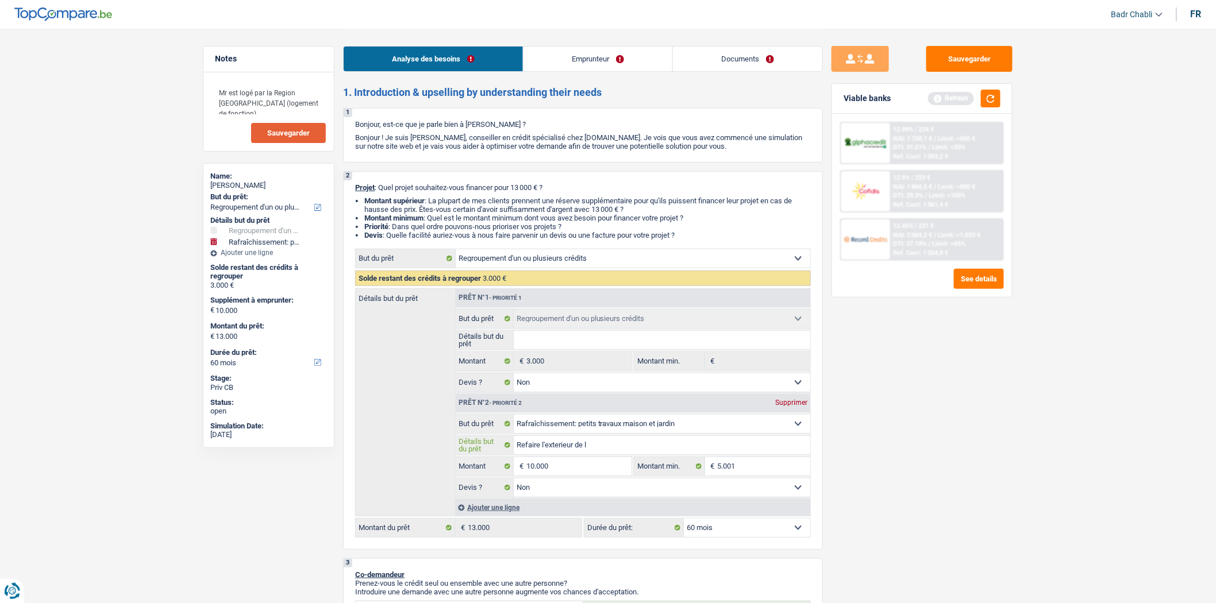
type input "Refaire l'exterieur de la"
type input "Refaire l'exterieur de la m"
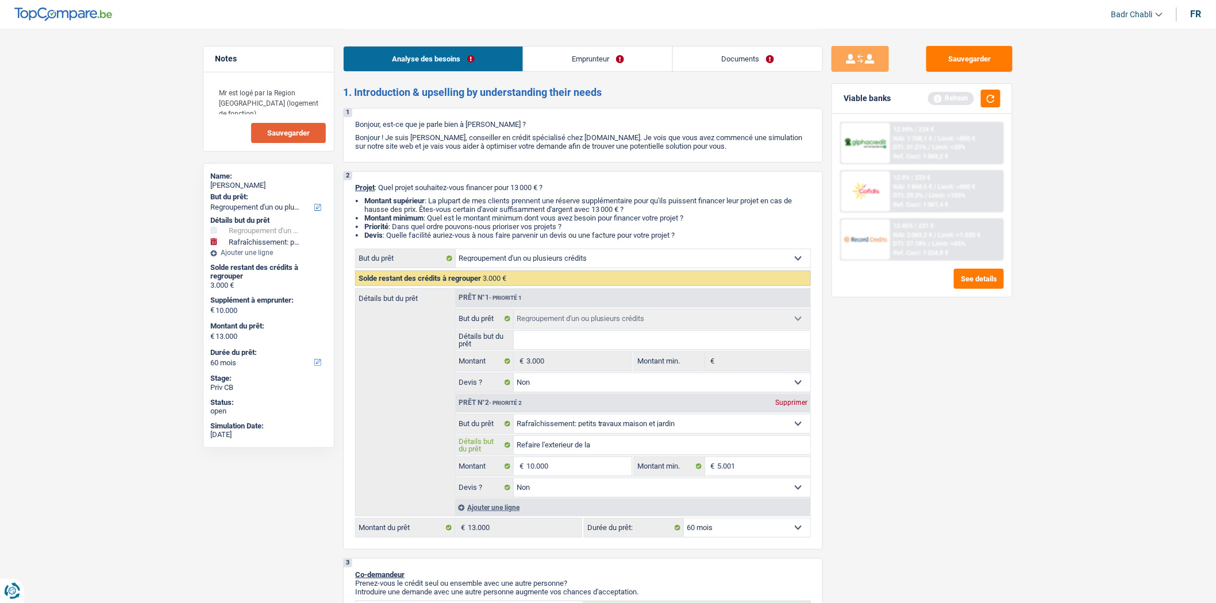
type input "Refaire l'exterieur de la m"
type input "Refaire l'exterieur de la mai"
type input "Refaire l'exterieur de la mais"
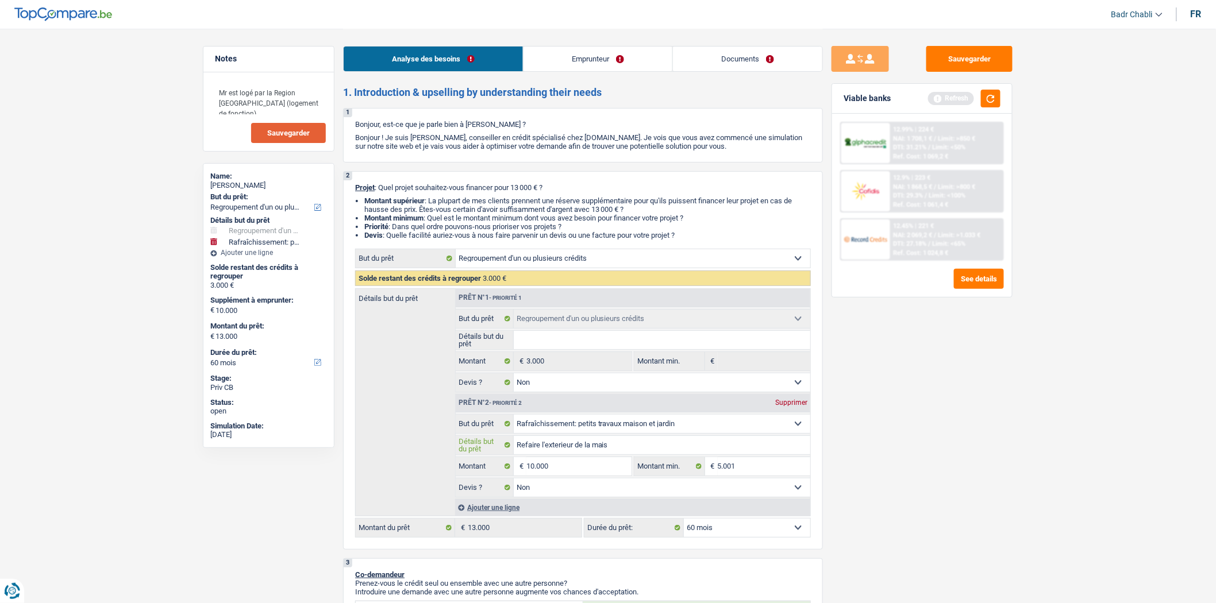
type input "Refaire l'exterieur de la maiso"
type input "Refaire l'exterieur de la maison"
type input "Refaire l'exterieur de la maison,"
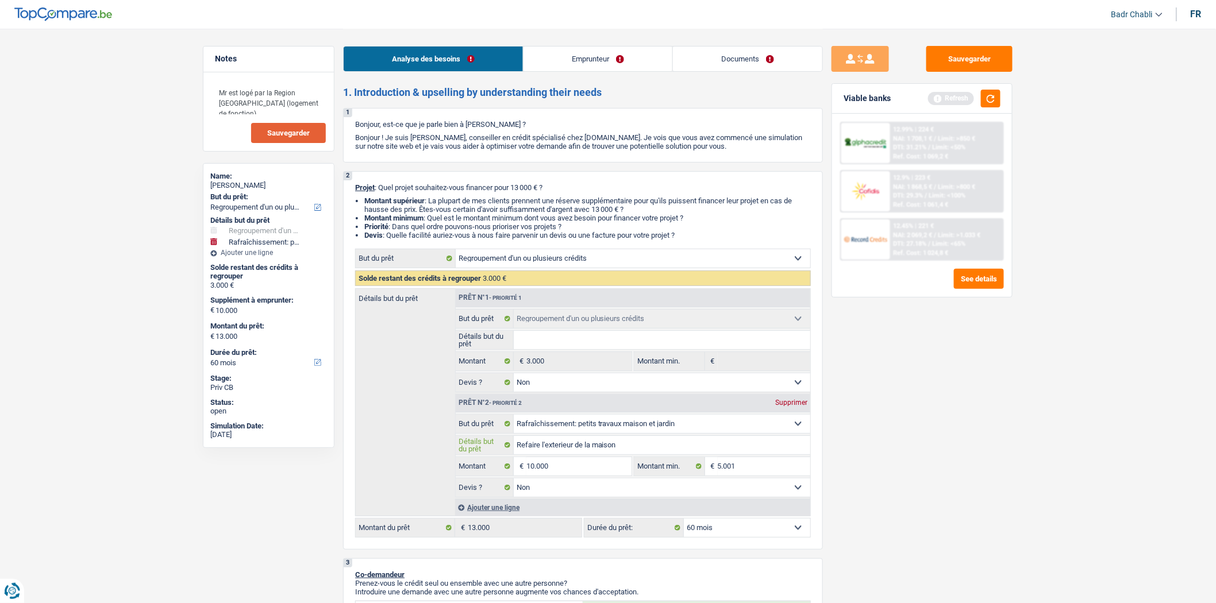
type input "Refaire l'exterieur de la maison,"
type input "Refaire l'exterieur de la maison, s"
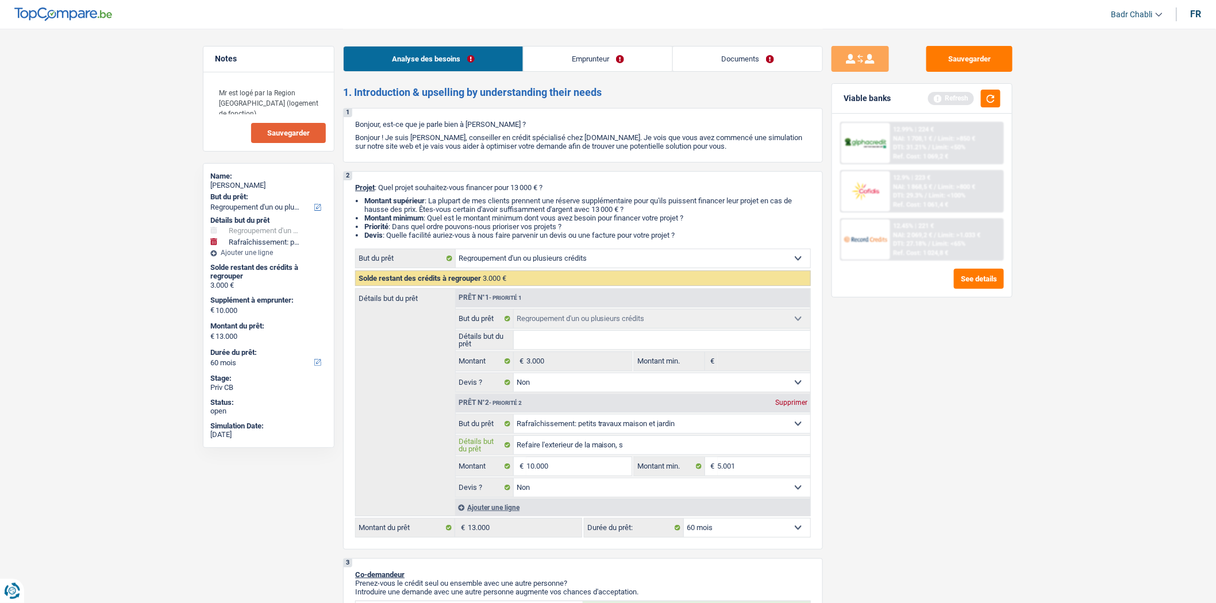
type input "Refaire l'exterieur de la maison, sa"
type input "Refaire l'exterieur de la maison, sap"
type input "Refaire l'exterieur de la maison, sapi"
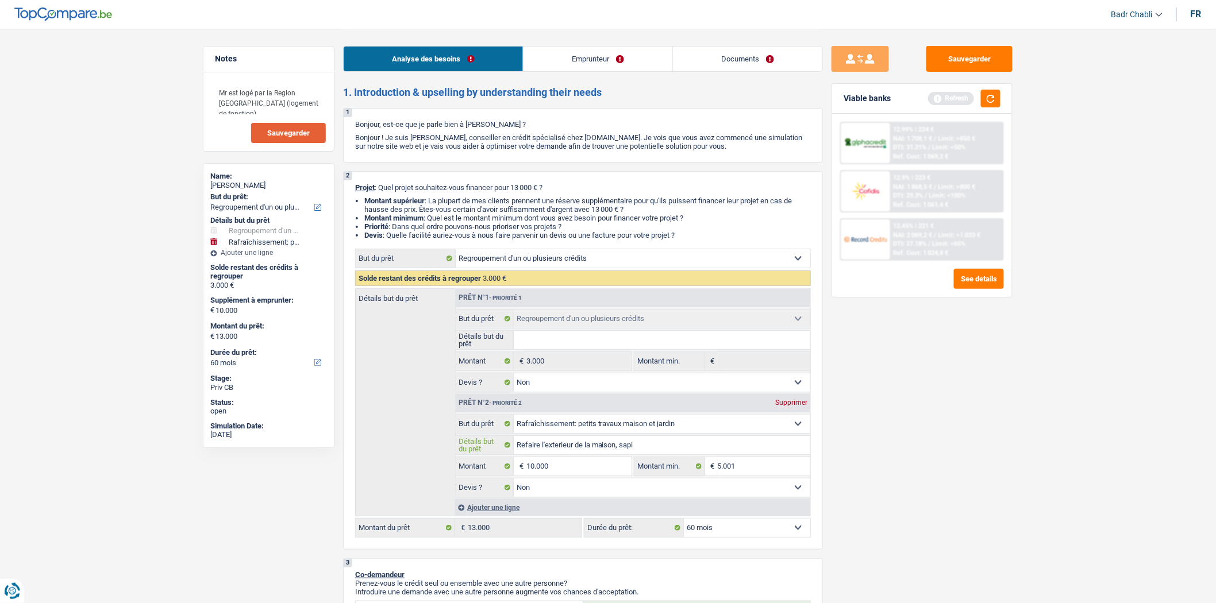
type input "Refaire l'exterieur de la maison, sapi"
type input "Refaire l'exterieur de la maison, sapin"
type input "Refaire l'exterieur de la maison, sapins"
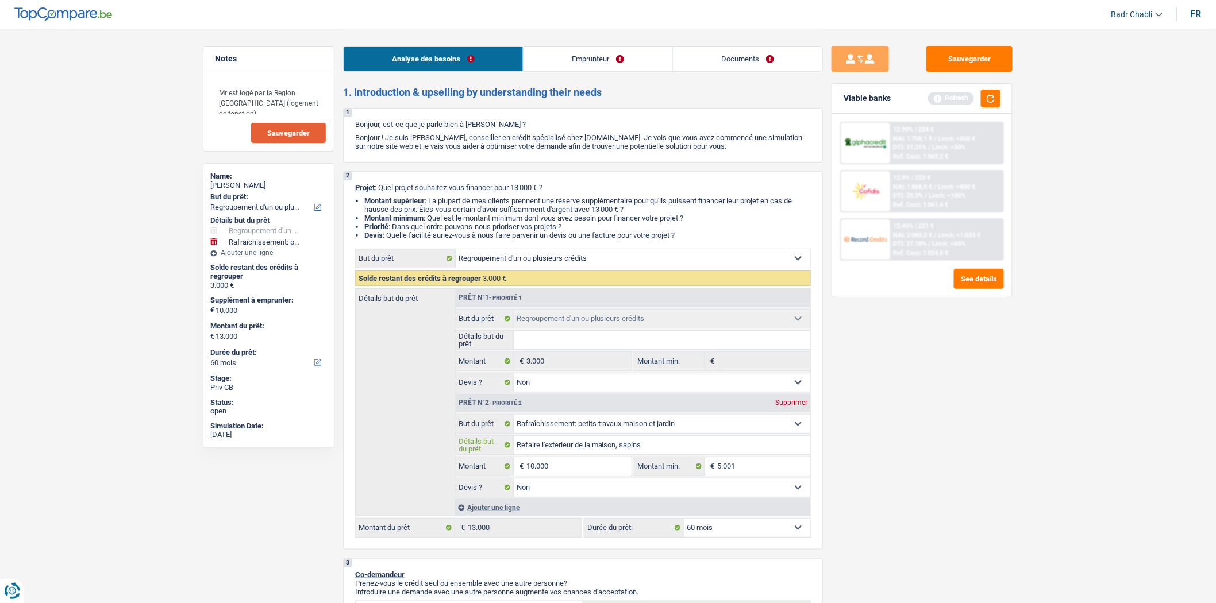
type input "Refaire l'exterieur de la maison, sapins"
type input "Refaire l'exterieur de la maison, sapins a"
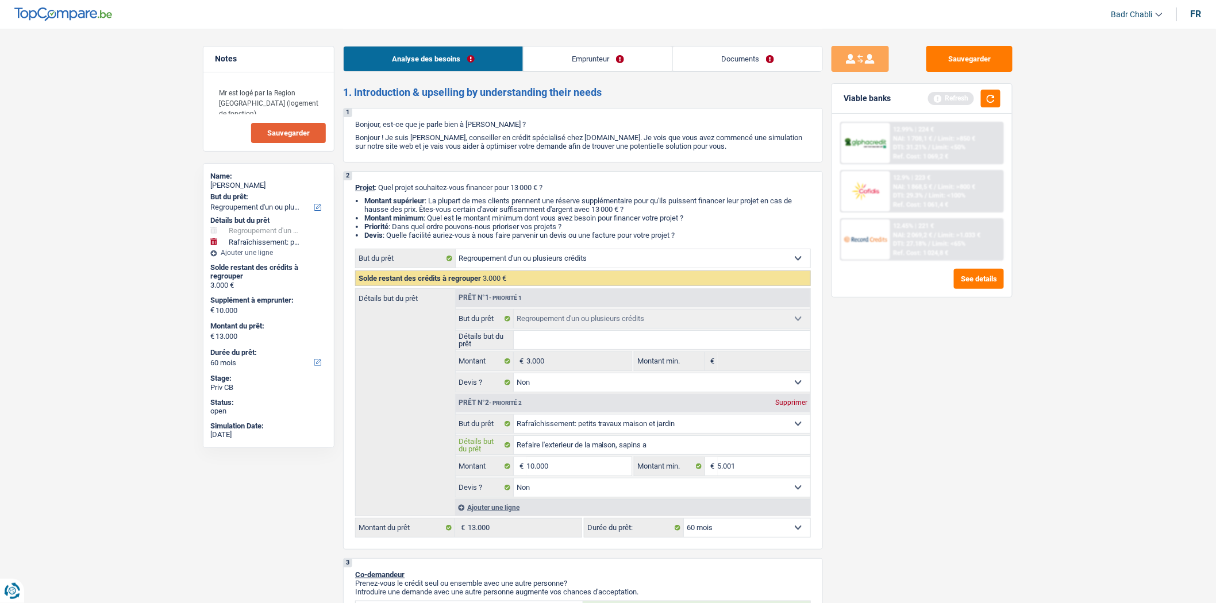
type input "Refaire l'exterieur de la maison, sapins a"
type input "Refaire l'exterieur de la maison, sapins"
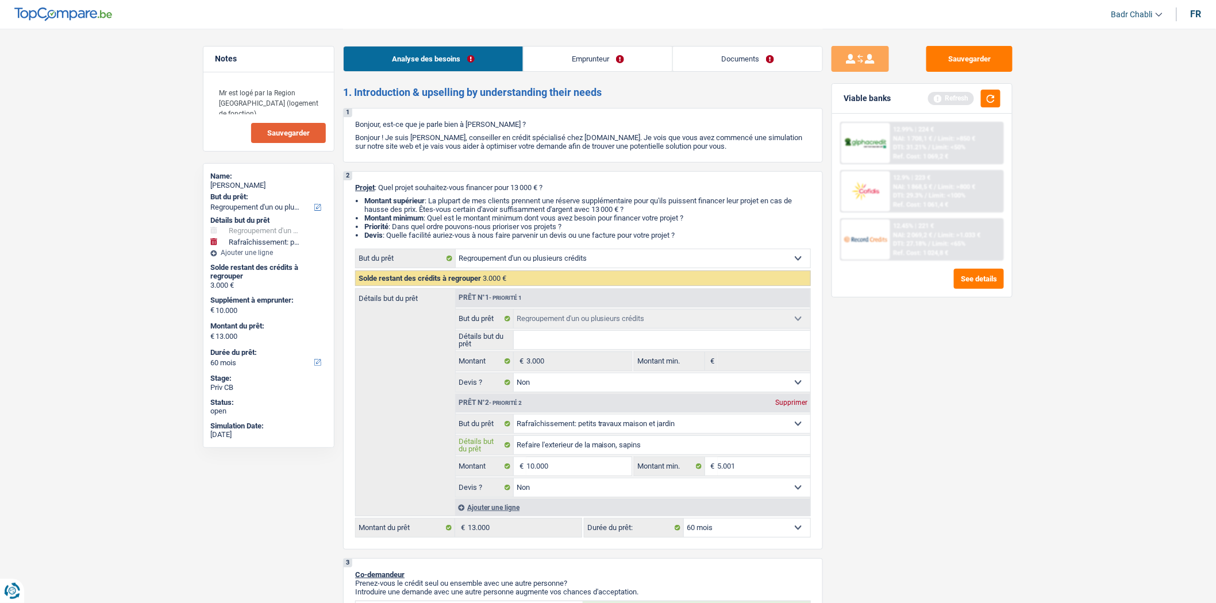
type input "Refaire l'exterieur de la maison, sapins a"
type input "Refaire l'exterieur de la maison, sapins"
type input "Refaire l'exterieur de la maison, sapins a"
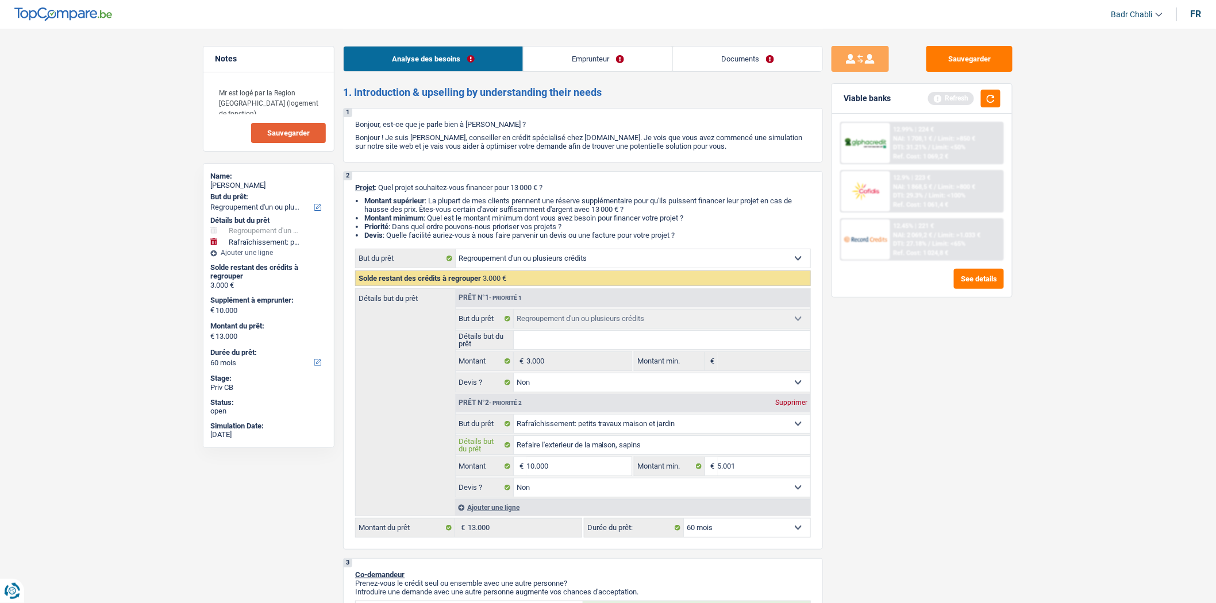
type input "Refaire l'exterieur de la maison, sapins a"
type input "Refaire l'exterieur de la maison, sapins a a"
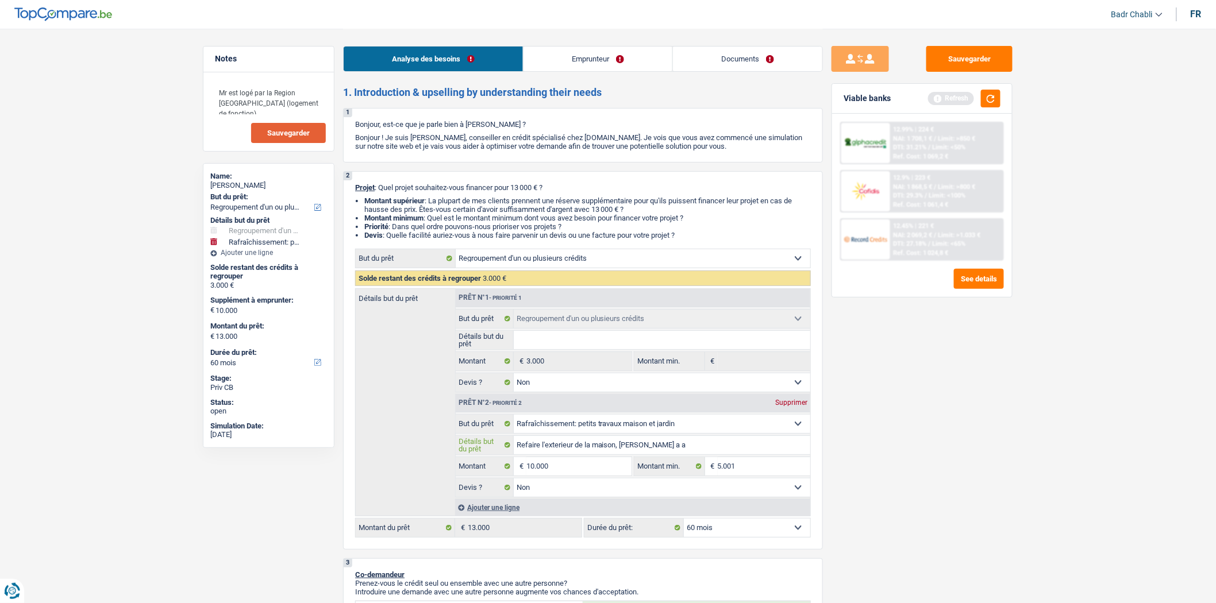
type input "Refaire l'exterieur de la maison, sapins a ab"
type input "Refaire l'exterieur de la maison, sapins a aba"
click at [880, 463] on div "Sauvegarder Viable banks Refresh 12.99% | 224 € NAI: 1 708,1 € / Limit: >850 € …" at bounding box center [922, 315] width 198 height 539
click at [315, 101] on textarea "Mr est logé par la Region Wallone (logement de fonction)" at bounding box center [268, 97] width 114 height 34
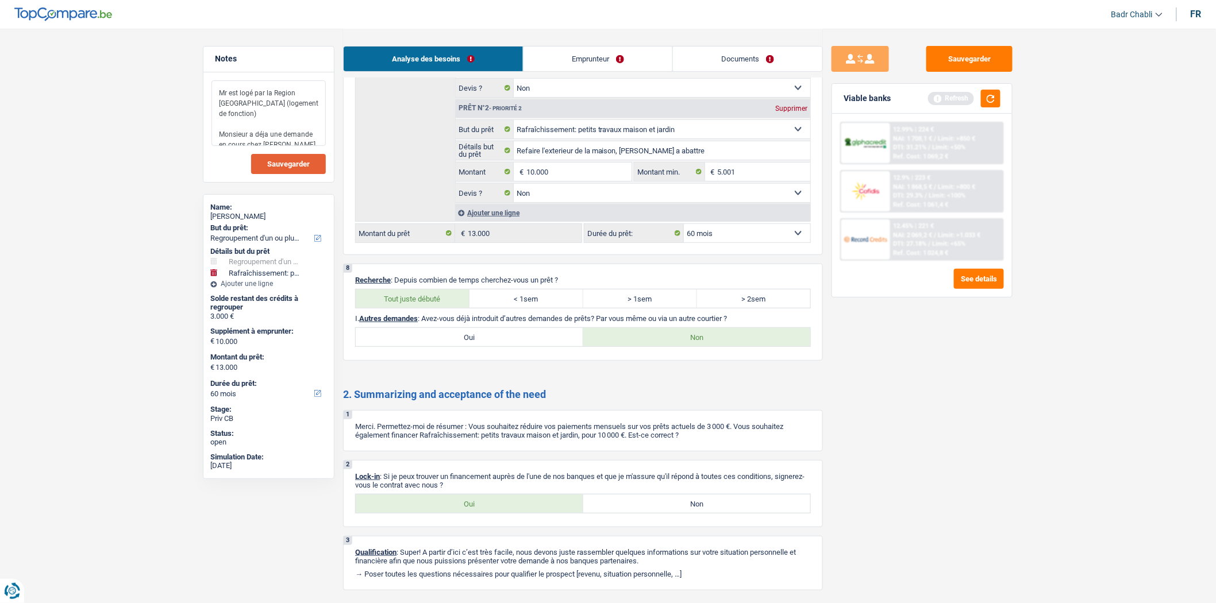
scroll to position [2010, 0]
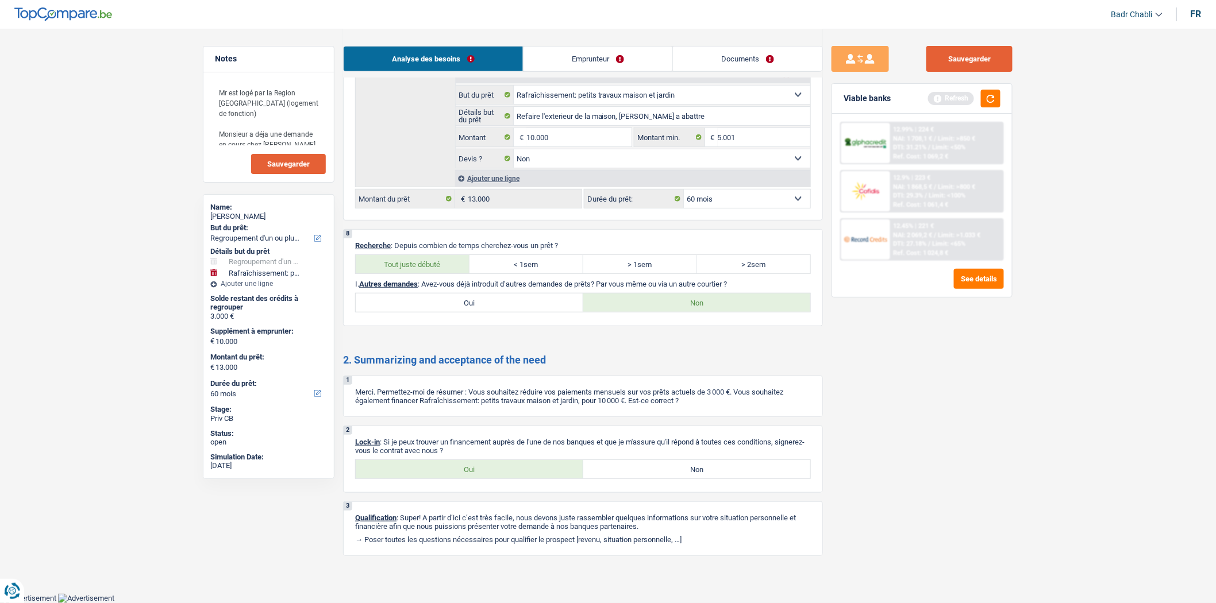
click at [972, 59] on button "Sauvegarder" at bounding box center [969, 59] width 86 height 26
click at [991, 94] on button "button" at bounding box center [991, 99] width 20 height 18
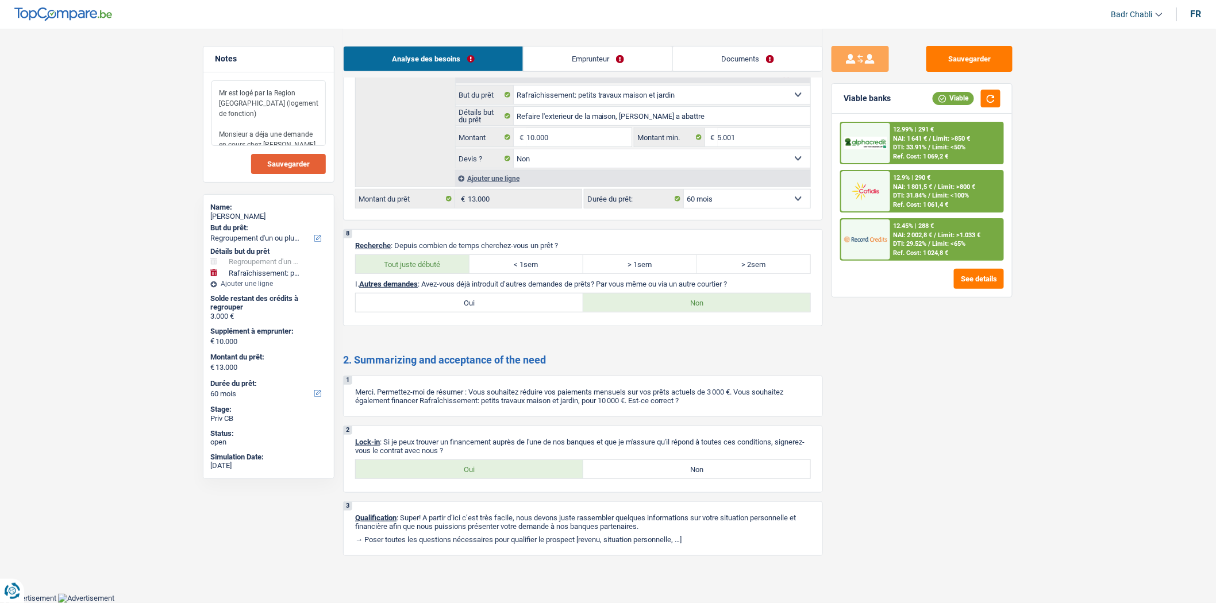
click at [303, 131] on textarea "Mr est logé par la Region Wallone (logement de fonction) Monsieur a déja une de…" at bounding box center [268, 113] width 114 height 66
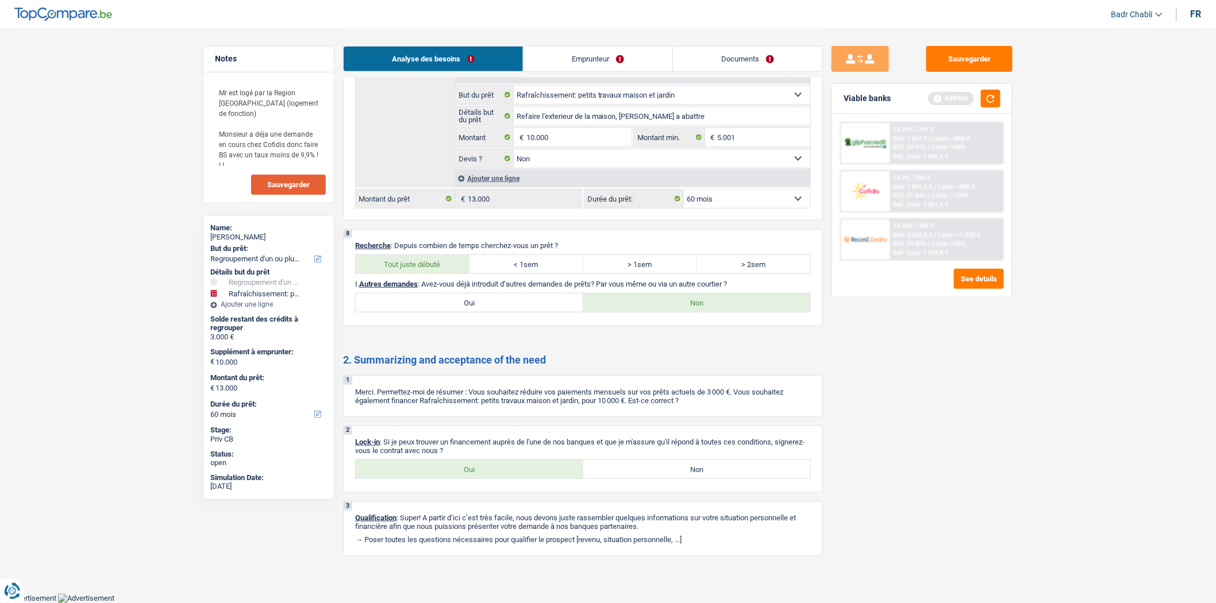
click at [283, 175] on button "Sauvegarder" at bounding box center [288, 185] width 75 height 20
click at [974, 56] on button "Sauvegarder" at bounding box center [969, 59] width 86 height 26
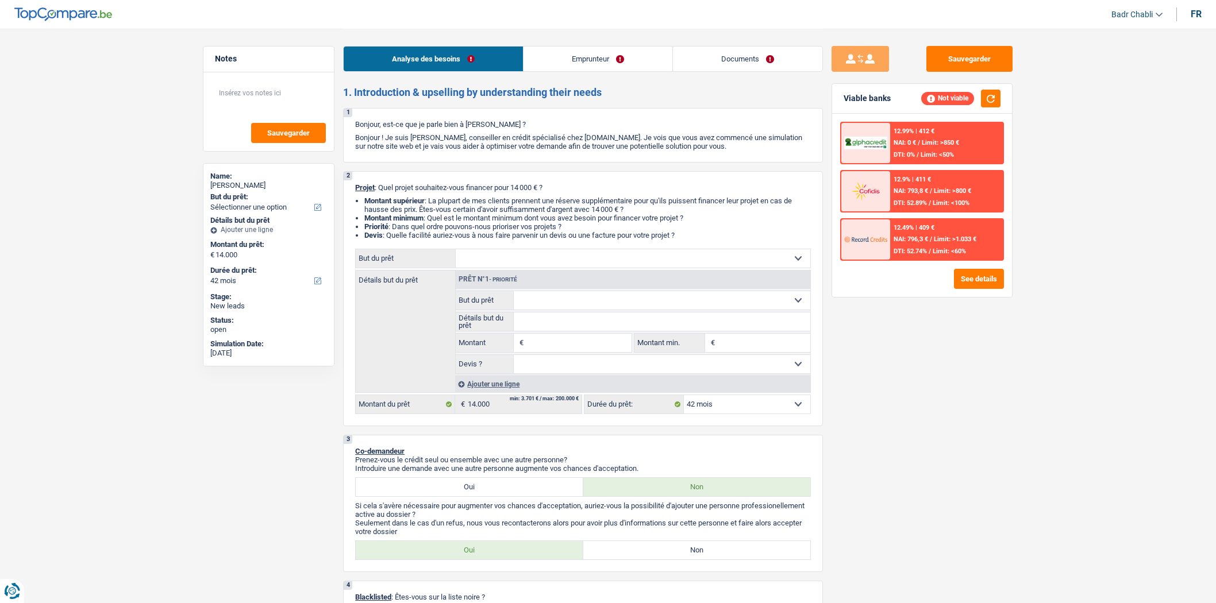
select select "42"
select select "retired"
select select "pension"
select select "rents"
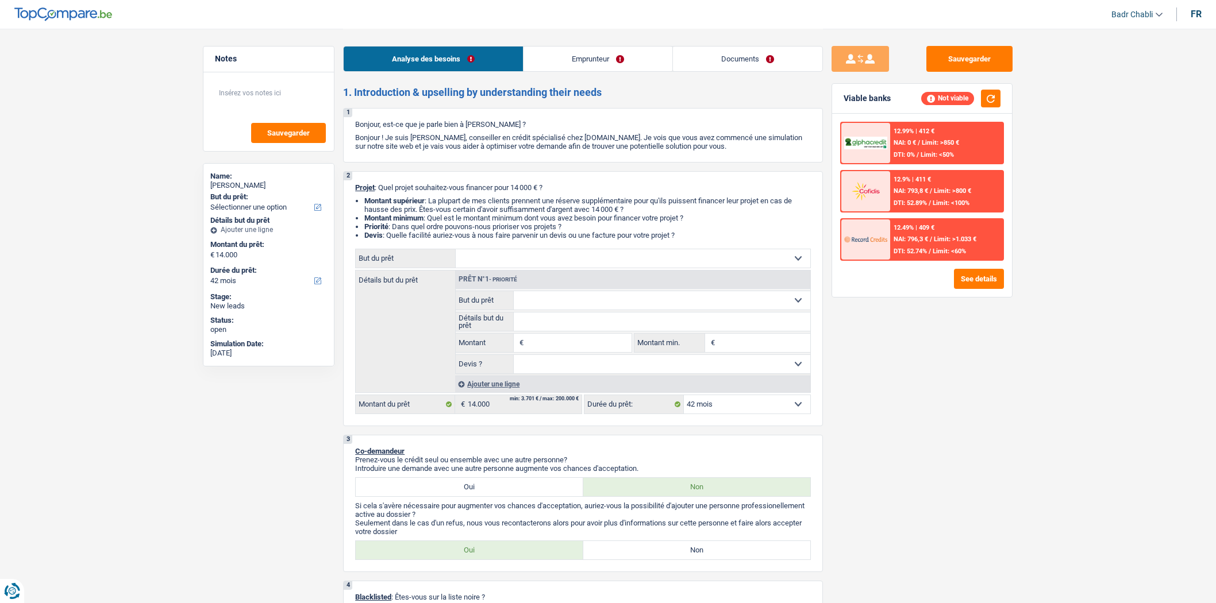
select select "42"
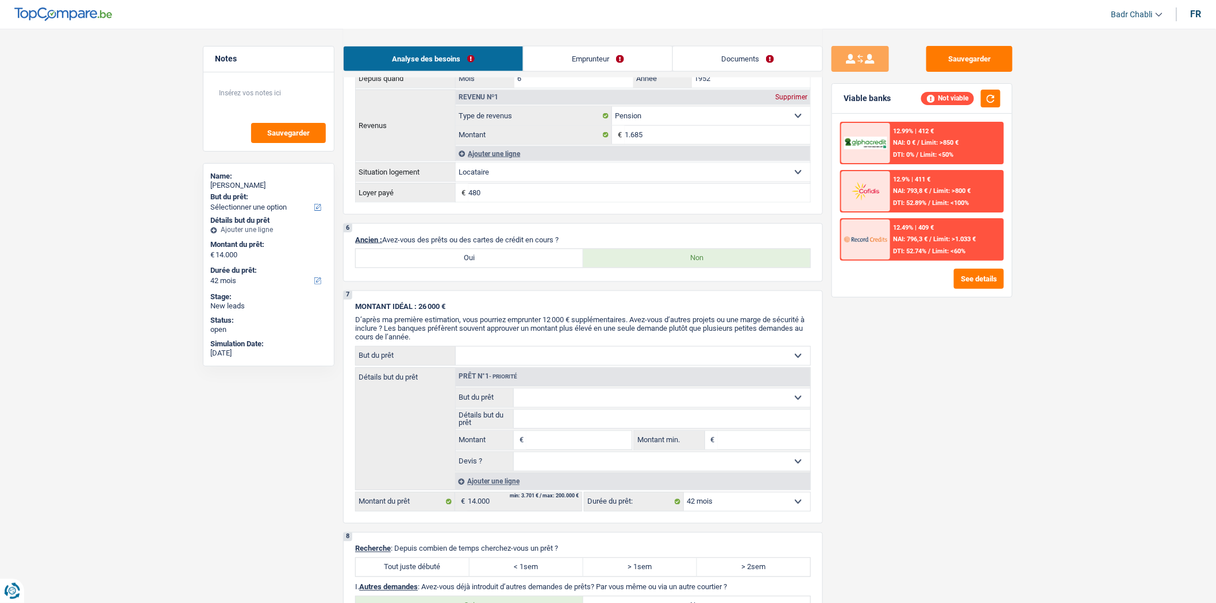
scroll to position [663, 0]
click at [475, 261] on label "Oui" at bounding box center [470, 261] width 228 height 18
click at [475, 261] on input "Oui" at bounding box center [470, 261] width 228 height 18
radio input "true"
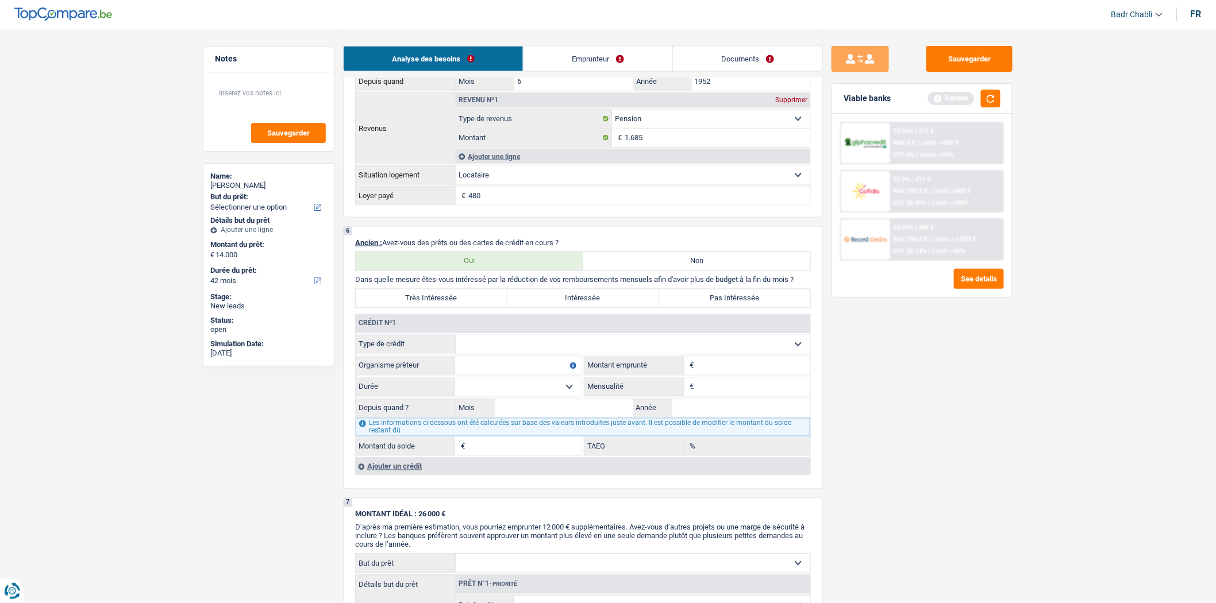
click at [529, 354] on select "Carte ou ouverture de crédit Prêt hypothécaire Vente à tempérament Prêt à tempé…" at bounding box center [633, 345] width 355 height 18
select select "cardOrCredit"
type input "0"
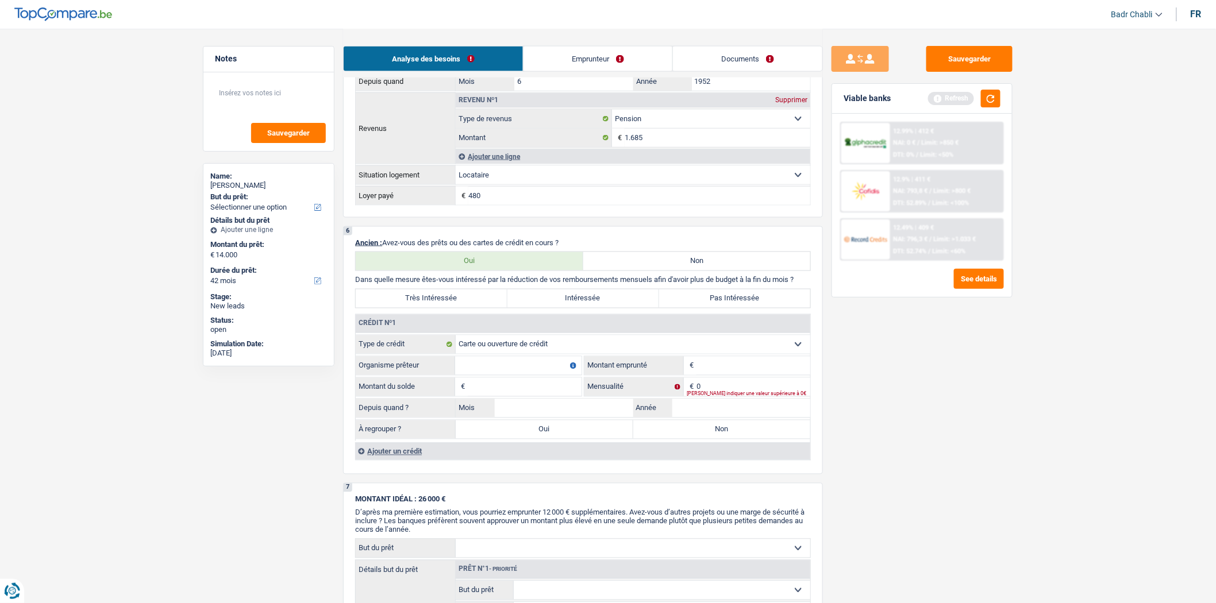
click at [523, 374] on input "Organisme prêteur" at bounding box center [518, 366] width 126 height 18
click at [520, 375] on input "Organisme prêteur" at bounding box center [518, 366] width 126 height 18
type input "Beobank"
click at [733, 368] on input "Montant" at bounding box center [754, 366] width 114 height 18
click at [733, 372] on input "Montant" at bounding box center [754, 366] width 114 height 18
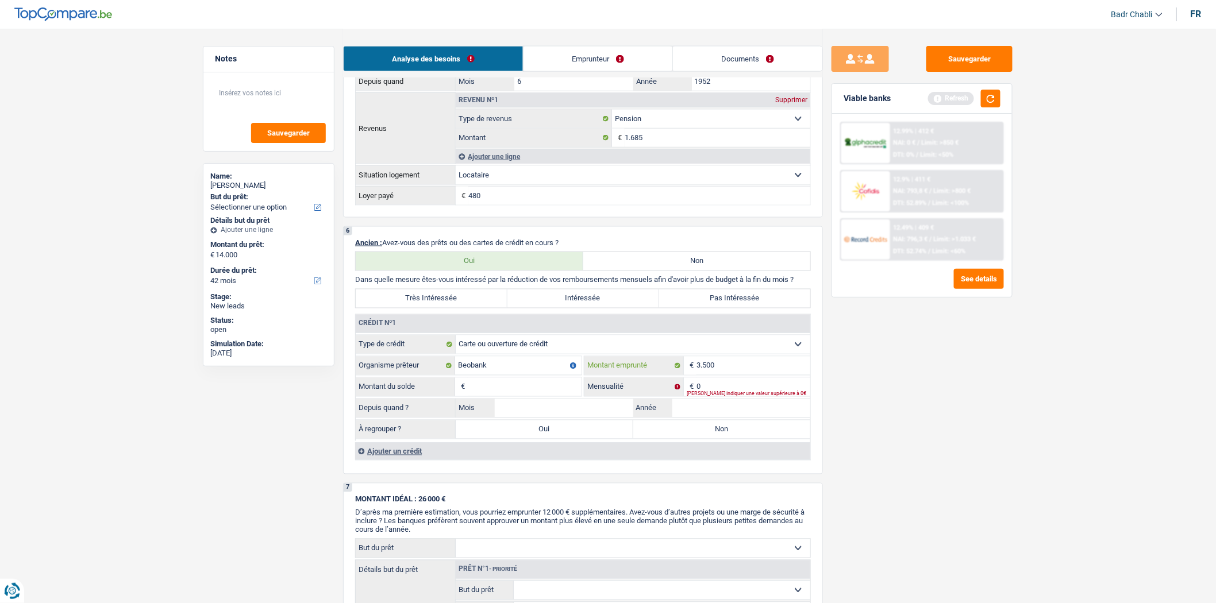
type input "3.500"
click at [535, 390] on input "Montant du solde" at bounding box center [525, 387] width 114 height 18
type input "3.200"
type input "75"
click at [570, 418] on input "Mois" at bounding box center [564, 408] width 138 height 18
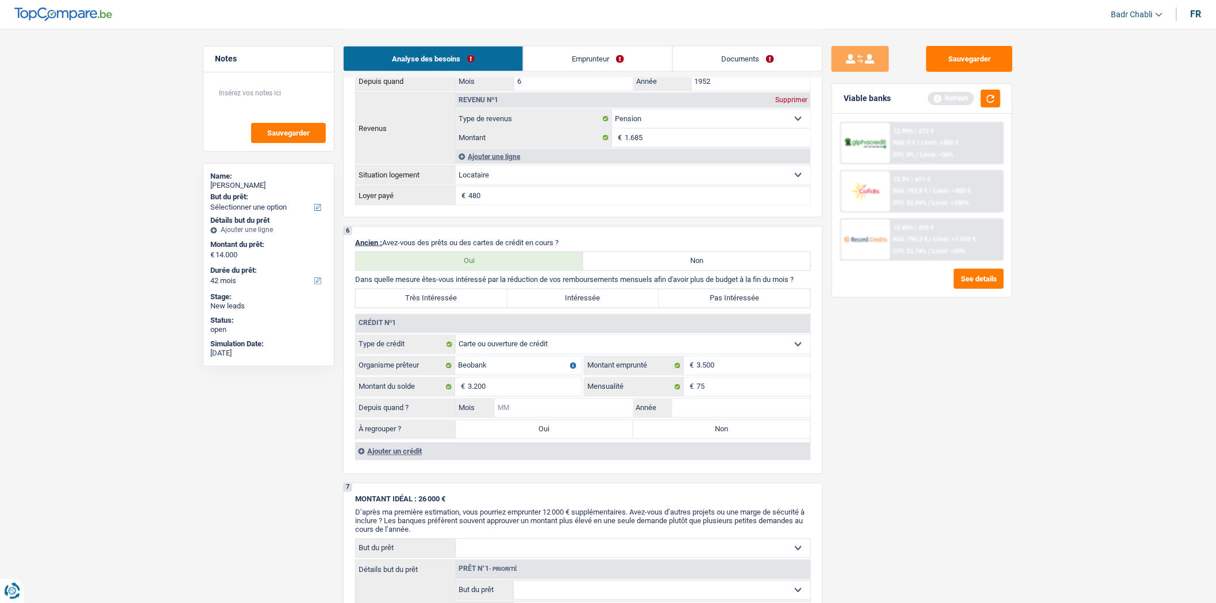
click at [570, 418] on input "Mois" at bounding box center [564, 408] width 138 height 18
type input "06"
type input "2025"
click at [661, 438] on label "Non" at bounding box center [722, 430] width 178 height 18
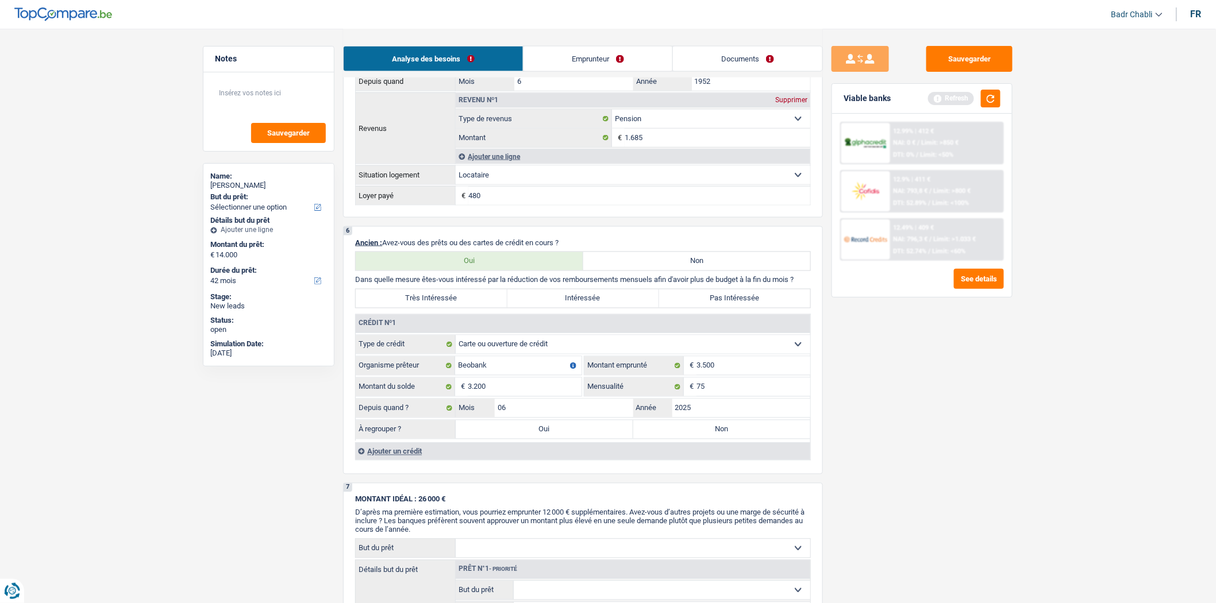
click at [661, 438] on input "Non" at bounding box center [722, 430] width 178 height 18
radio input "true"
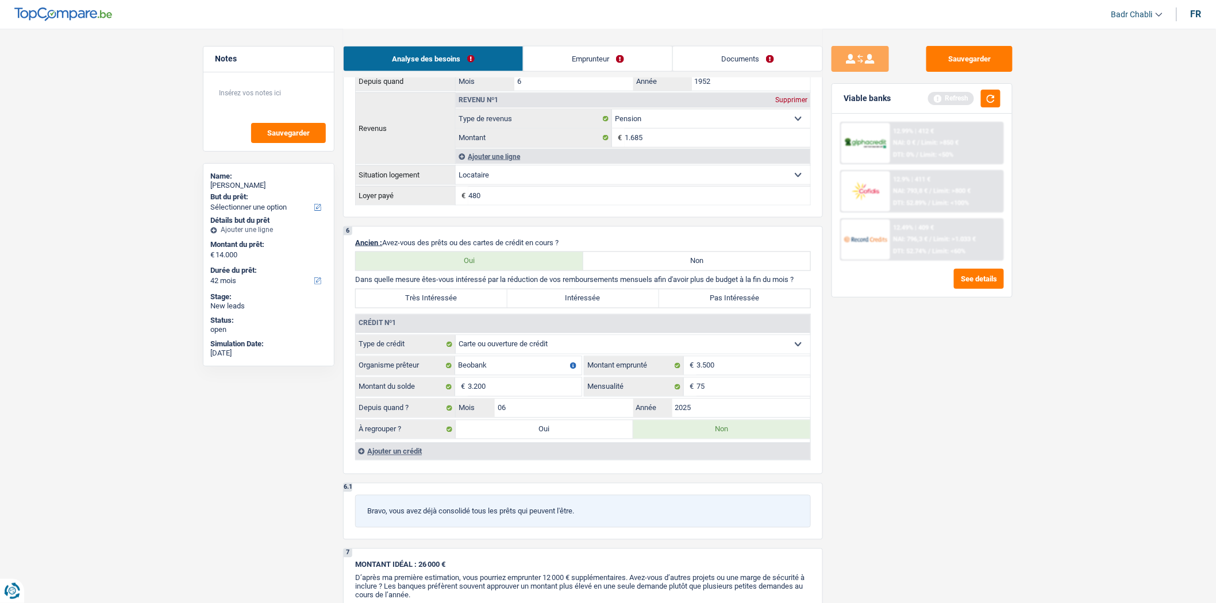
click at [736, 307] on label "Pas Intéressée" at bounding box center [735, 299] width 152 height 18
click at [736, 307] on input "Pas Intéressée" at bounding box center [735, 299] width 152 height 18
radio input "true"
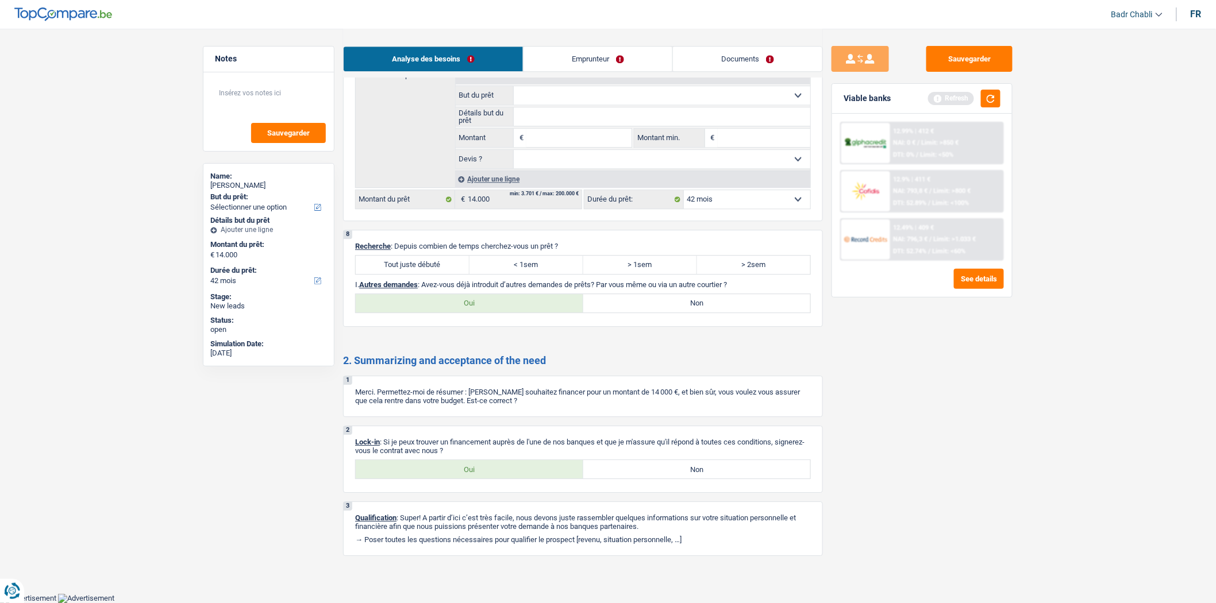
scroll to position [1237, 0]
click at [441, 256] on label "Tout juste débuté" at bounding box center [413, 265] width 114 height 18
click at [441, 256] on input "Tout juste débuté" at bounding box center [413, 265] width 114 height 18
radio input "true"
click at [675, 297] on label "Non" at bounding box center [697, 303] width 228 height 18
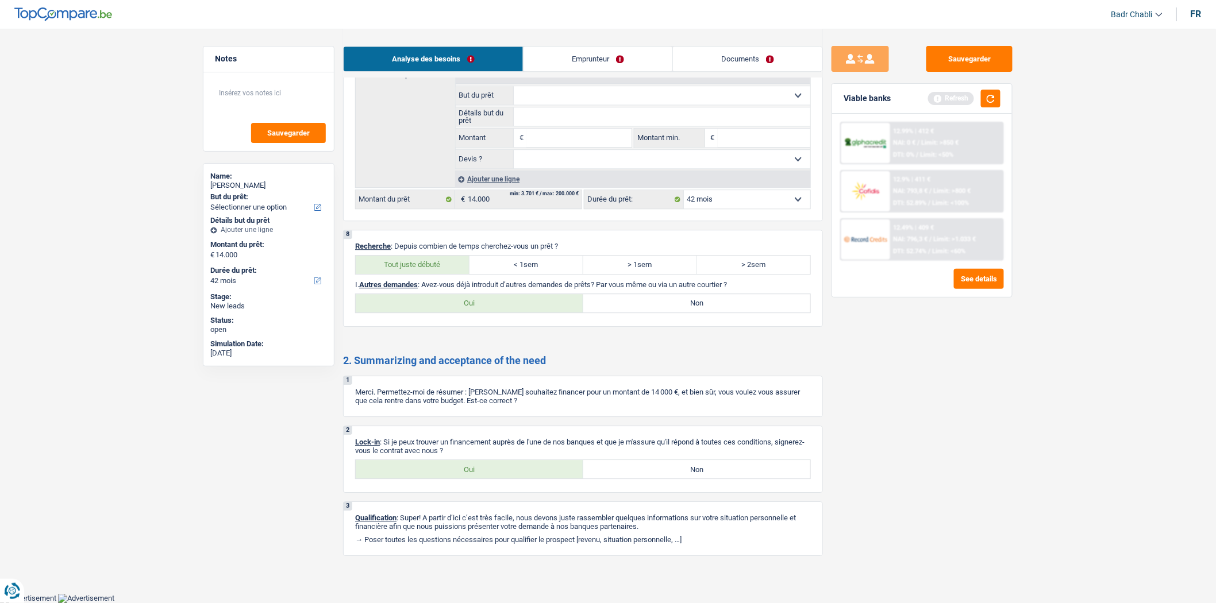
click at [675, 297] on input "Non" at bounding box center [697, 303] width 228 height 18
radio input "true"
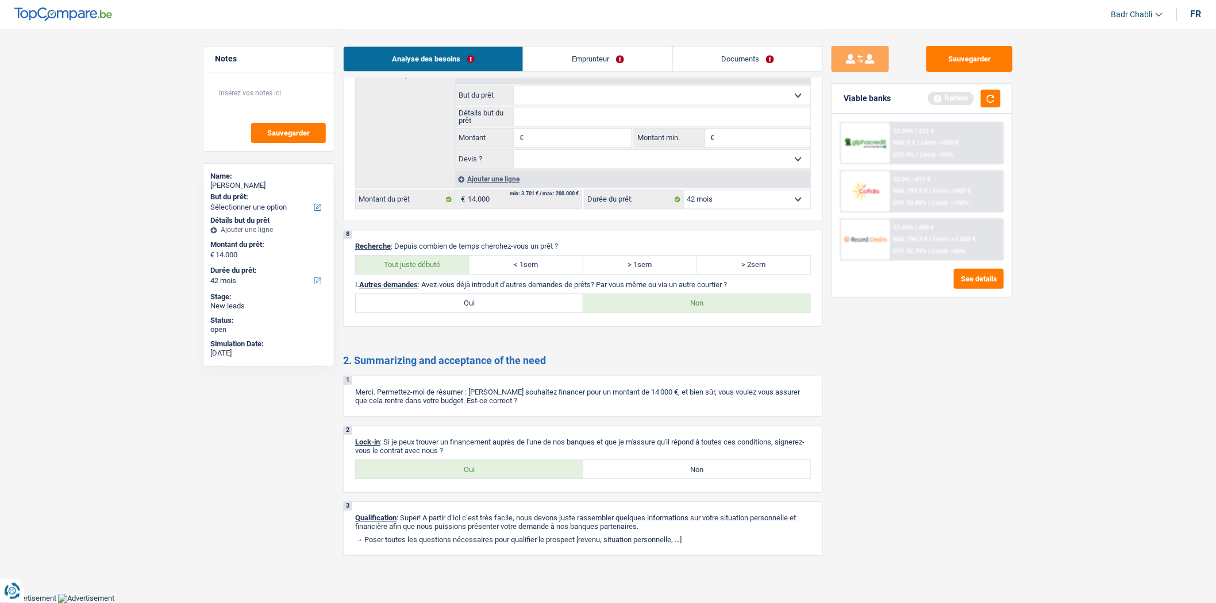
click at [461, 468] on label "Oui" at bounding box center [470, 469] width 228 height 18
click at [461, 468] on input "Oui" at bounding box center [470, 469] width 228 height 18
radio input "true"
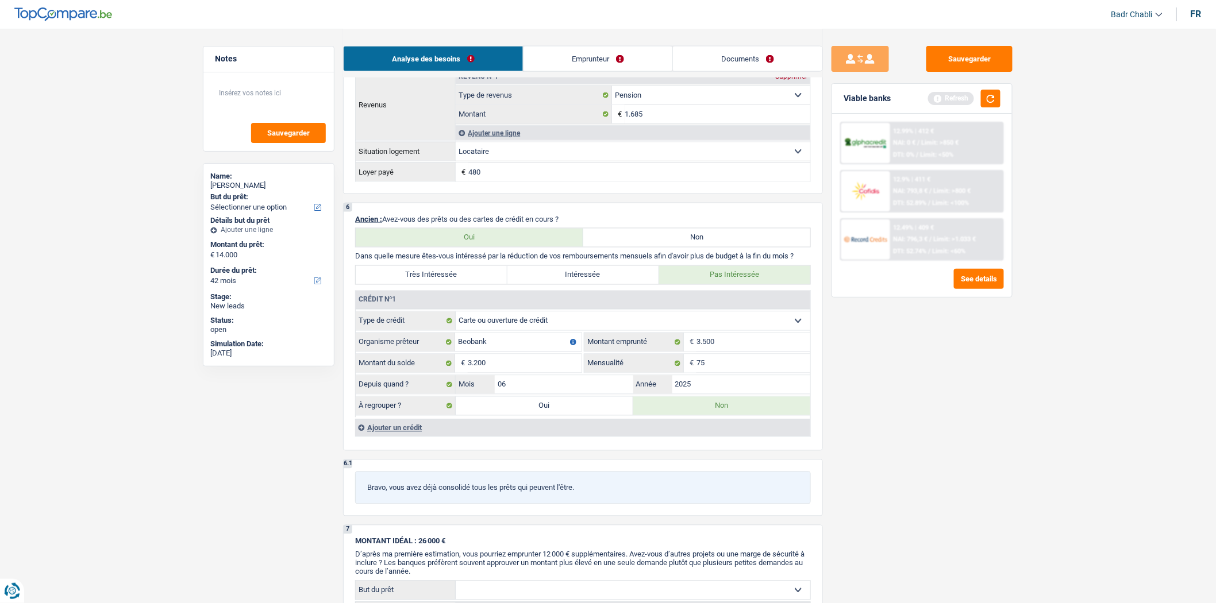
scroll to position [599, 0]
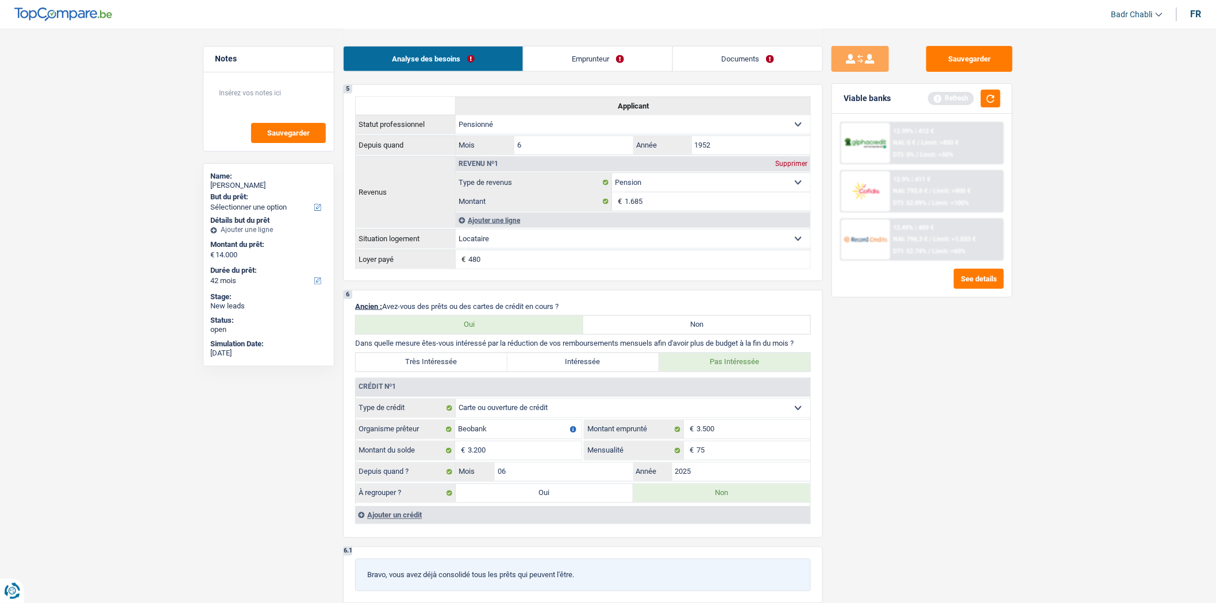
click at [386, 523] on div "Ajouter un crédit" at bounding box center [582, 515] width 455 height 17
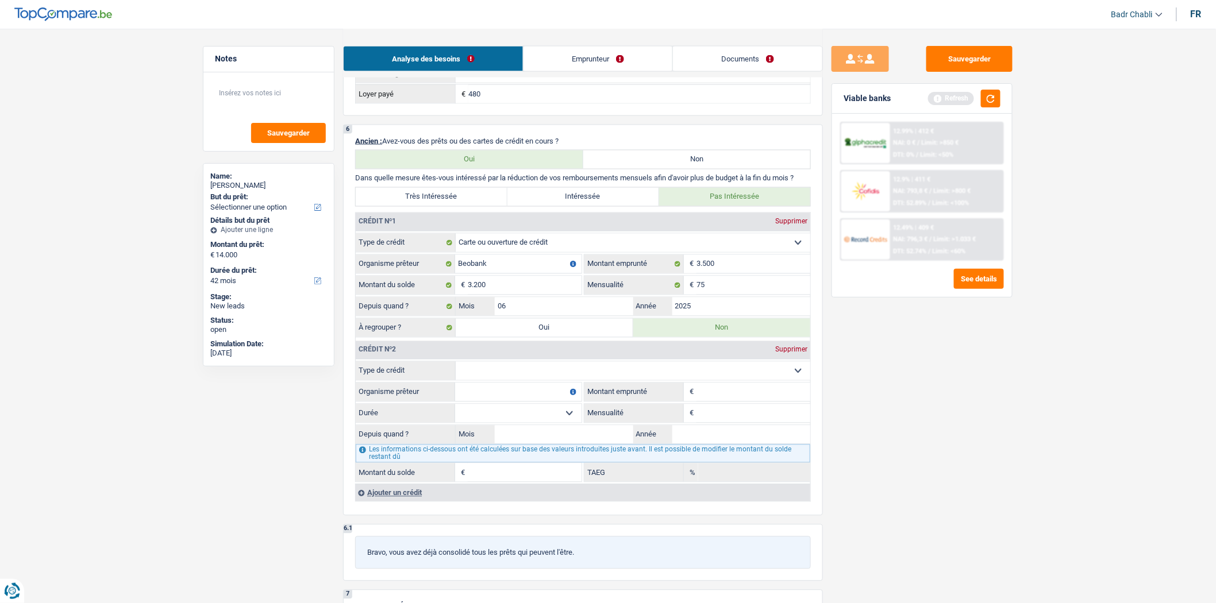
scroll to position [854, 0]
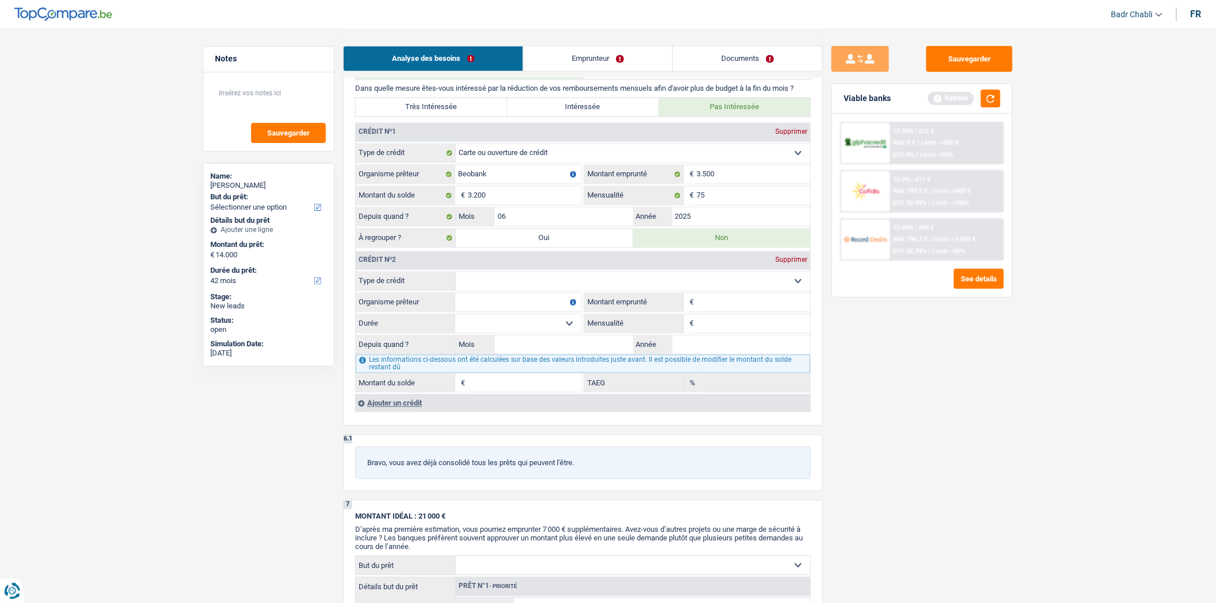
click at [513, 291] on select "Carte ou ouverture de crédit Prêt hypothécaire Vente à tempérament Prêt à tempé…" at bounding box center [633, 281] width 355 height 18
select select "personalSale"
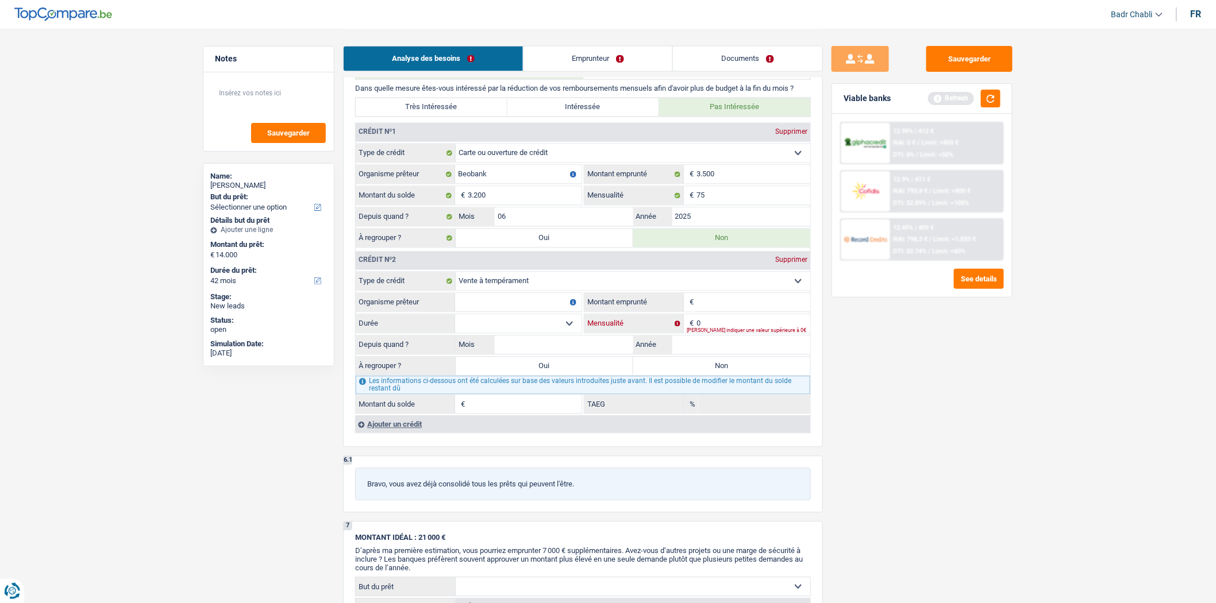
click at [717, 330] on input "0" at bounding box center [754, 324] width 114 height 18
type input "25"
click at [503, 309] on input "Organisme prêteur" at bounding box center [518, 303] width 126 height 18
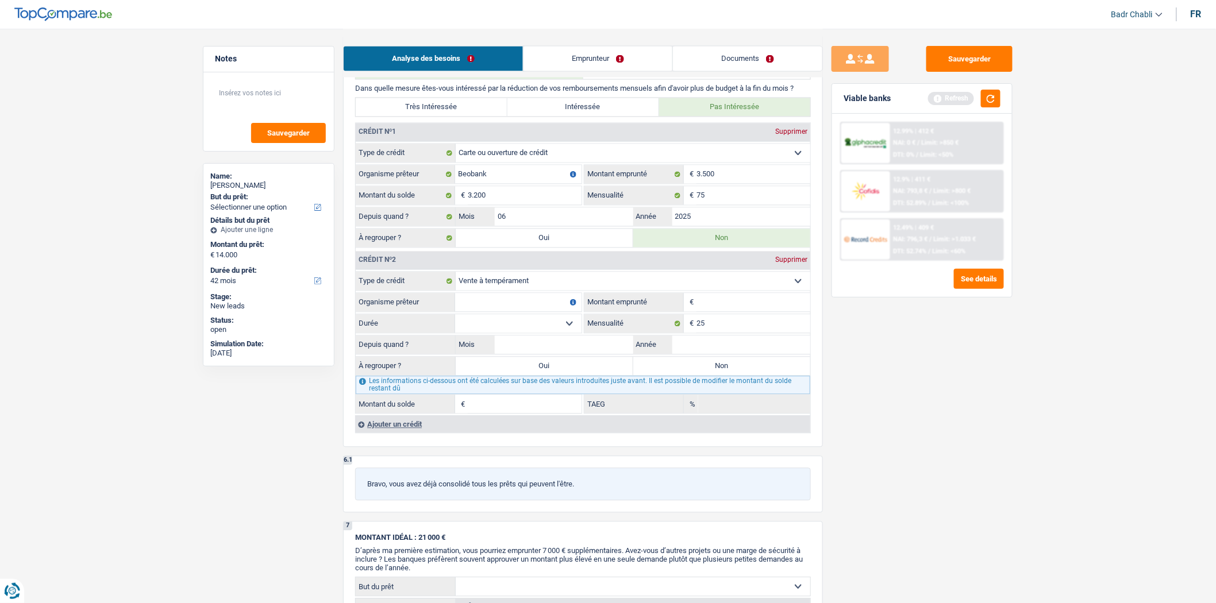
click at [738, 310] on input "Montant emprunté" at bounding box center [754, 303] width 114 height 18
click at [473, 306] on input "Organisme prêteur" at bounding box center [518, 303] width 126 height 18
type input "Santander"
type input "1"
type input "1.200"
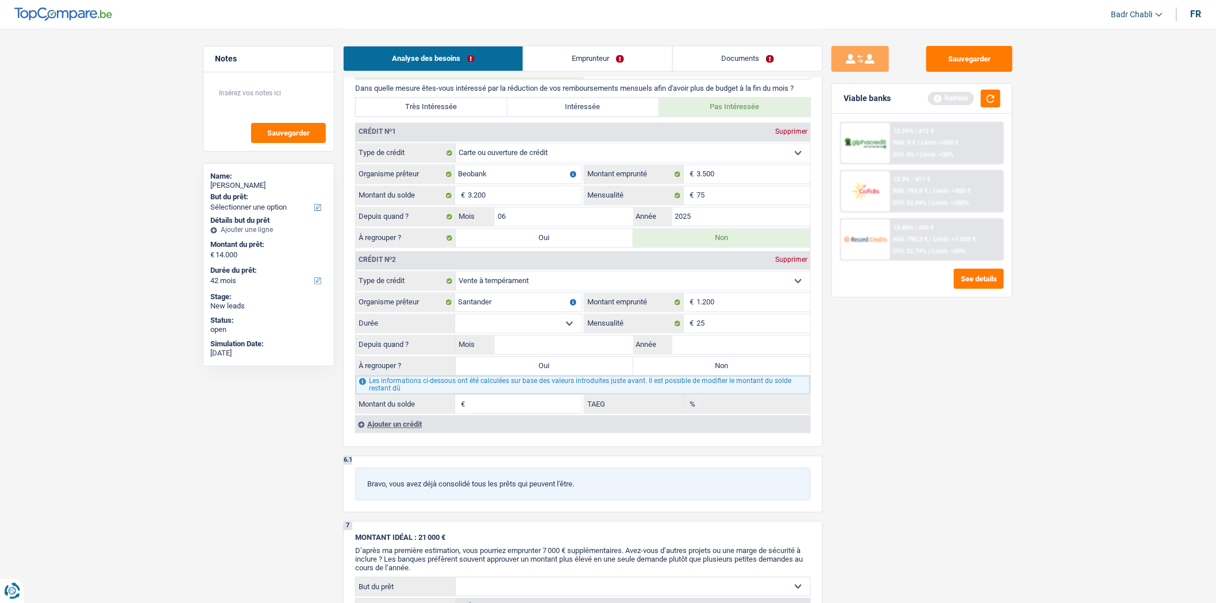
click at [526, 333] on select "12 mois 18 mois 24 mois Sélectionner une option" at bounding box center [518, 324] width 126 height 18
click at [455, 324] on select "12 mois 18 mois 24 mois Sélectionner une option" at bounding box center [518, 324] width 126 height 18
click at [610, 352] on input "Mois" at bounding box center [564, 345] width 138 height 18
click at [542, 330] on select "12 mois 18 mois 24 mois Sélectionner une option" at bounding box center [518, 324] width 126 height 18
select select "24"
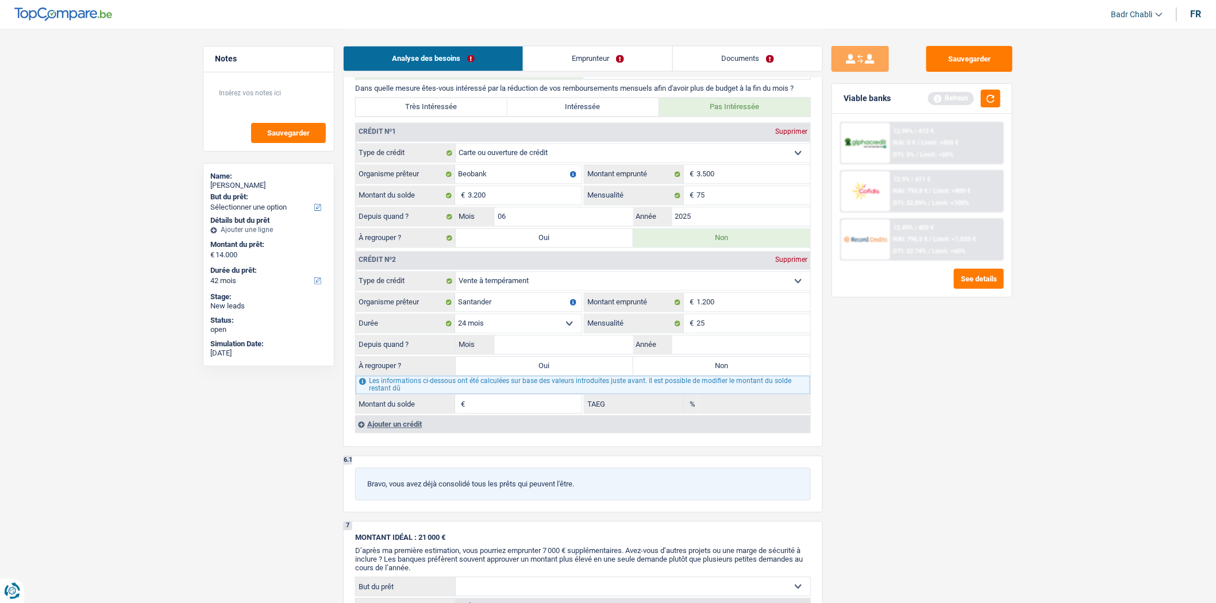
click at [455, 324] on select "12 mois 18 mois 24 mois Sélectionner une option" at bounding box center [518, 324] width 126 height 18
click at [533, 333] on select "12 mois 18 mois 24 mois Sélectionner une option" at bounding box center [518, 324] width 126 height 18
click at [541, 333] on select "12 mois 18 mois 24 mois Sélectionner une option" at bounding box center [518, 324] width 126 height 18
click at [579, 355] on input "Mois" at bounding box center [564, 345] width 138 height 18
type input "04"
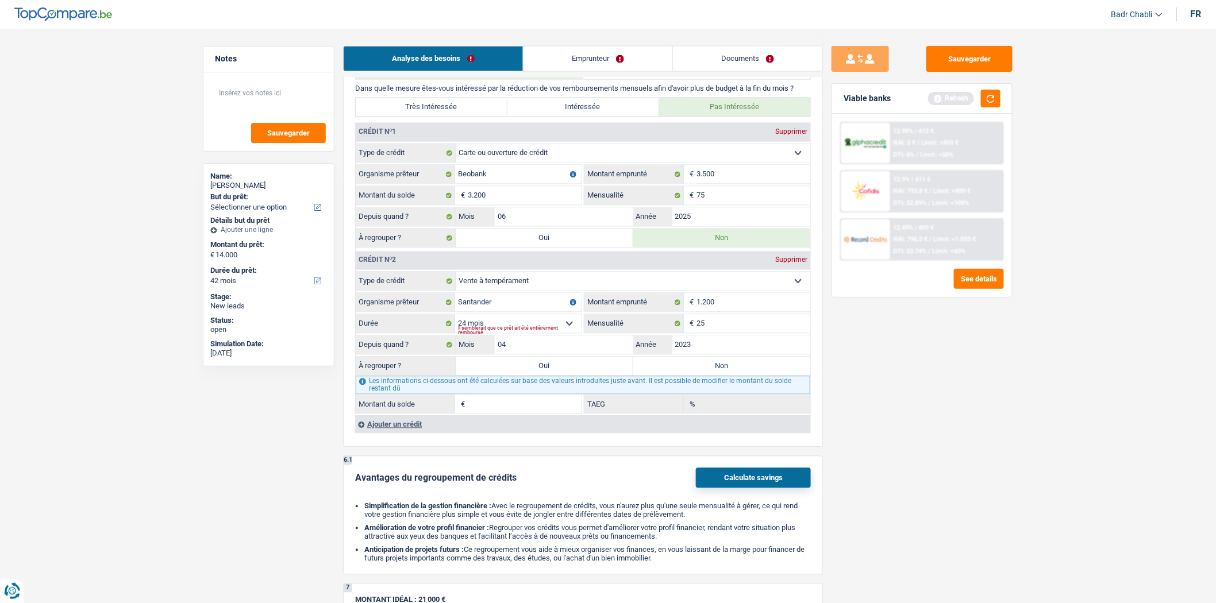
type input "2023"
type input "1"
type input "0,00"
click at [678, 368] on label "Non" at bounding box center [722, 366] width 178 height 18
click at [678, 368] on input "Non" at bounding box center [722, 366] width 178 height 18
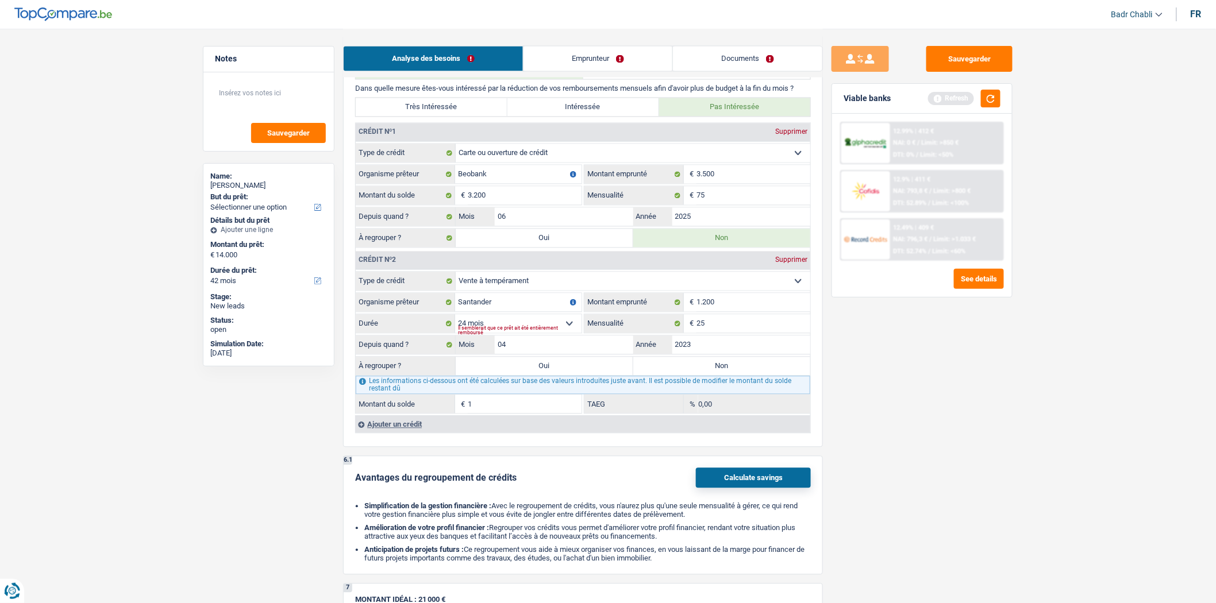
radio input "true"
click at [601, 353] on input "04" at bounding box center [564, 345] width 138 height 18
type input "12"
type input "84"
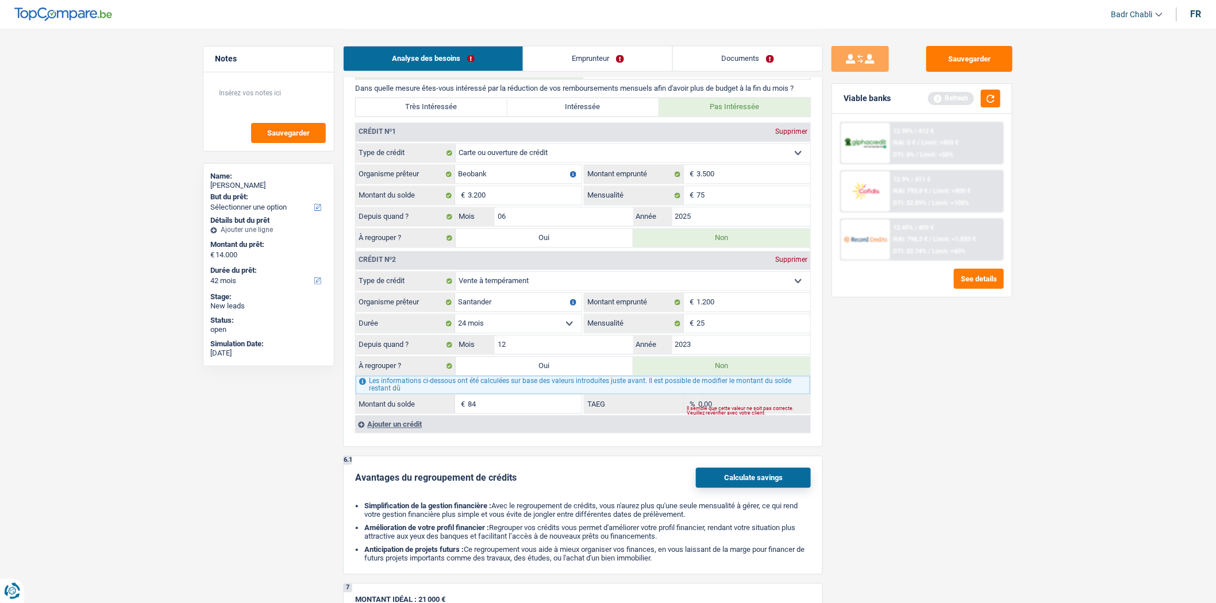
click at [868, 378] on div "Sauvegarder Viable banks Refresh 12.99% | 412 € NAI: 0 € / Limit: >850 € DTI: 0…" at bounding box center [922, 315] width 198 height 539
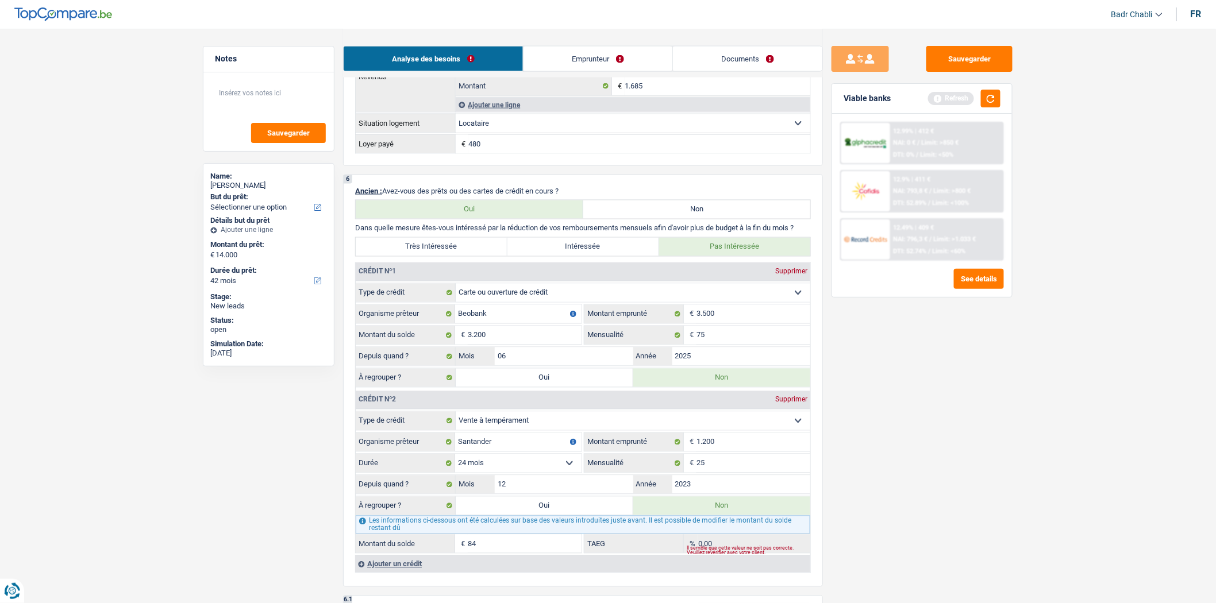
scroll to position [829, 0]
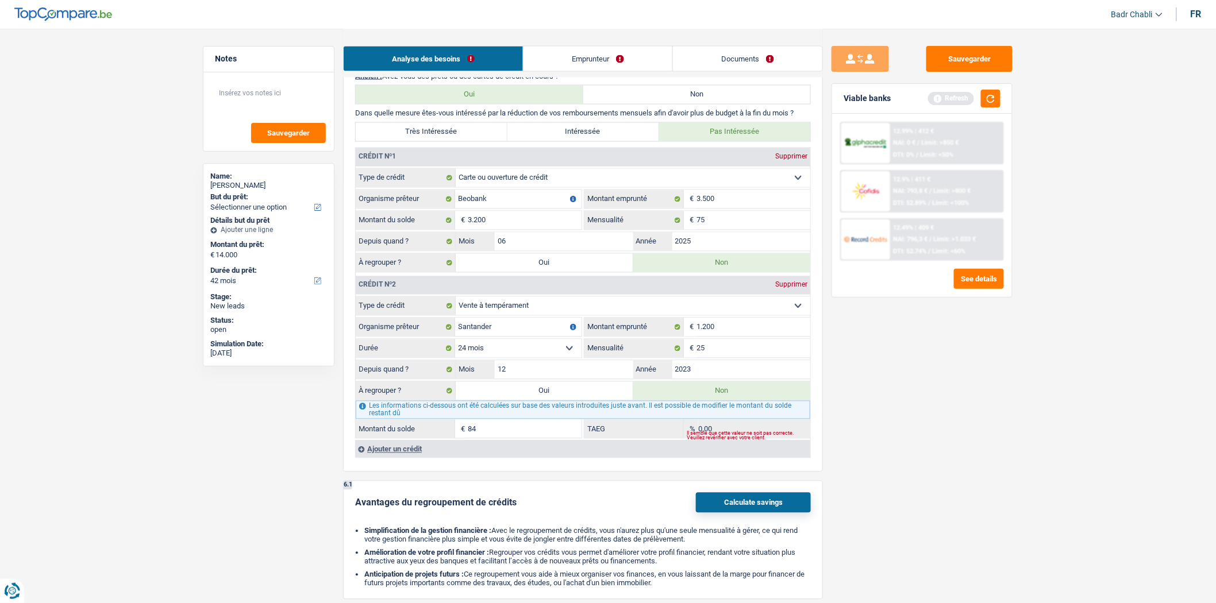
click at [406, 455] on div "Ajouter un crédit" at bounding box center [582, 449] width 455 height 17
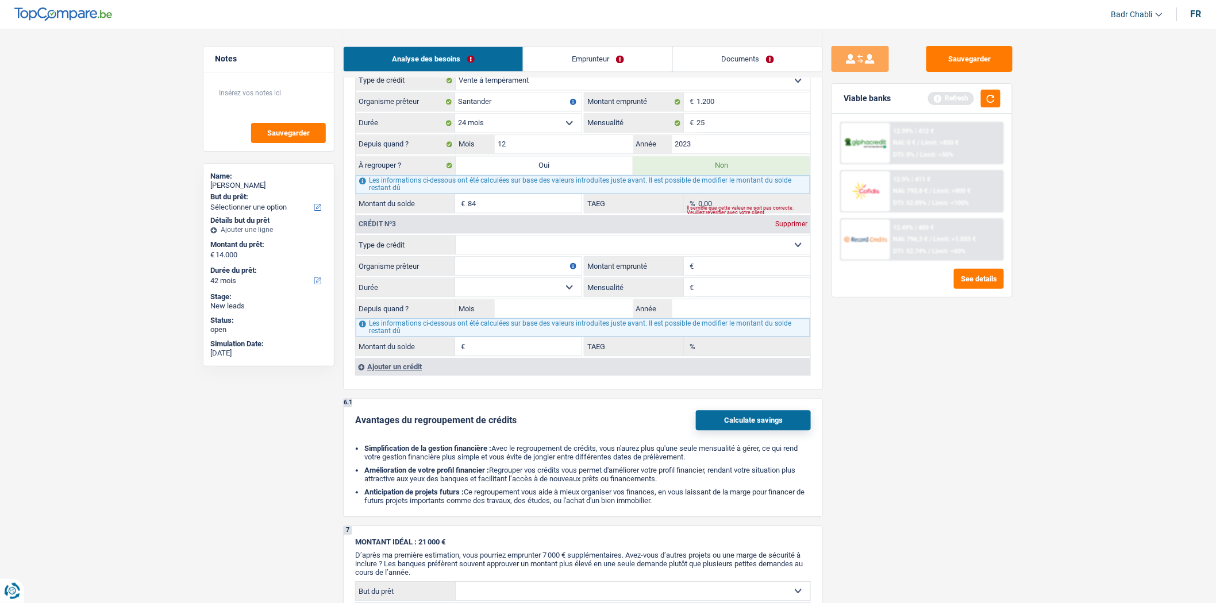
scroll to position [1148, 0]
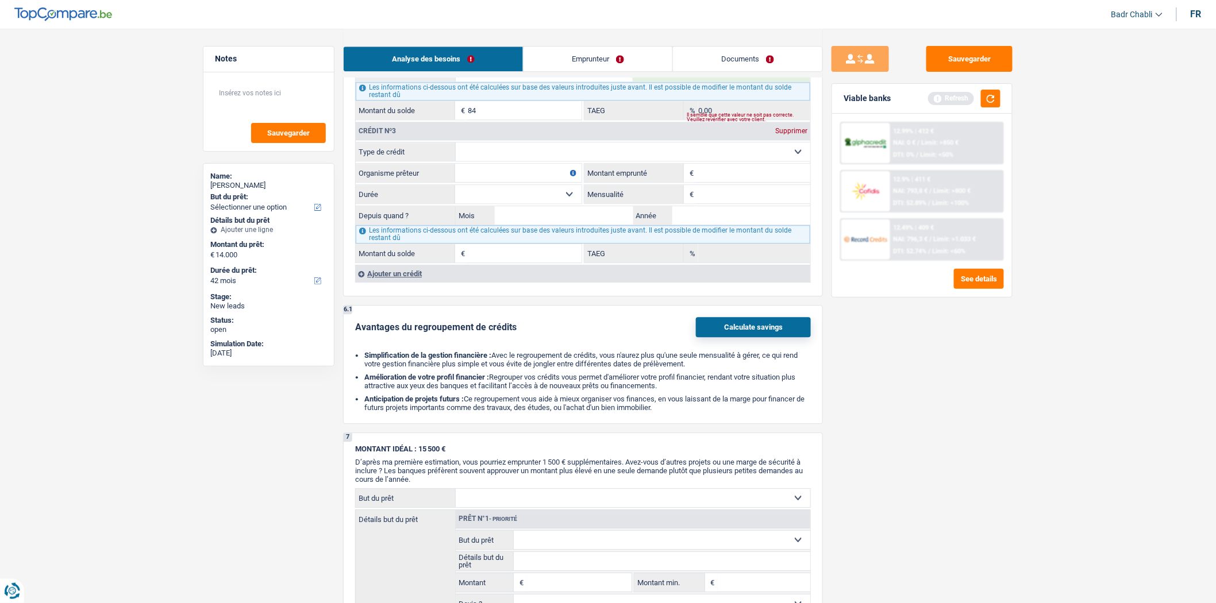
click at [568, 156] on select "Carte ou ouverture de crédit Prêt hypothécaire Vente à tempérament Prêt à tempé…" at bounding box center [633, 152] width 355 height 18
select select "carLoan"
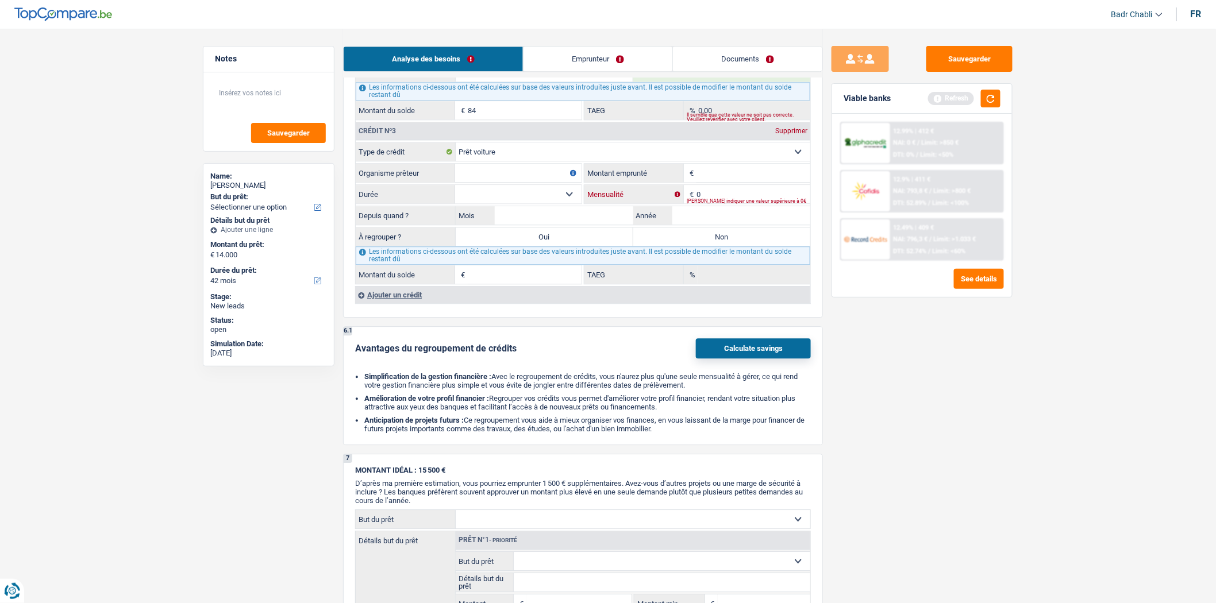
click at [726, 203] on input "0" at bounding box center [754, 194] width 114 height 18
type input "2"
type input "203"
click at [559, 182] on input "Organisme prêteur" at bounding box center [518, 173] width 126 height 18
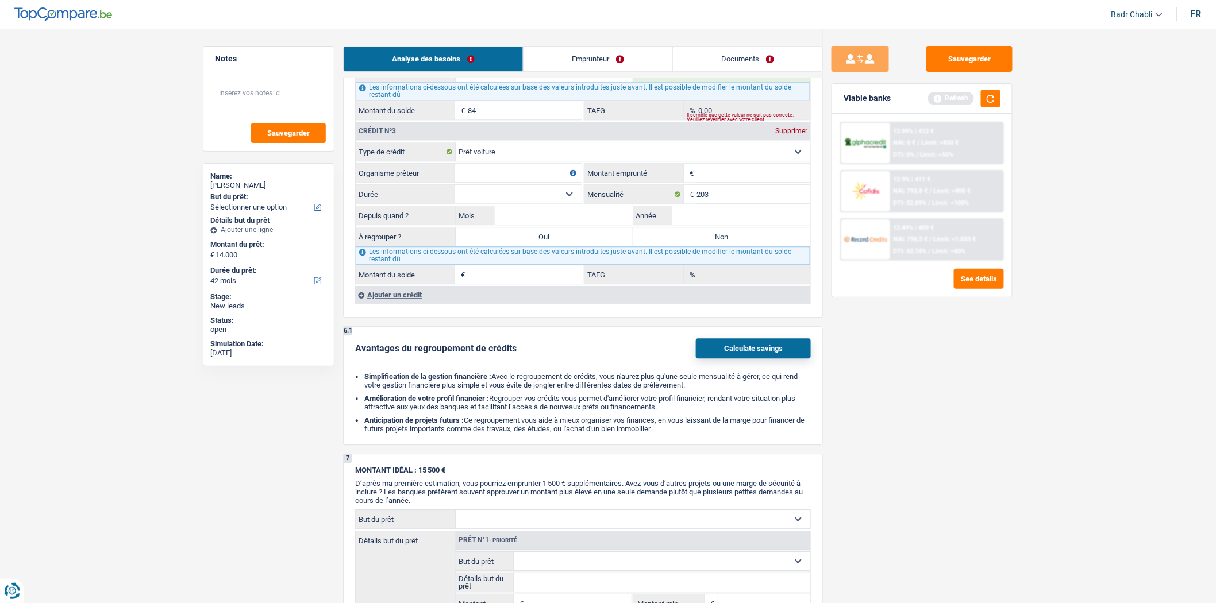
click at [559, 182] on input "Organisme prêteur" at bounding box center [518, 173] width 126 height 18
type input "Toyota Finance"
type input "11.700"
click at [559, 203] on select "12 mois 18 mois 24 mois 30 mois 36 mois 42 mois 48 mois 60 mois Sélectionner un…" at bounding box center [518, 194] width 126 height 18
select select "60"
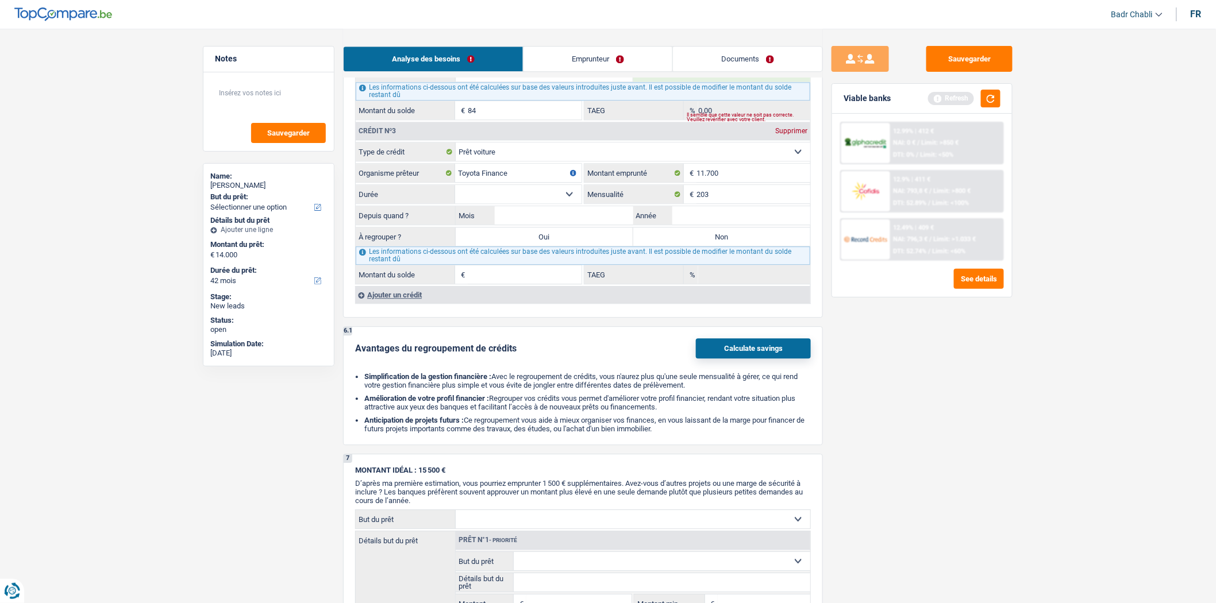
click at [455, 195] on select "12 mois 18 mois 24 mois 30 mois 36 mois 42 mois 48 mois 60 mois Sélectionner un…" at bounding box center [518, 194] width 126 height 18
click at [583, 223] on input "Mois" at bounding box center [564, 215] width 138 height 18
type input "07"
type input "2022"
type input "4.399"
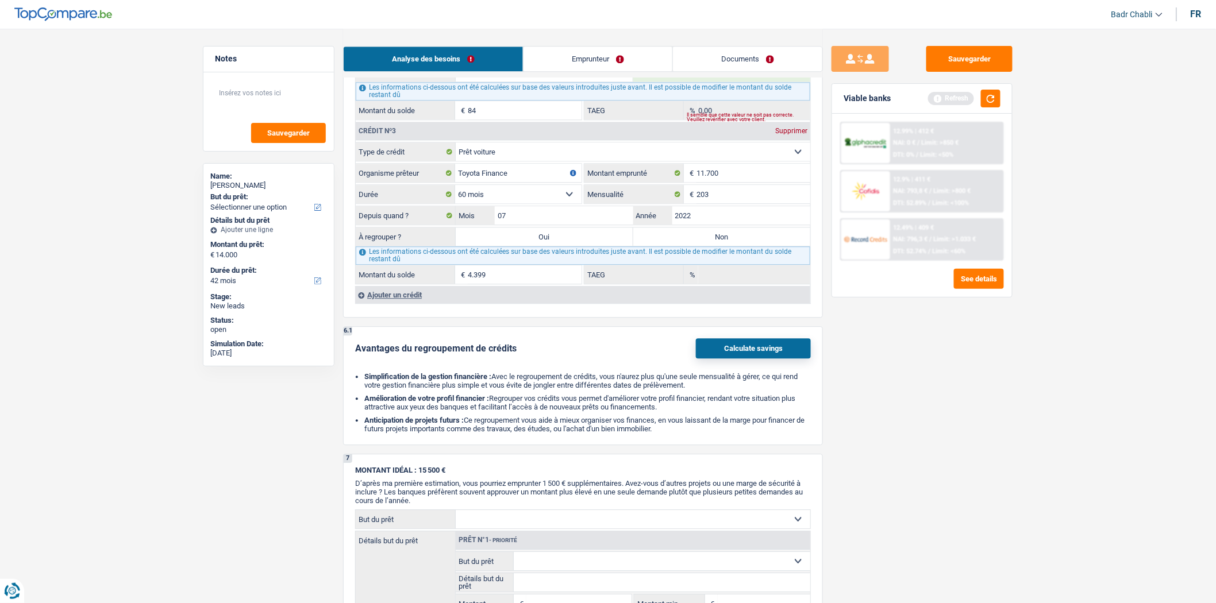
type input "1,61"
click at [691, 246] on label "Non" at bounding box center [722, 237] width 178 height 18
click at [691, 246] on input "Non" at bounding box center [722, 237] width 178 height 18
radio input "true"
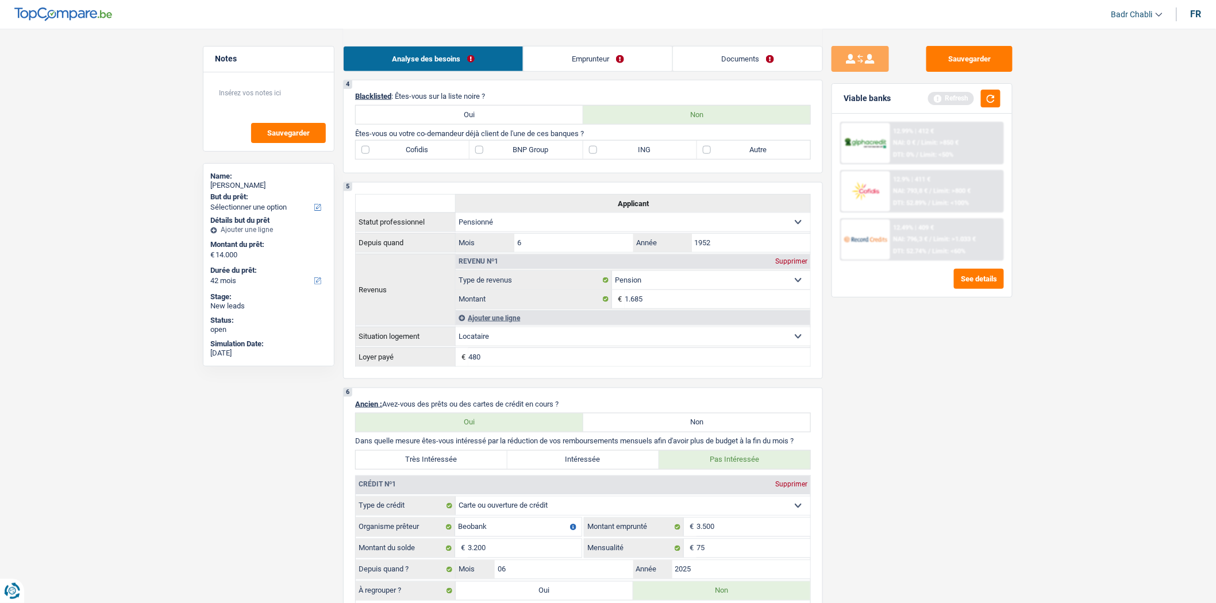
scroll to position [382, 0]
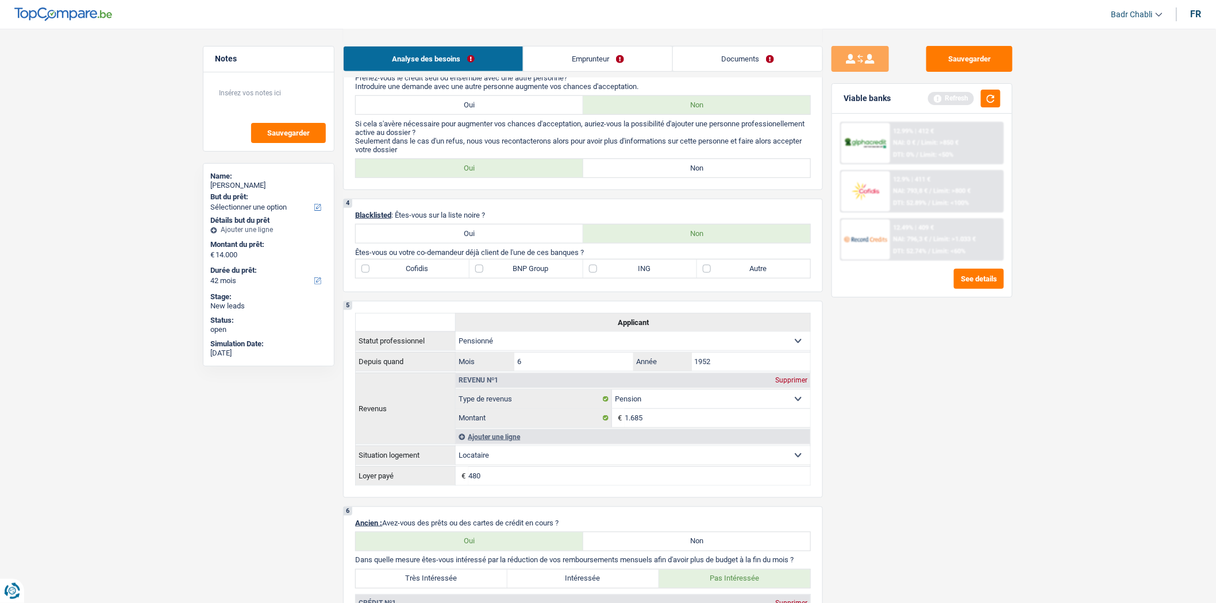
click at [622, 274] on label "ING" at bounding box center [640, 269] width 114 height 18
click at [622, 274] on input "ING" at bounding box center [640, 269] width 114 height 18
checkbox input "true"
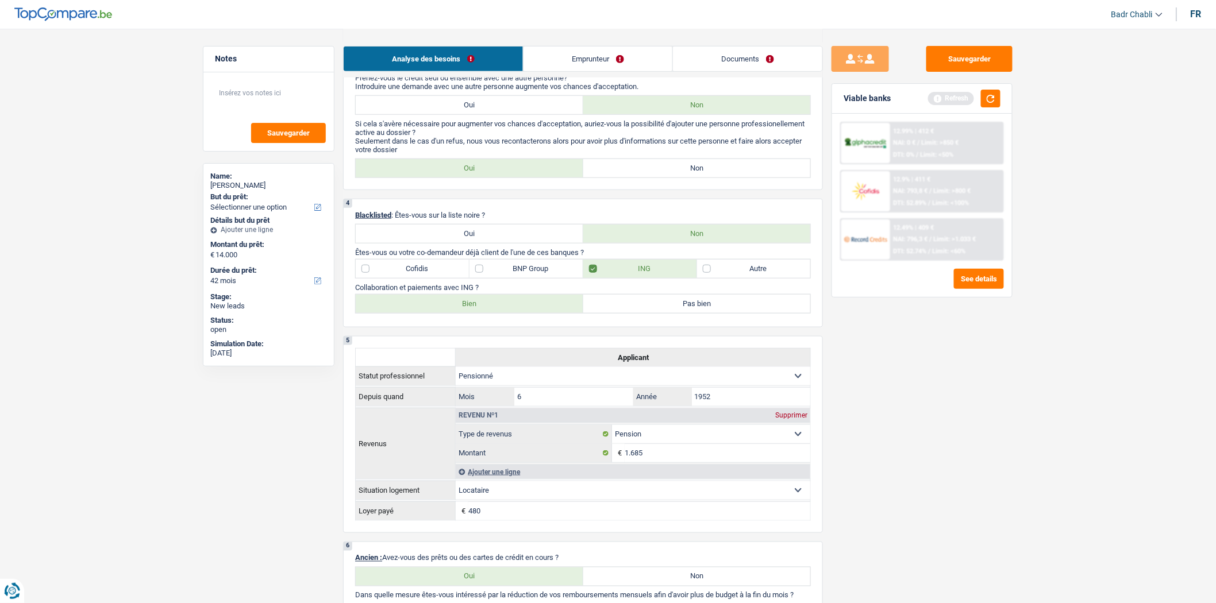
click at [525, 308] on label "Bien" at bounding box center [470, 304] width 228 height 18
click at [525, 308] on input "Bien" at bounding box center [470, 304] width 228 height 18
radio input "true"
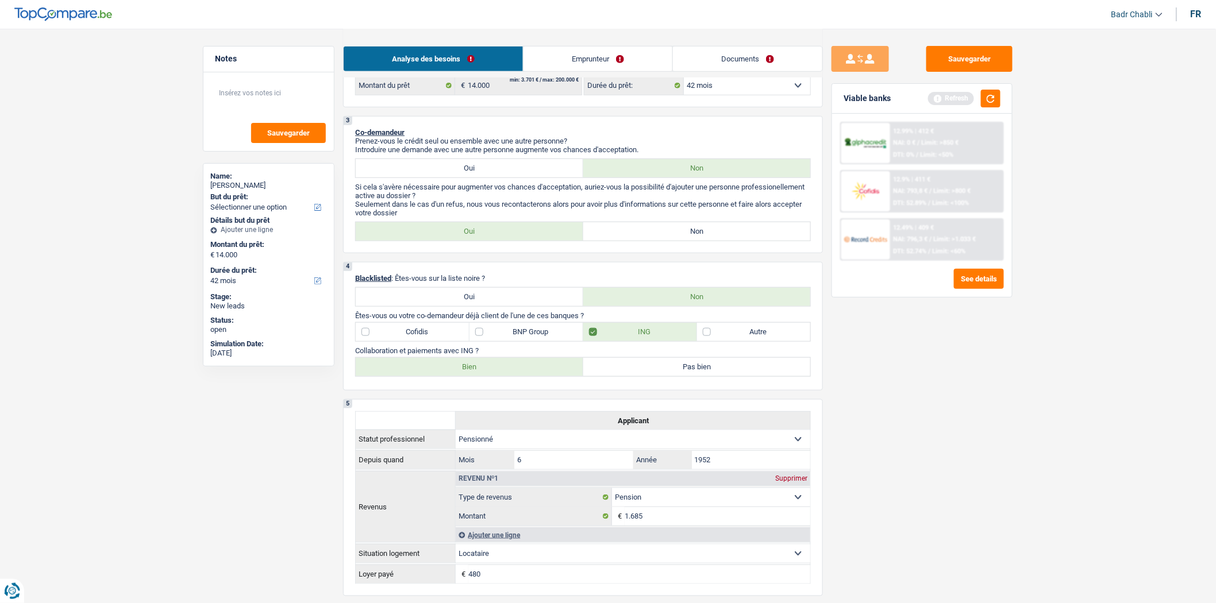
scroll to position [64, 0]
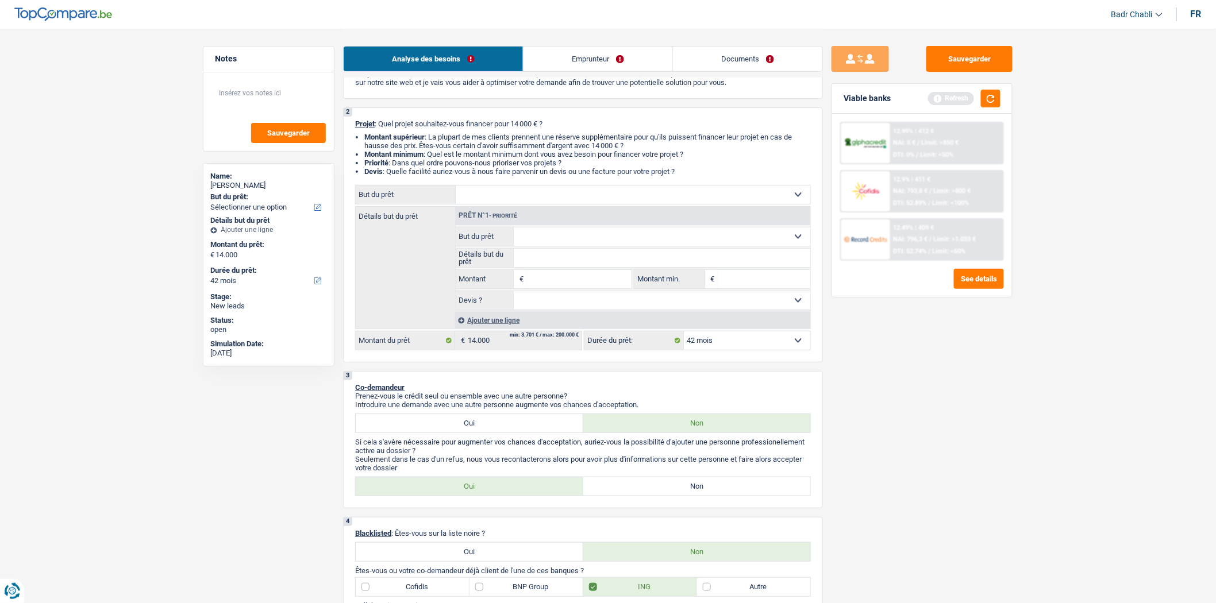
click at [564, 286] on input "Montant" at bounding box center [578, 279] width 105 height 18
click at [525, 209] on div "Prêt n°1 - Priorité" at bounding box center [633, 216] width 355 height 18
click at [525, 204] on select "Confort maison: meubles, textile, peinture, électroménager, outillage non-profe…" at bounding box center [633, 195] width 355 height 18
select select "household"
click at [456, 188] on select "Confort maison: meubles, textile, peinture, électroménager, outillage non-profe…" at bounding box center [633, 195] width 355 height 18
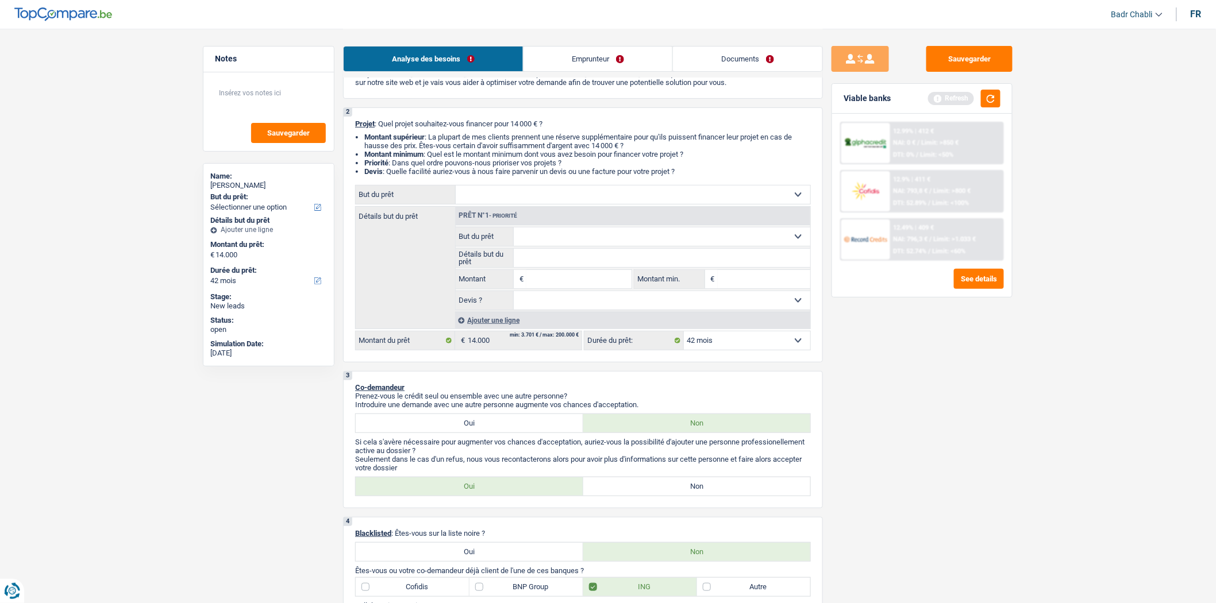
select select "household"
type input "14.000"
select select "household"
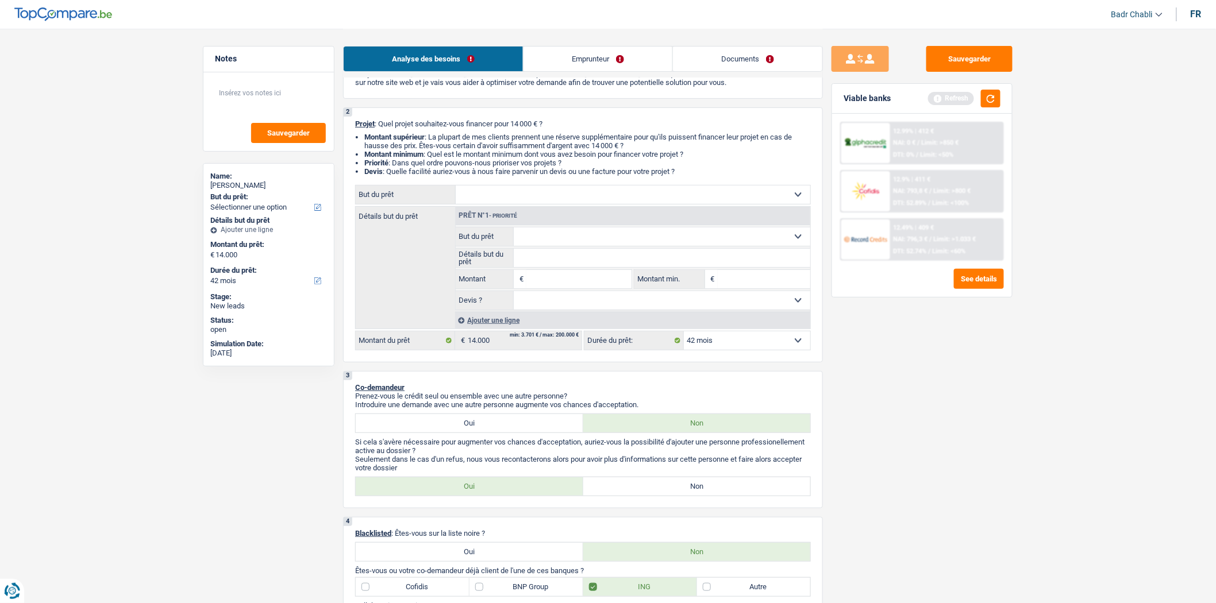
type input "14.000"
select select "household"
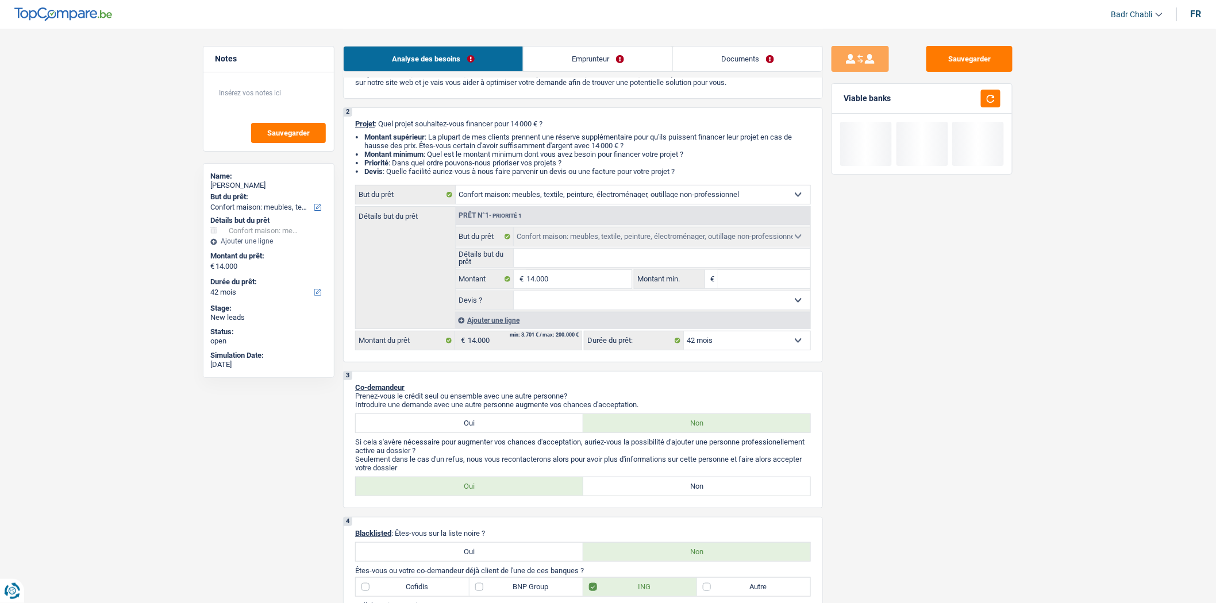
click at [549, 259] on input "Détails but du prêt" at bounding box center [662, 258] width 297 height 18
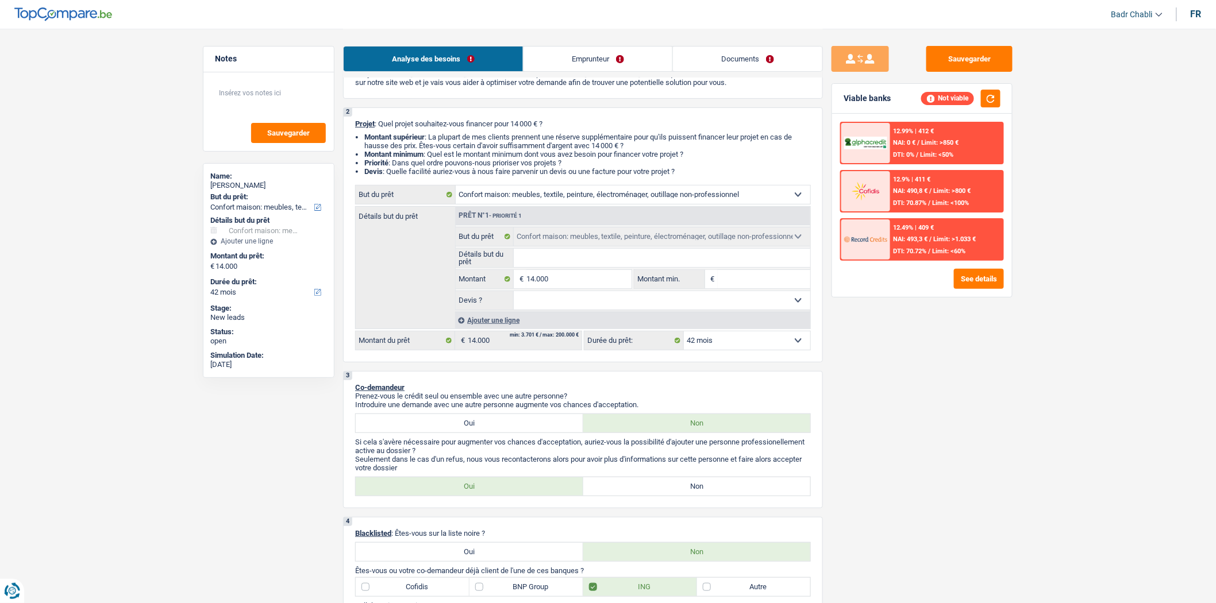
type input "R"
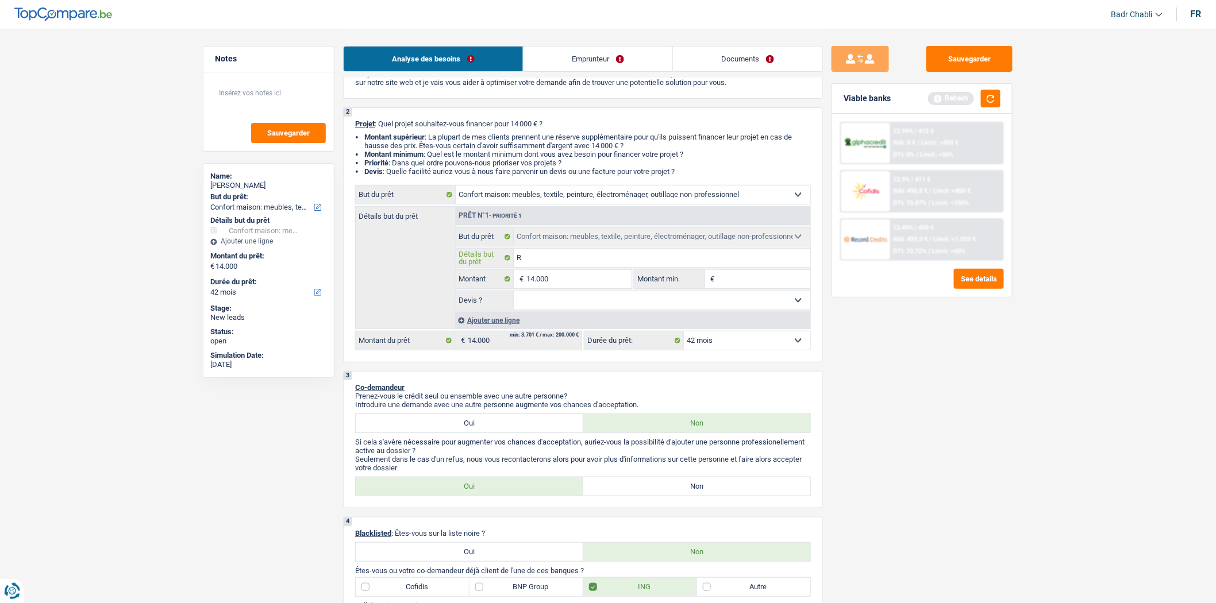
type input "Ra"
type input "Rac"
type input "Rach"
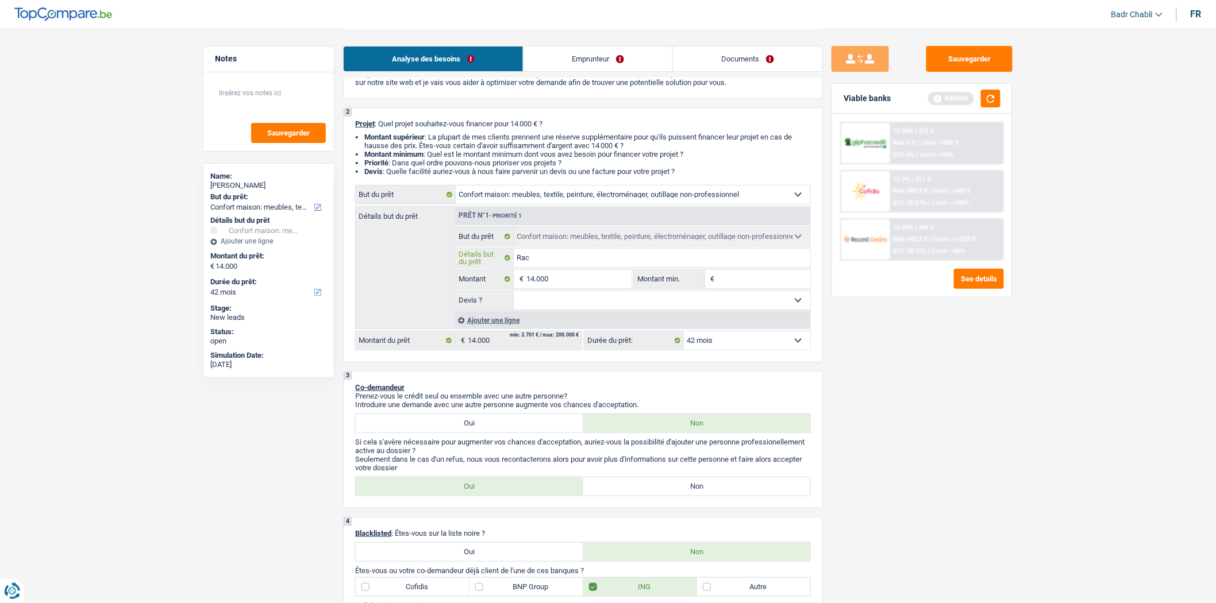
type input "Rach"
type input "Racha"
type input "Rachat"
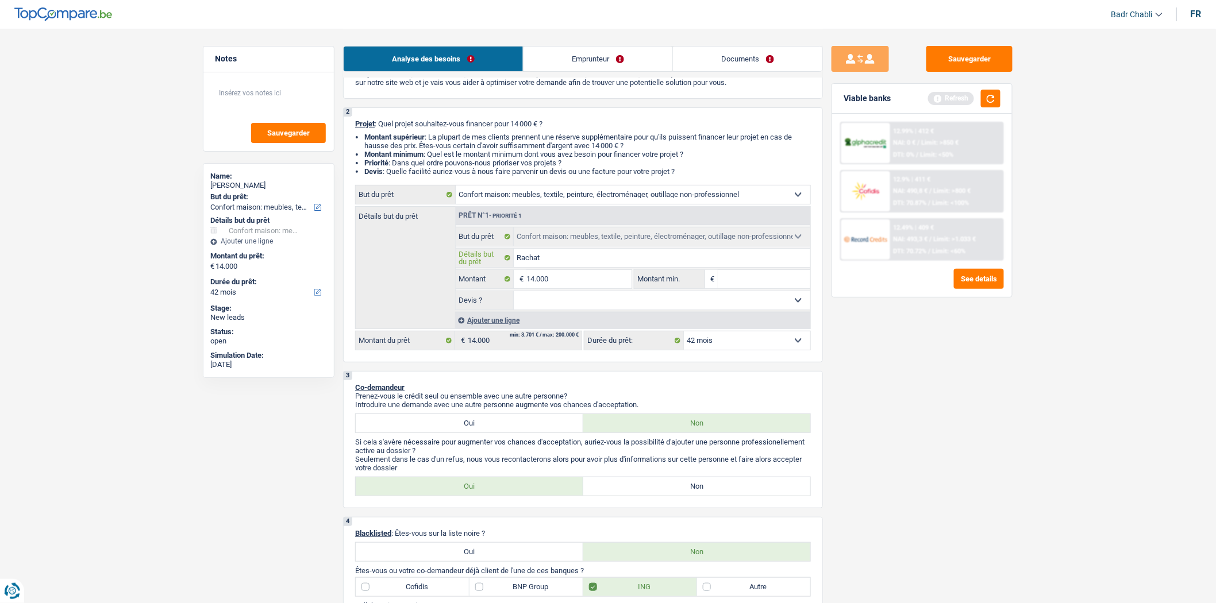
type input "Rachat"
type input "Rachat n"
type input "Rachat no"
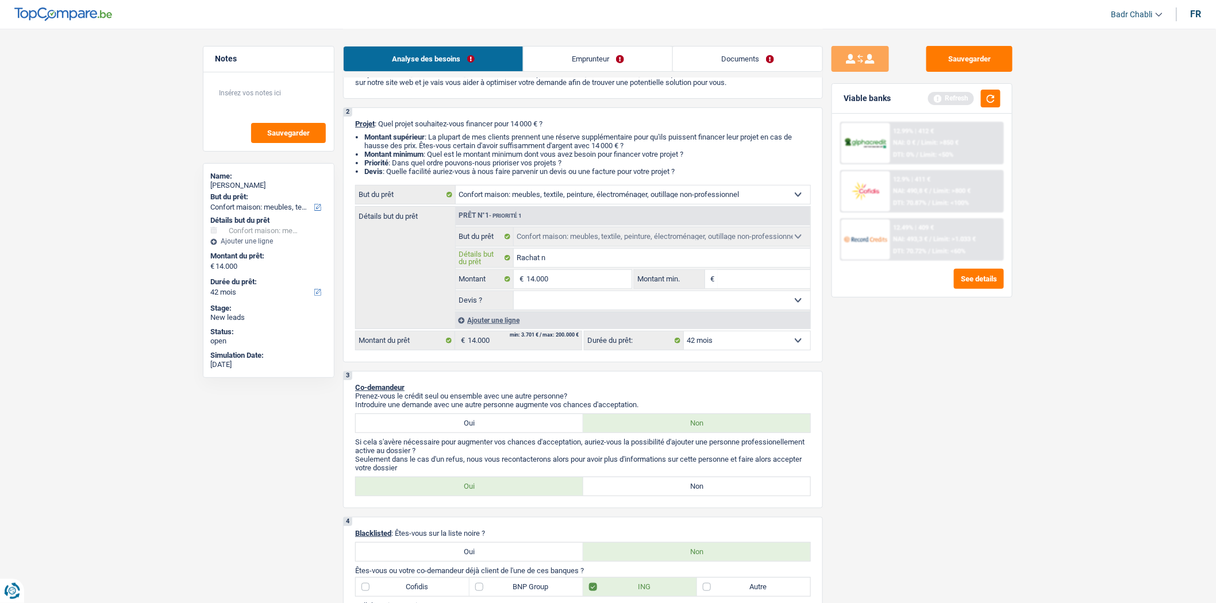
type input "Rachat no"
type input "Rachat nou"
type input "Rachat nouv"
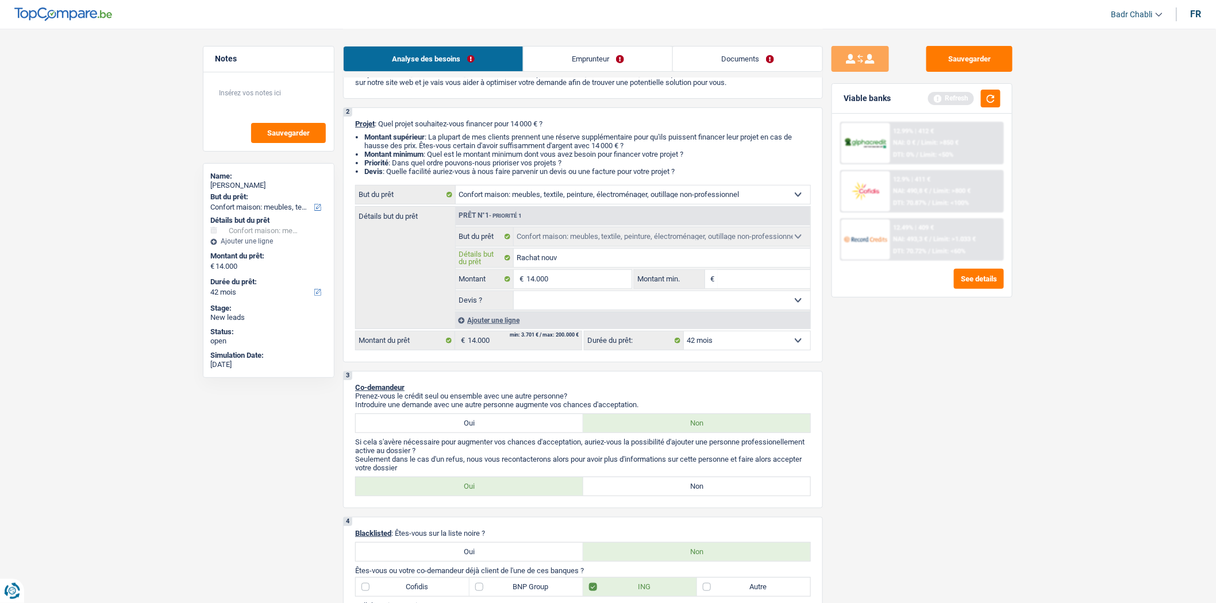
type input "Rachat nouve"
type input "Rachat nouvea"
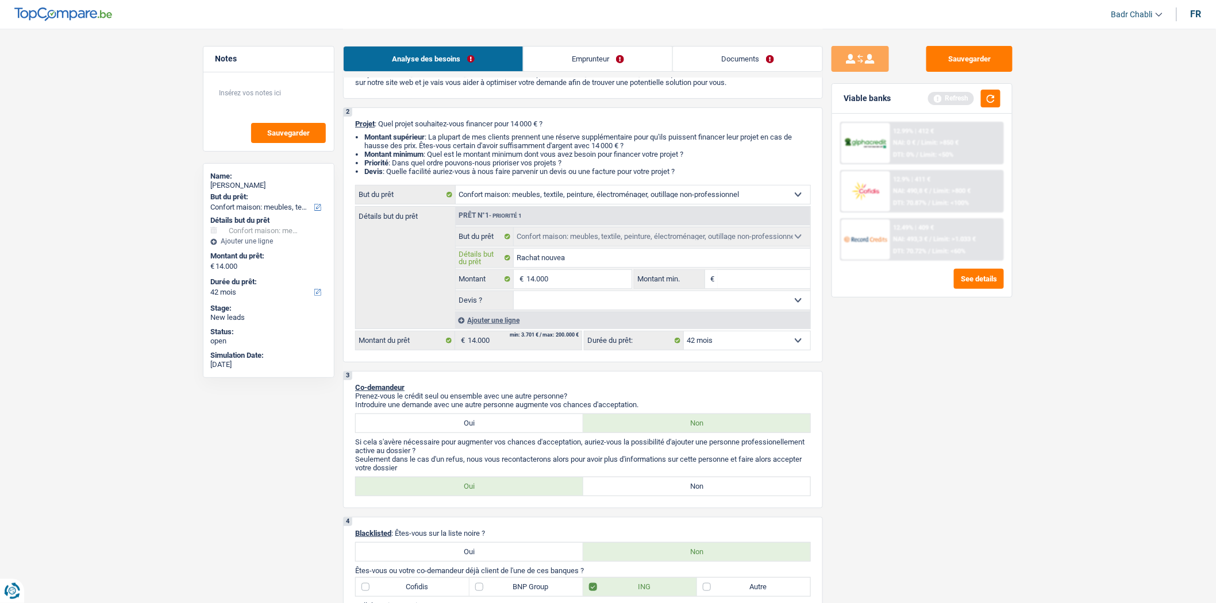
type input "Rachat nouvea"
type input "Rachat nouveau"
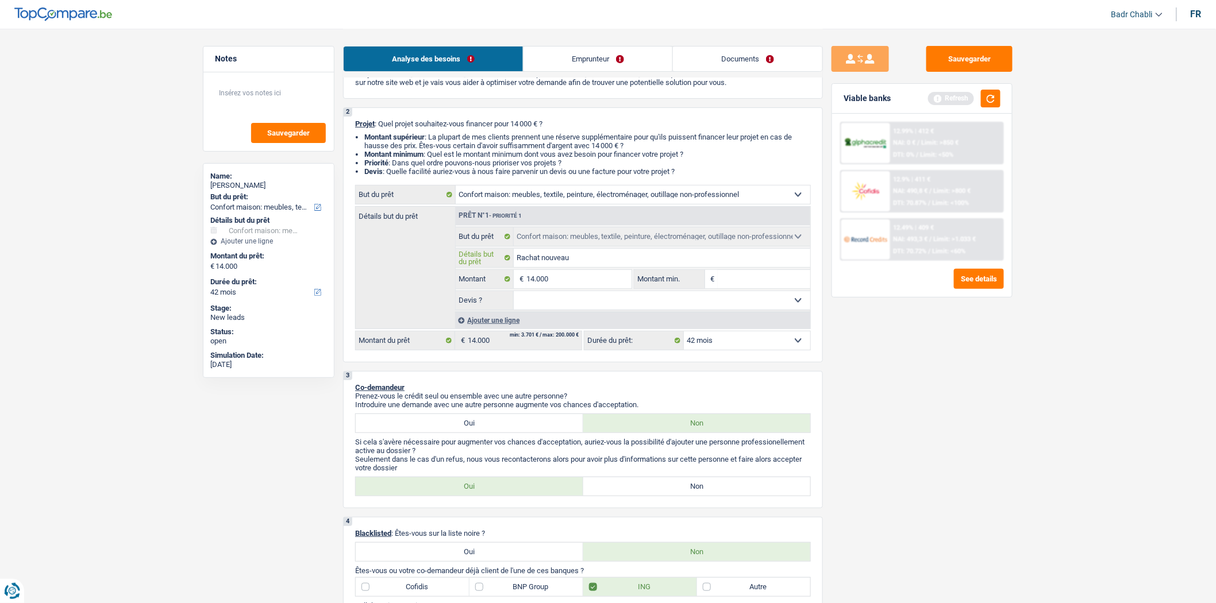
type input "Rachat nouveau"
type input "Rachat nouveau m"
type input "Rachat nouveau mee"
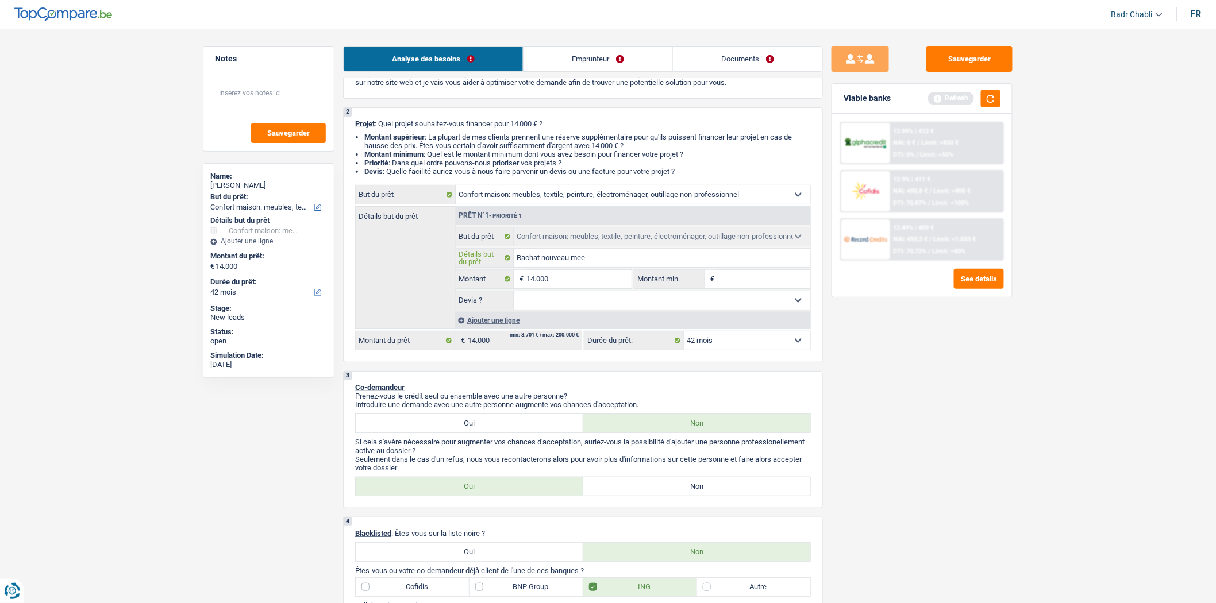
type input "Rachat nouveau mee"
type input "Rachat nouveau meeu"
type input "Rachat nouveau meeub"
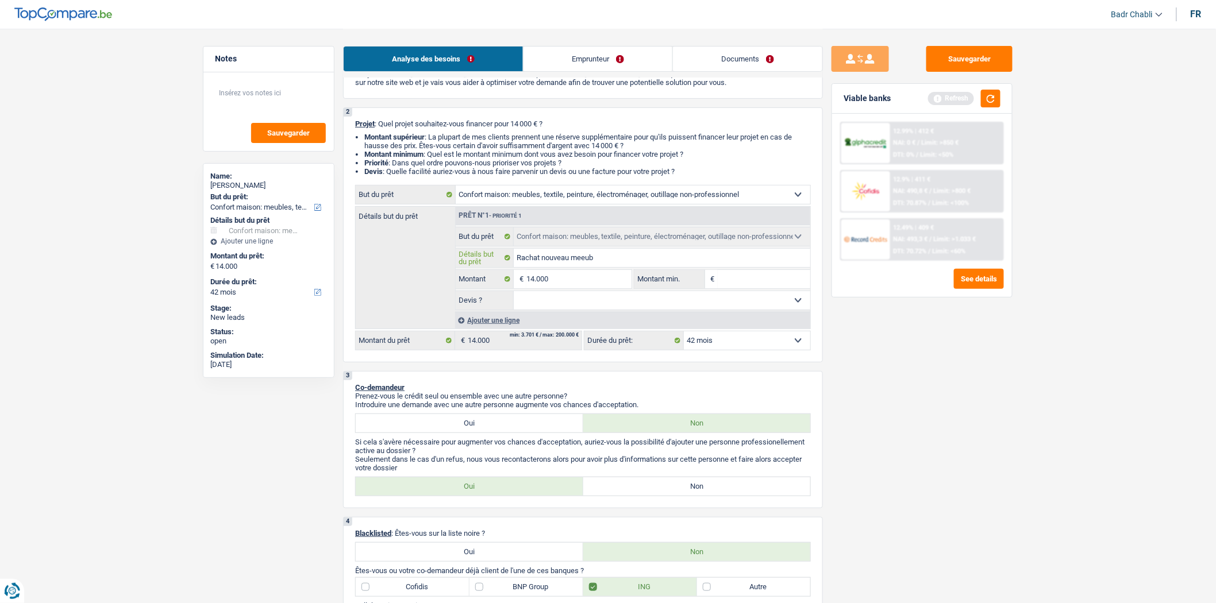
type input "Rachat nouveau meeu"
type input "Rachat nouveau mee"
type input "Rachat nouveau meeu"
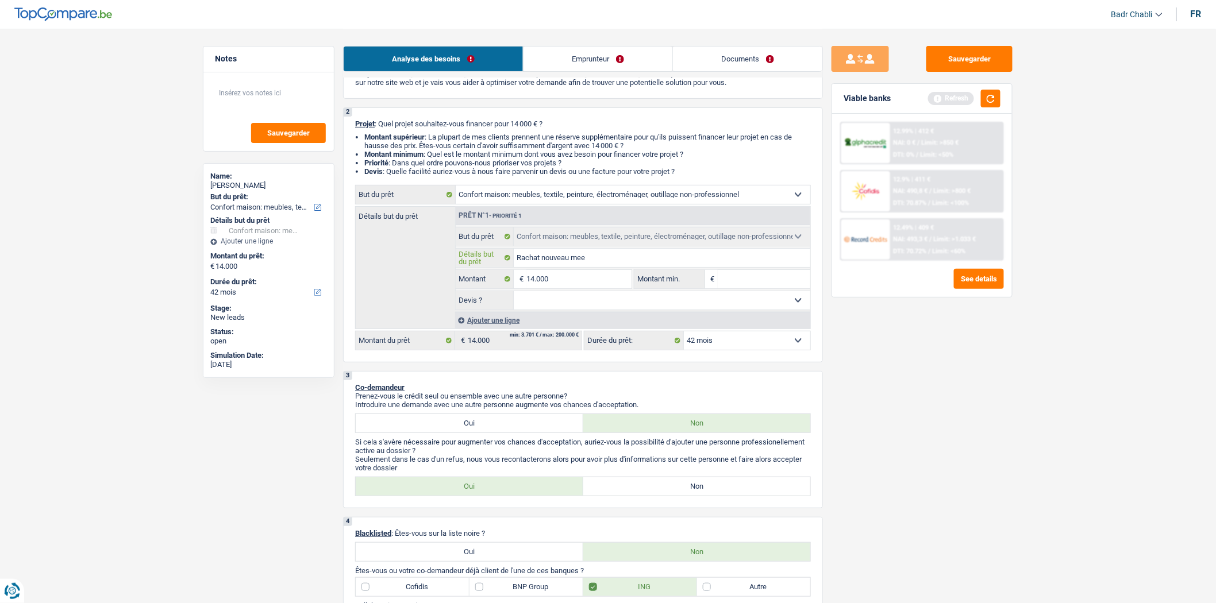
type input "Rachat nouveau meeu"
type input "Rachat nouveau meeub"
type input "Rachat nouveau meeu"
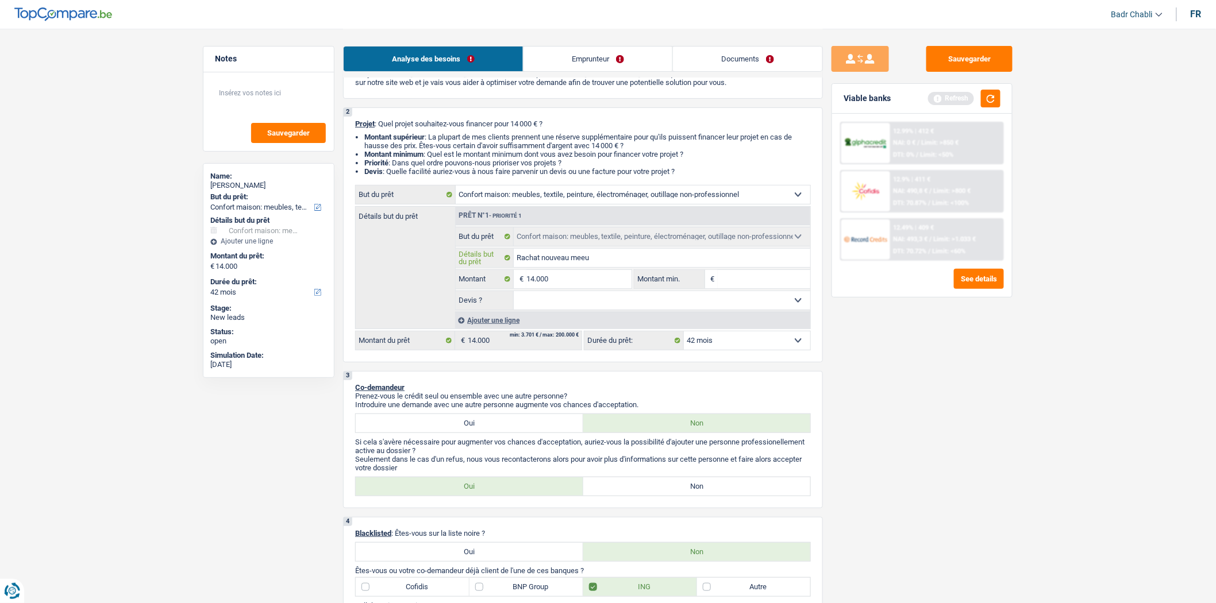
type input "Rachat nouveau mee"
type input "Rachat nouveau me"
type input "Rachat nouveau meu"
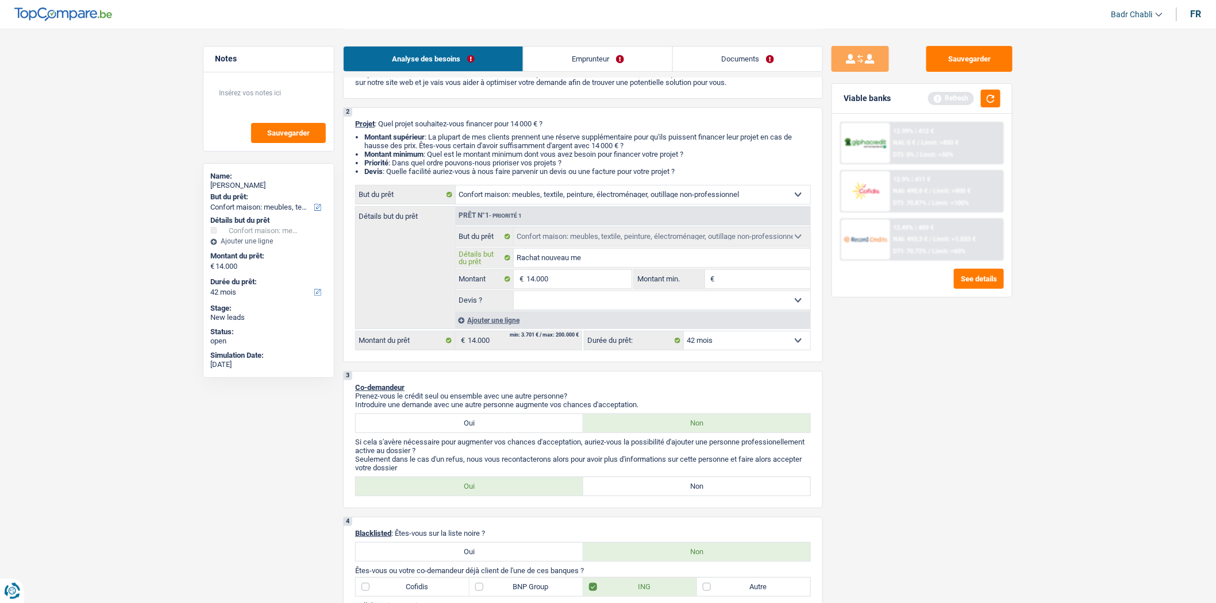
type input "Rachat nouveau meu"
type input "Rachat nouveau meub"
type input "Rachat nouveau meubl"
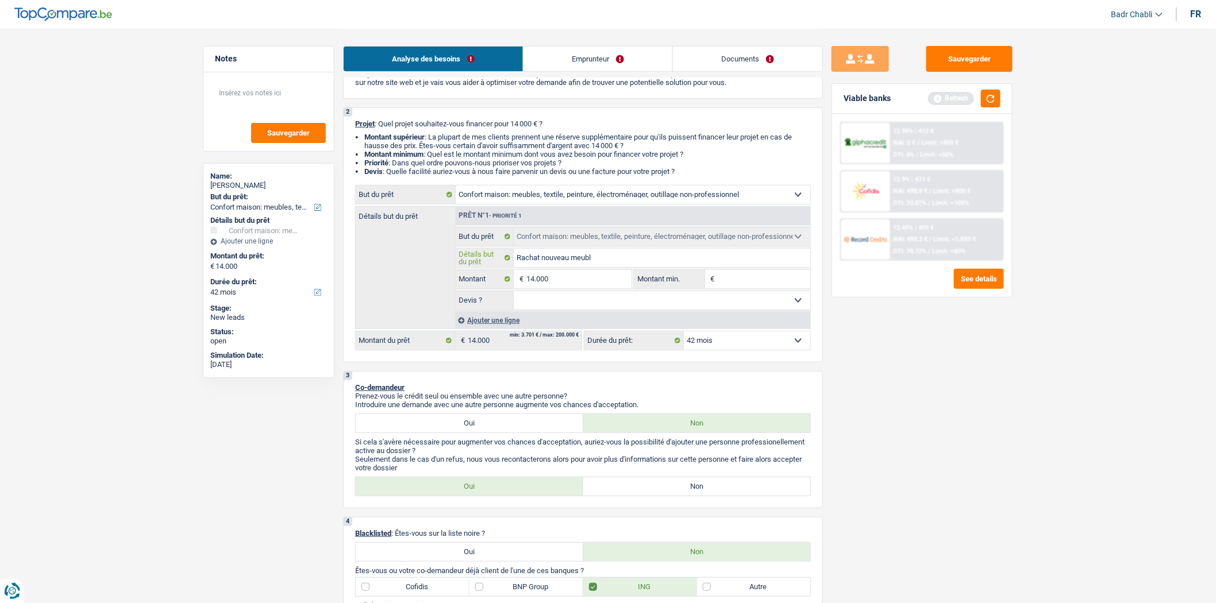
type input "Rachat nouveau meuble"
type input "Rachat nouveau meubles"
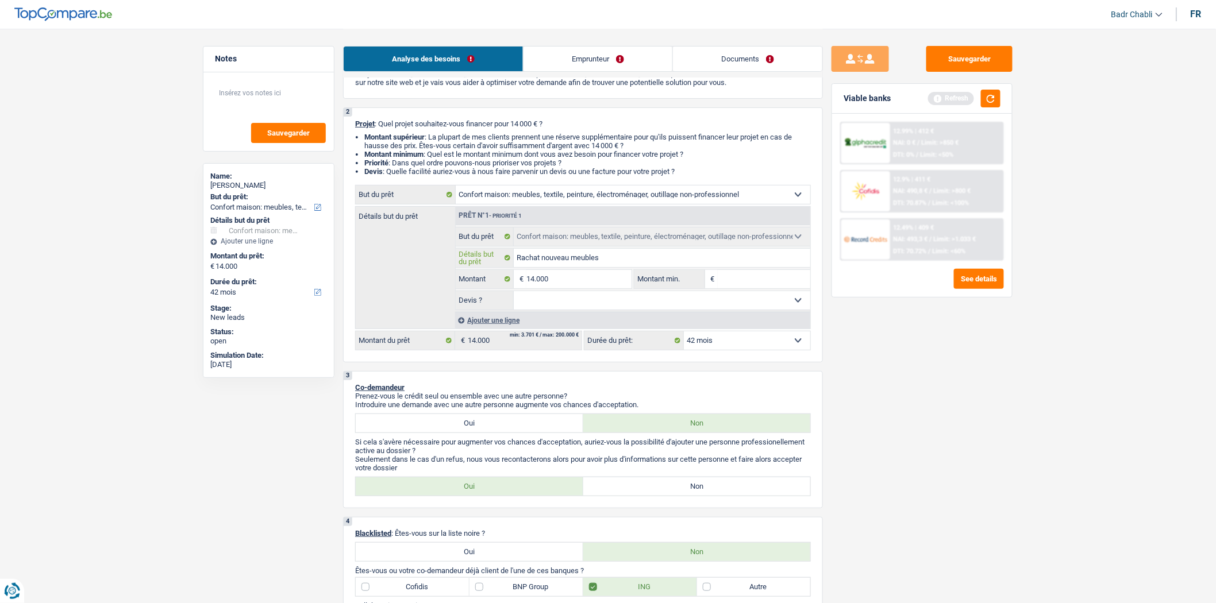
type input "Rachat nouveau meubles"
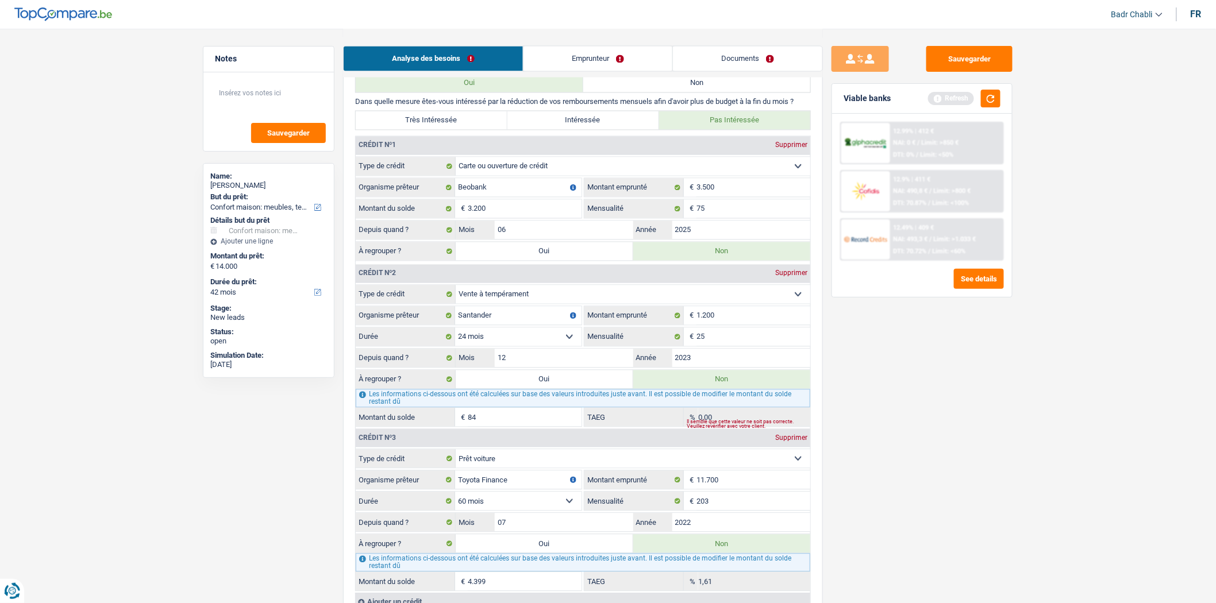
scroll to position [1085, 0]
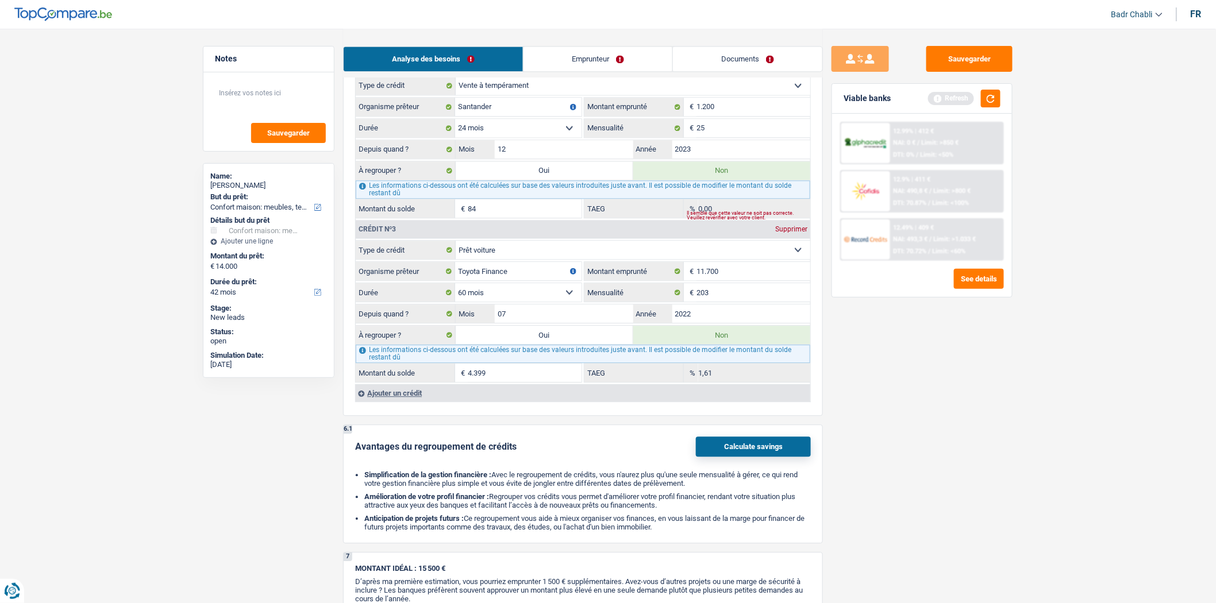
type input "Rachat nouveau meubles"
click at [510, 382] on input "4.399" at bounding box center [525, 373] width 114 height 18
type input "5.000"
click at [573, 344] on label "Oui" at bounding box center [545, 335] width 178 height 18
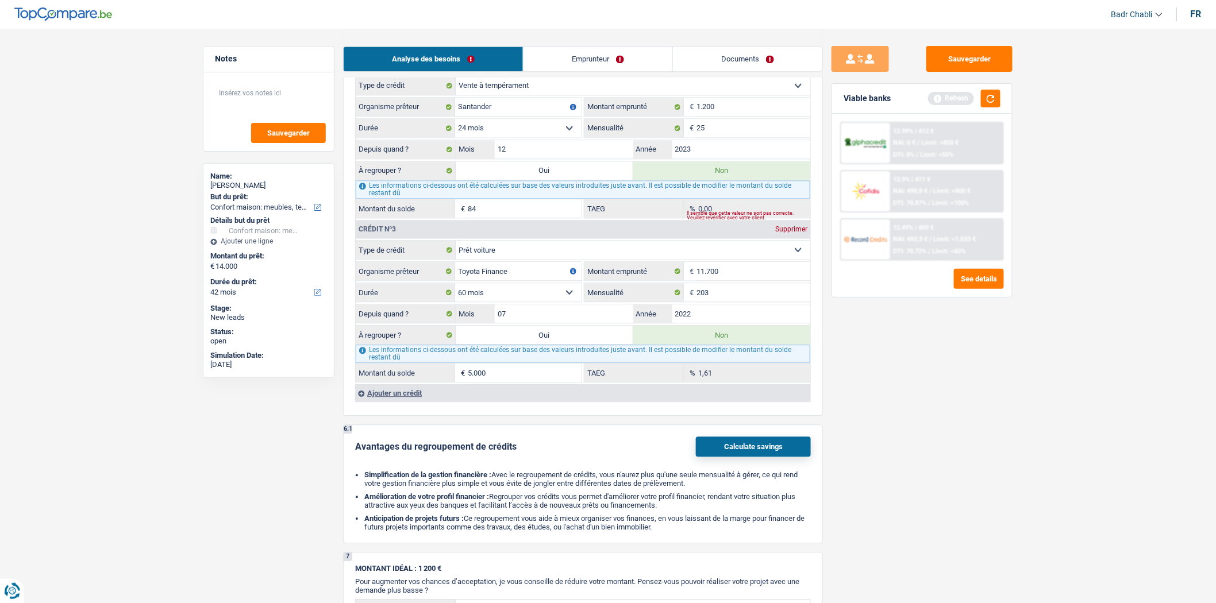
click at [573, 344] on input "Oui" at bounding box center [545, 335] width 178 height 18
radio input "true"
type input "19.000"
type input "5.000"
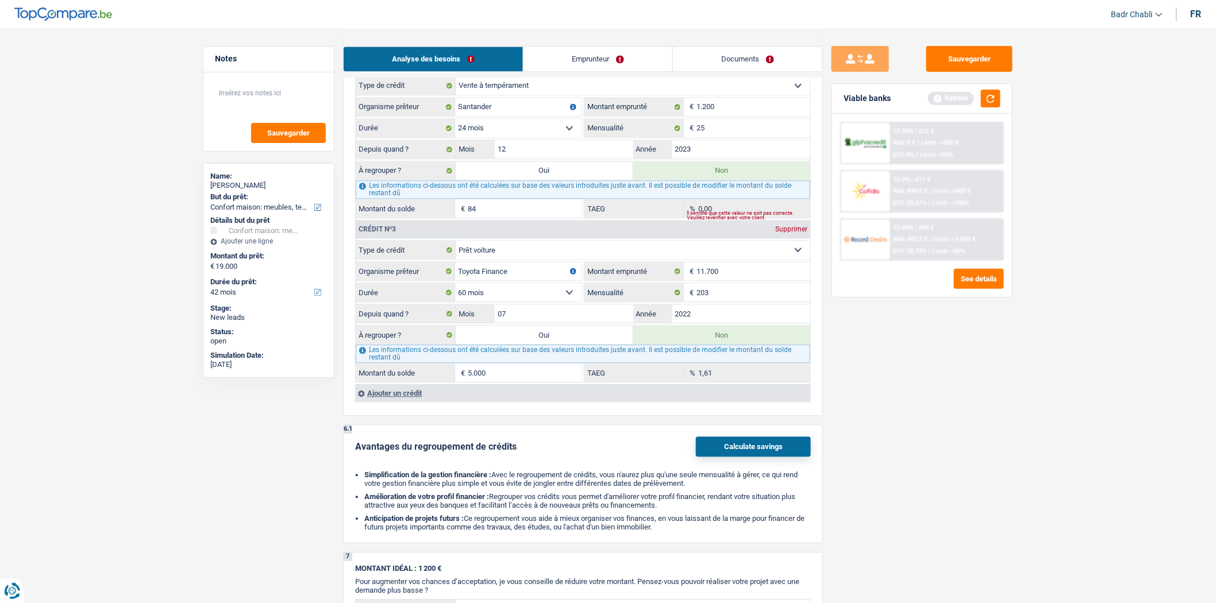
radio input "false"
select select "refinancing"
select select "84"
select select "refinancing"
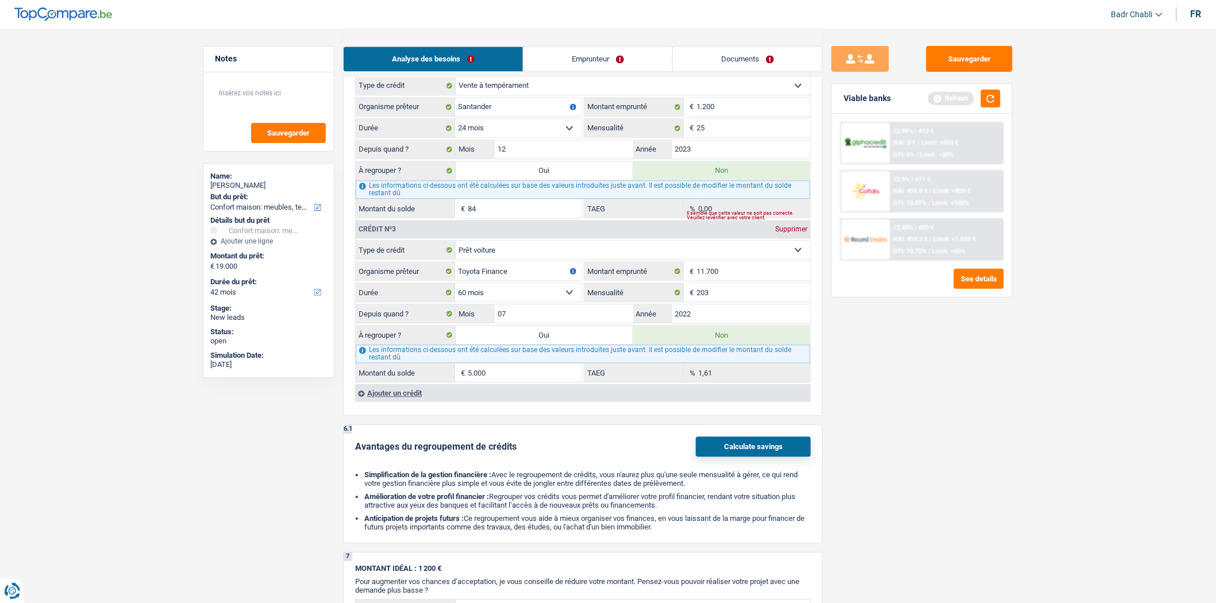
select select "84"
select select "refinancing"
select select "84"
select select "refinancing"
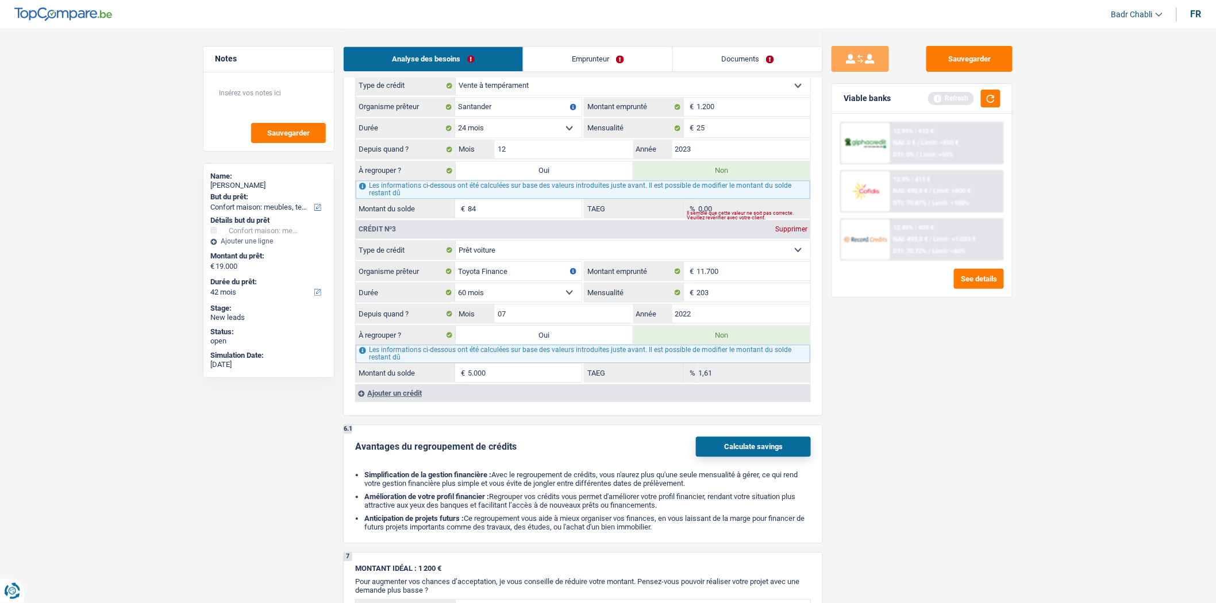
select select "household"
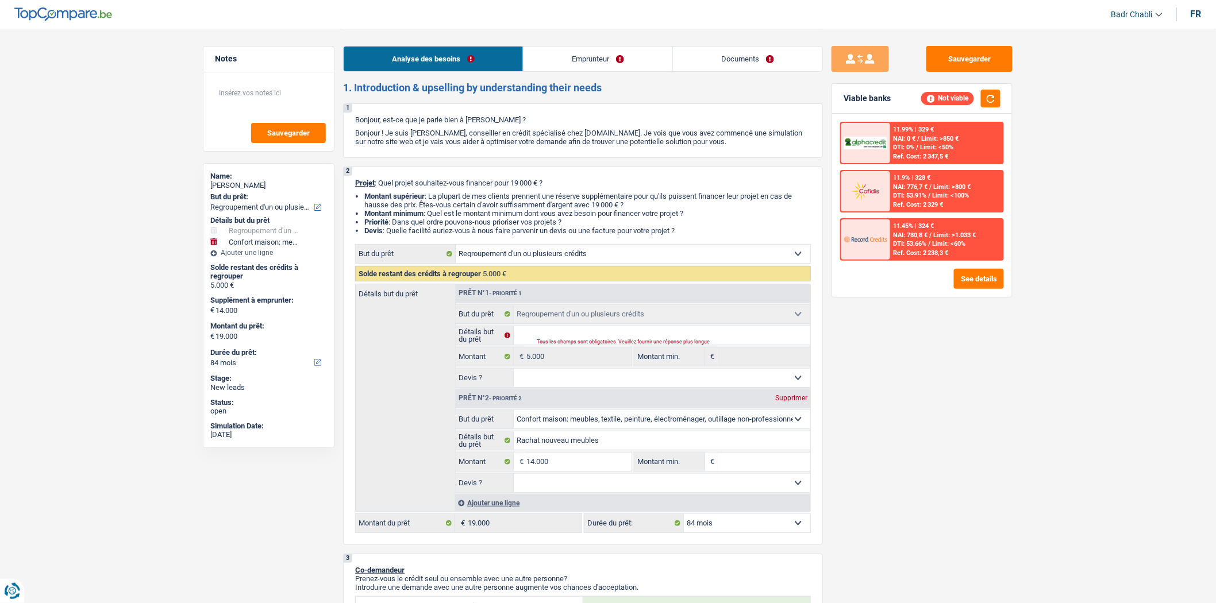
scroll to position [0, 0]
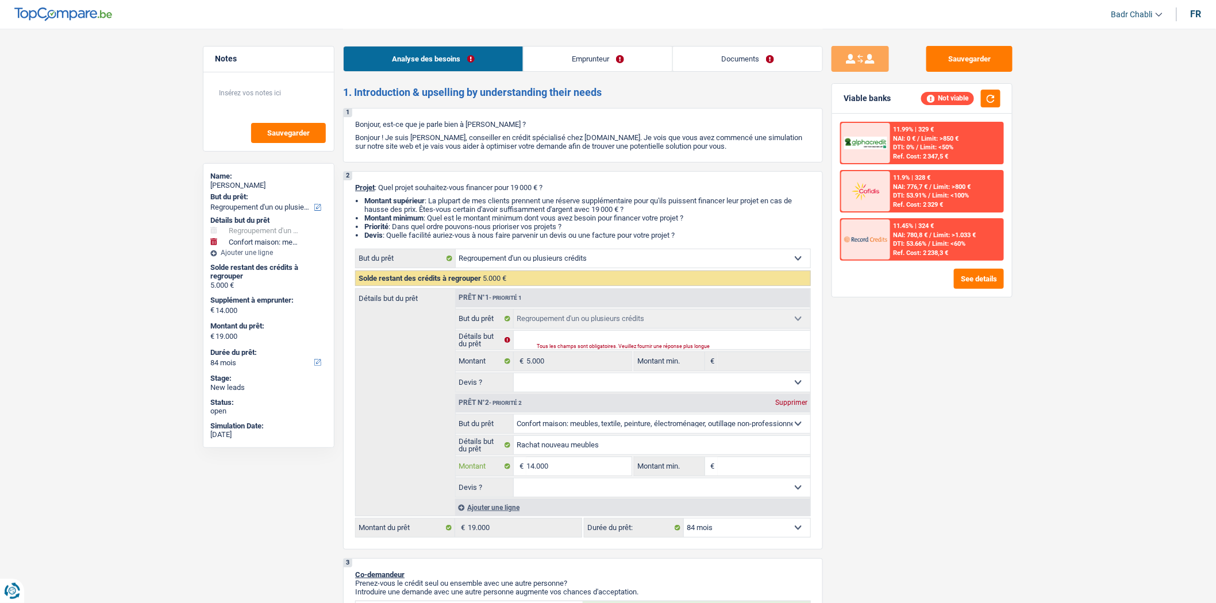
click at [579, 472] on input "14.000" at bounding box center [578, 466] width 105 height 18
type input "9"
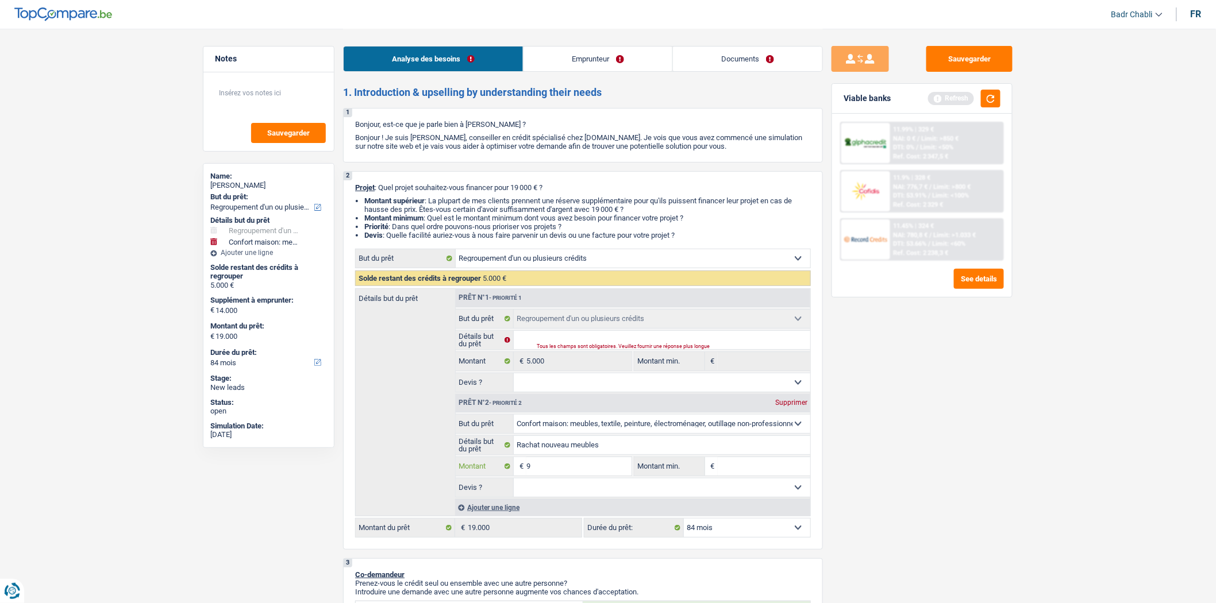
type input "90"
type input "900"
type input "9.000"
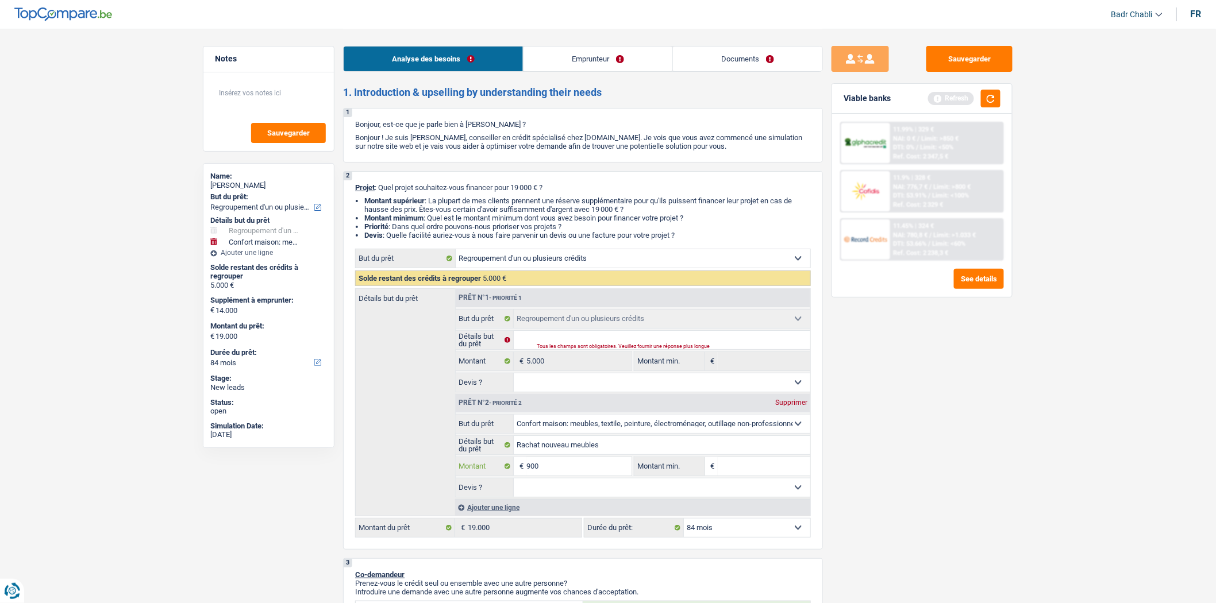
type input "9.000"
select select "60"
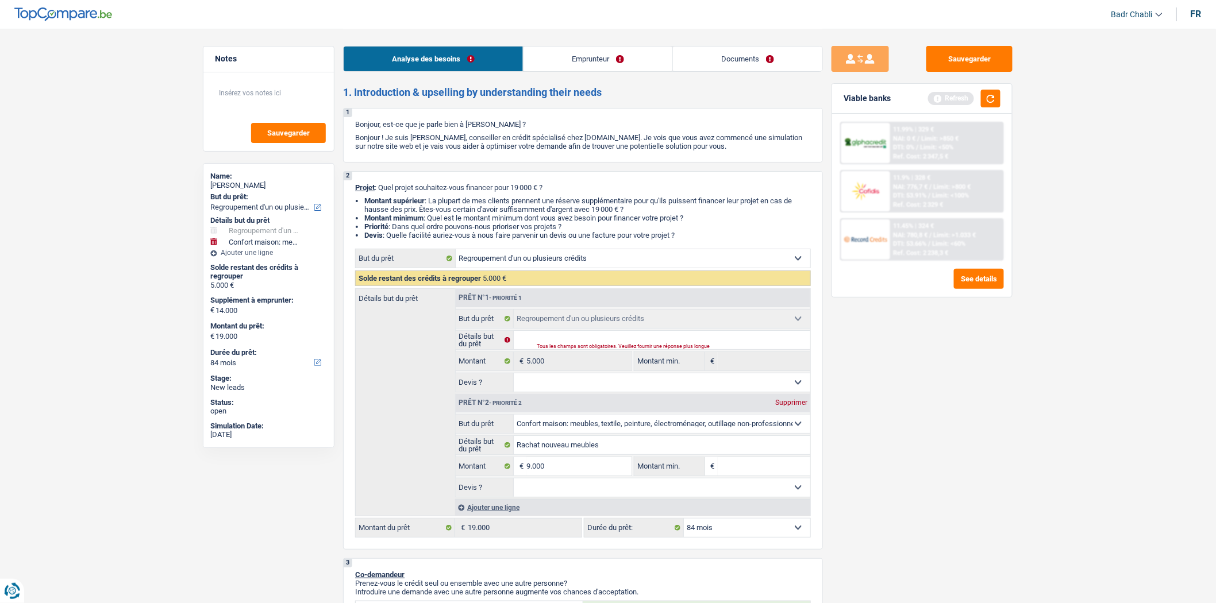
type input "9.000"
type input "14.000"
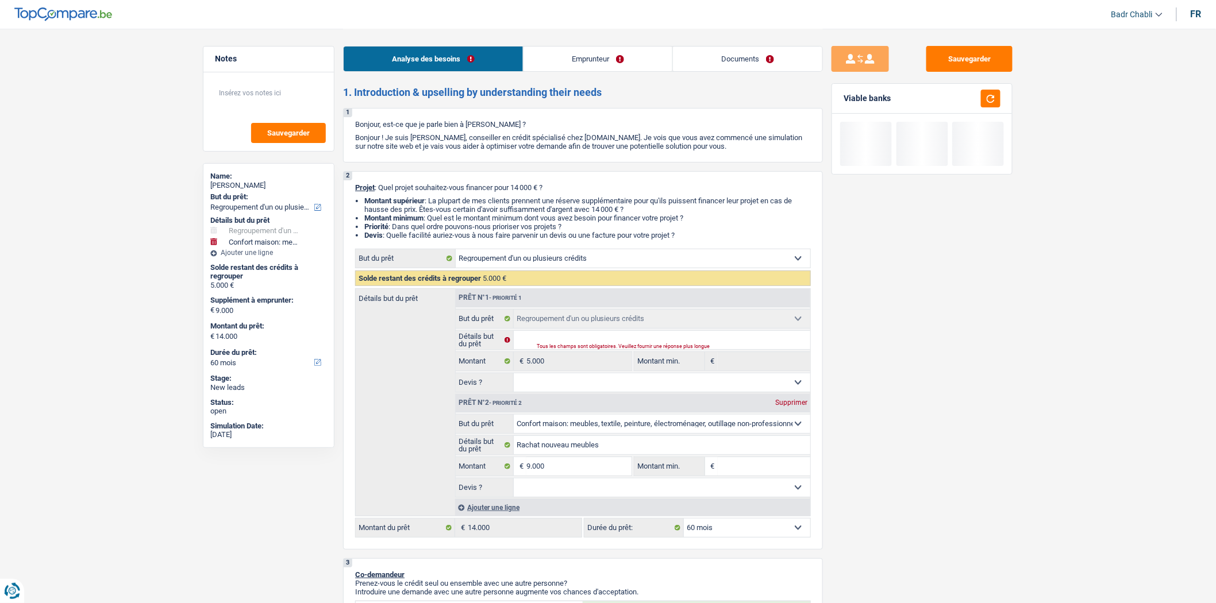
click at [761, 463] on input "Montant min." at bounding box center [764, 466] width 93 height 18
type input "5"
type input "50"
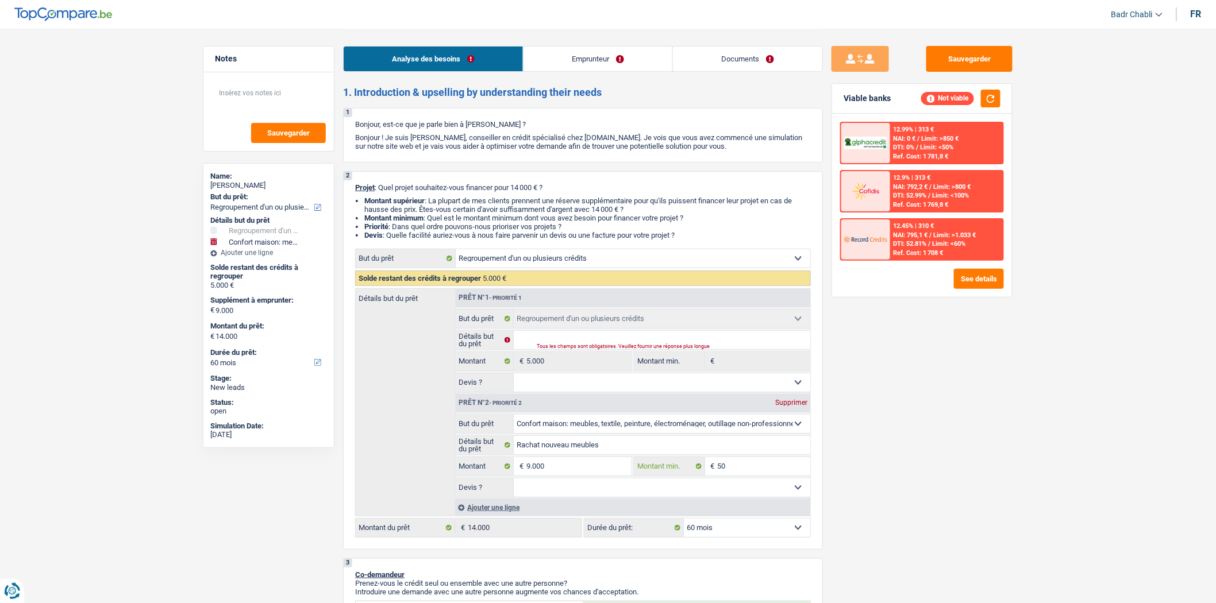
type input "500"
type input "5.001"
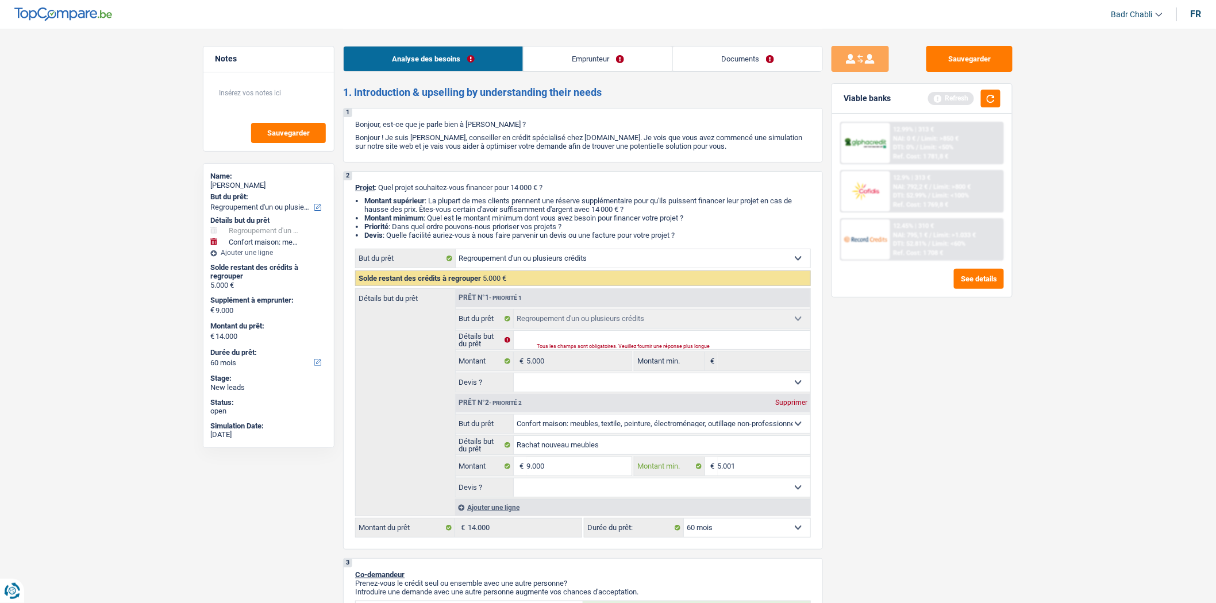
type input "5.001"
click at [645, 484] on select "Oui Non Non répondu Sélectionner une option" at bounding box center [662, 488] width 297 height 18
select select "false"
click at [514, 483] on select "Oui Non Non répondu Sélectionner une option" at bounding box center [662, 488] width 297 height 18
select select "false"
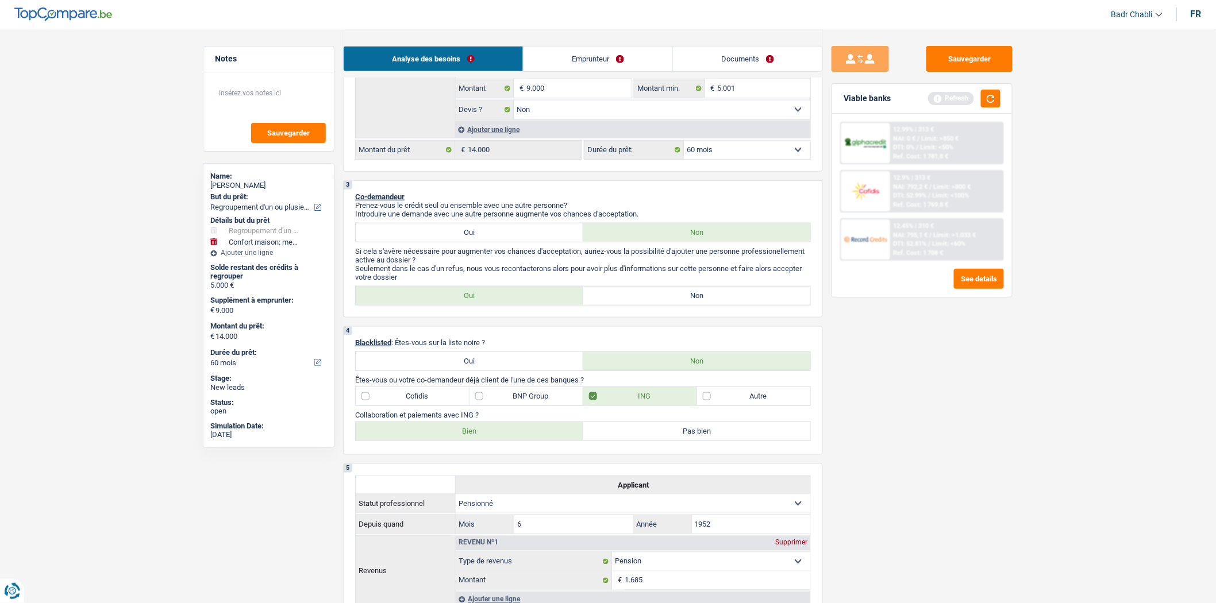
scroll to position [383, 0]
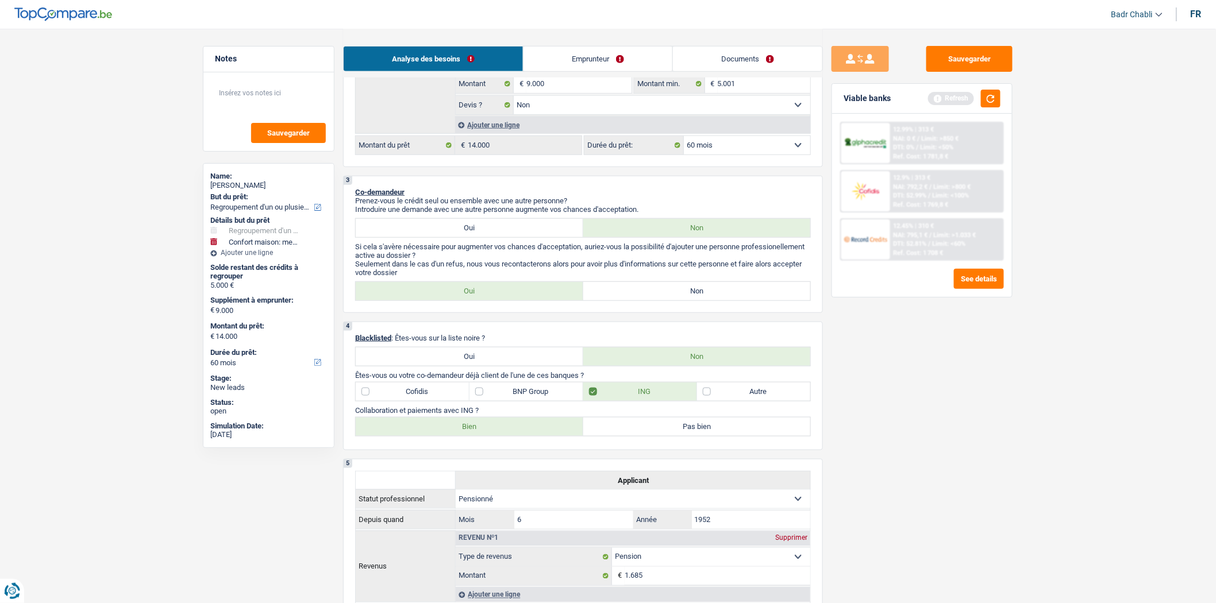
click at [673, 294] on label "Non" at bounding box center [697, 291] width 228 height 18
click at [673, 294] on input "Non" at bounding box center [697, 291] width 228 height 18
radio input "true"
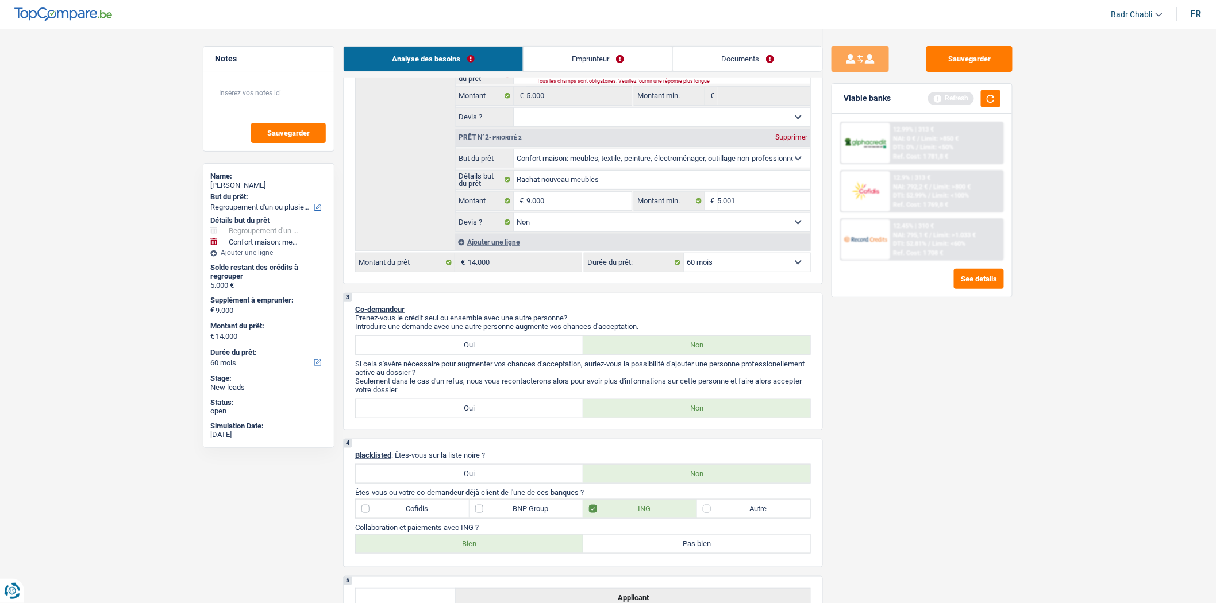
scroll to position [128, 0]
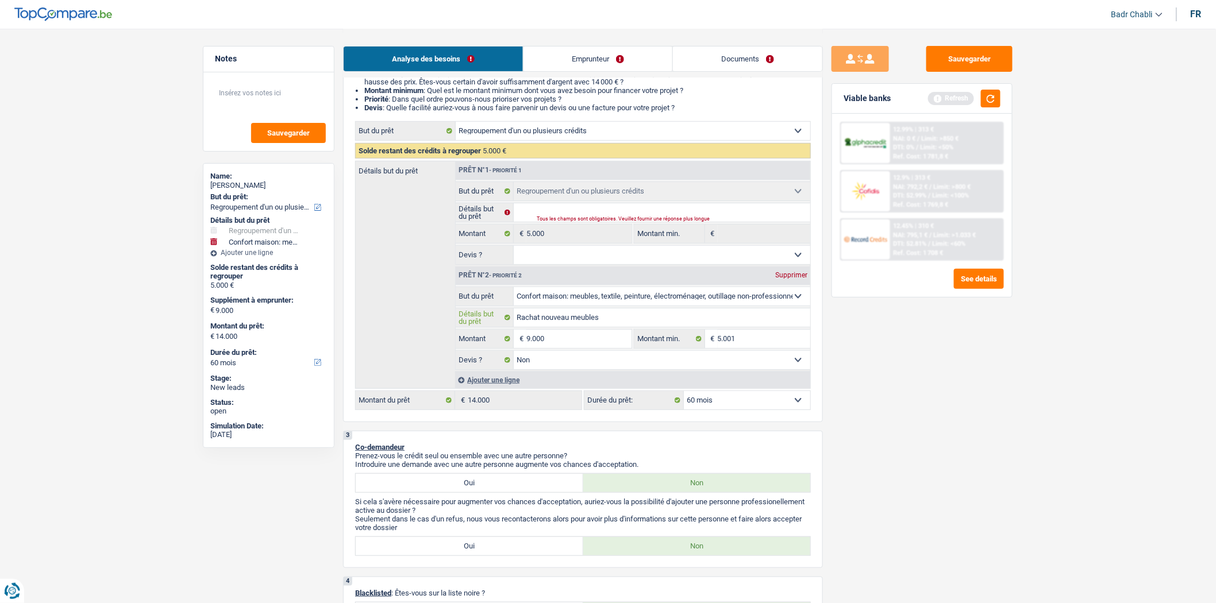
click at [615, 314] on input "Rachat nouveau meubles" at bounding box center [662, 318] width 297 height 18
type input "Rachat nouveau meubles"
type input "Rachat nouveau meubles e"
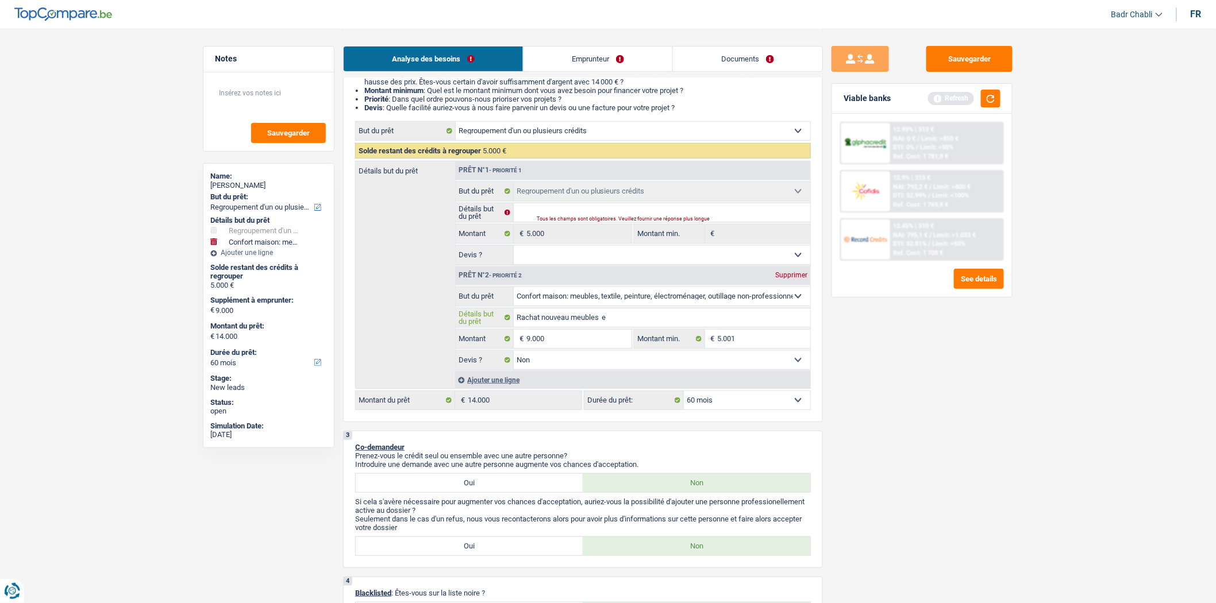
type input "Rachat nouveau meubles et"
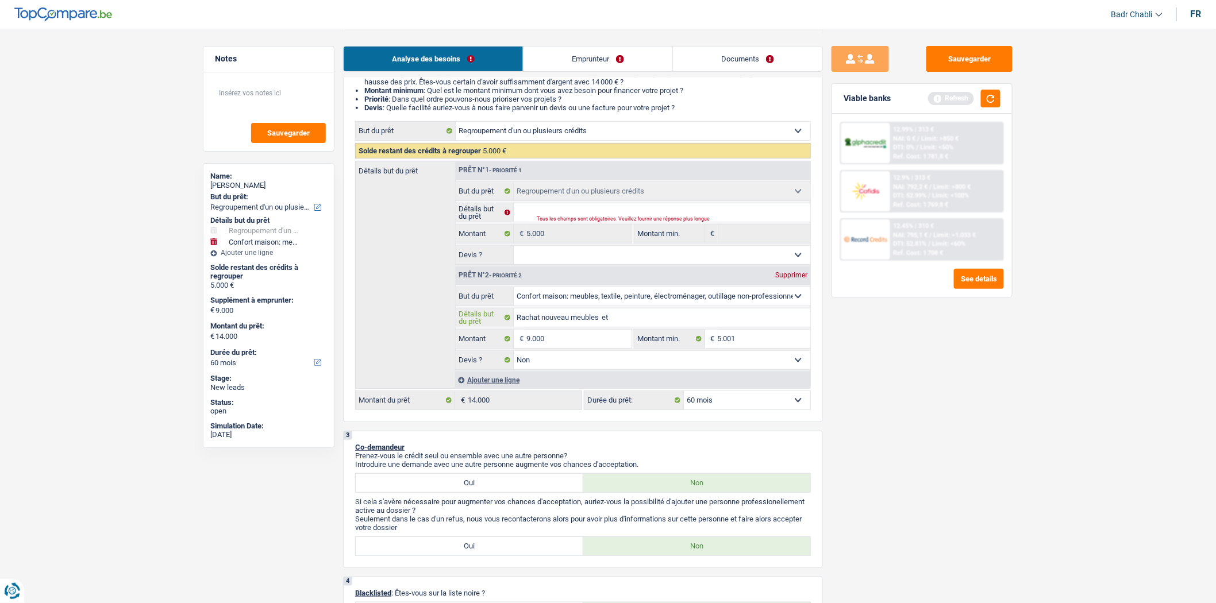
type input "Rachat nouveau meubles et"
type input "Rachat nouveau meubles e"
type input "Rachat nouveau meubles"
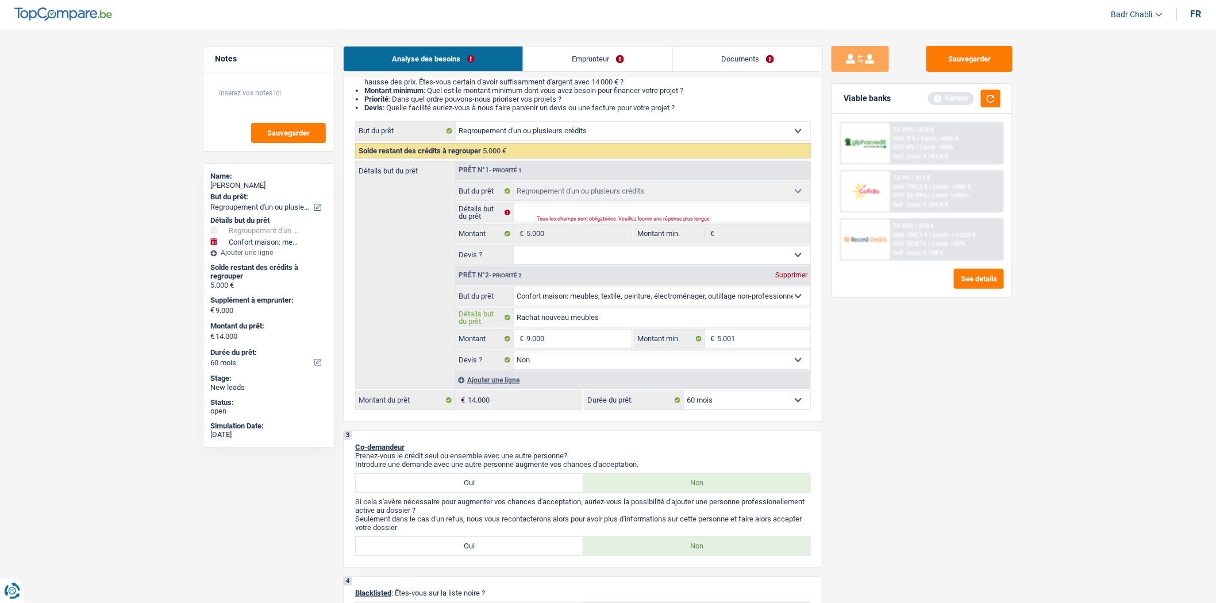
type input "Rachat nouveau meubles"
type input "Rachat nouveau meubles e"
type input "Rachat nouveau meubles et"
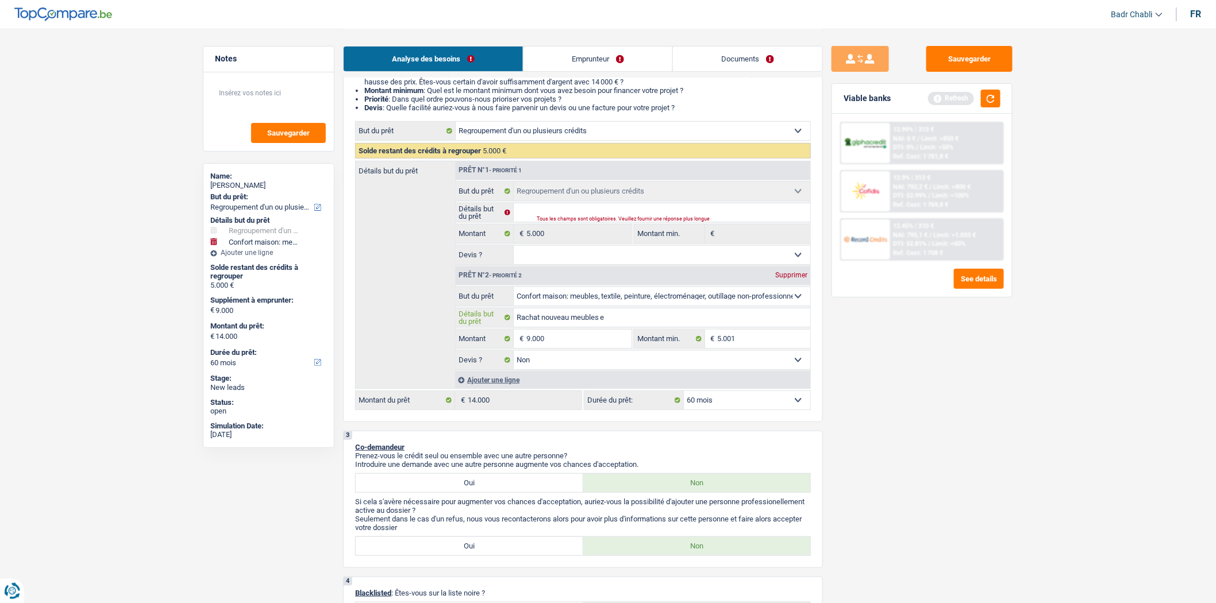
type input "Rachat nouveau meubles et"
type input "Rachat nouveau meubles e"
type input "Rachat nouveau meubles"
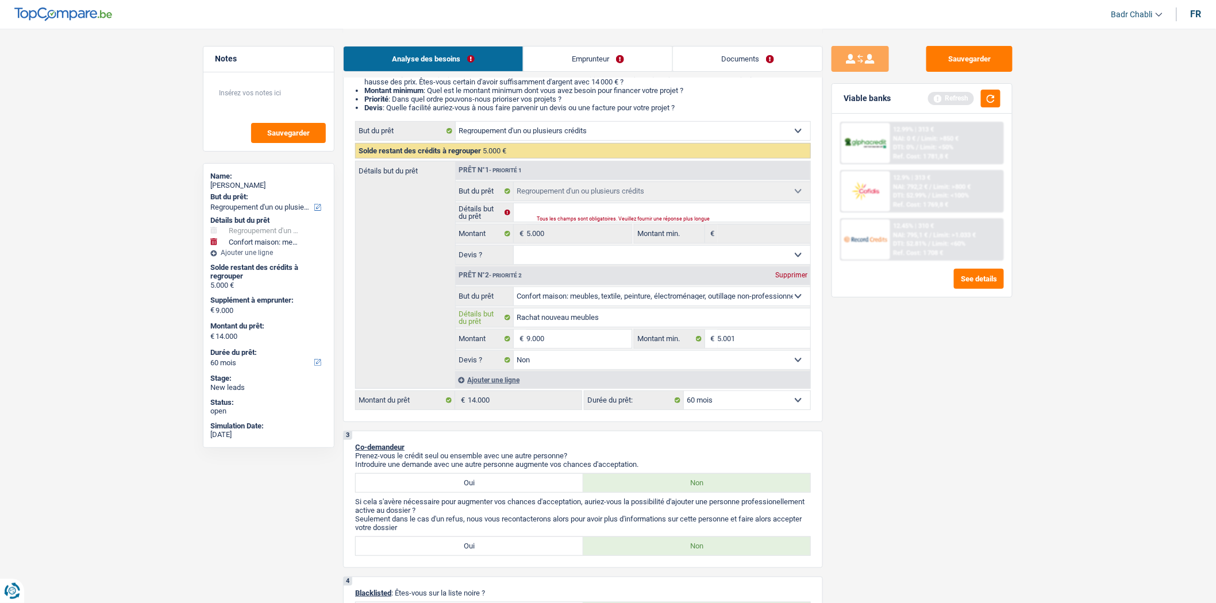
type input "Rachat nouveau meubles e"
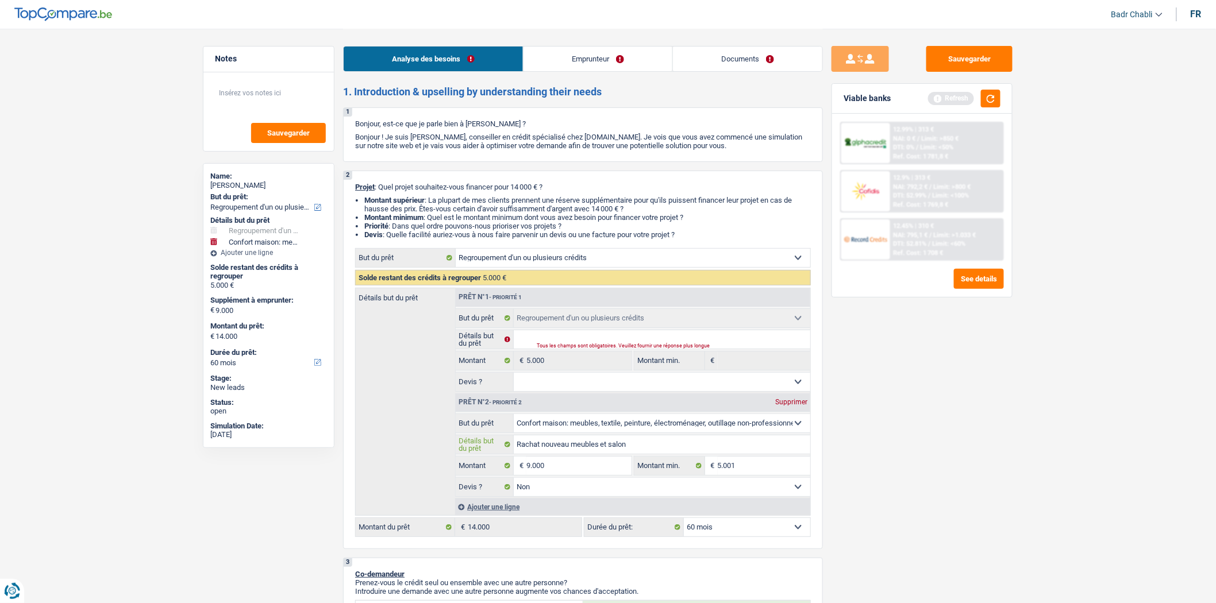
scroll to position [0, 0]
click at [572, 61] on link "Emprunteur" at bounding box center [598, 59] width 149 height 25
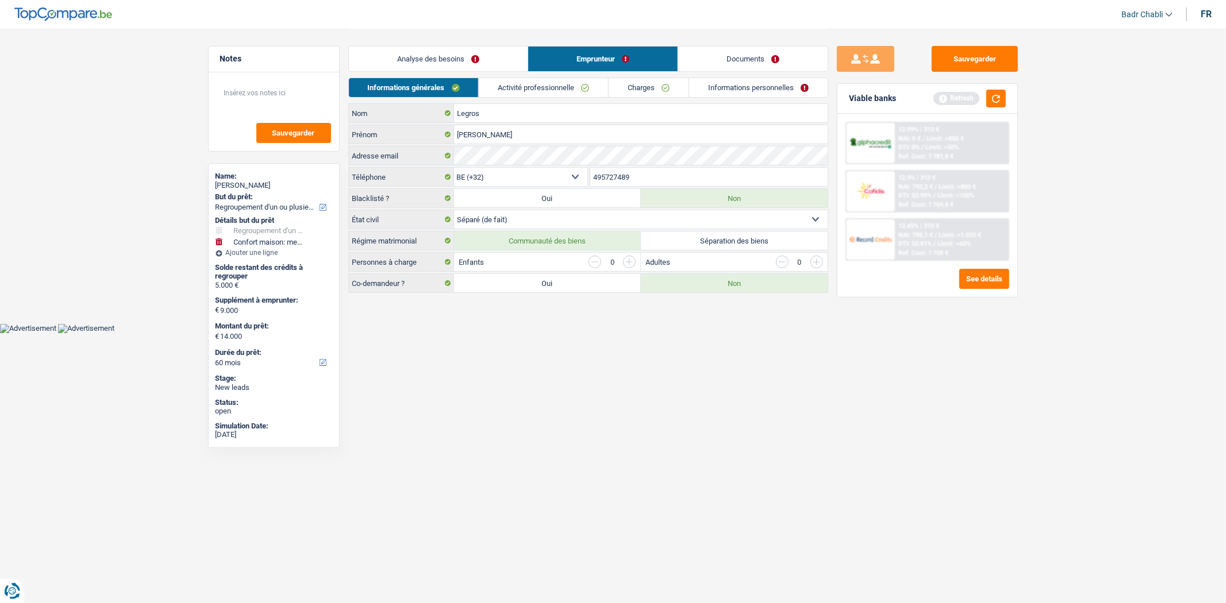
click at [767, 60] on link "Documents" at bounding box center [752, 59] width 149 height 25
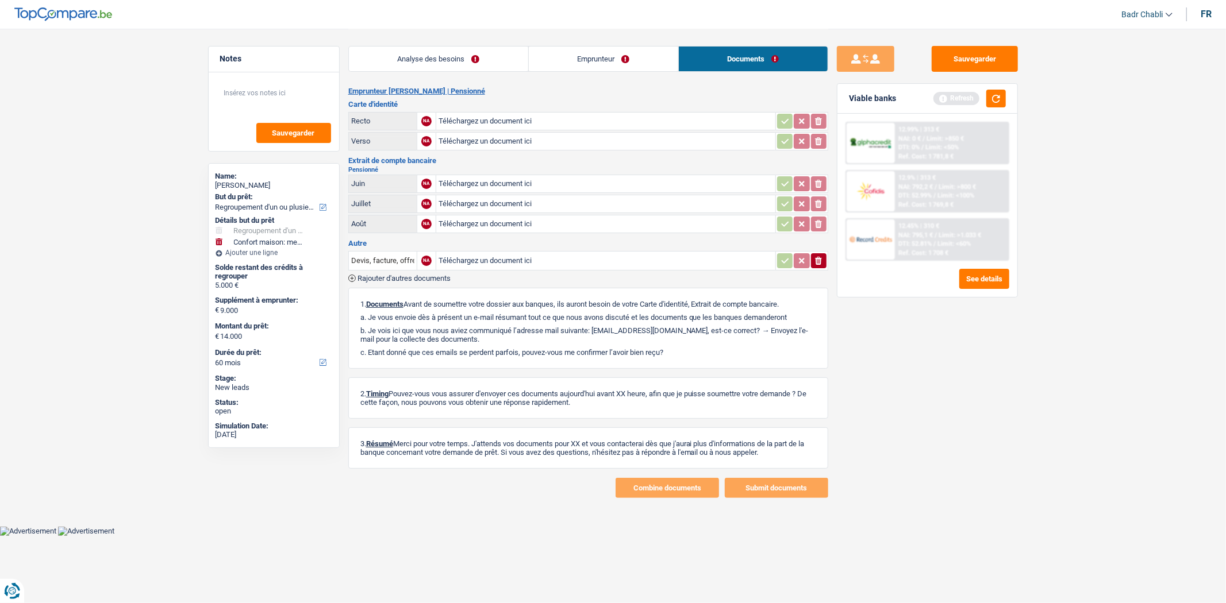
click at [609, 55] on link "Emprunteur" at bounding box center [603, 59] width 149 height 25
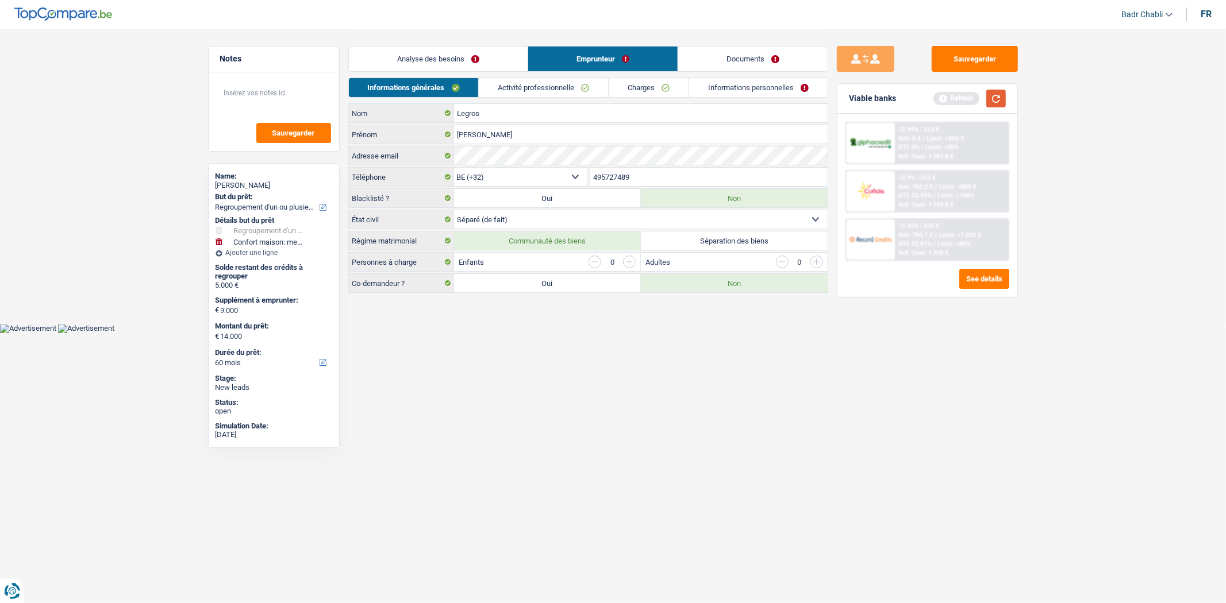
click at [1003, 97] on button "button" at bounding box center [996, 99] width 20 height 18
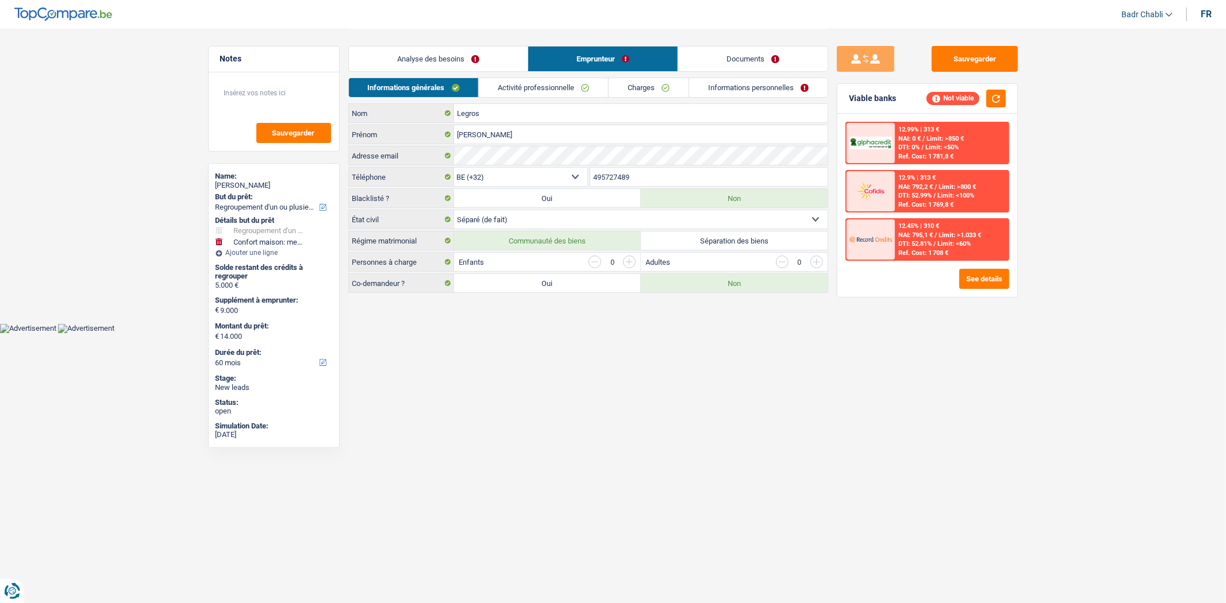
click at [529, 87] on link "Activité professionnelle" at bounding box center [543, 87] width 129 height 19
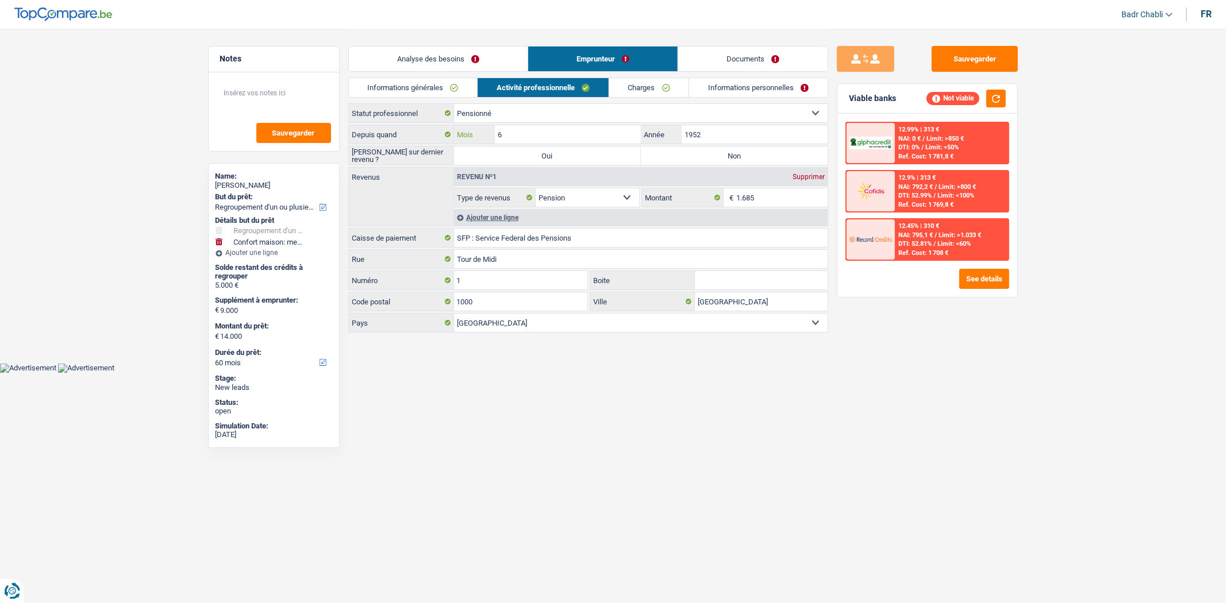
click at [605, 126] on input "6" at bounding box center [567, 134] width 145 height 18
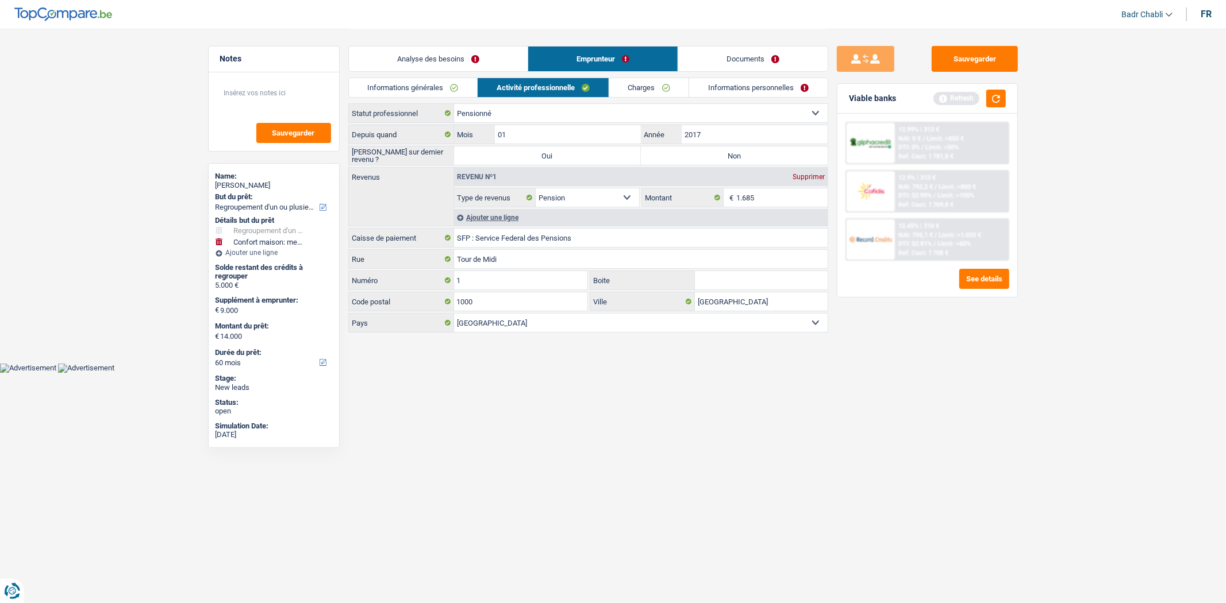
click at [699, 151] on label "Non" at bounding box center [734, 156] width 187 height 18
click at [699, 151] on input "Non" at bounding box center [734, 156] width 187 height 18
click at [1001, 94] on button "button" at bounding box center [996, 99] width 20 height 18
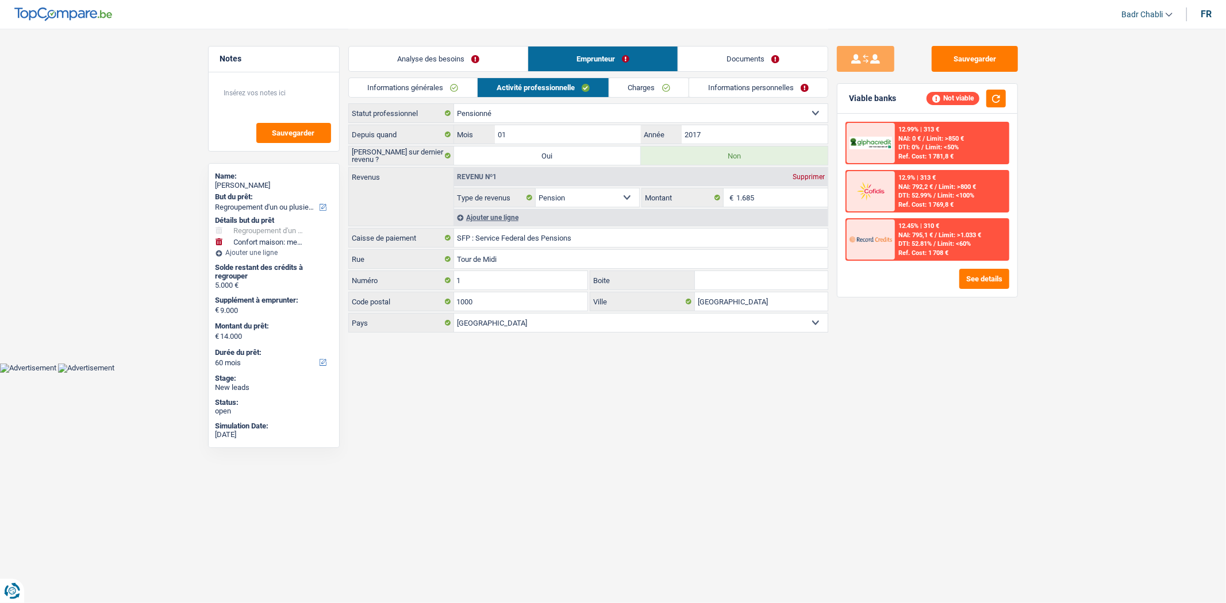
click at [651, 78] on link "Charges" at bounding box center [649, 87] width 80 height 19
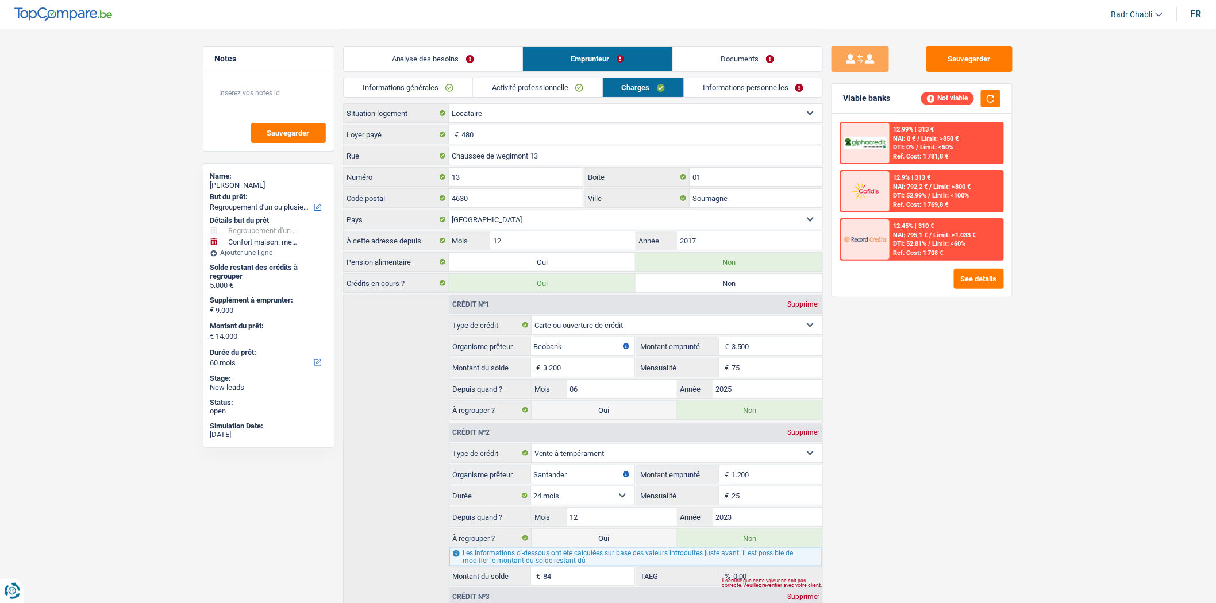
click at [536, 91] on link "Activité professionnelle" at bounding box center [537, 87] width 129 height 19
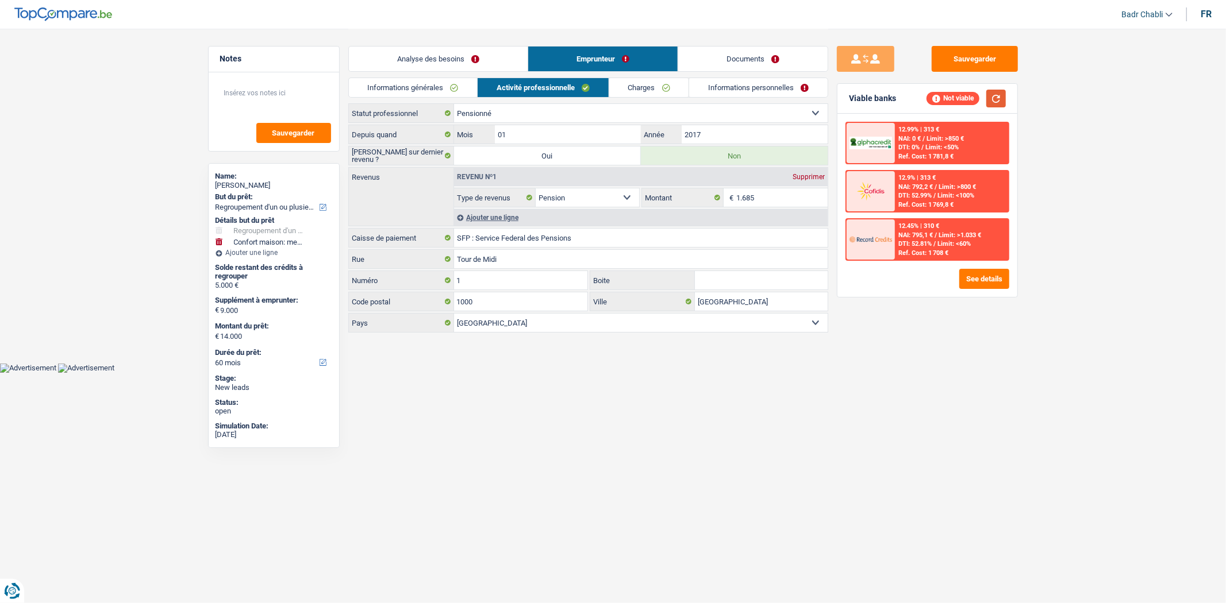
click at [1001, 98] on button "button" at bounding box center [996, 99] width 20 height 18
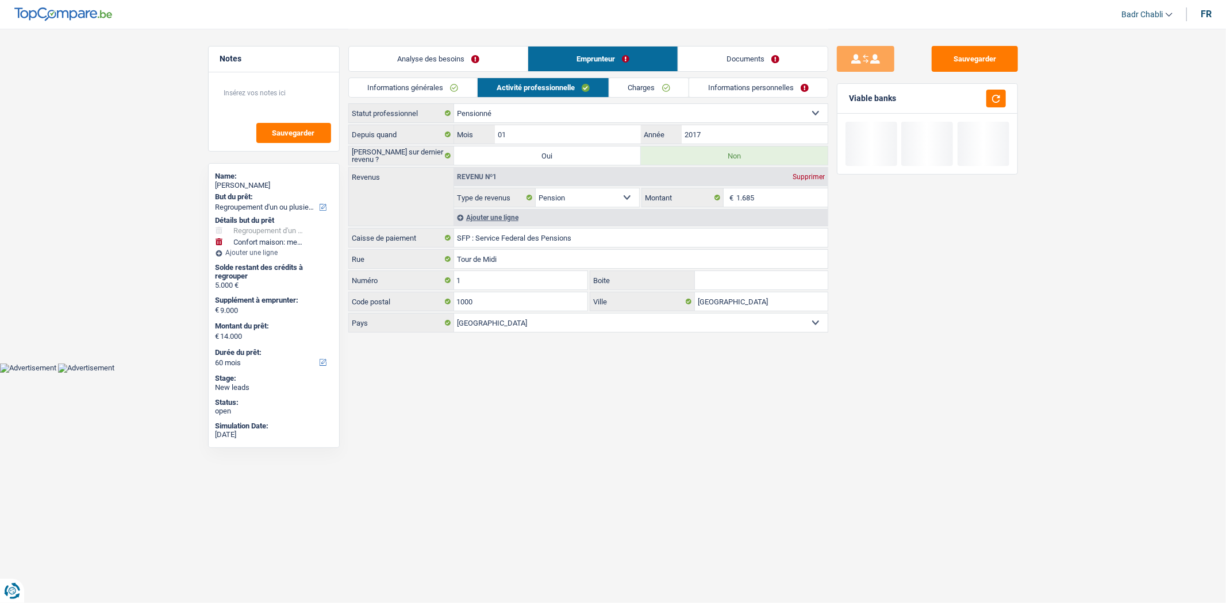
click at [642, 84] on link "Charges" at bounding box center [649, 87] width 80 height 19
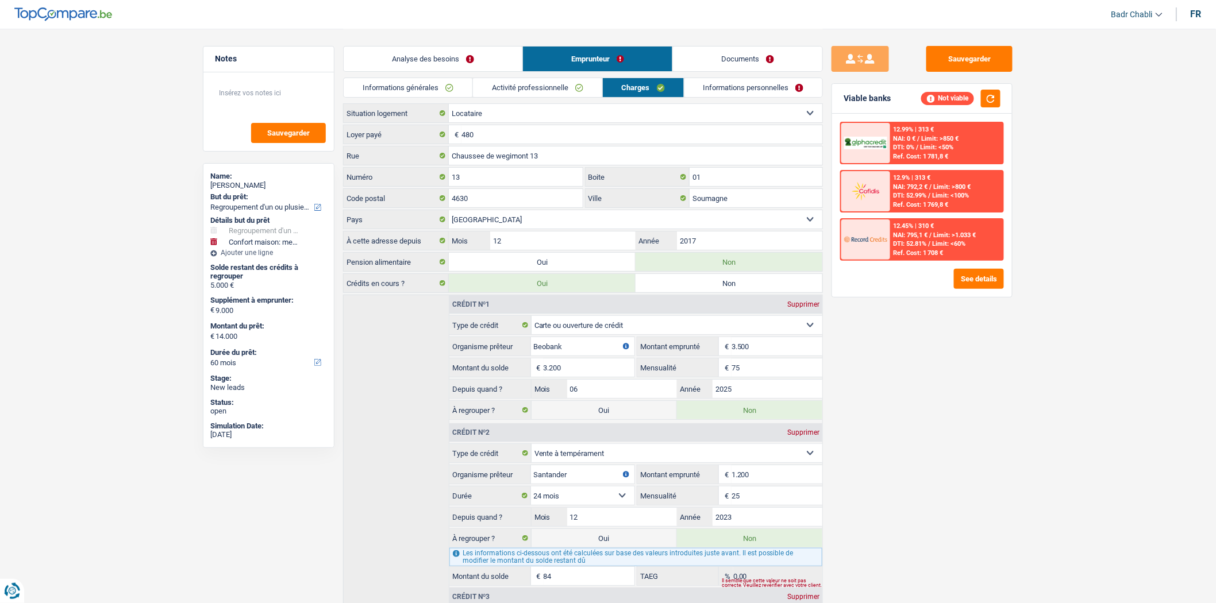
click at [560, 87] on link "Activité professionnelle" at bounding box center [537, 87] width 129 height 19
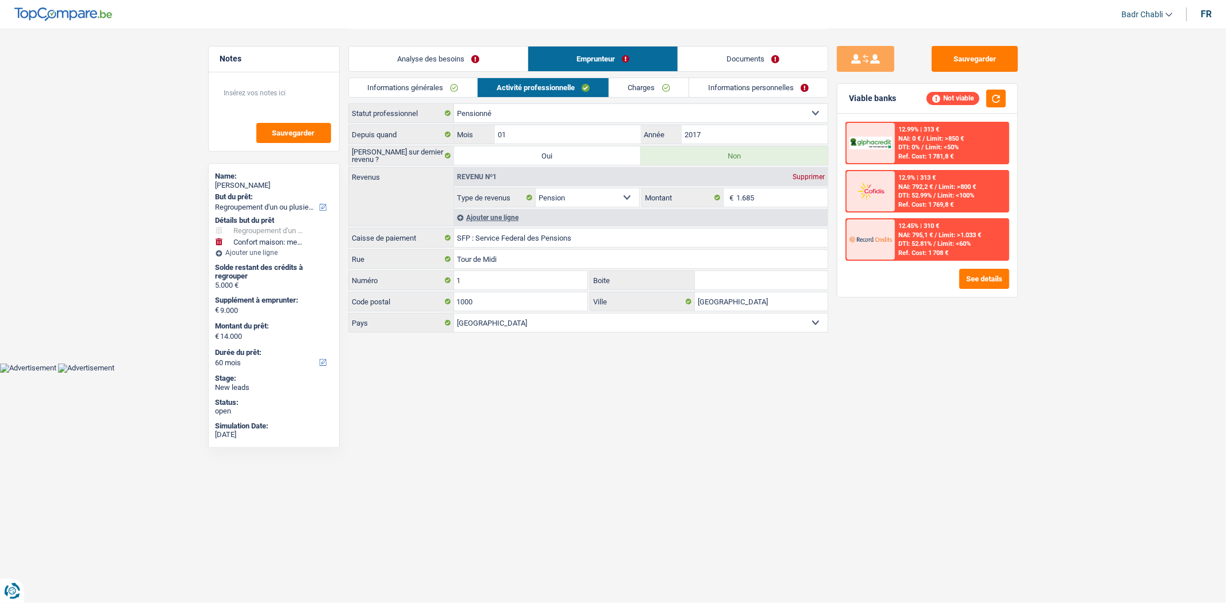
click at [658, 86] on link "Charges" at bounding box center [649, 87] width 80 height 19
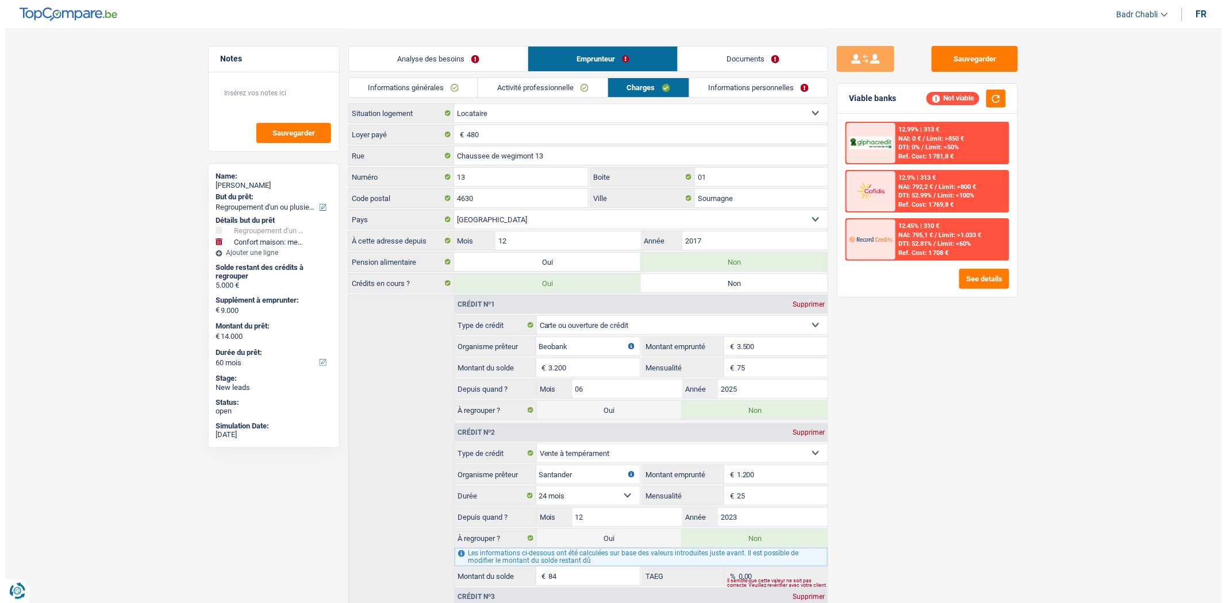
scroll to position [210, 0]
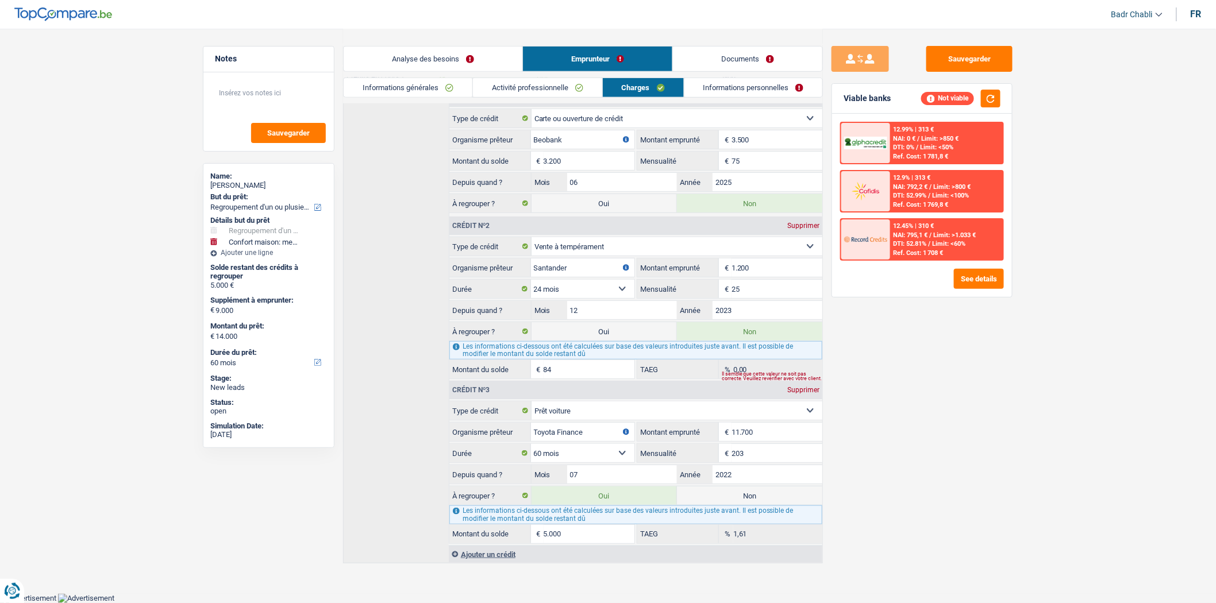
click at [620, 330] on label "Oui" at bounding box center [604, 331] width 145 height 18
click at [620, 330] on input "Oui" at bounding box center [604, 331] width 145 height 18
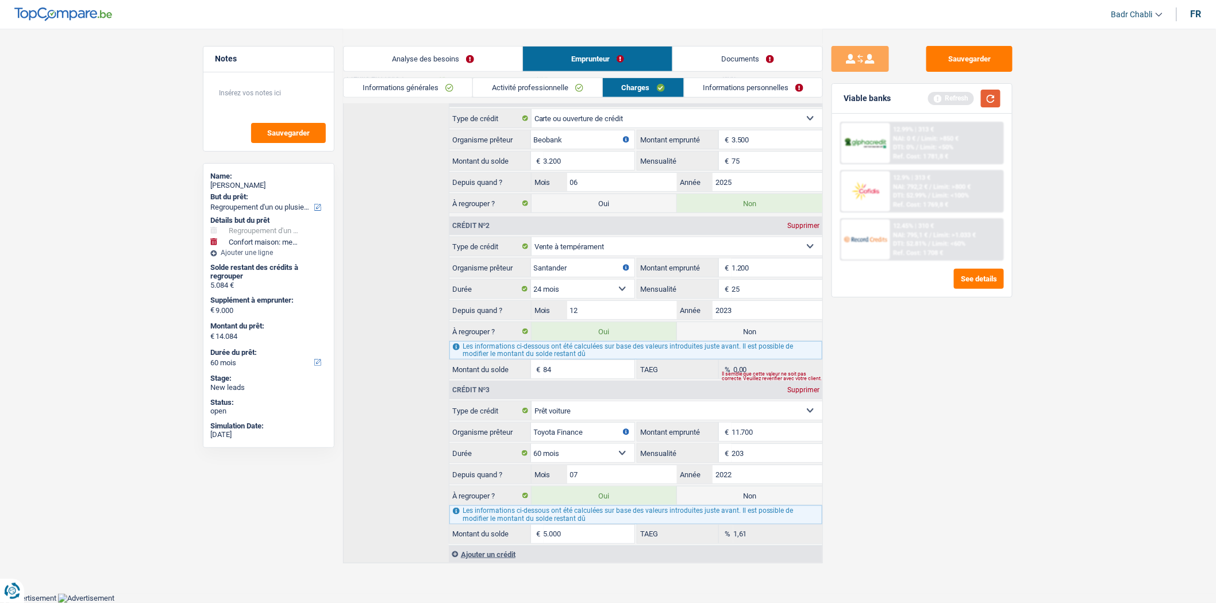
click at [983, 106] on button "button" at bounding box center [991, 99] width 20 height 18
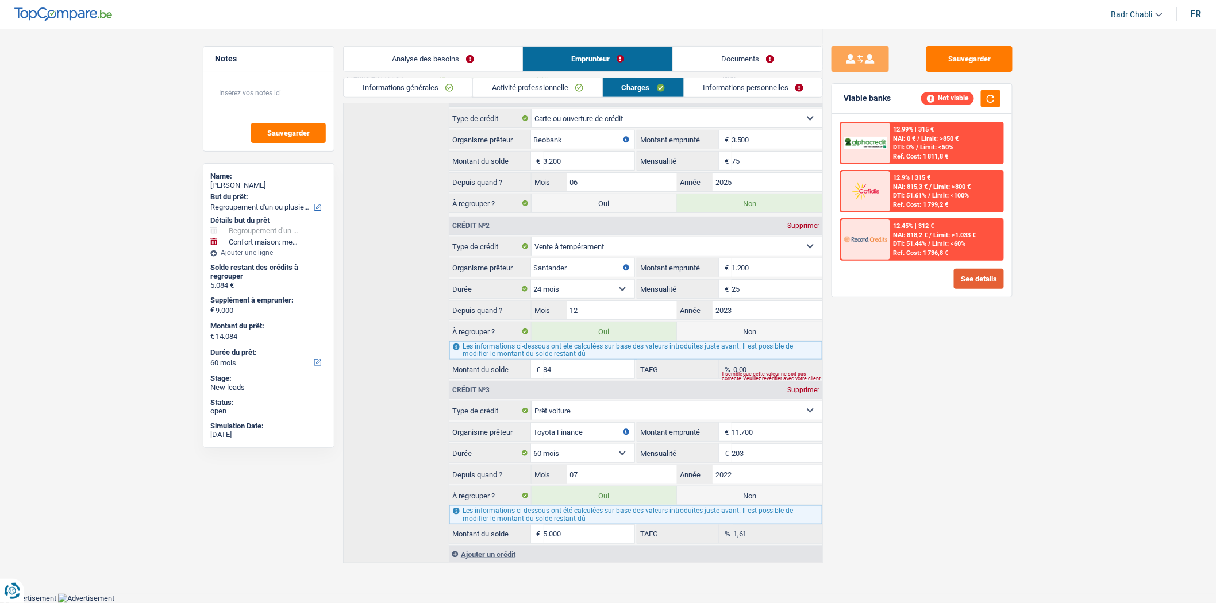
click at [974, 274] on button "See details" at bounding box center [979, 279] width 50 height 20
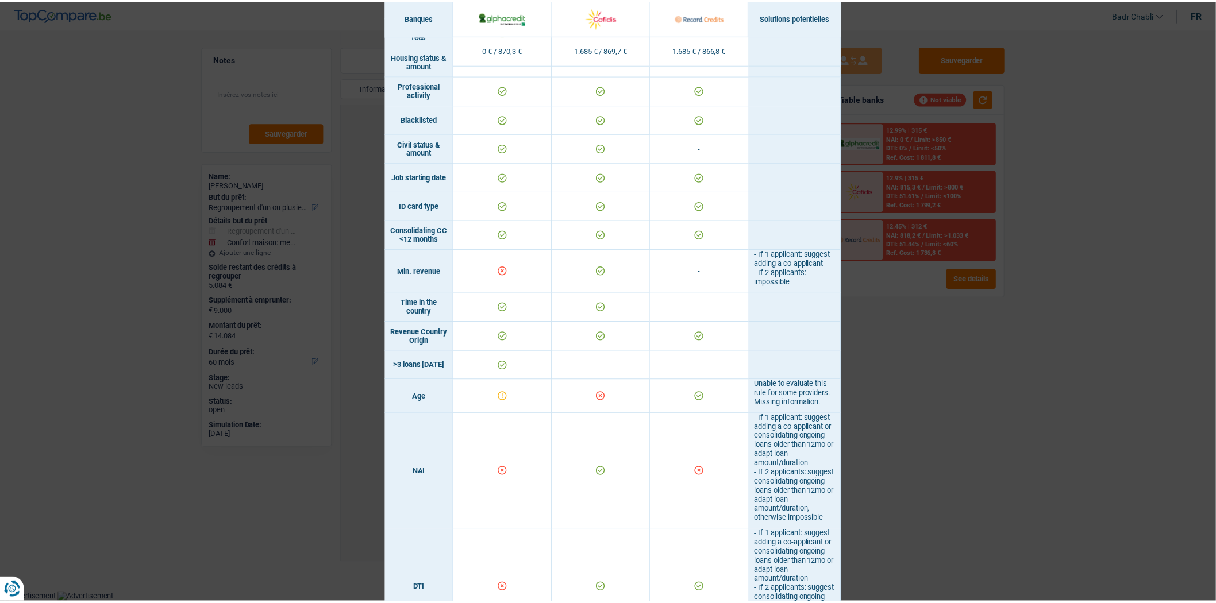
scroll to position [0, 0]
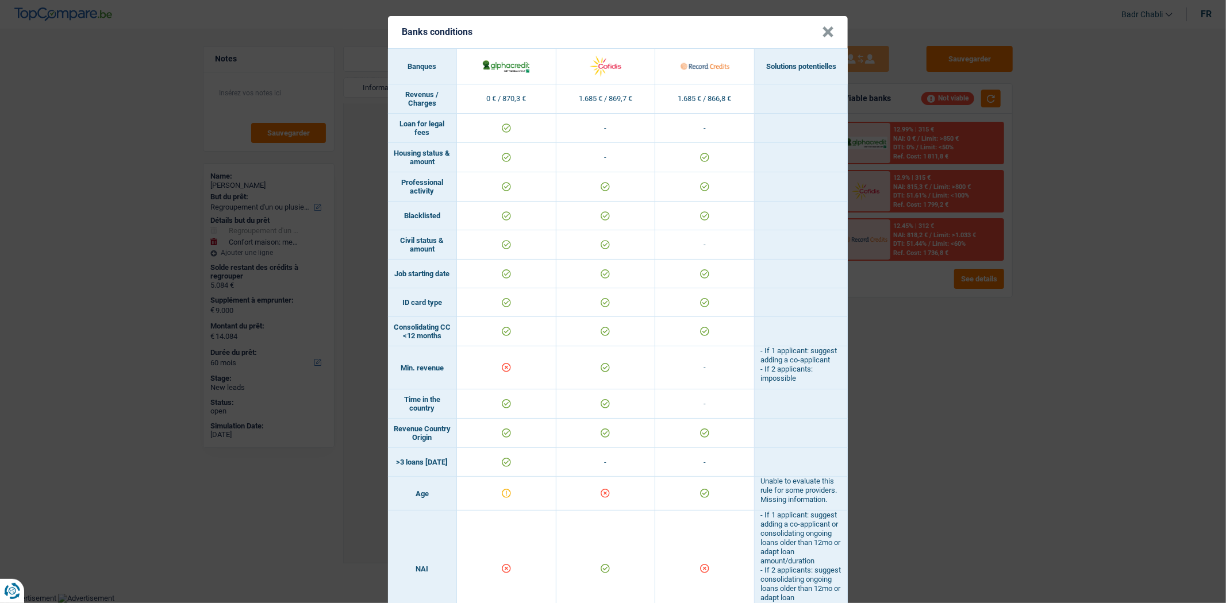
click at [822, 26] on button "×" at bounding box center [828, 31] width 12 height 11
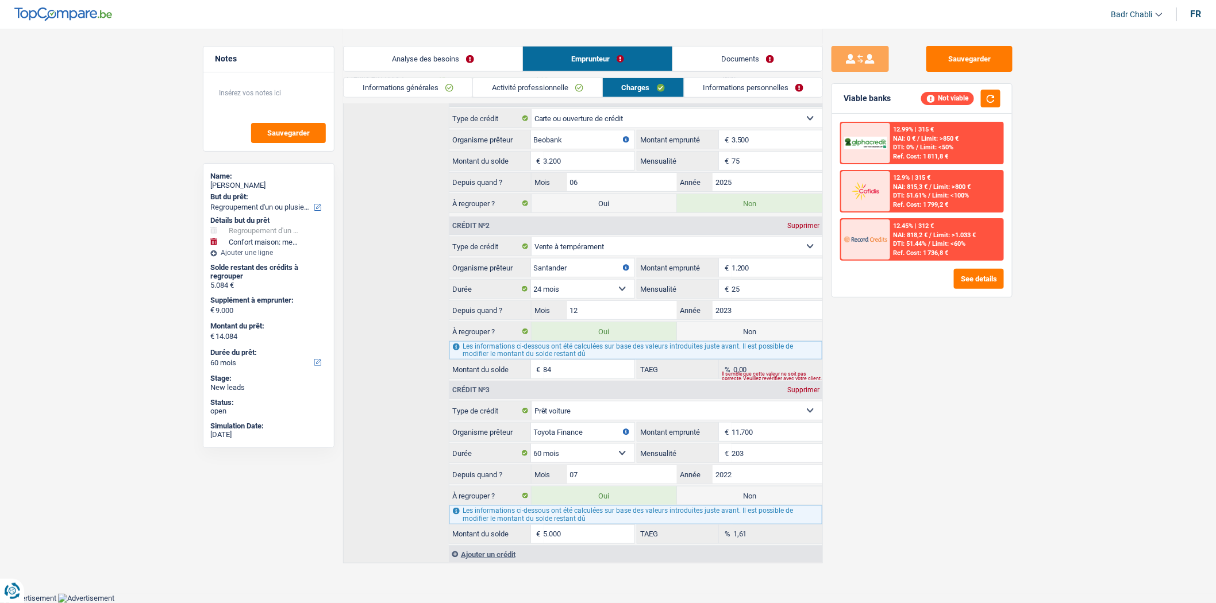
click at [512, 78] on link "Activité professionnelle" at bounding box center [537, 87] width 129 height 19
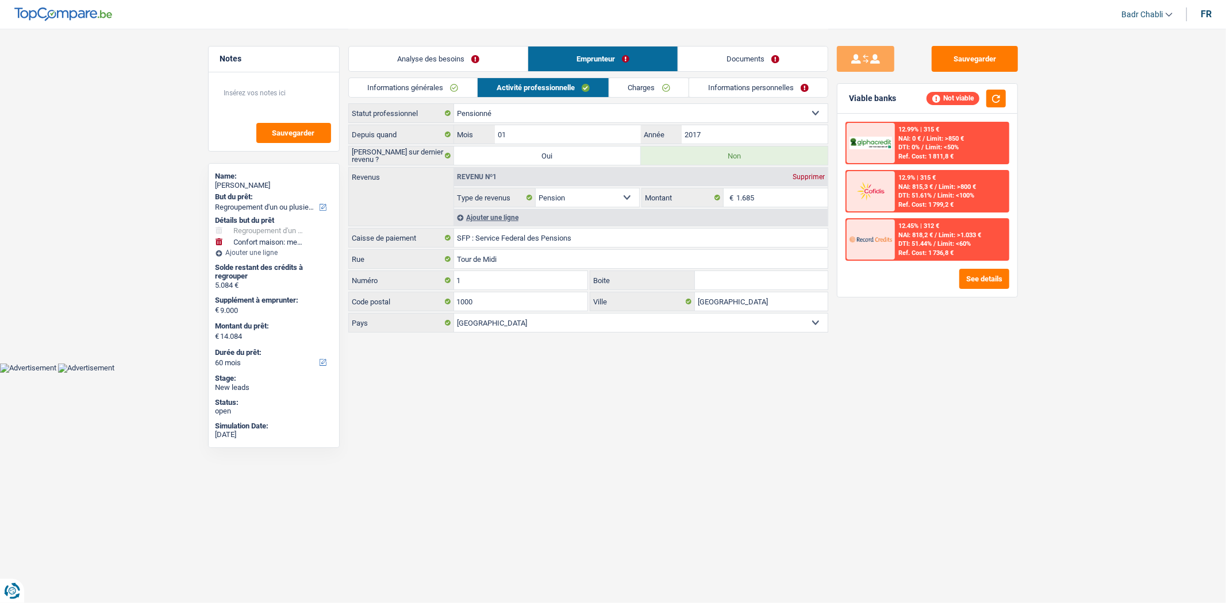
click at [456, 59] on link "Analyse des besoins" at bounding box center [438, 59] width 179 height 25
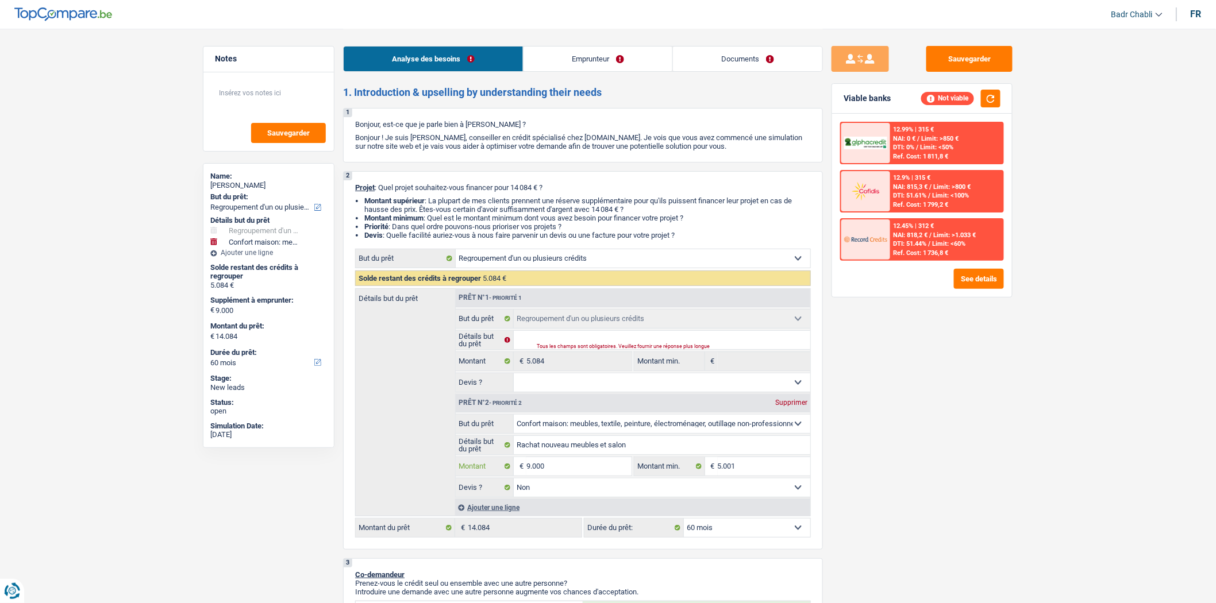
click at [559, 463] on input "9.000" at bounding box center [578, 466] width 105 height 18
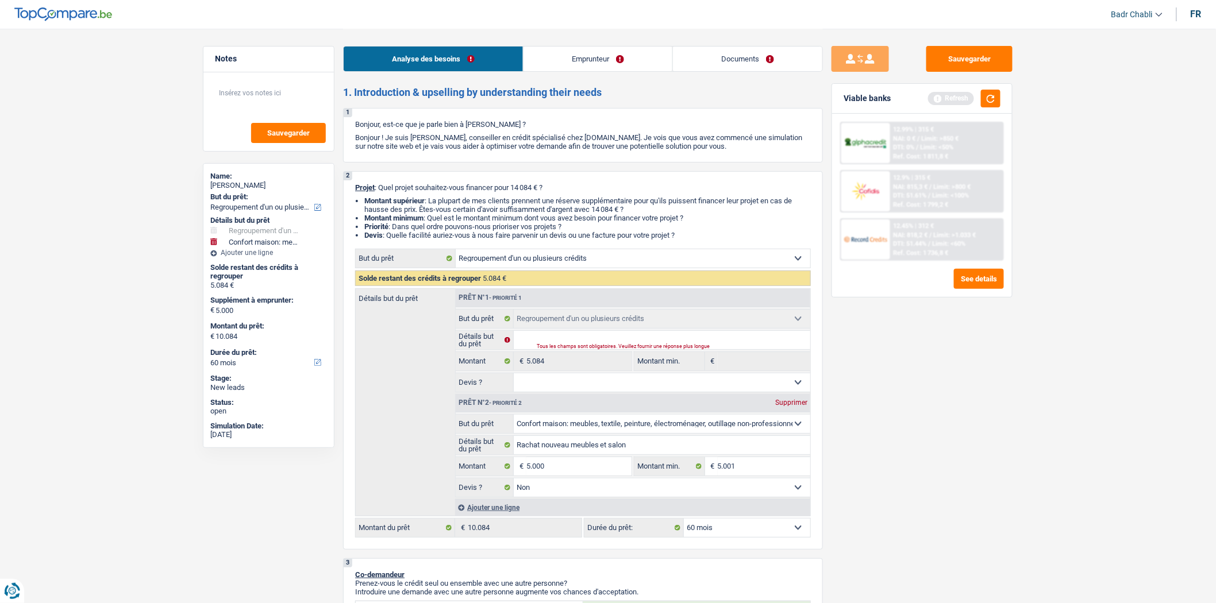
click at [1001, 90] on div "Viable banks Refresh" at bounding box center [922, 99] width 180 height 30
click at [997, 92] on button "button" at bounding box center [991, 99] width 20 height 18
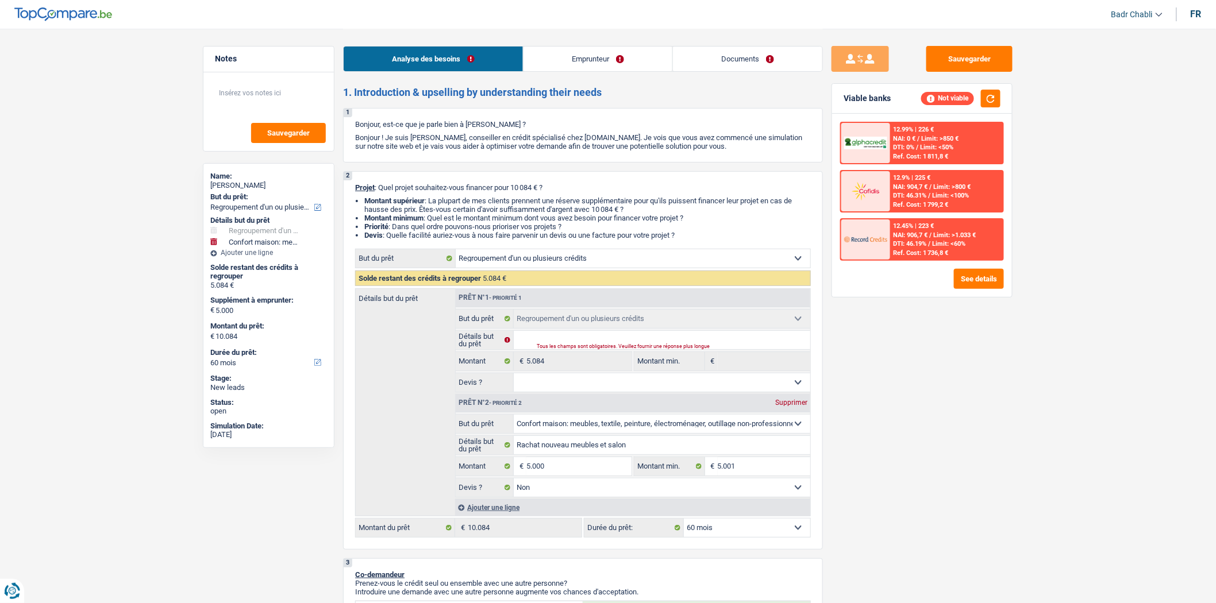
click at [593, 62] on link "Emprunteur" at bounding box center [598, 59] width 149 height 25
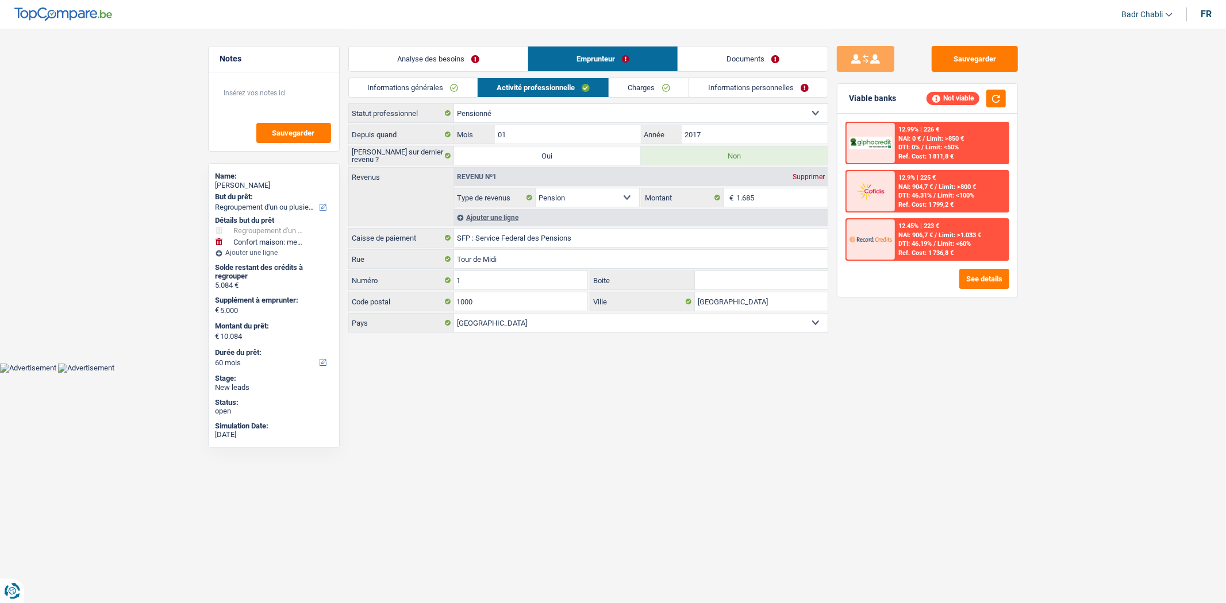
click at [440, 60] on link "Analyse des besoins" at bounding box center [438, 59] width 179 height 25
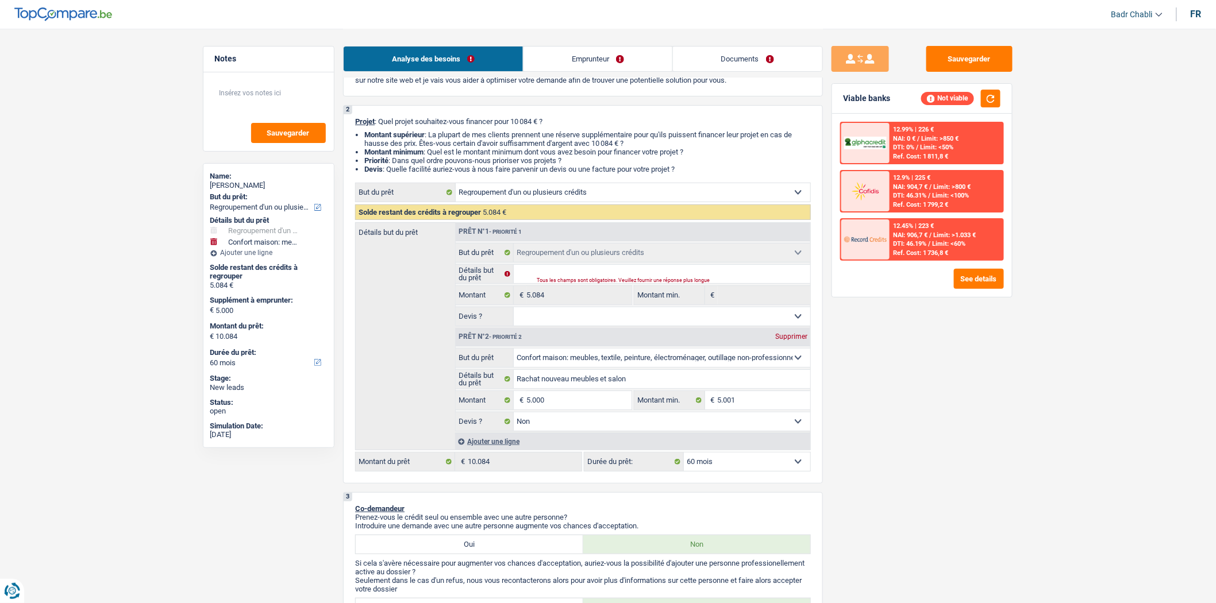
scroll to position [128, 0]
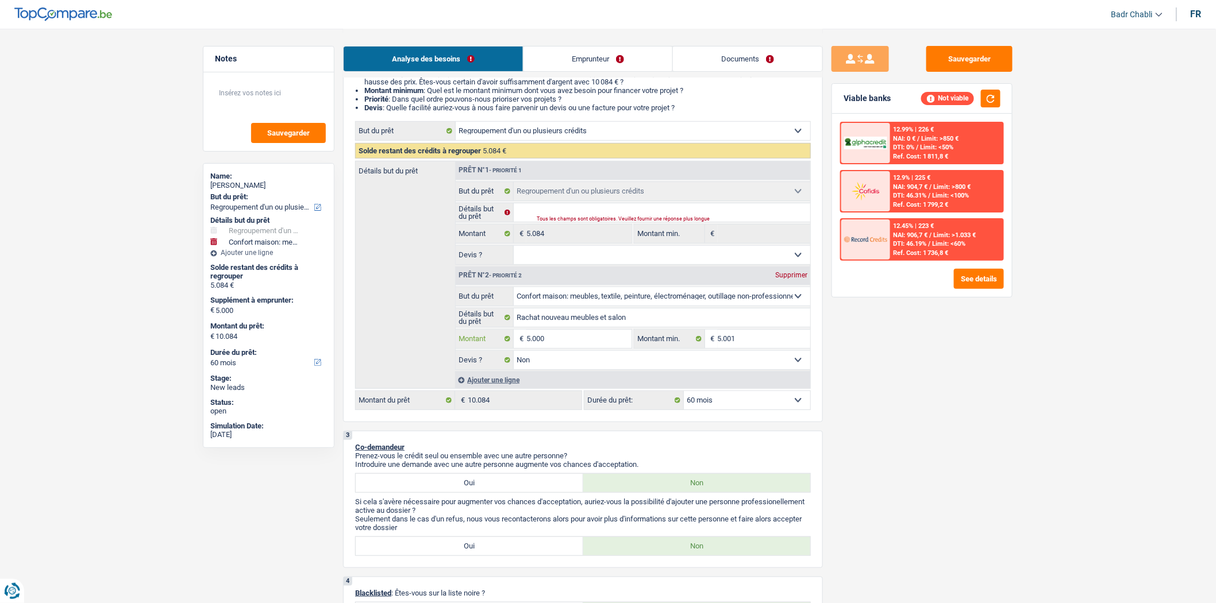
click at [557, 340] on input "5.000" at bounding box center [578, 339] width 105 height 18
click at [803, 272] on div "Prêt n°2 - Priorité 2 Supprimer" at bounding box center [633, 276] width 355 height 18
click at [791, 283] on div "Prêt n°2 - Priorité 2 Supprimer" at bounding box center [633, 276] width 355 height 18
click at [714, 401] on select "12 mois 18 mois 24 mois 30 mois 36 mois 42 mois 48 mois 60 mois Sélectionner un…" at bounding box center [747, 400] width 126 height 18
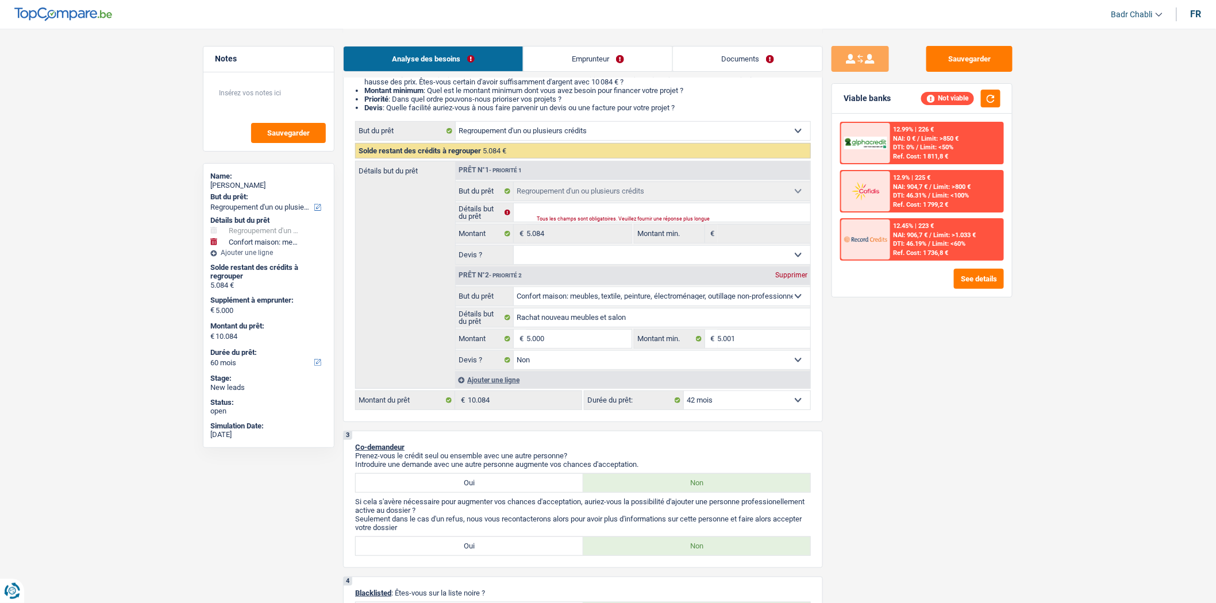
click at [684, 395] on select "12 mois 18 mois 24 mois 30 mois 36 mois 42 mois 48 mois 60 mois Sélectionner un…" at bounding box center [747, 400] width 126 height 18
click at [992, 95] on button "button" at bounding box center [991, 99] width 20 height 18
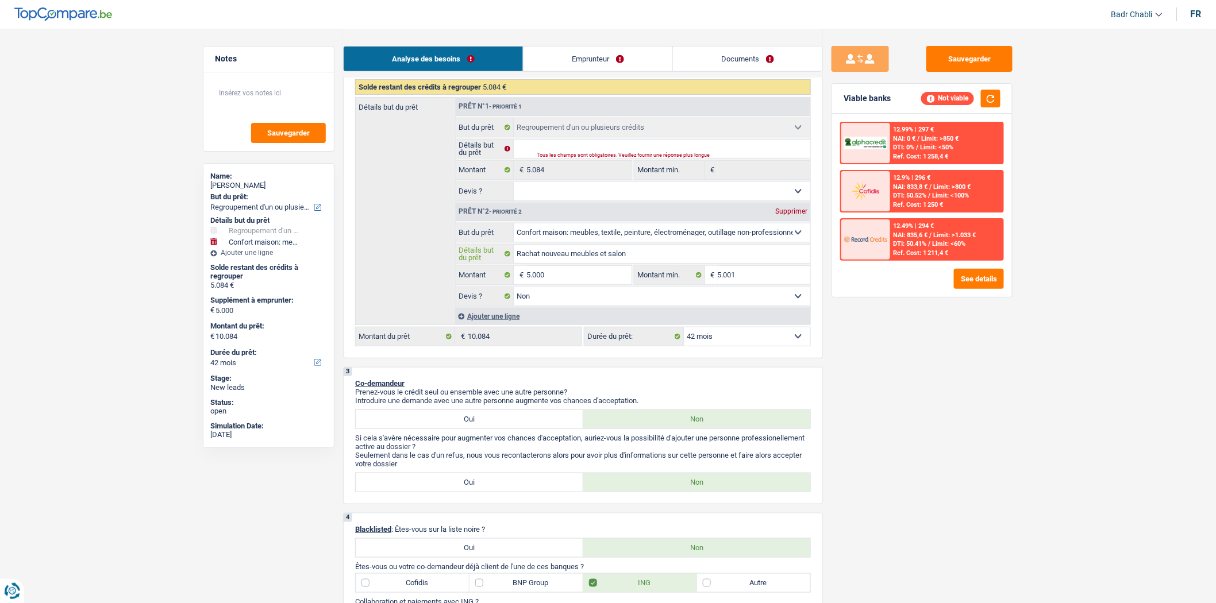
click at [602, 255] on input "Rachat nouveau meubles et salon" at bounding box center [662, 254] width 297 height 18
click at [595, 273] on input "5.000" at bounding box center [578, 275] width 105 height 18
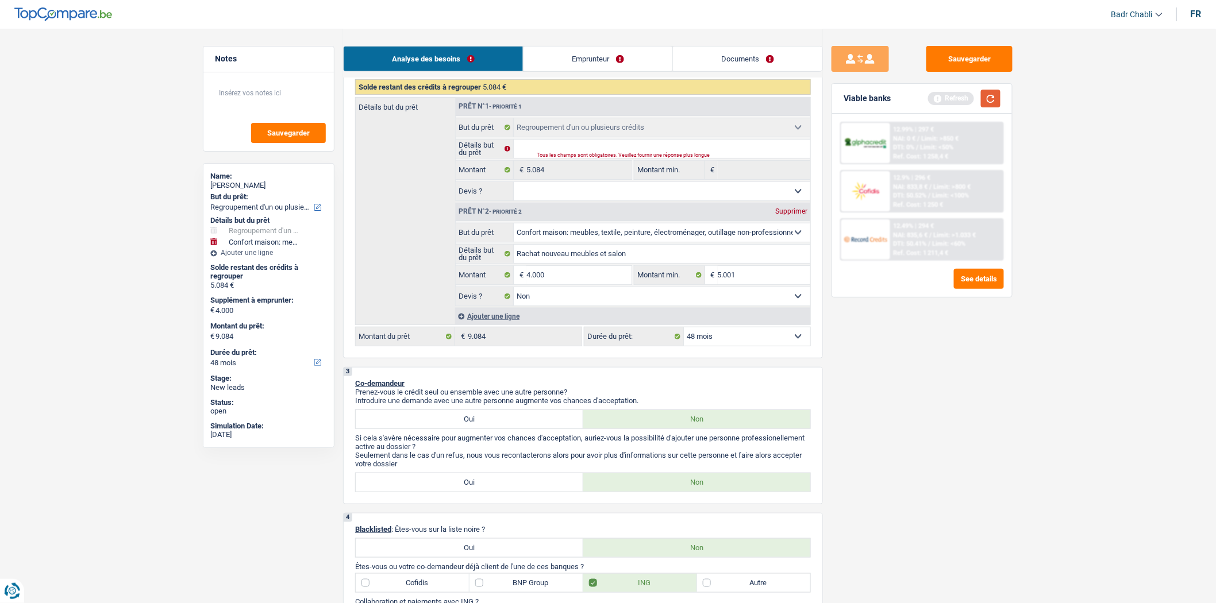
click at [984, 95] on button "button" at bounding box center [991, 99] width 20 height 18
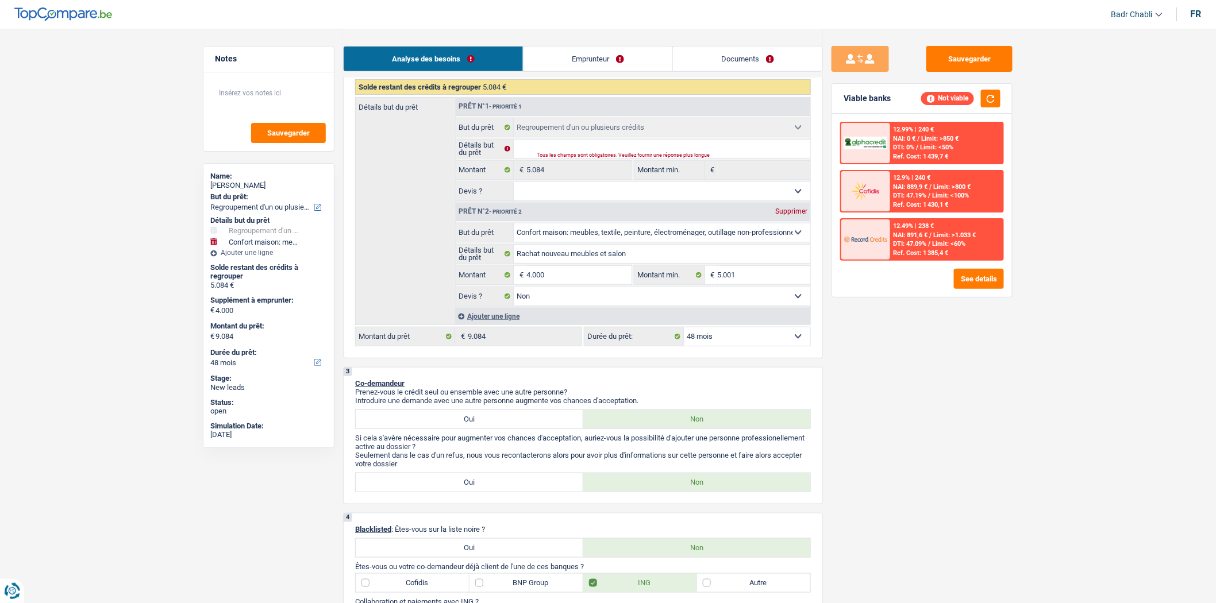
click at [703, 344] on select "12 mois 18 mois 24 mois 30 mois 36 mois 42 mois 48 mois Sélectionner une option" at bounding box center [747, 337] width 126 height 18
click at [684, 332] on select "12 mois 18 mois 24 mois 30 mois 36 mois 42 mois 48 mois Sélectionner une option" at bounding box center [747, 337] width 126 height 18
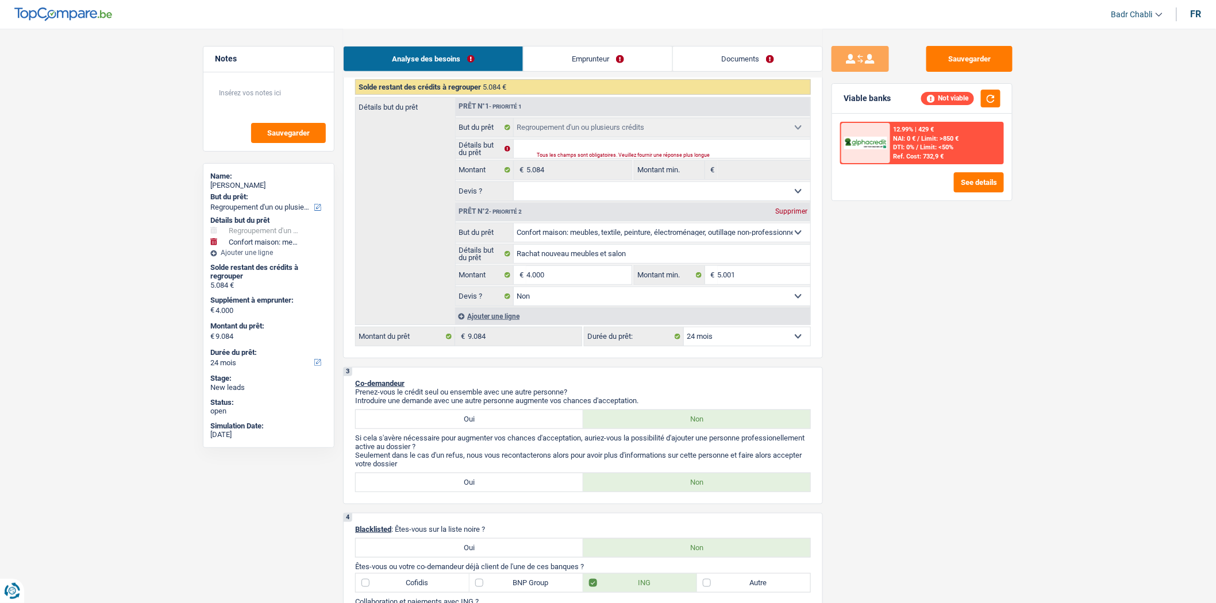
click at [980, 97] on div "Not viable" at bounding box center [960, 99] width 79 height 18
click at [994, 99] on button "button" at bounding box center [991, 99] width 20 height 18
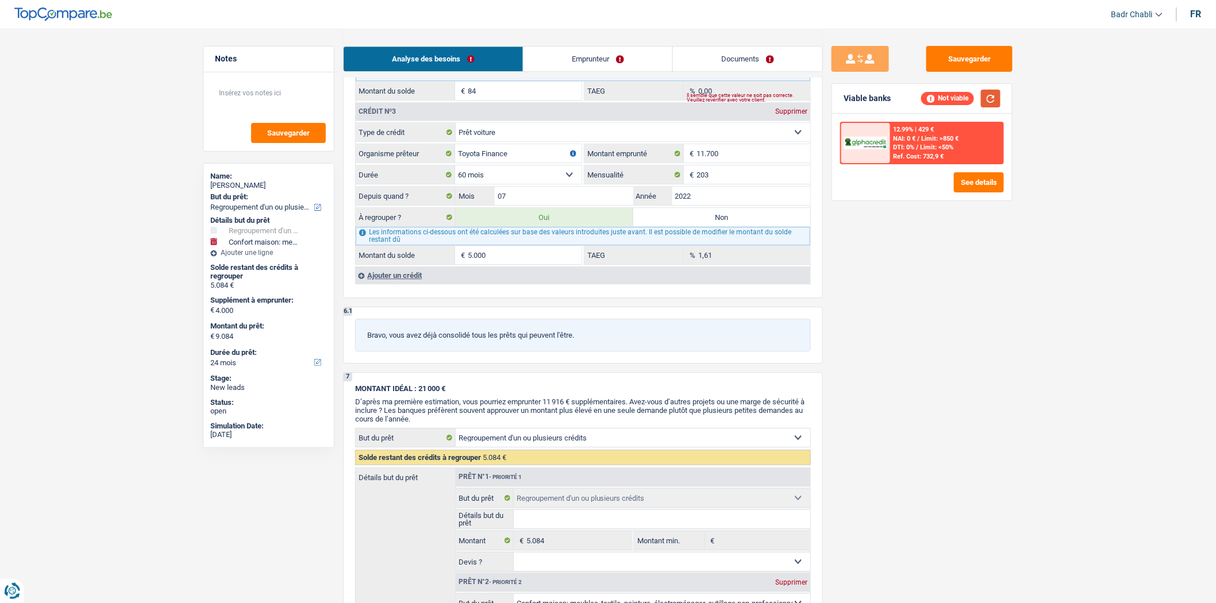
scroll to position [1152, 0]
